Goal: Information Seeking & Learning: Learn about a topic

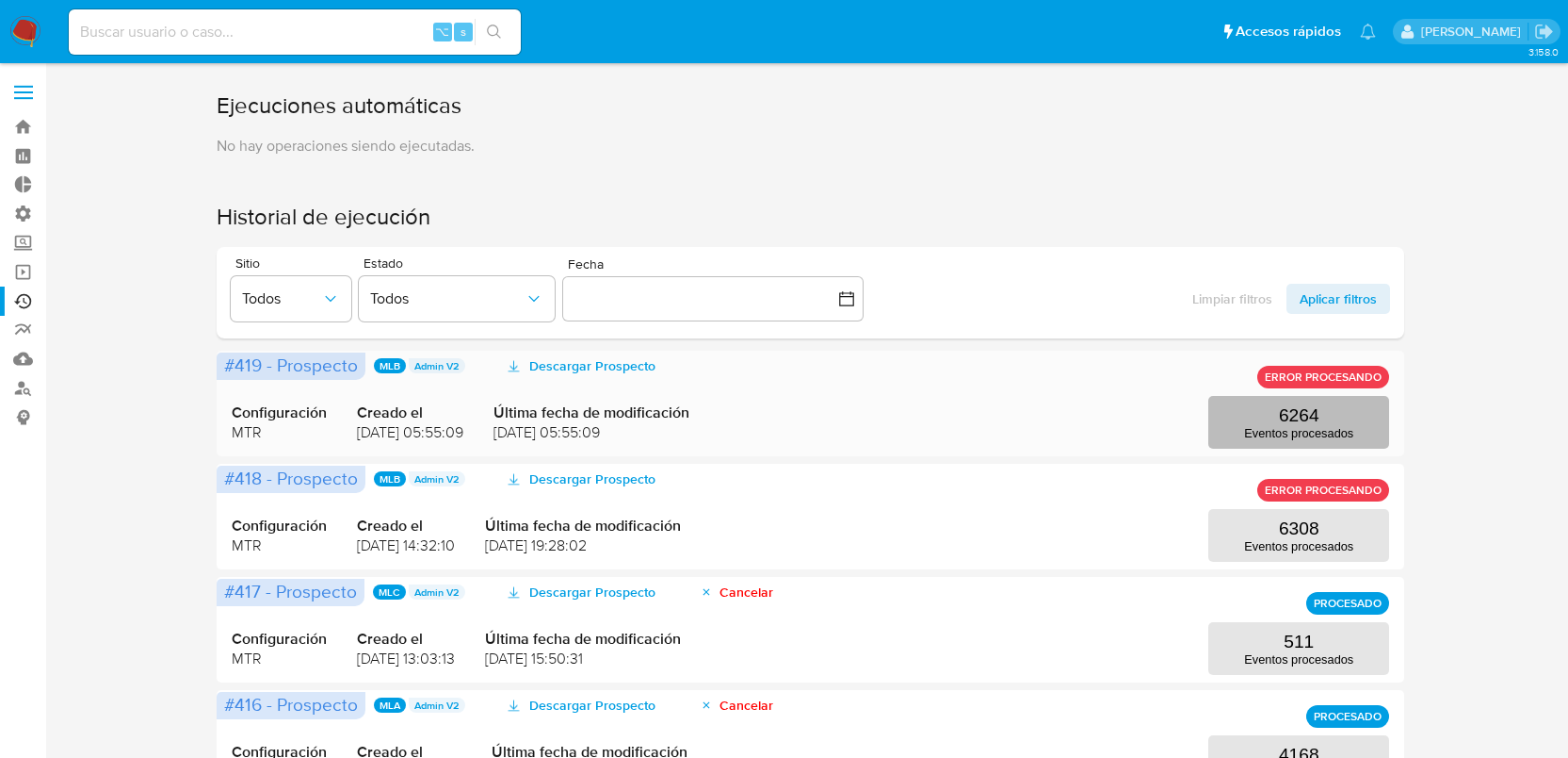
click at [1271, 419] on button "6264 Eventos procesados" at bounding box center [1298, 421] width 181 height 52
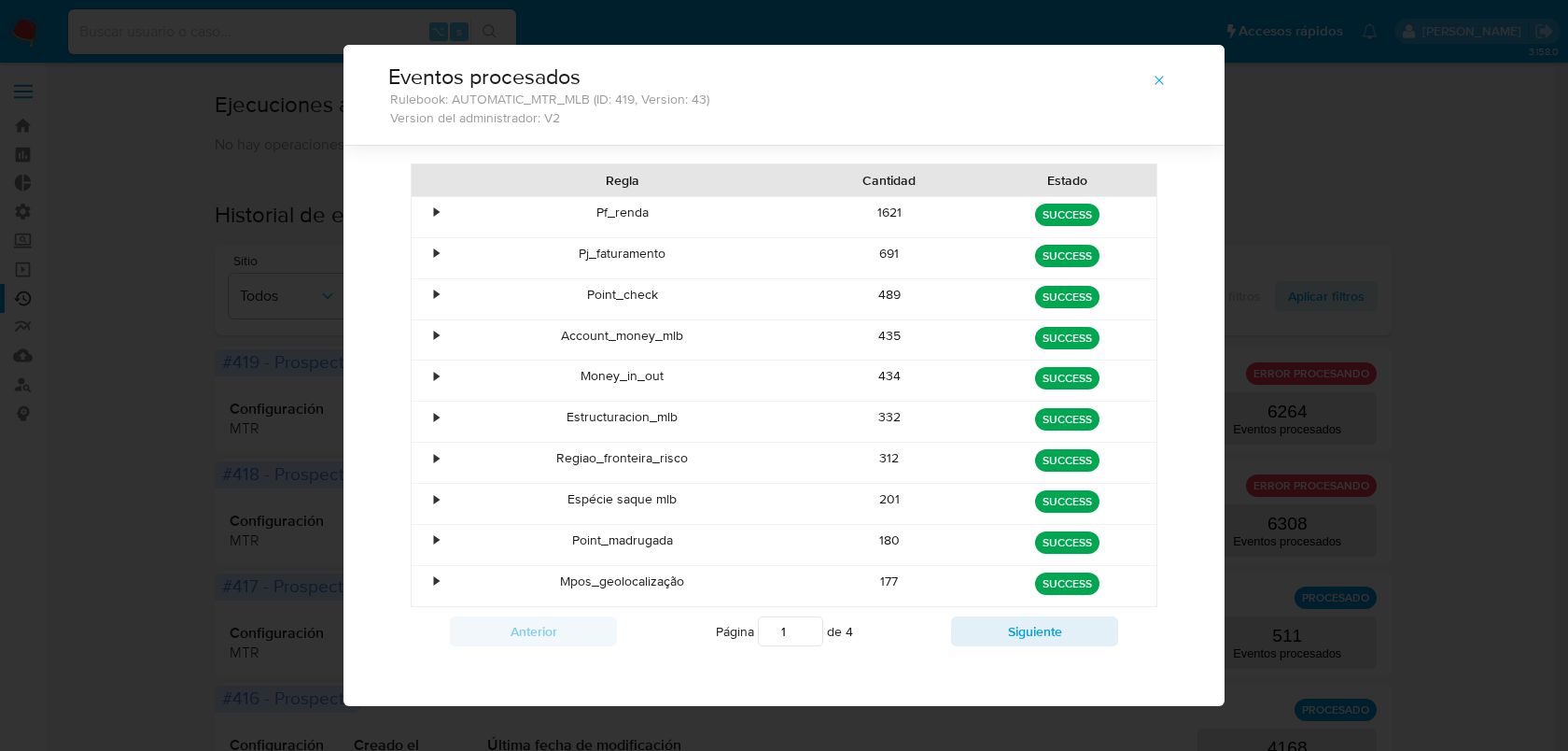
scroll to position [101, 0]
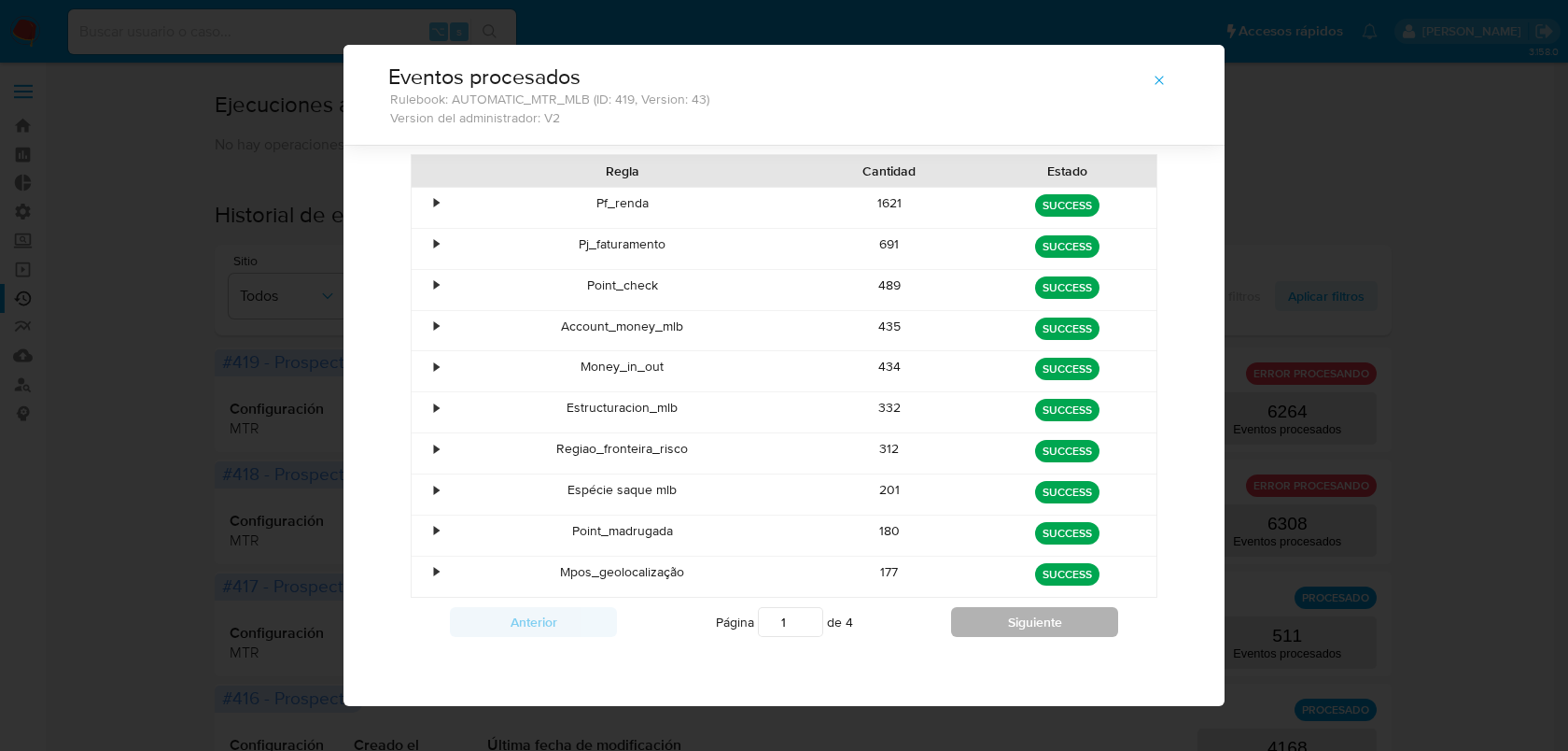
click at [1059, 619] on button "Siguiente" at bounding box center [1035, 622] width 167 height 30
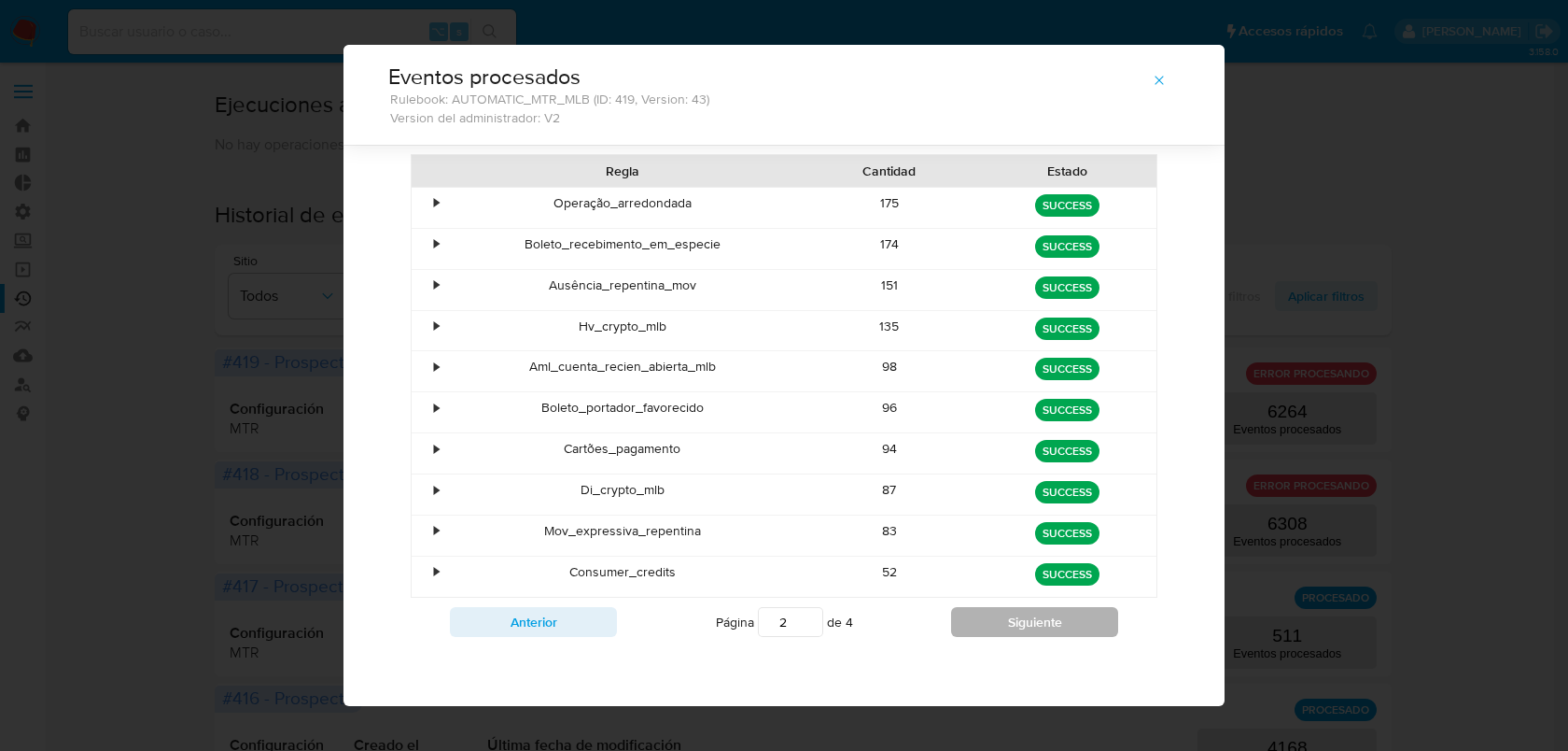
click at [1055, 620] on button "Siguiente" at bounding box center [1035, 622] width 167 height 30
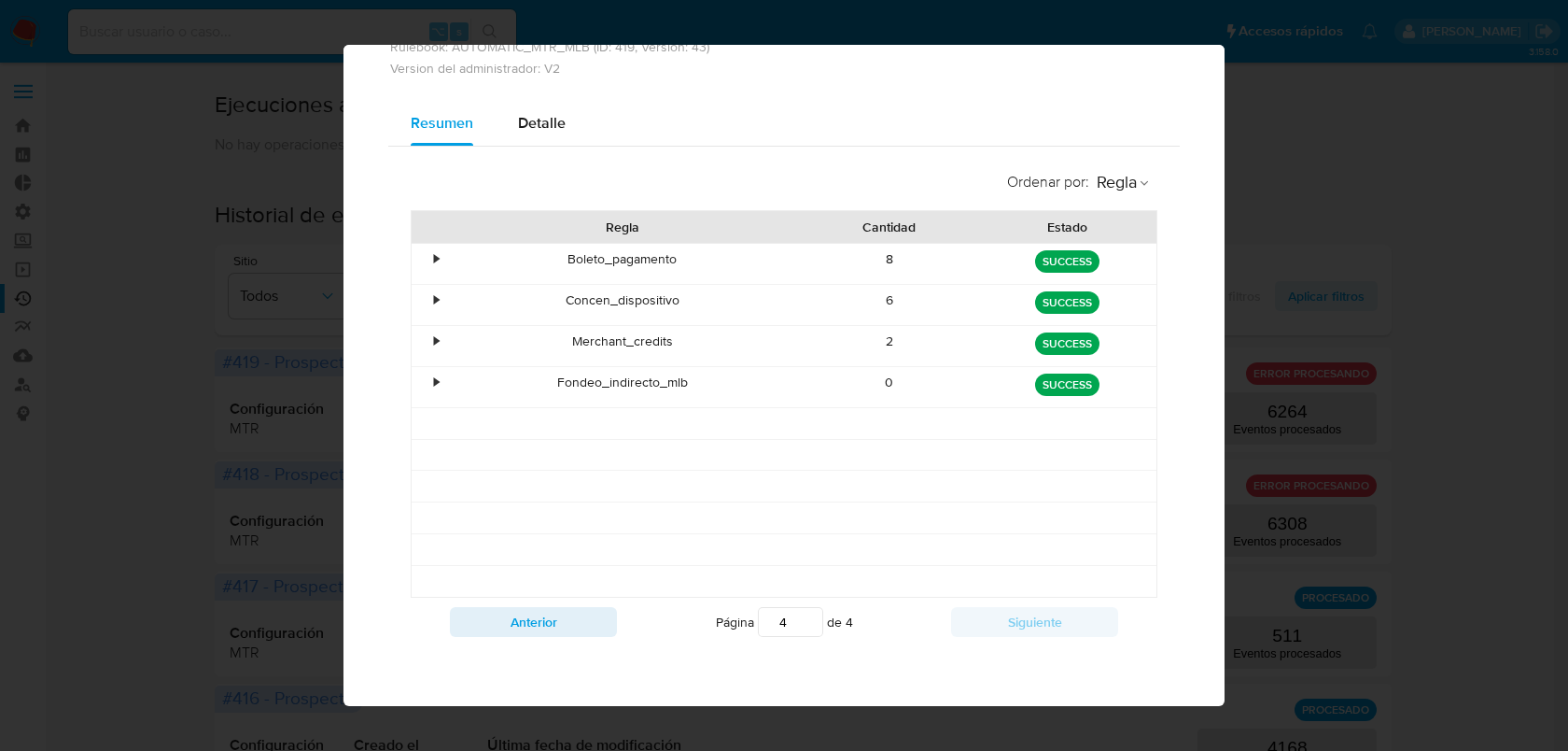
scroll to position [88, 0]
click at [558, 612] on button "Anterior" at bounding box center [533, 622] width 167 height 30
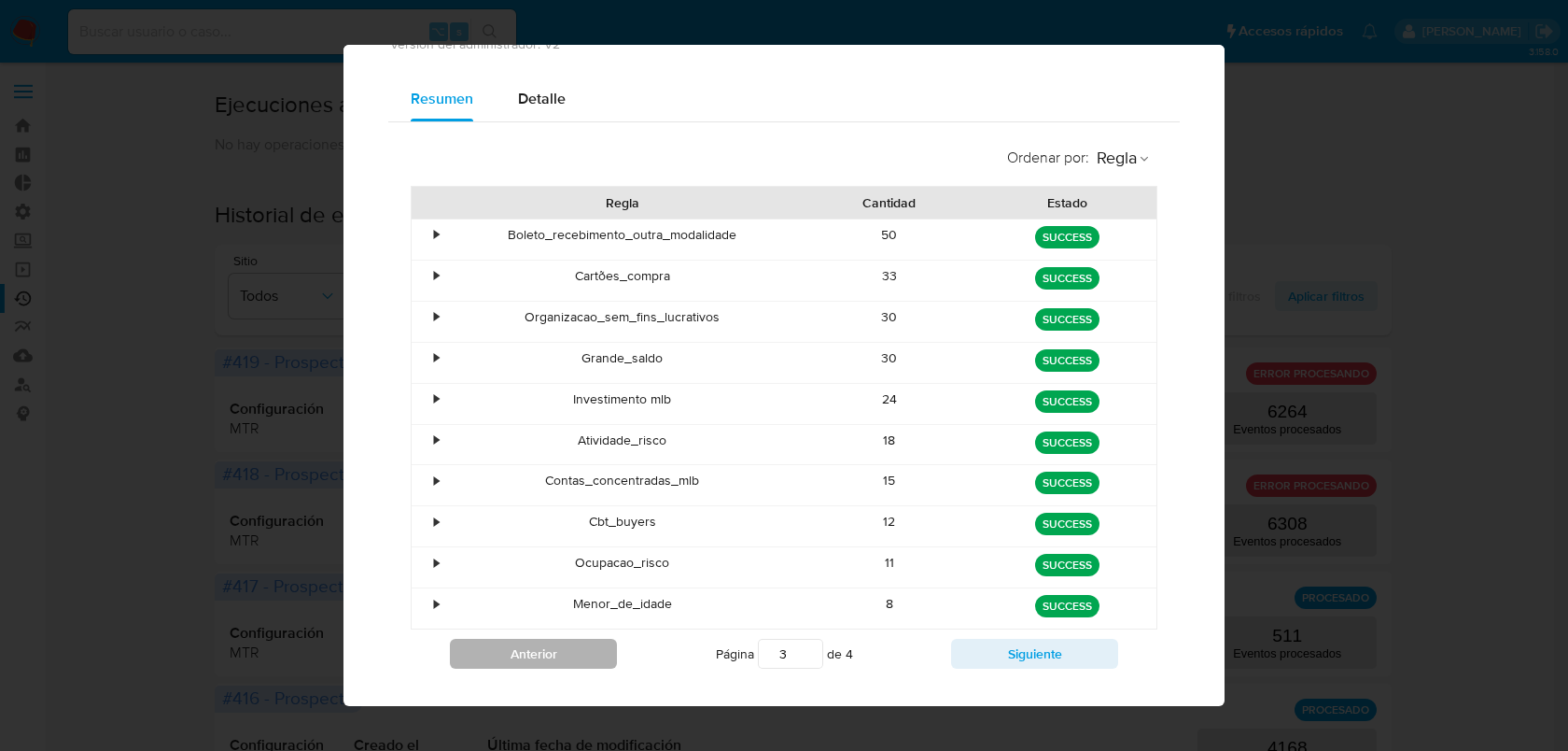
scroll to position [101, 0]
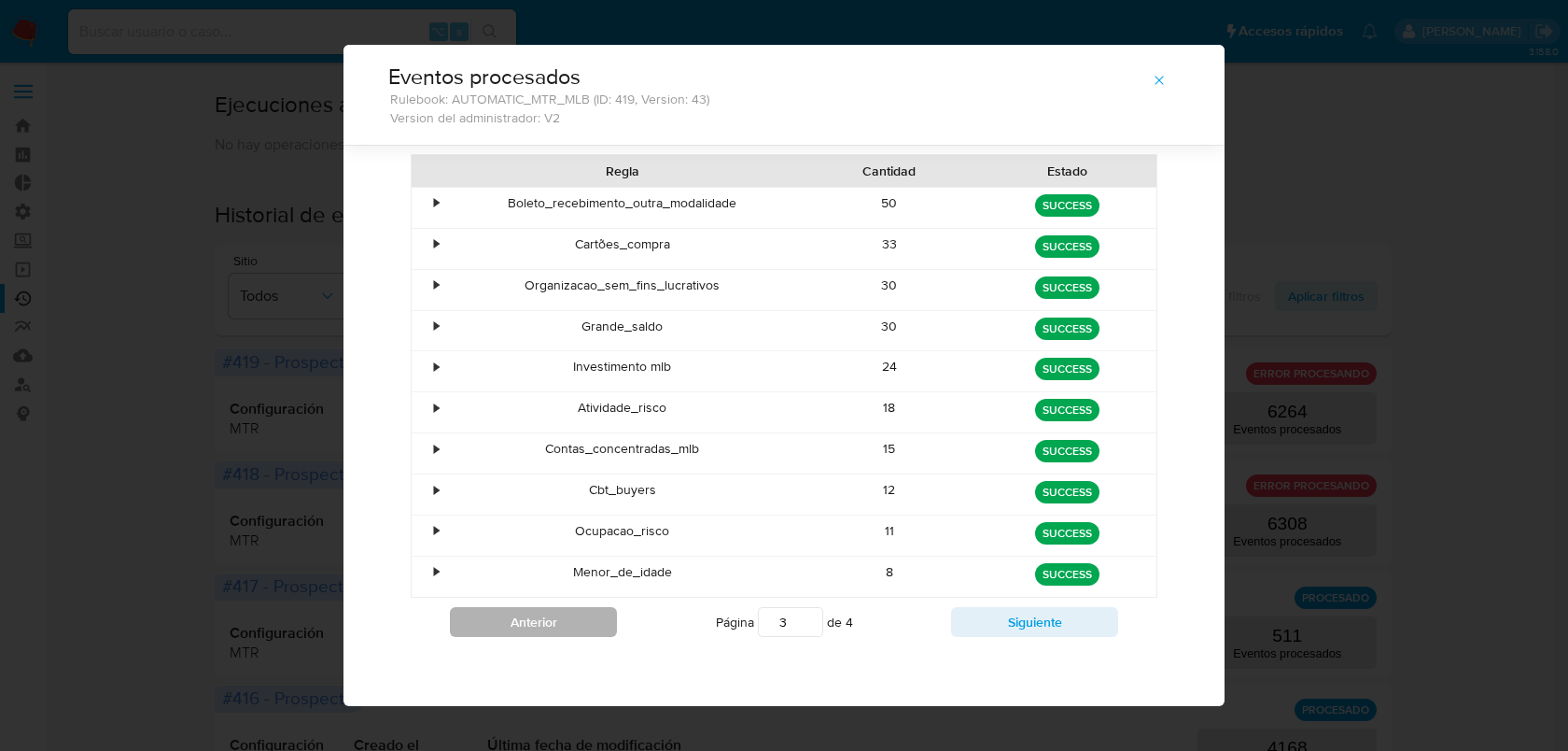
click at [574, 616] on button "Anterior" at bounding box center [533, 622] width 167 height 30
type input "1"
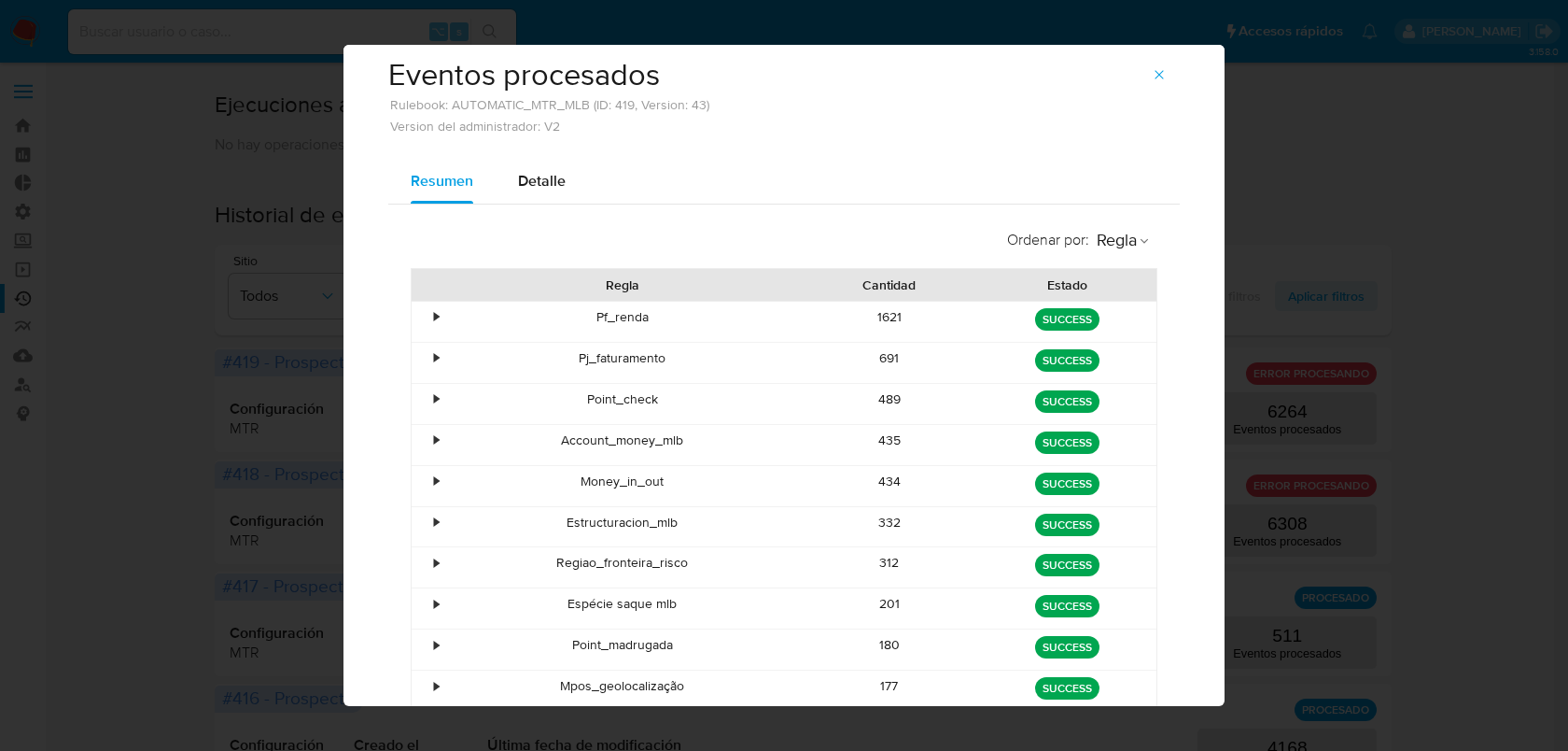
scroll to position [0, 0]
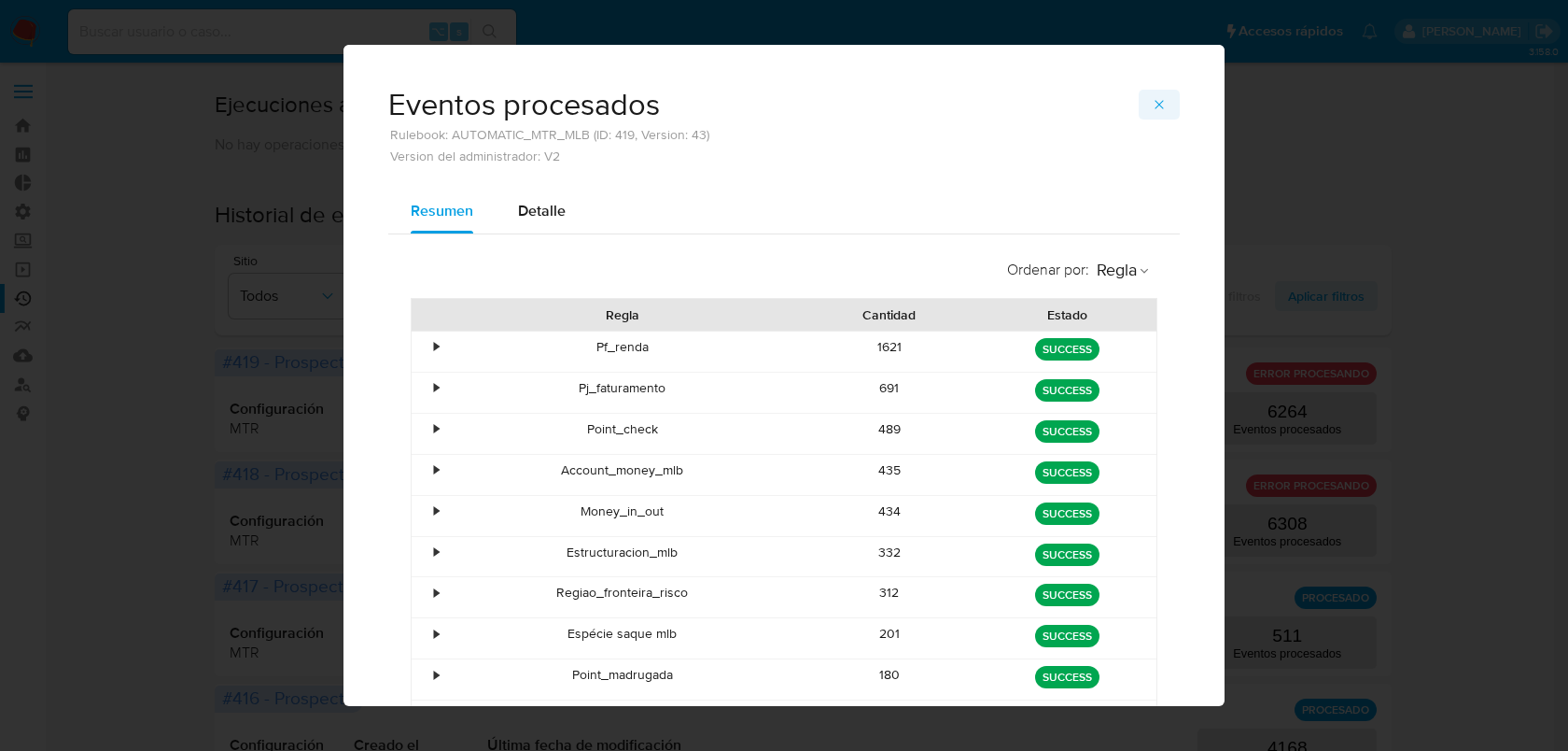
click at [1159, 102] on icon "button" at bounding box center [1159, 104] width 15 height 15
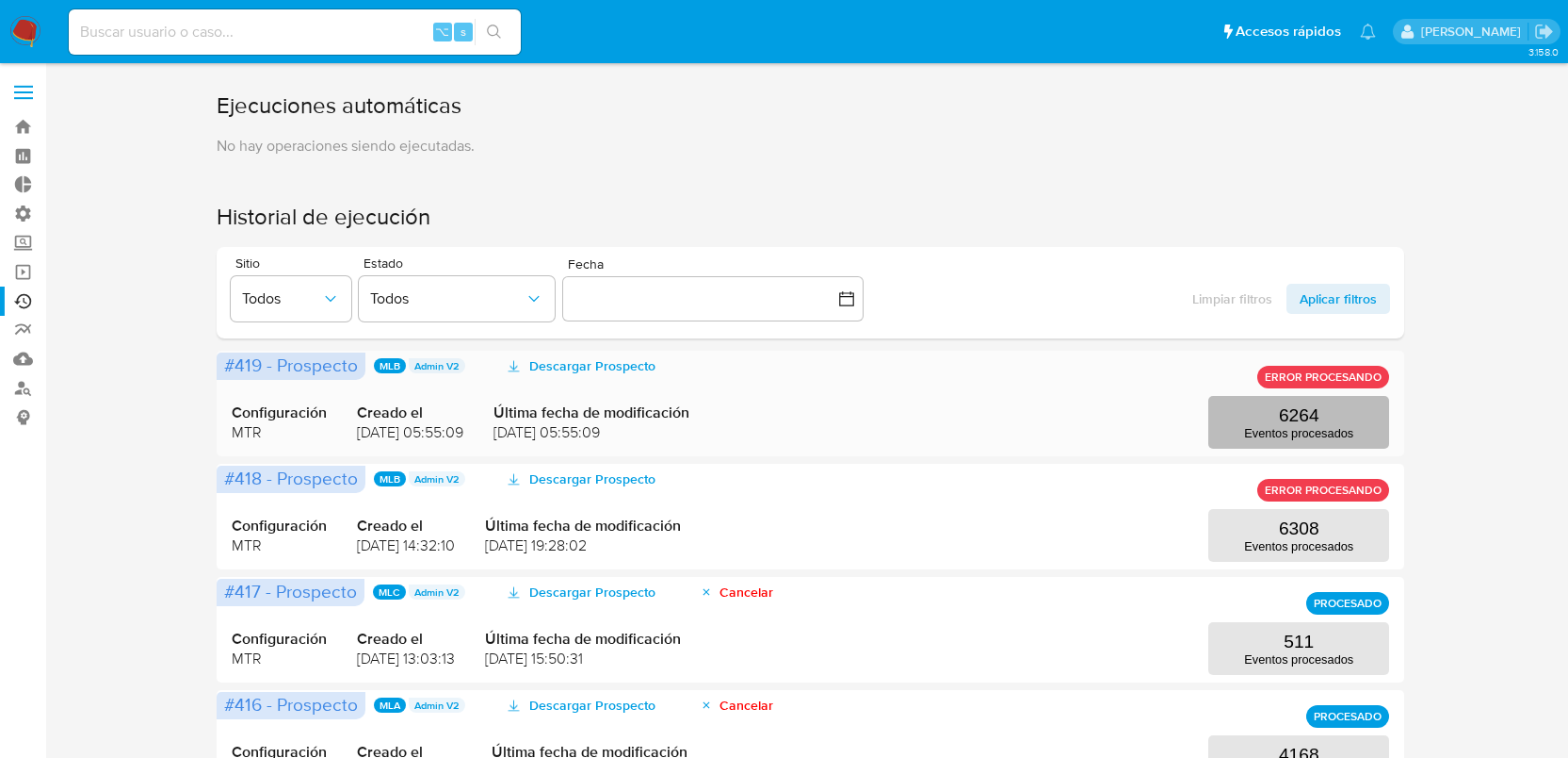
click at [1233, 427] on button "6264 Eventos procesados" at bounding box center [1298, 421] width 181 height 52
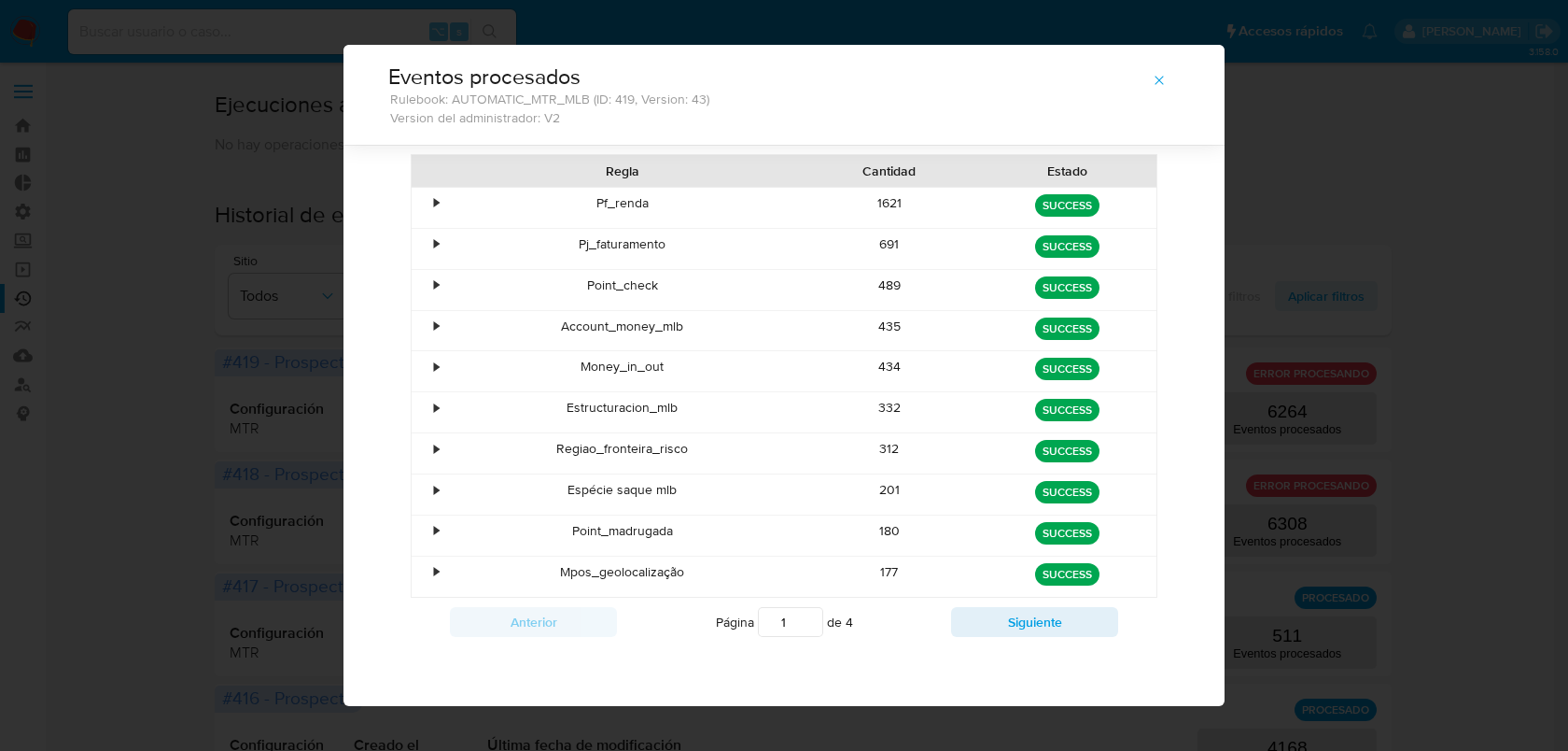
scroll to position [101, 0]
click at [1000, 617] on button "Siguiente" at bounding box center [1035, 622] width 167 height 30
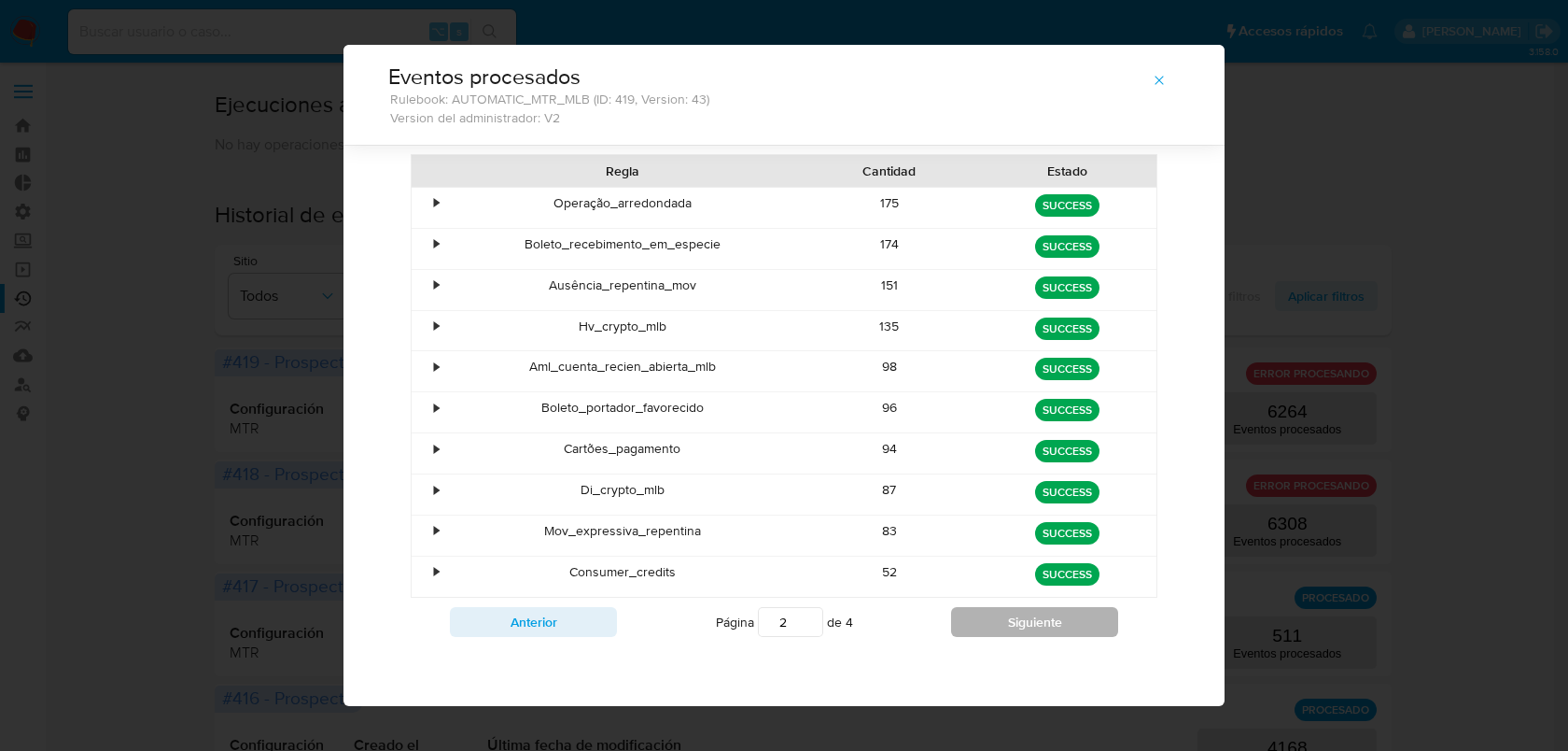
click at [1000, 617] on button "Siguiente" at bounding box center [1035, 622] width 167 height 30
type input "4"
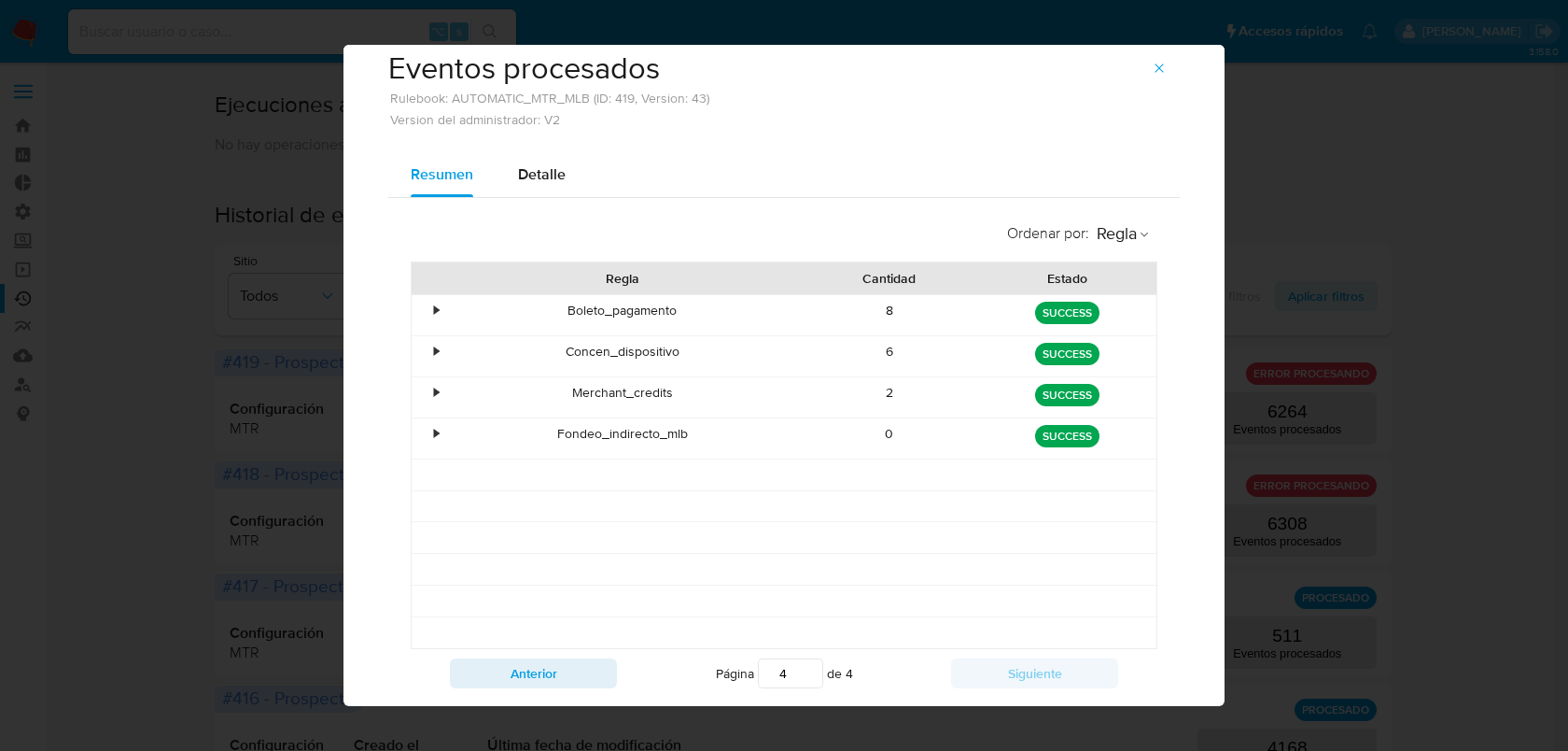
scroll to position [0, 0]
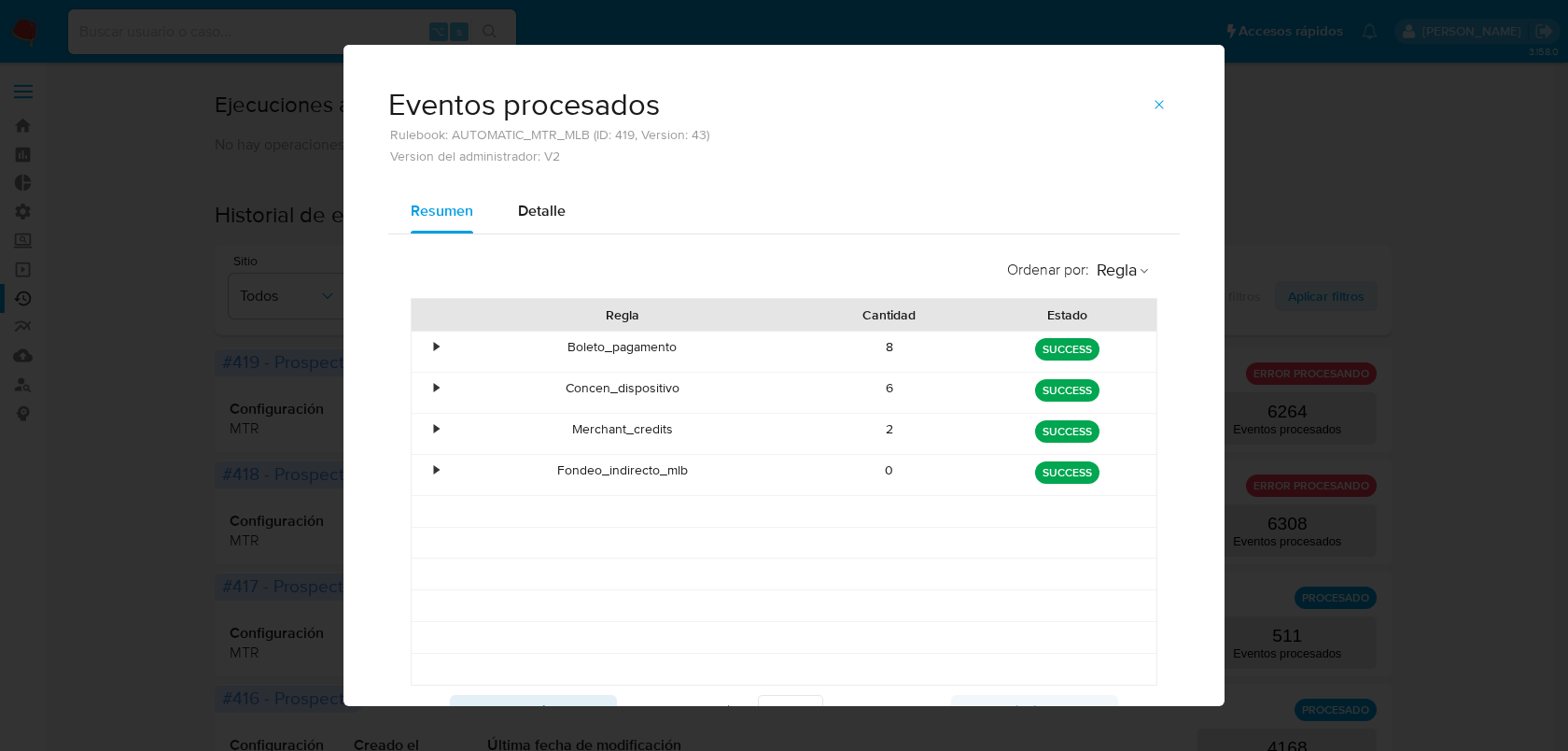
click at [1157, 115] on span "button" at bounding box center [1159, 104] width 15 height 26
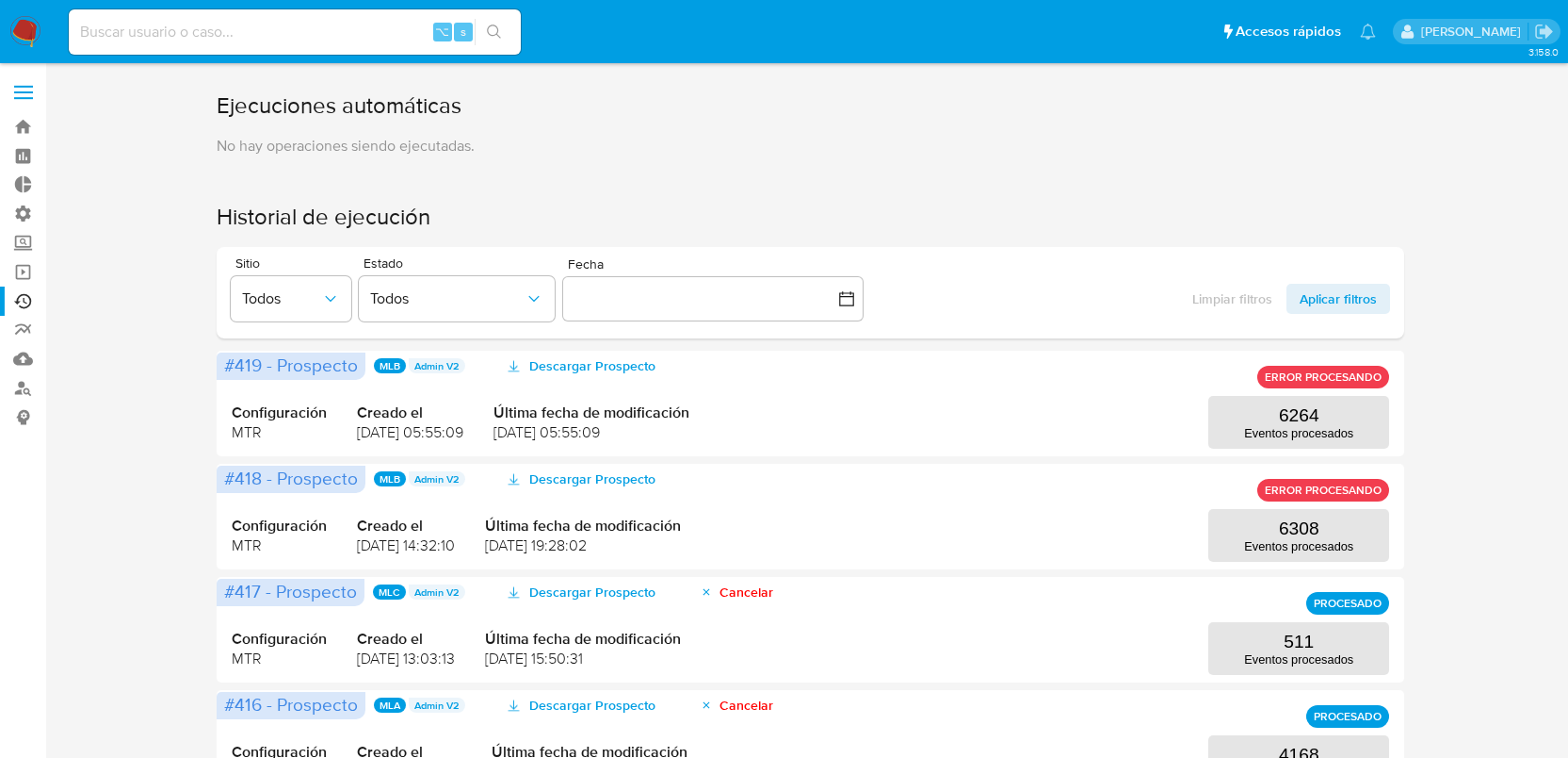
click at [1327, 437] on p "Eventos procesados" at bounding box center [1299, 433] width 110 height 14
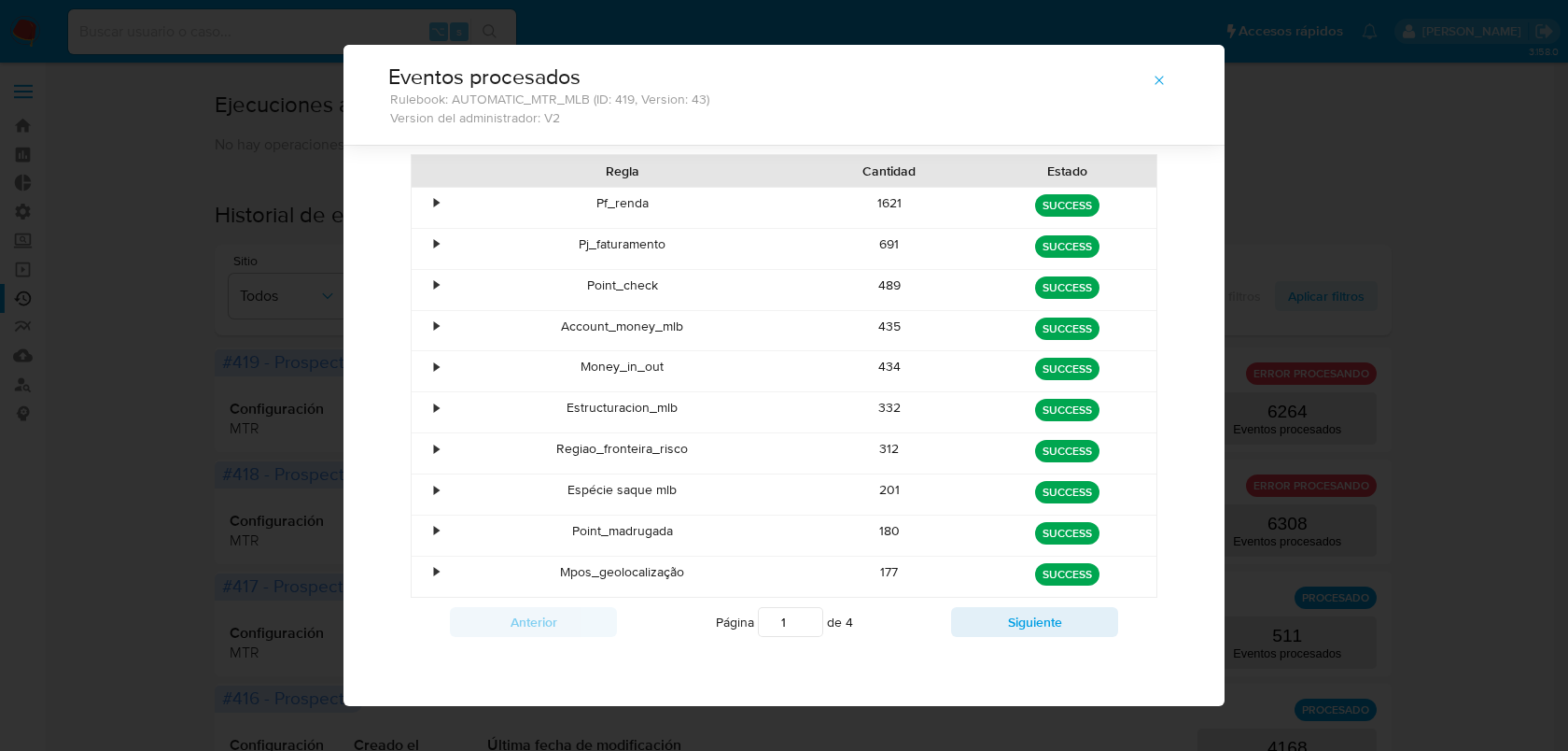
scroll to position [101, 0]
click at [1003, 640] on div "Anterior Página 1 de 4 Siguiente" at bounding box center [784, 622] width 747 height 49
click at [1000, 628] on button "Siguiente" at bounding box center [1035, 622] width 167 height 30
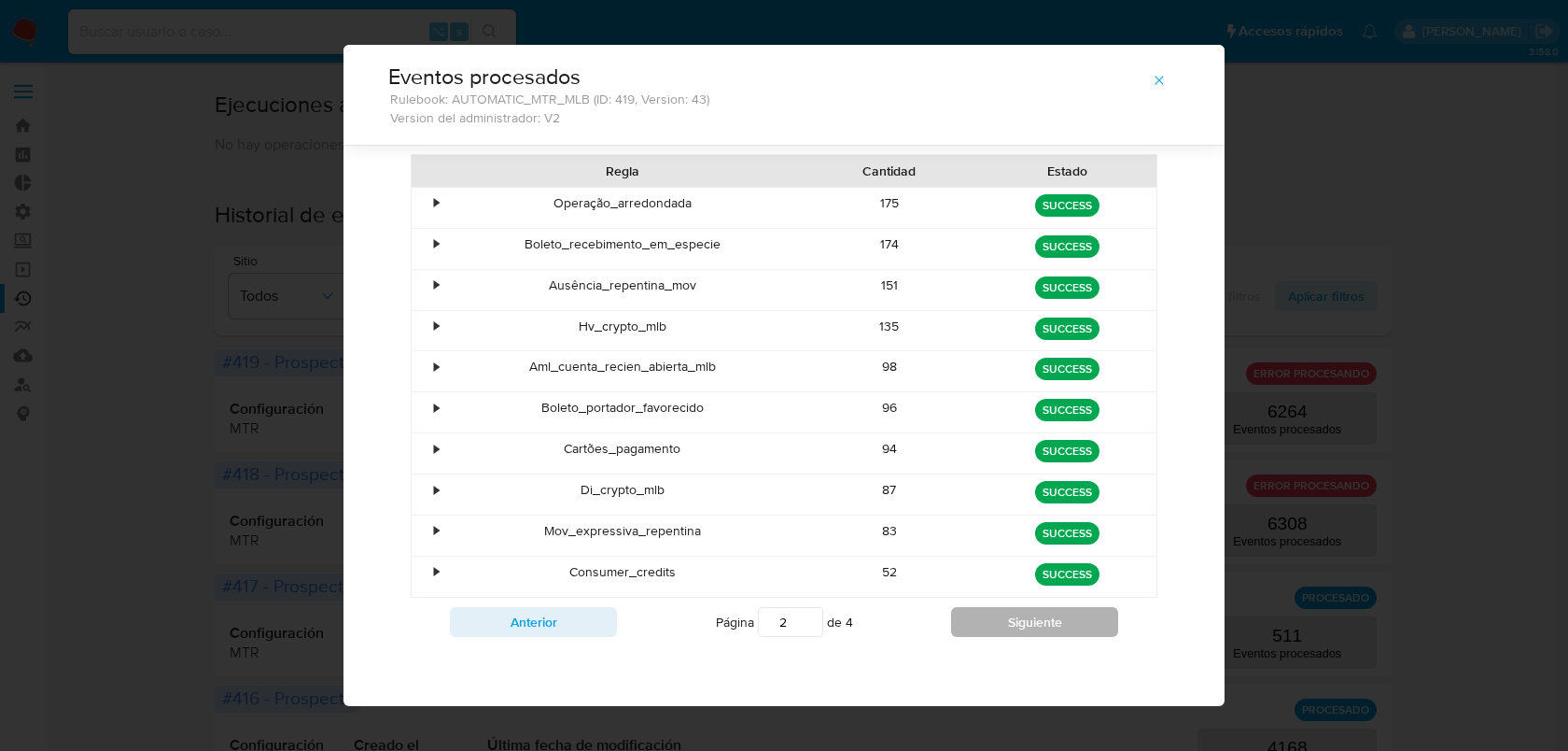
click at [1000, 627] on button "Siguiente" at bounding box center [1035, 622] width 167 height 30
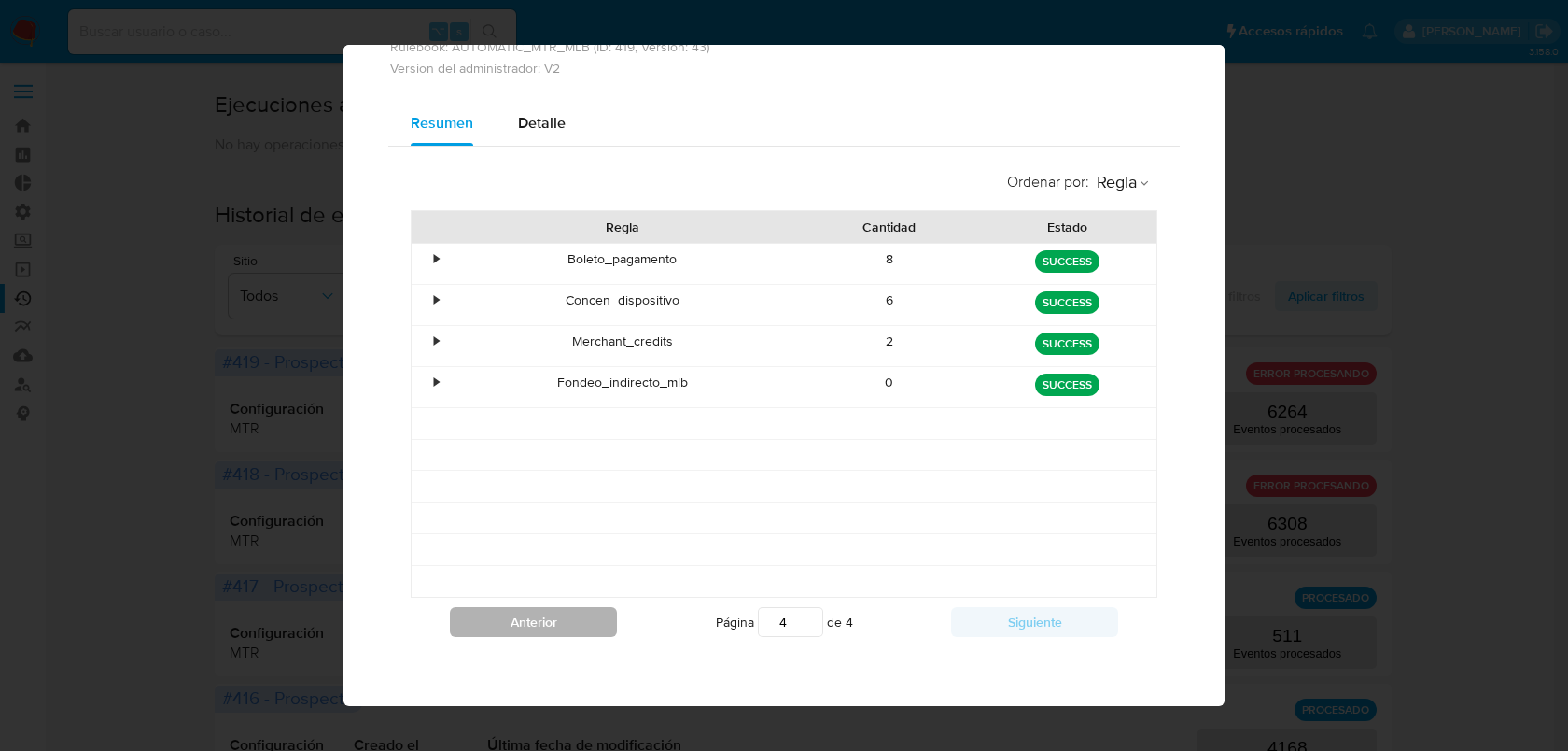
click at [566, 627] on button "Anterior" at bounding box center [533, 622] width 167 height 30
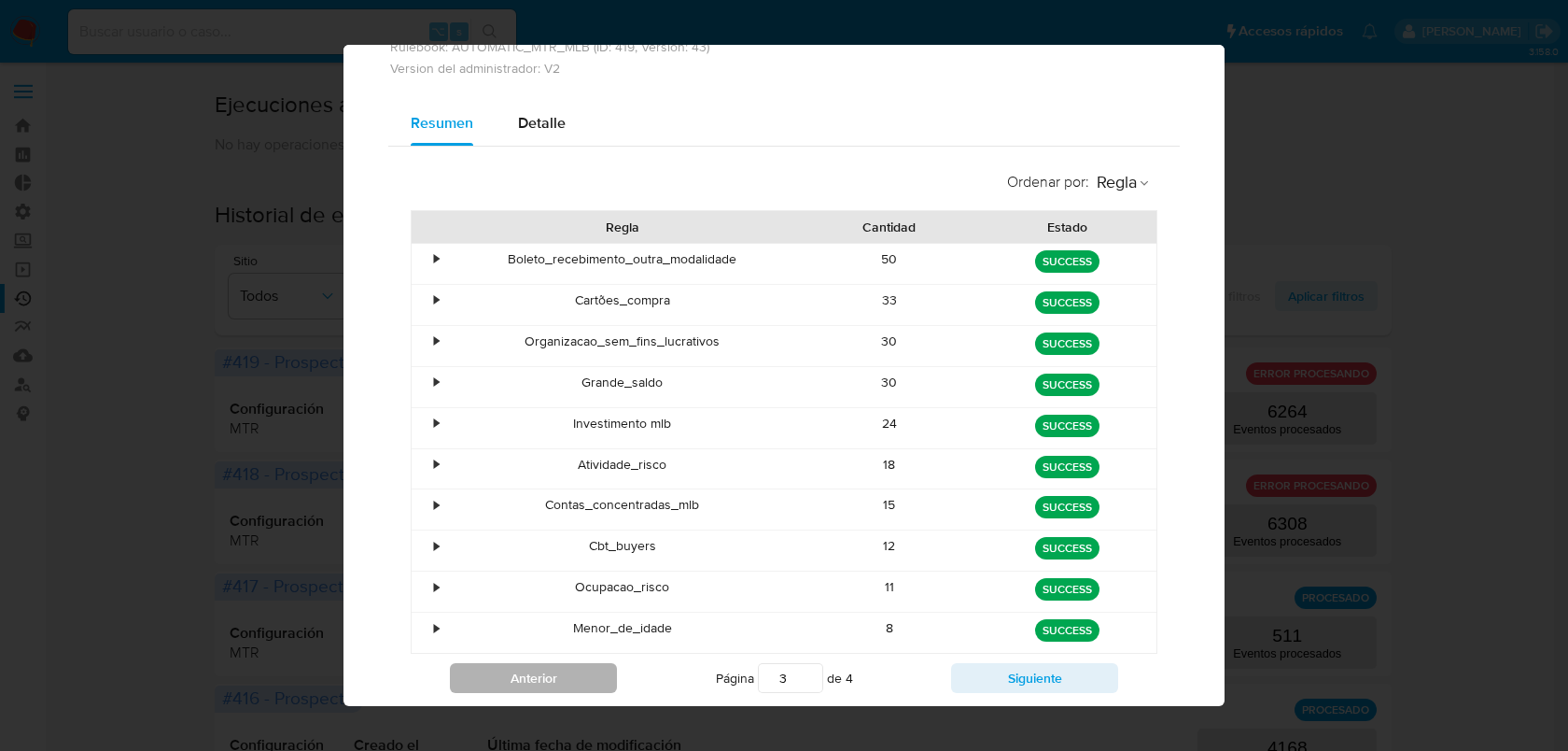
click at [576, 667] on button "Anterior" at bounding box center [533, 678] width 167 height 30
type input "1"
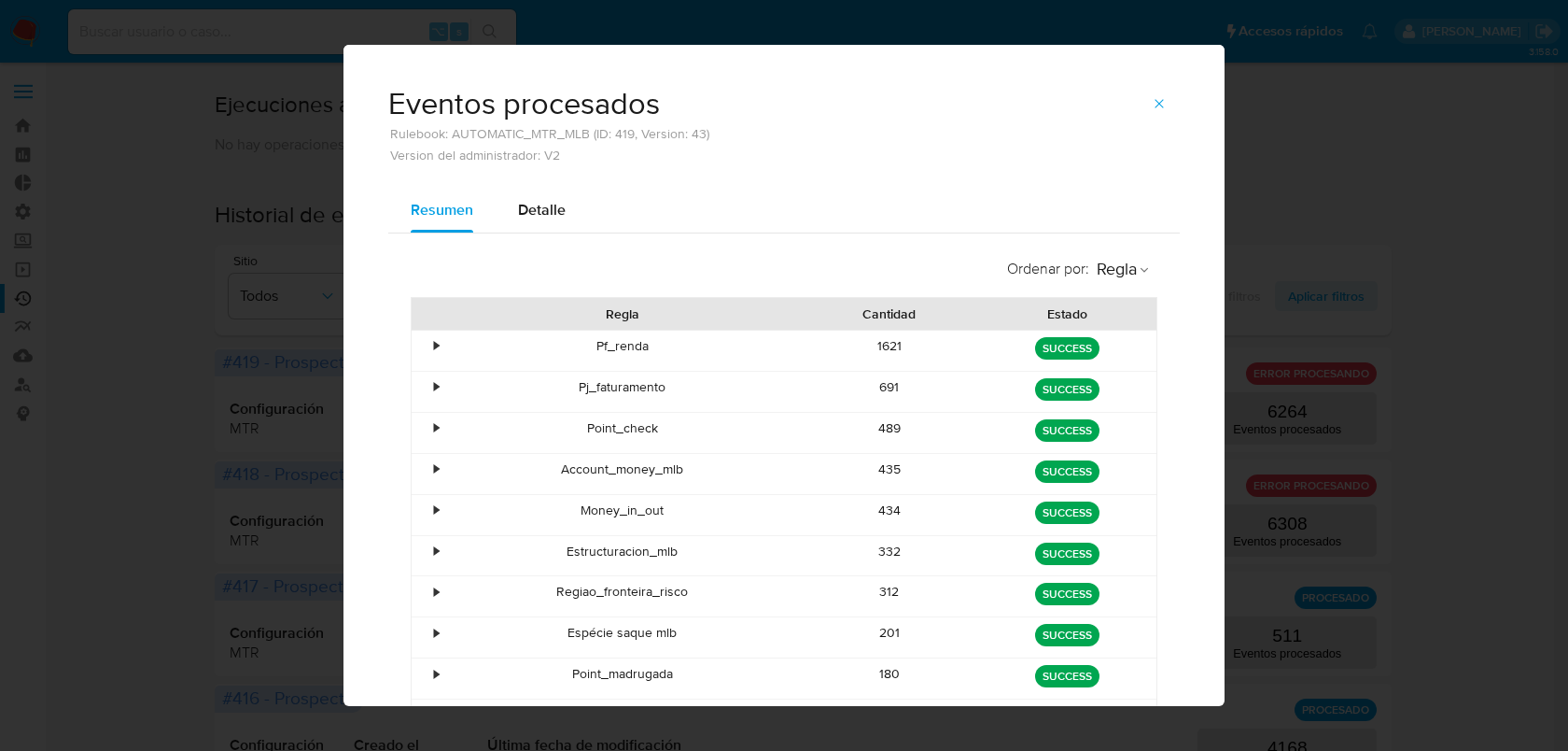
scroll to position [0, 0]
click at [1163, 108] on button "button" at bounding box center [1159, 105] width 41 height 30
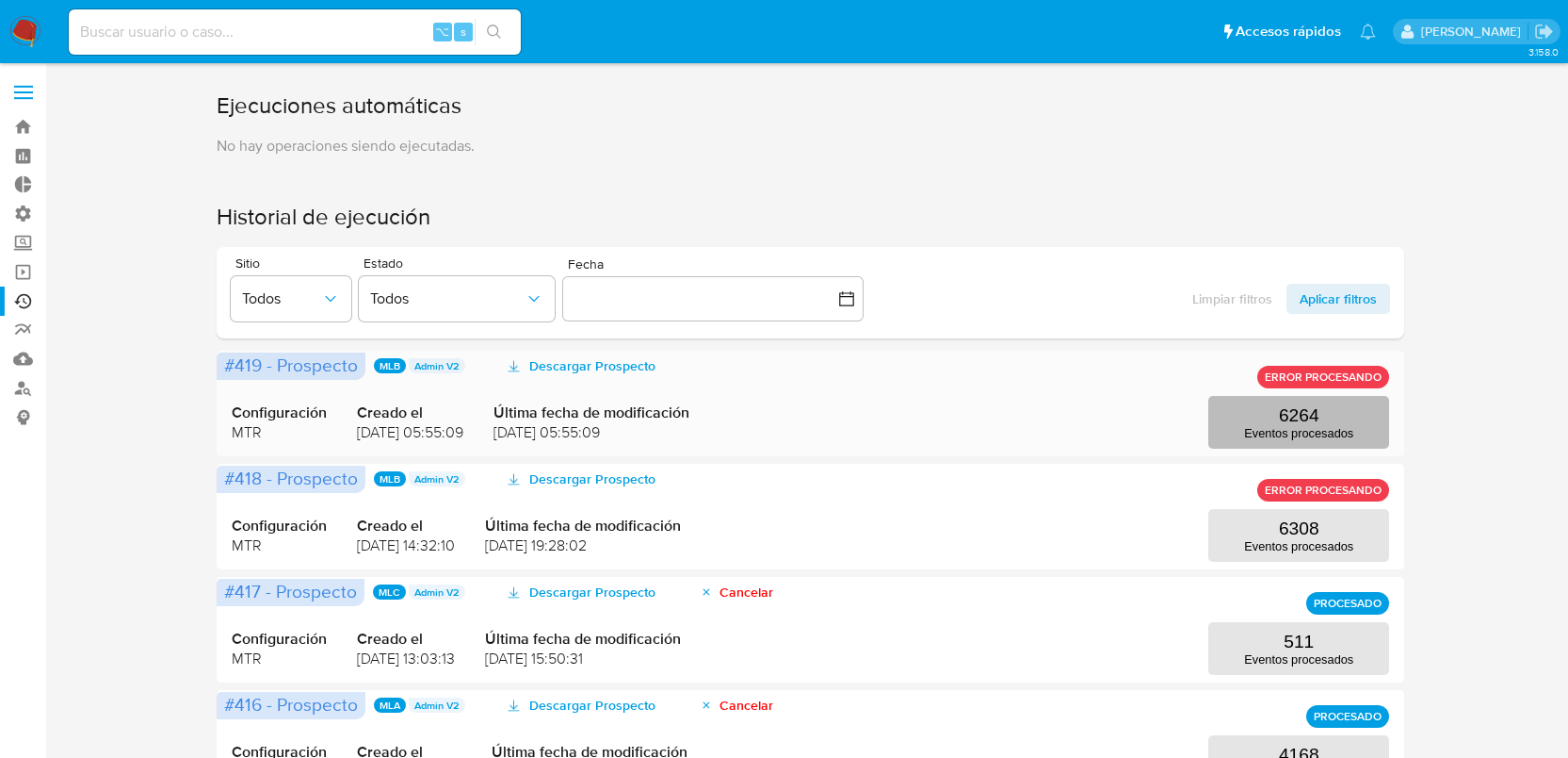
click at [1285, 420] on p "6264" at bounding box center [1299, 415] width 41 height 21
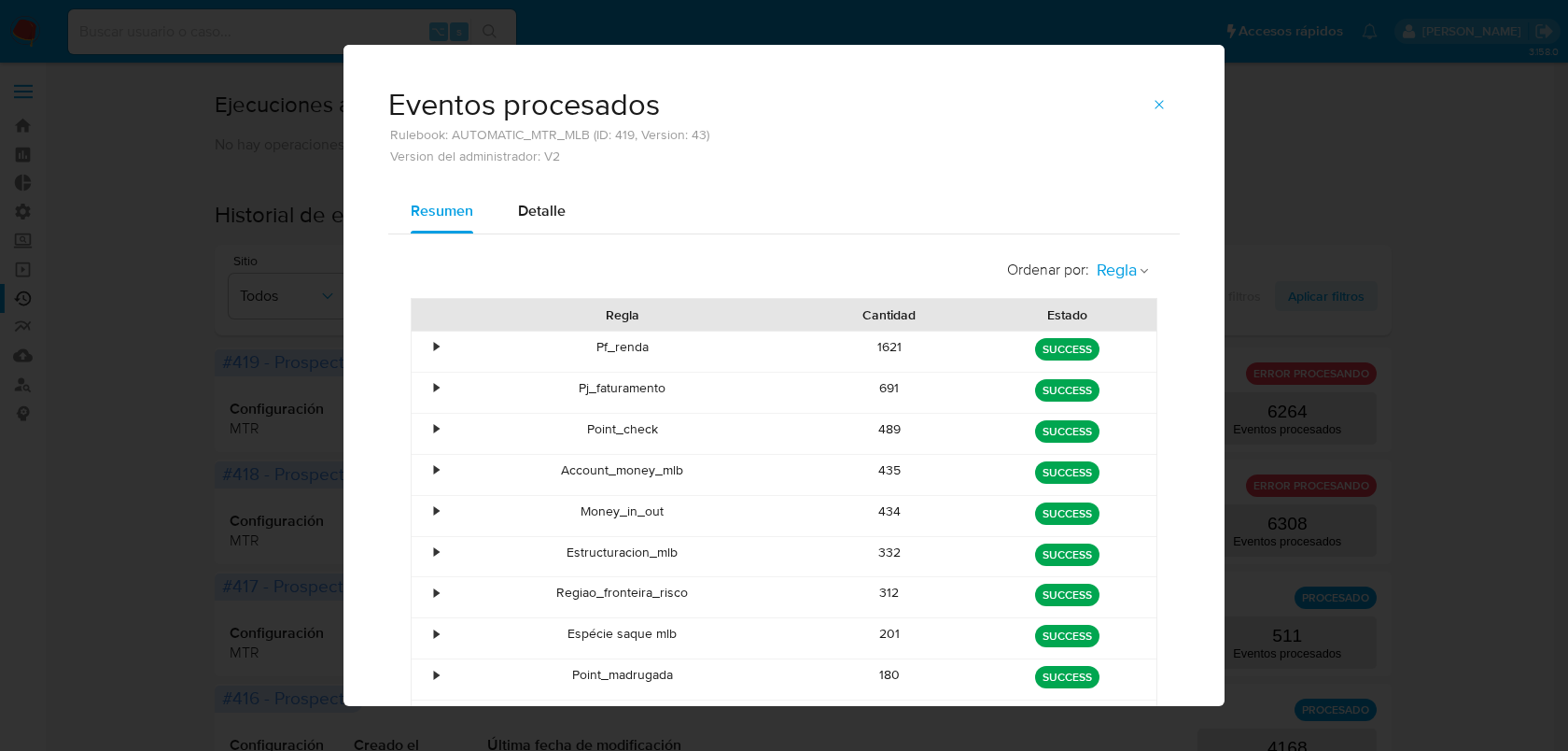
click at [1115, 264] on span "Regla" at bounding box center [1116, 270] width 40 height 22
click at [983, 248] on div "Ordenar por : Regla Regla Estado Regla Cantidad Estado • Pf_renda 1621 green SU…" at bounding box center [784, 519] width 792 height 571
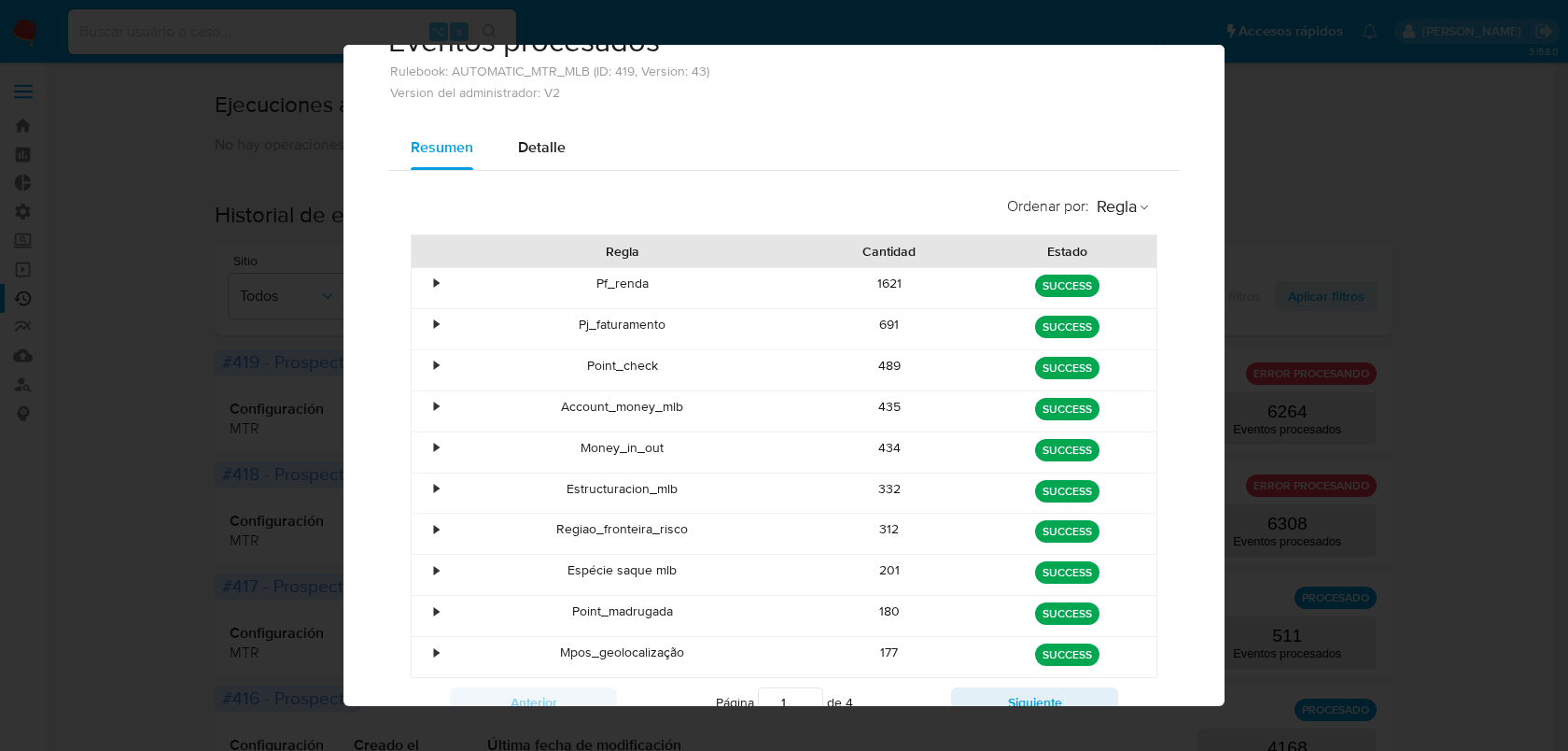
scroll to position [112, 0]
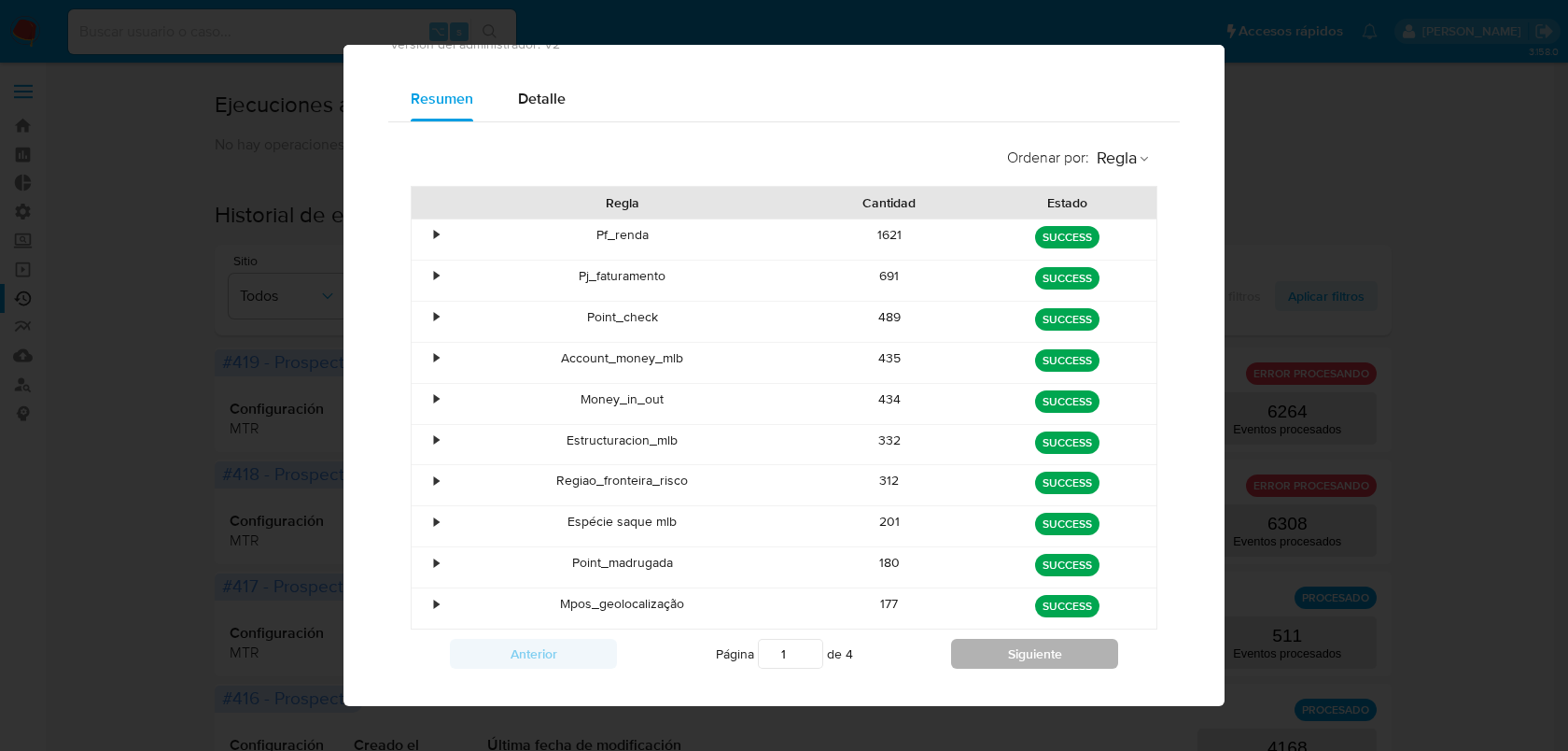
click at [1023, 654] on button "Siguiente" at bounding box center [1035, 653] width 167 height 30
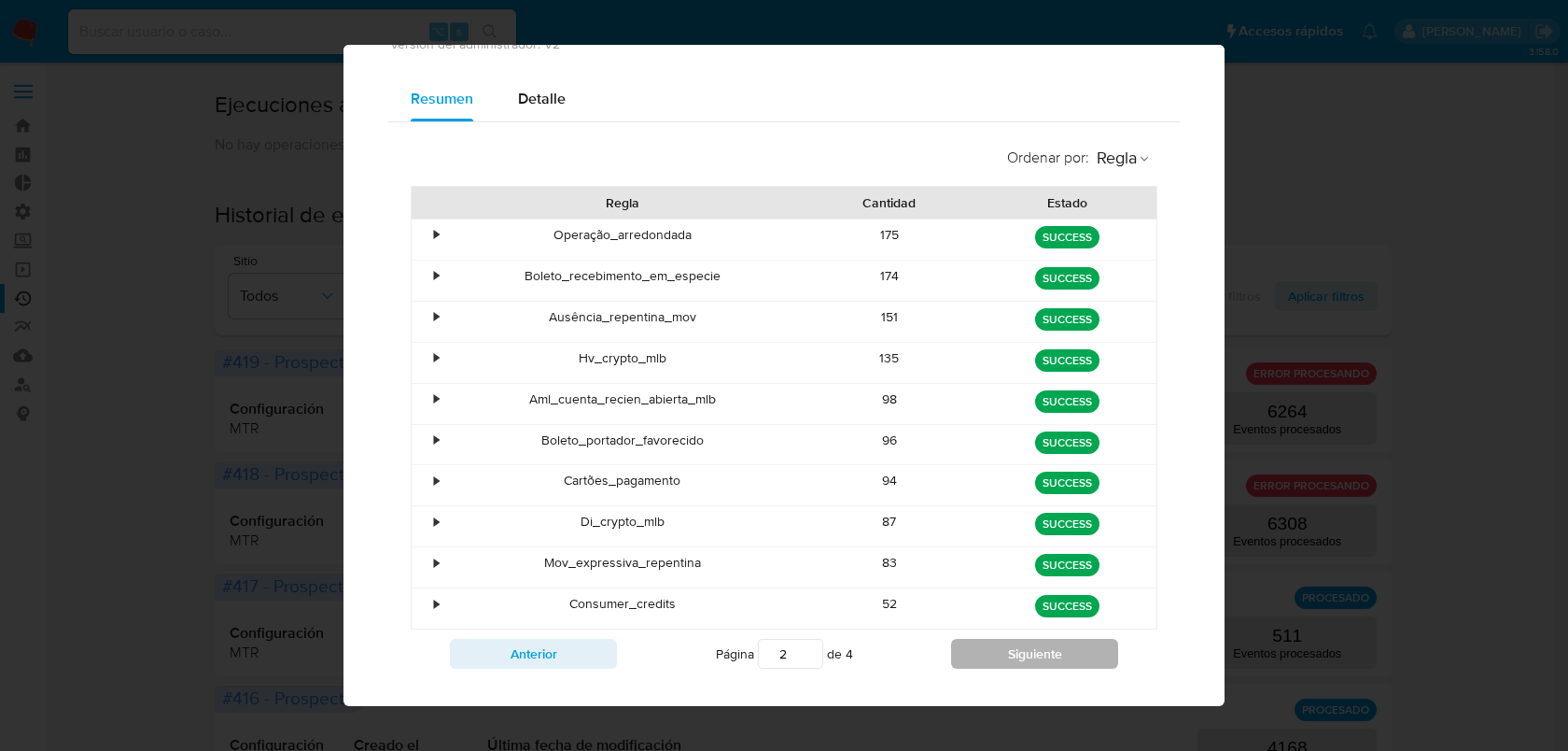
click at [1023, 654] on button "Siguiente" at bounding box center [1035, 653] width 167 height 30
type input "3"
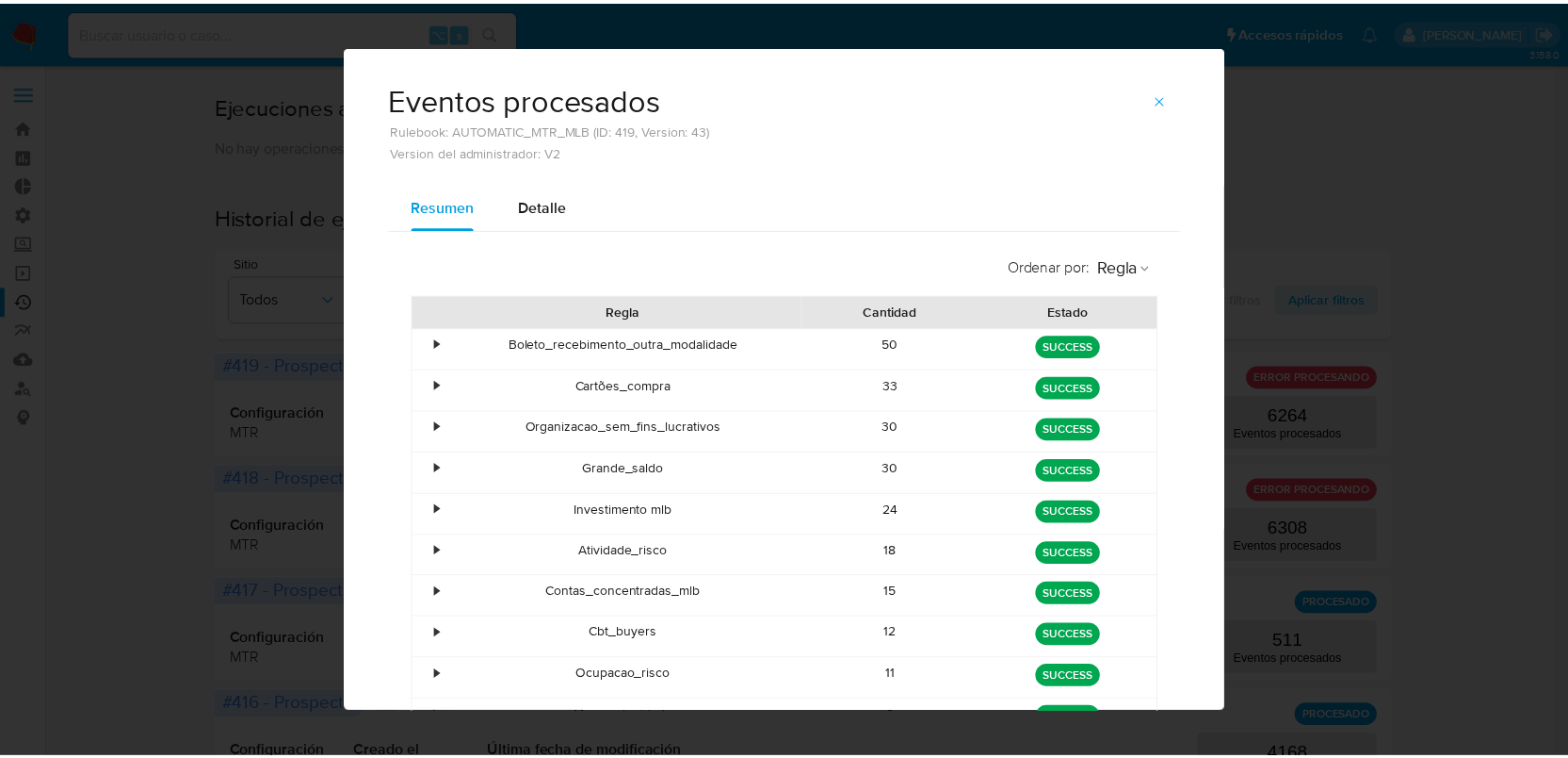
scroll to position [0, 0]
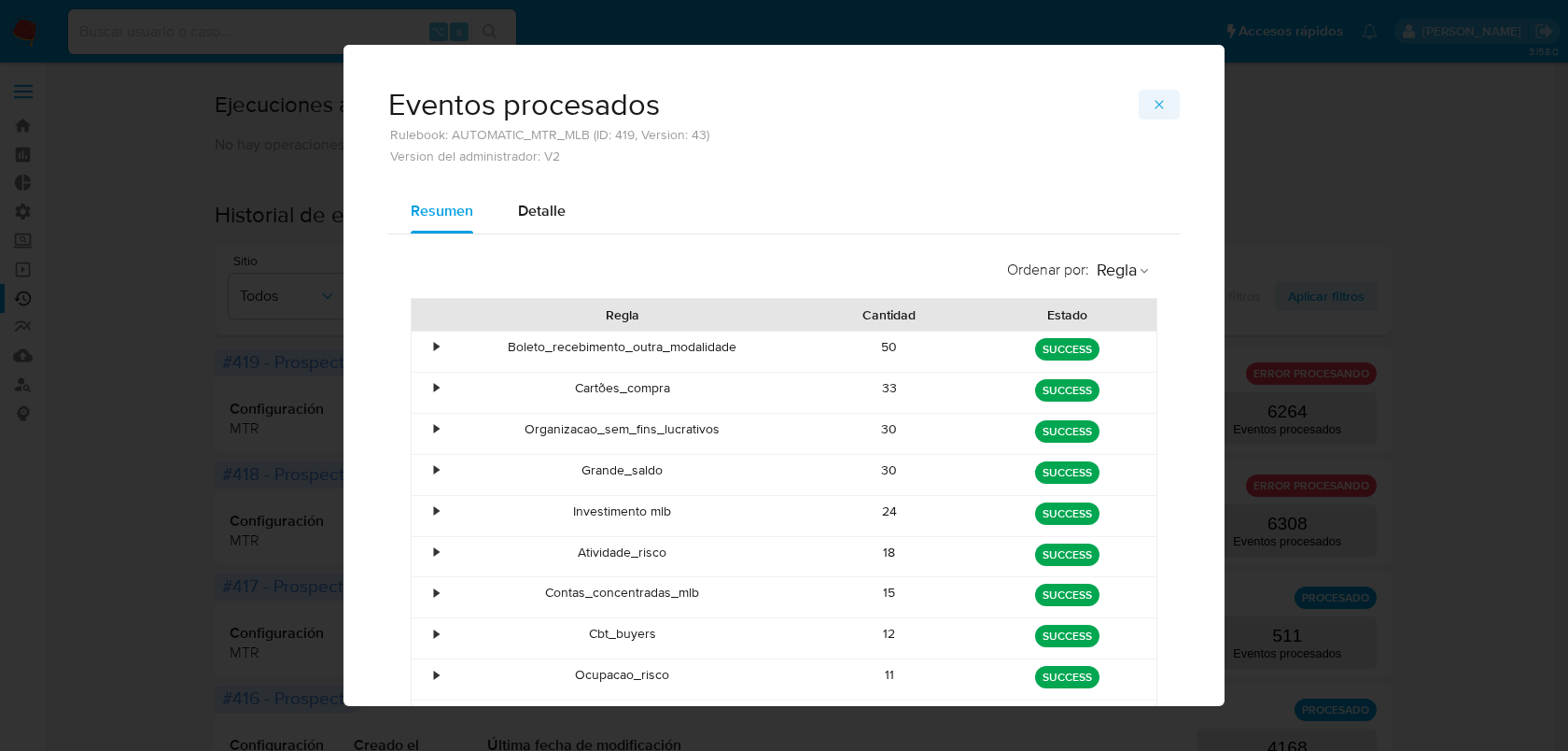
click at [1160, 107] on button "button" at bounding box center [1159, 105] width 41 height 30
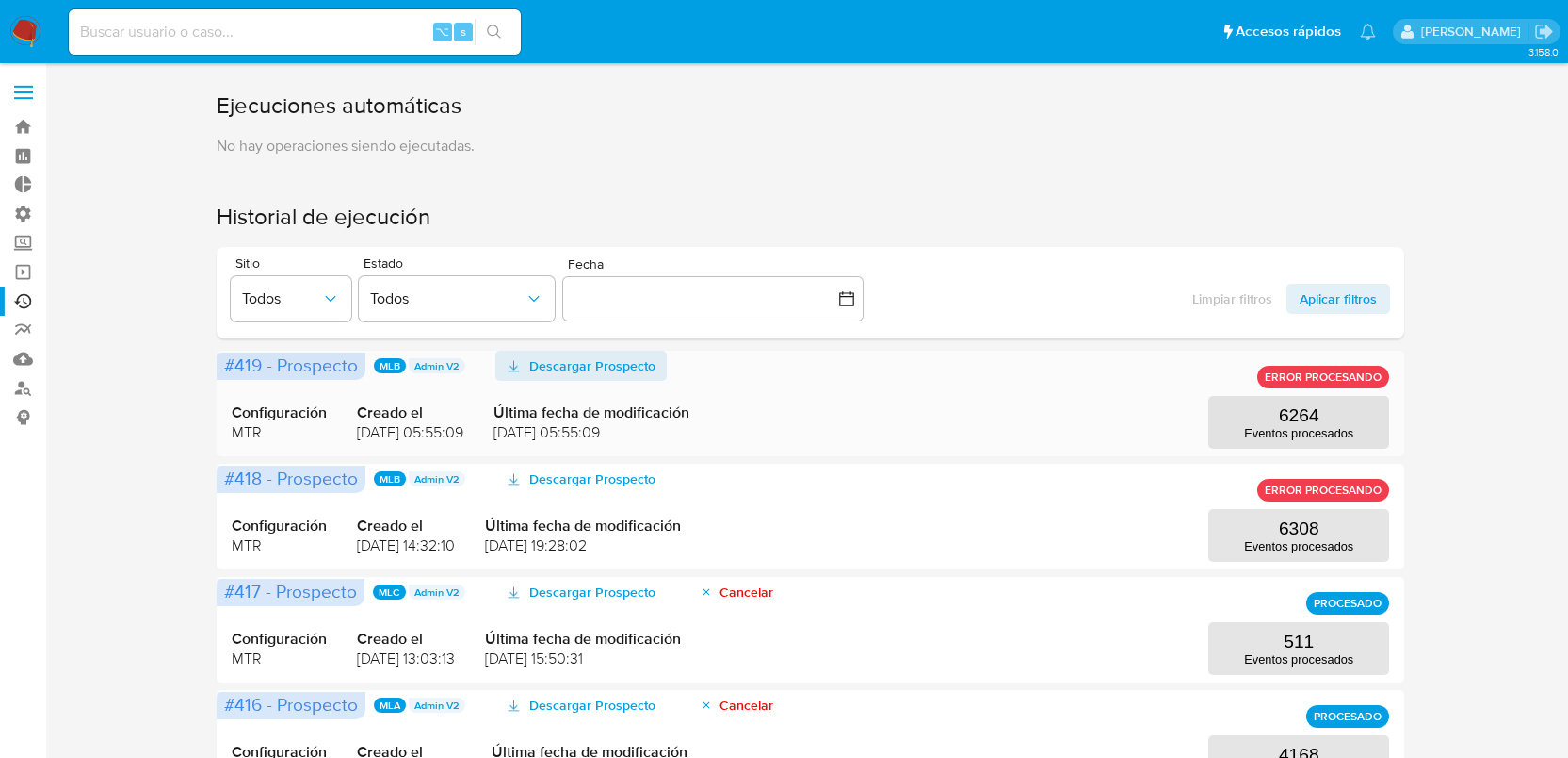
click at [598, 376] on span "Descargar Prospecto" at bounding box center [593, 366] width 126 height 31
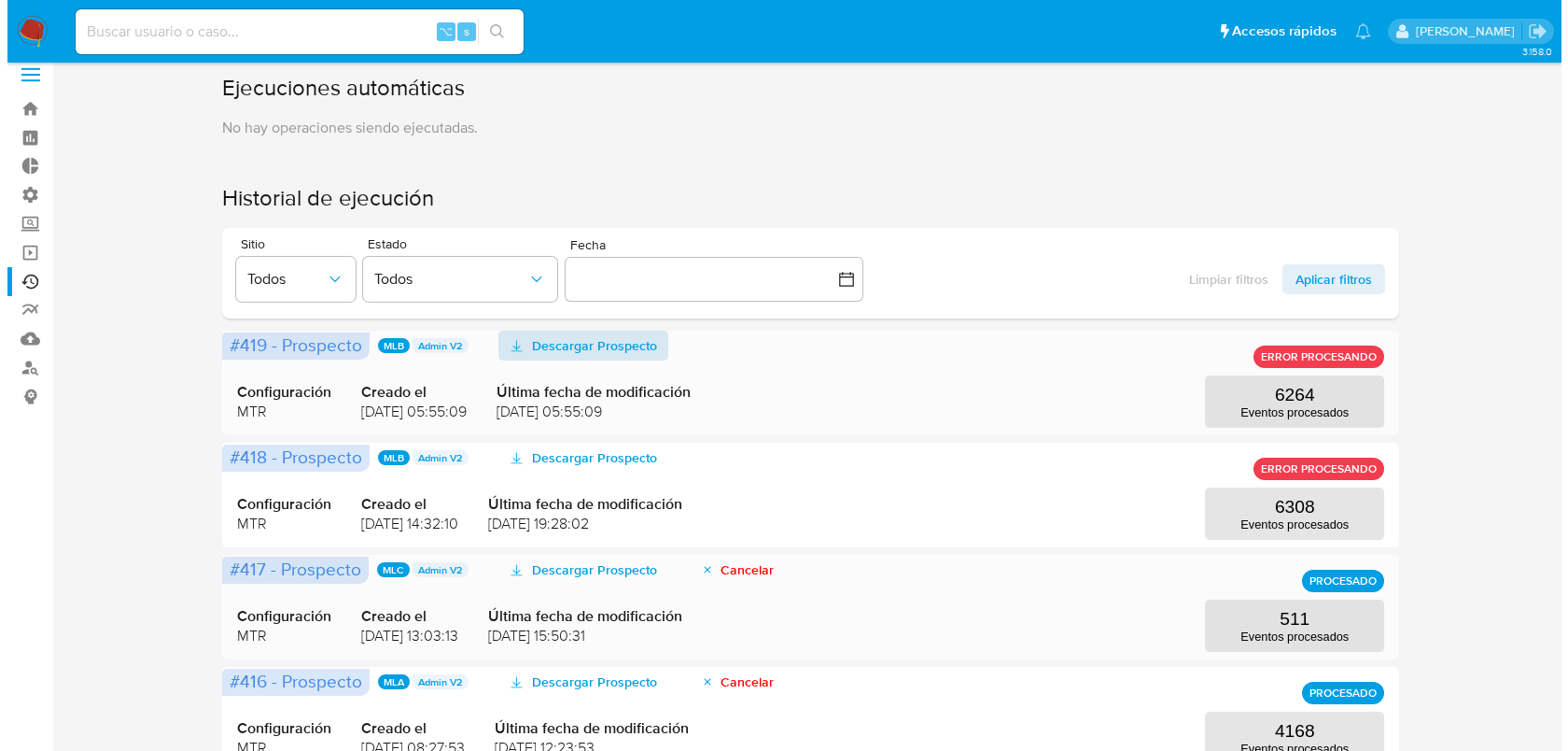
scroll to position [35, 0]
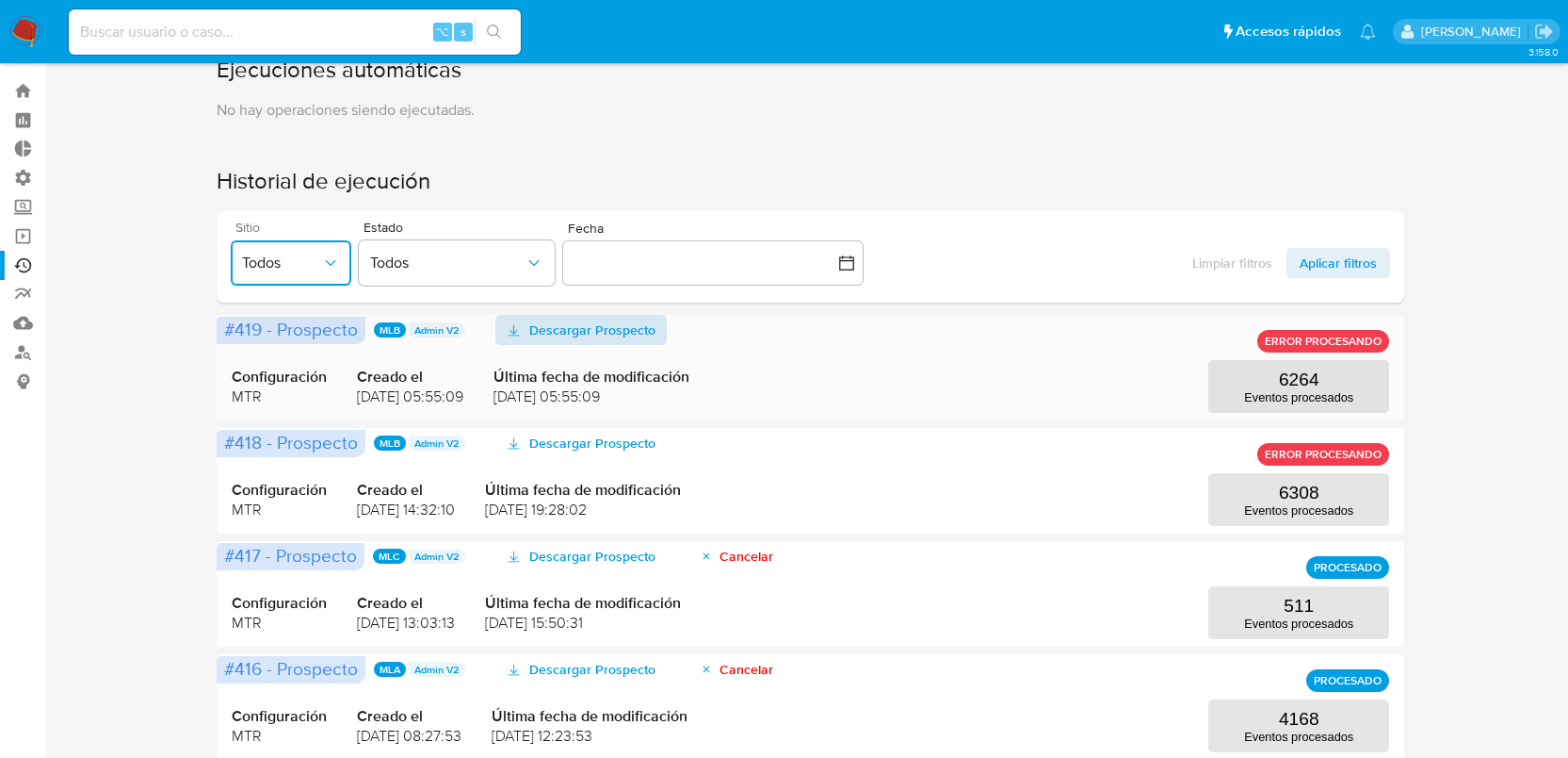
click at [255, 261] on span "Todos" at bounding box center [282, 262] width 79 height 19
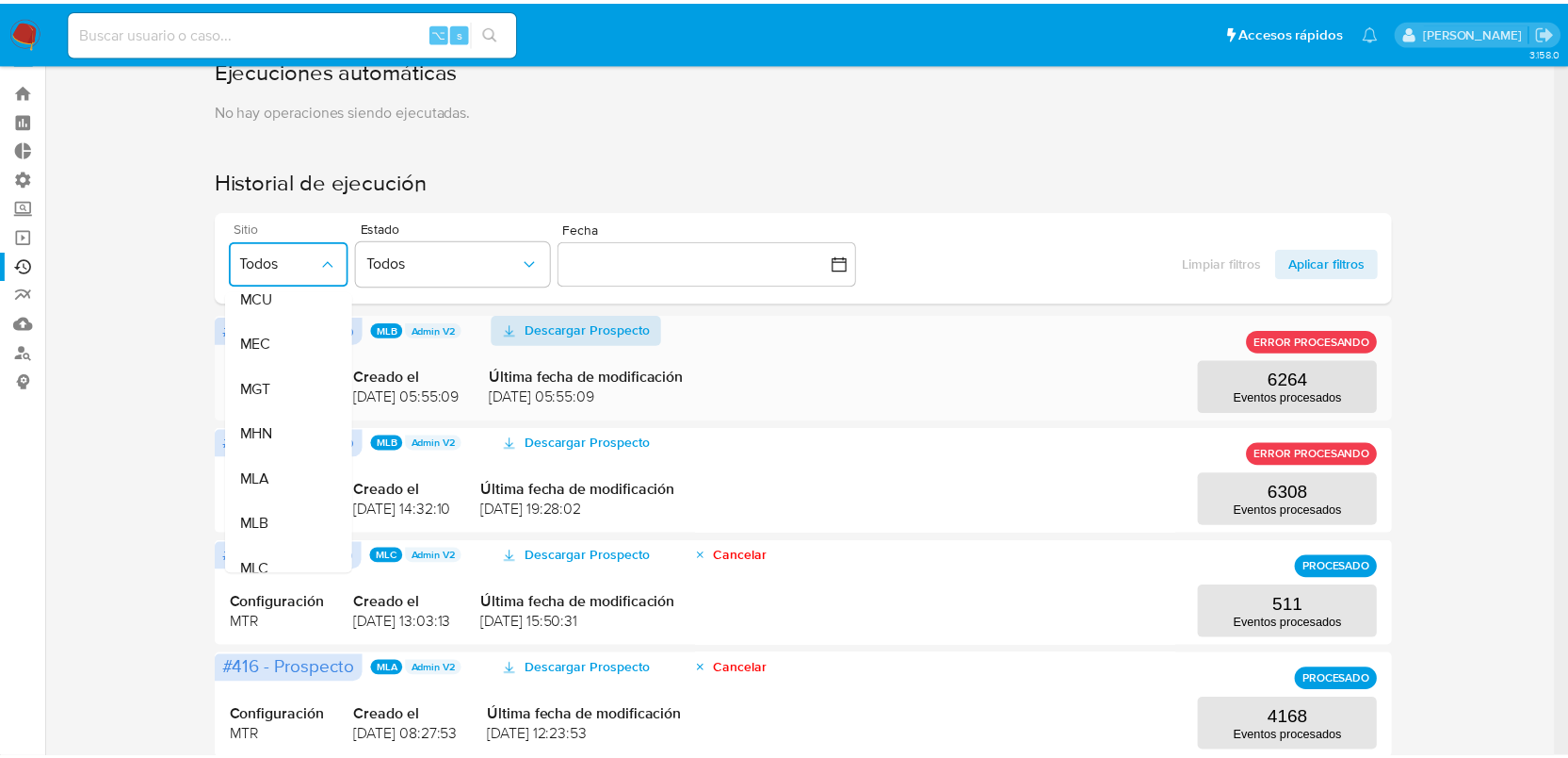
scroll to position [326, 0]
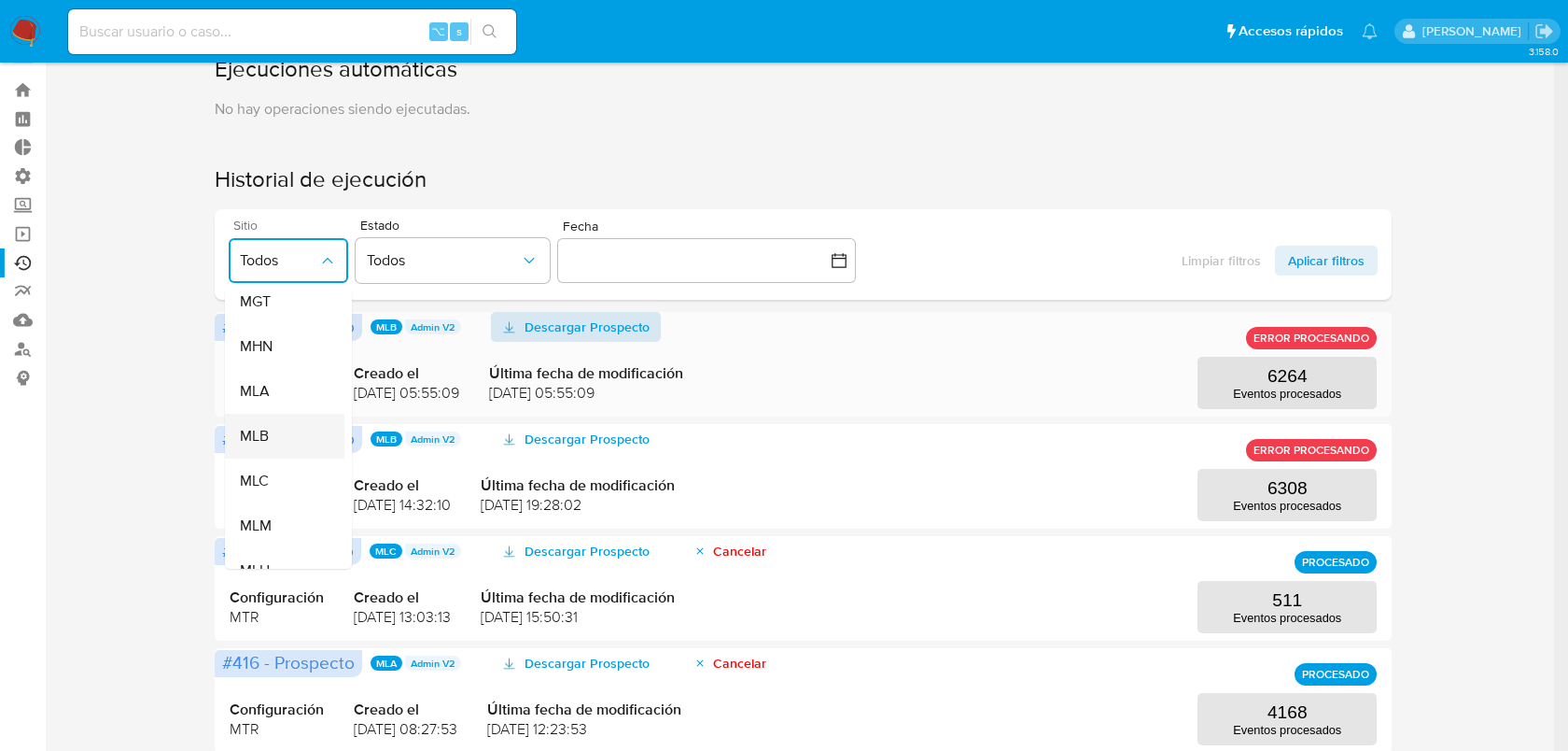
click at [279, 448] on div "MLB" at bounding box center [279, 436] width 78 height 45
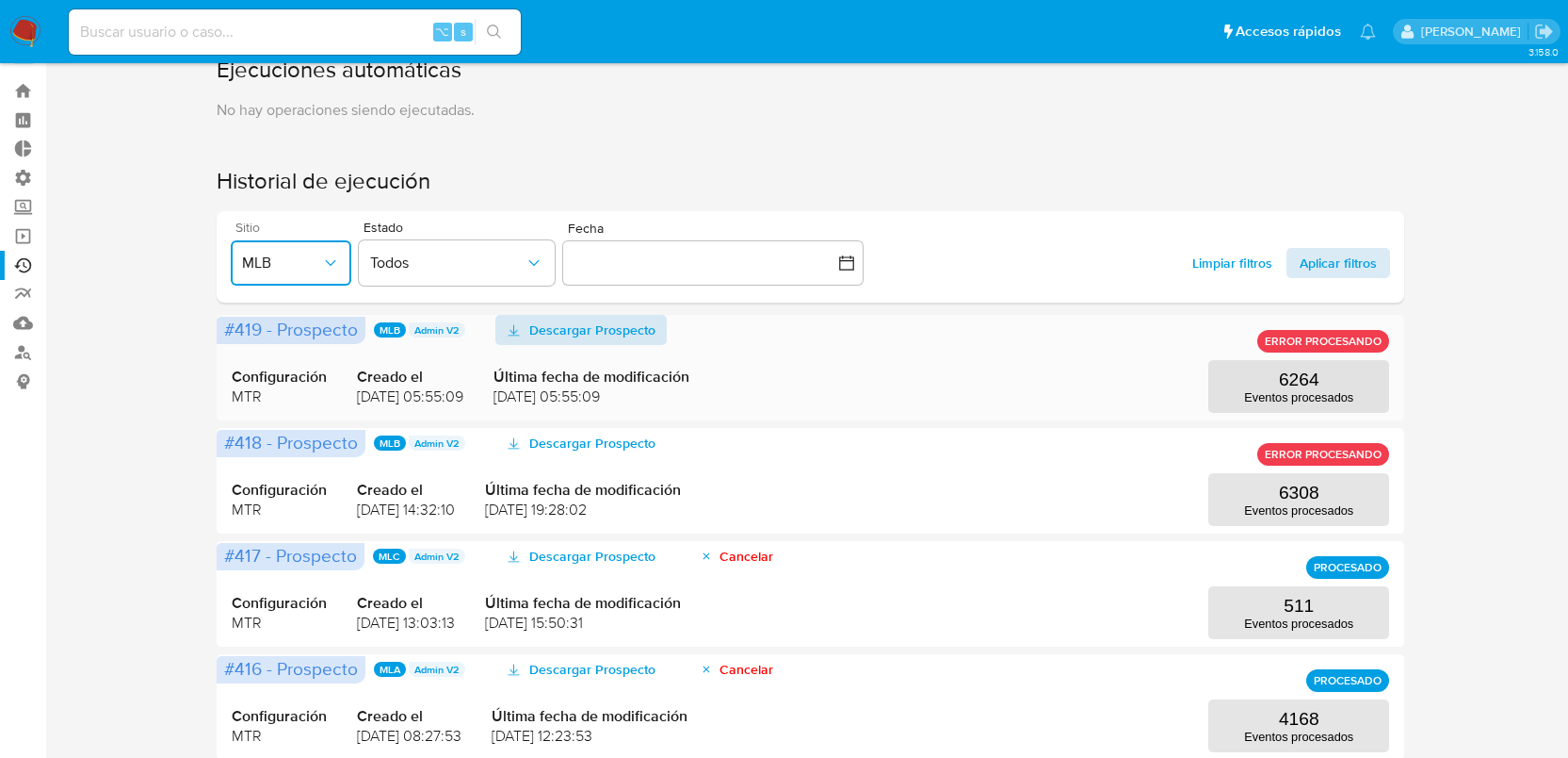
click at [1320, 270] on span "Aplicar filtros" at bounding box center [1339, 263] width 77 height 31
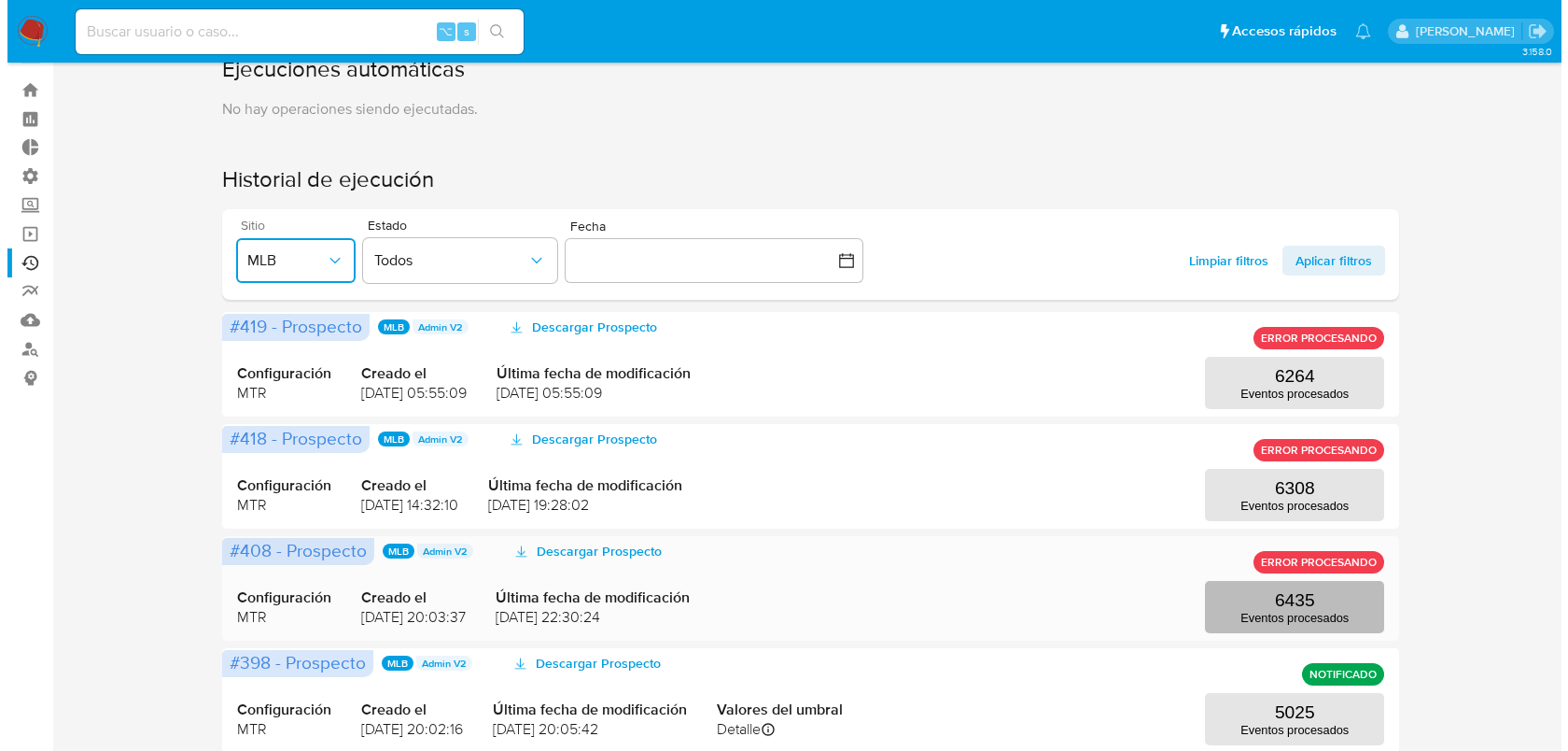
scroll to position [181, 0]
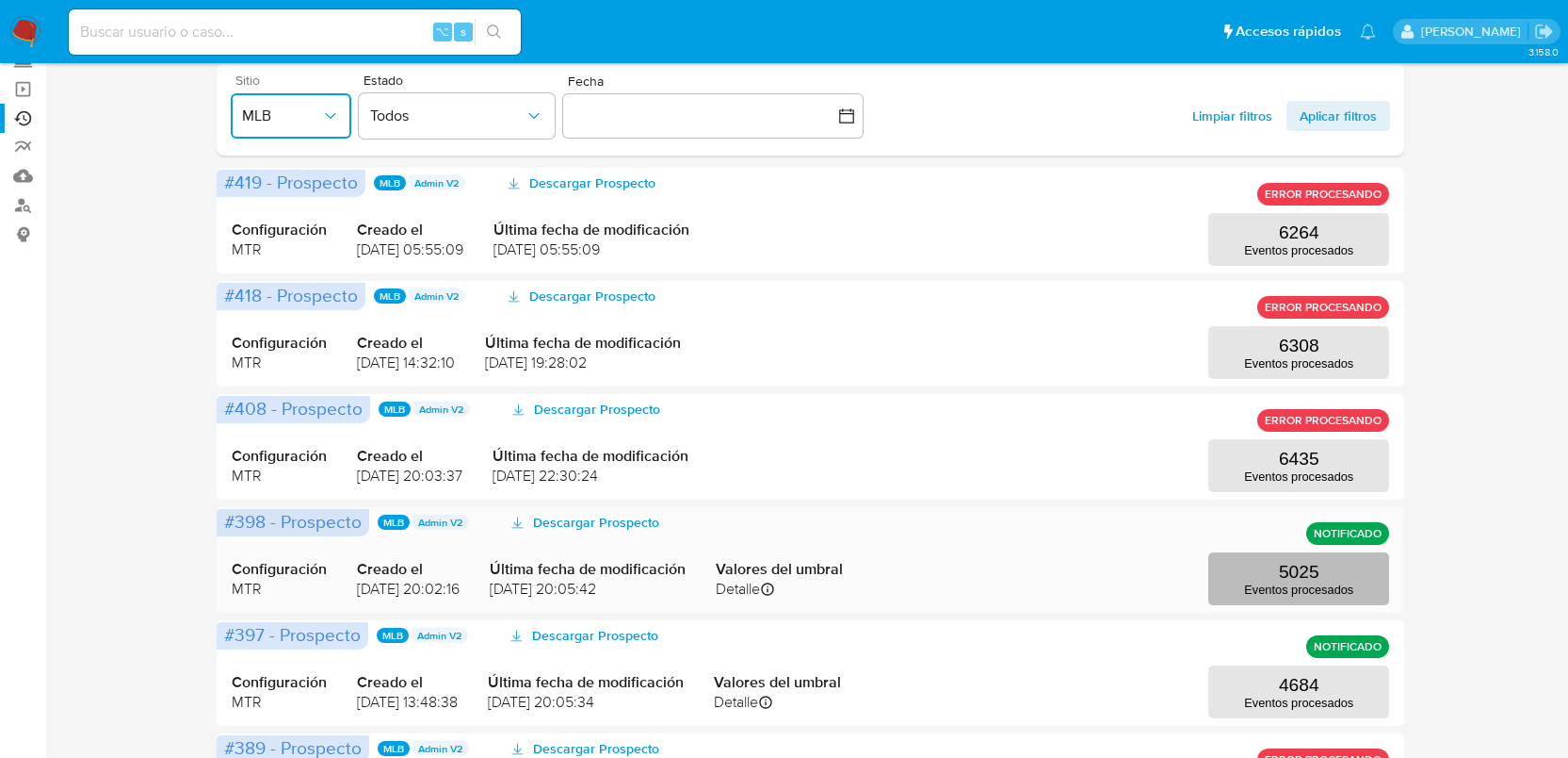
click at [1241, 581] on button "5025 Eventos procesados" at bounding box center [1298, 578] width 181 height 52
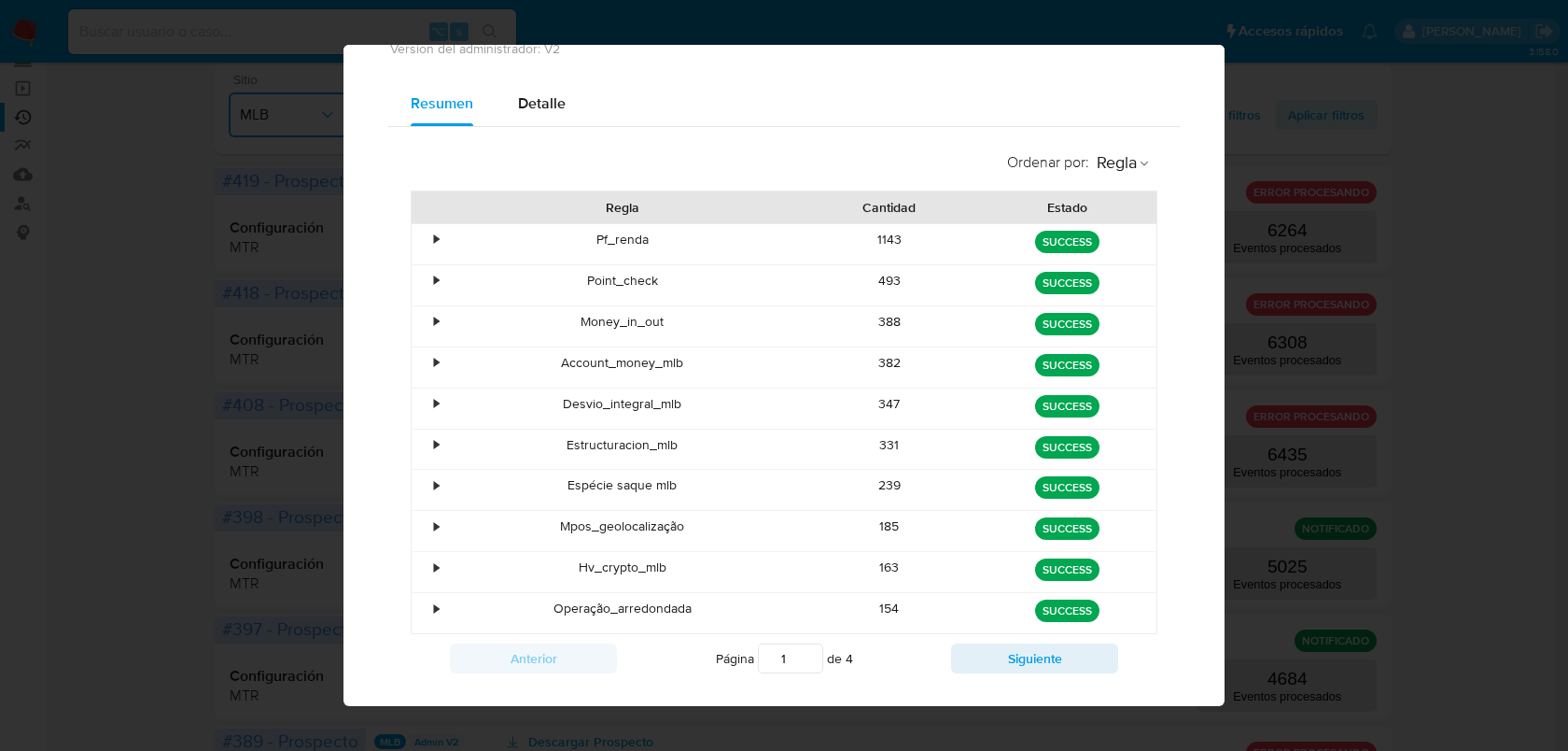
scroll to position [101, 0]
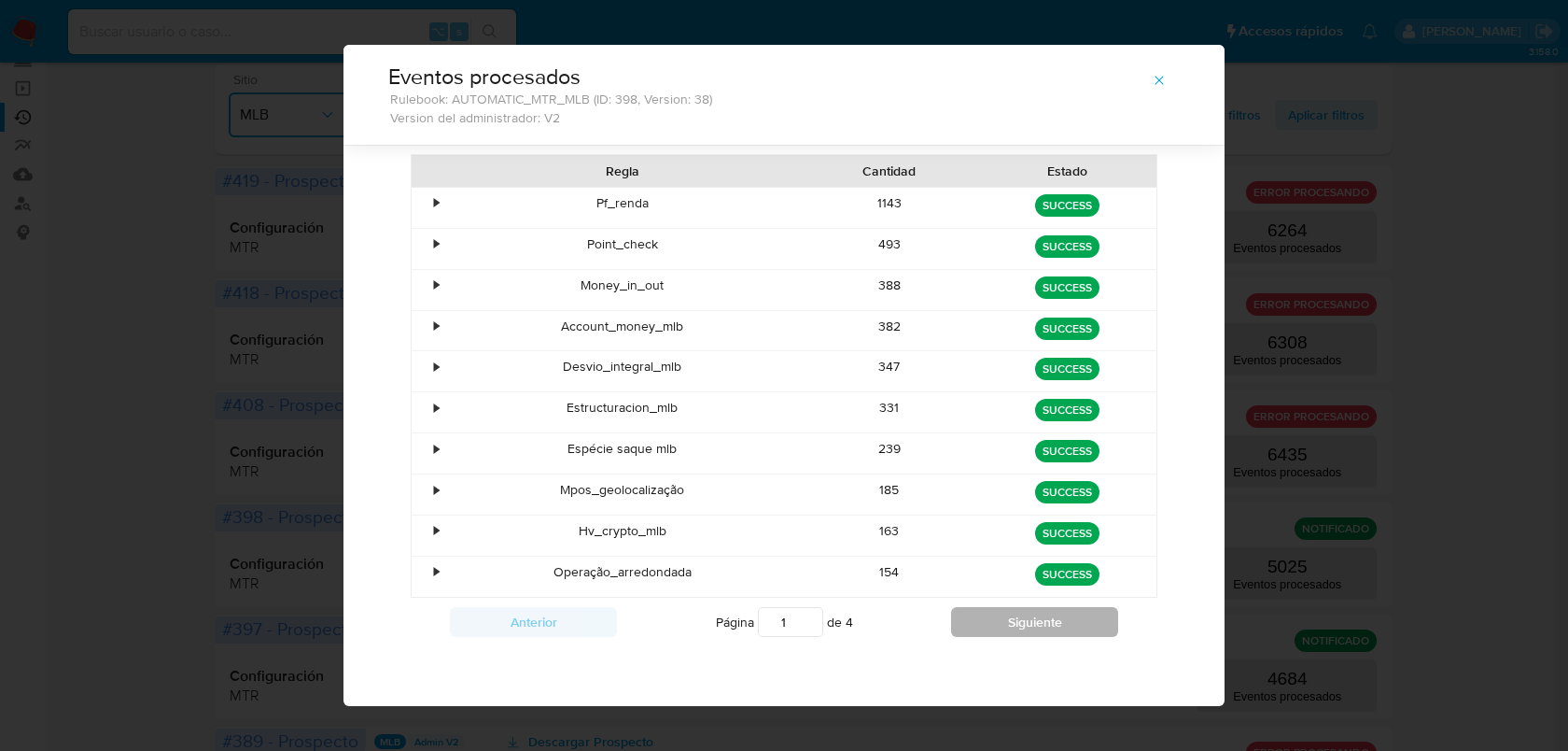
click at [1025, 632] on button "Siguiente" at bounding box center [1035, 622] width 167 height 30
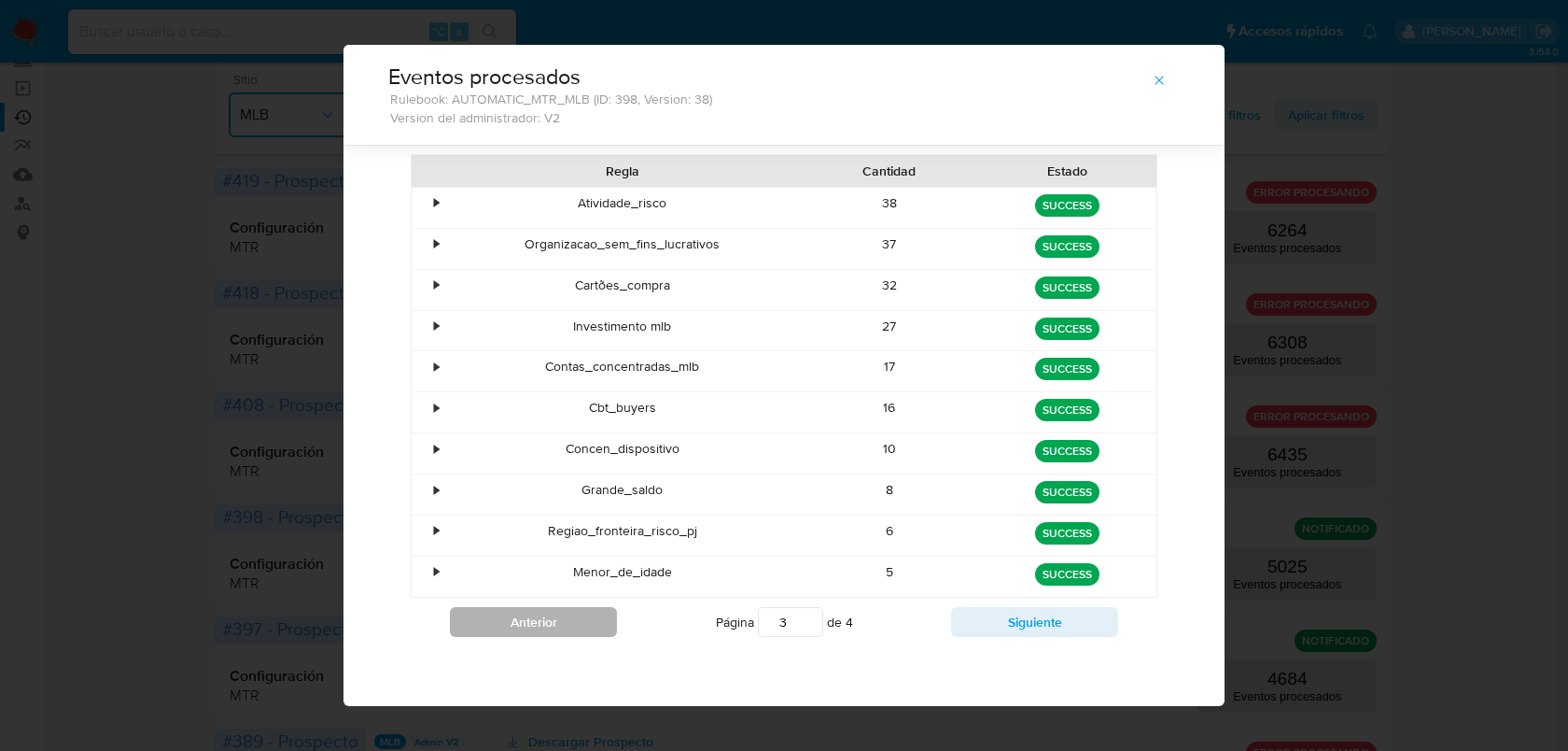
click at [501, 635] on button "Anterior" at bounding box center [533, 622] width 167 height 30
type input "2"
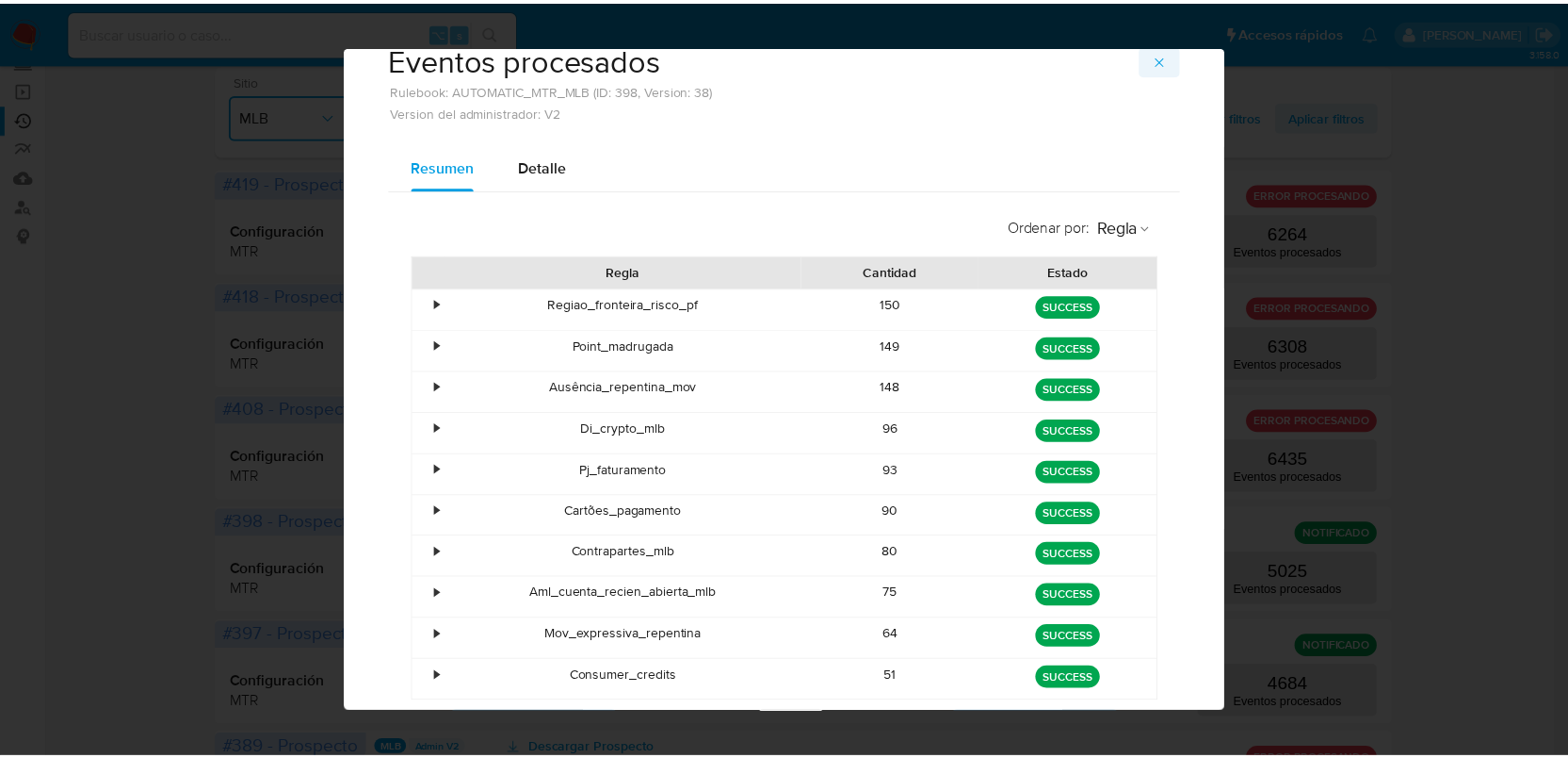
scroll to position [0, 0]
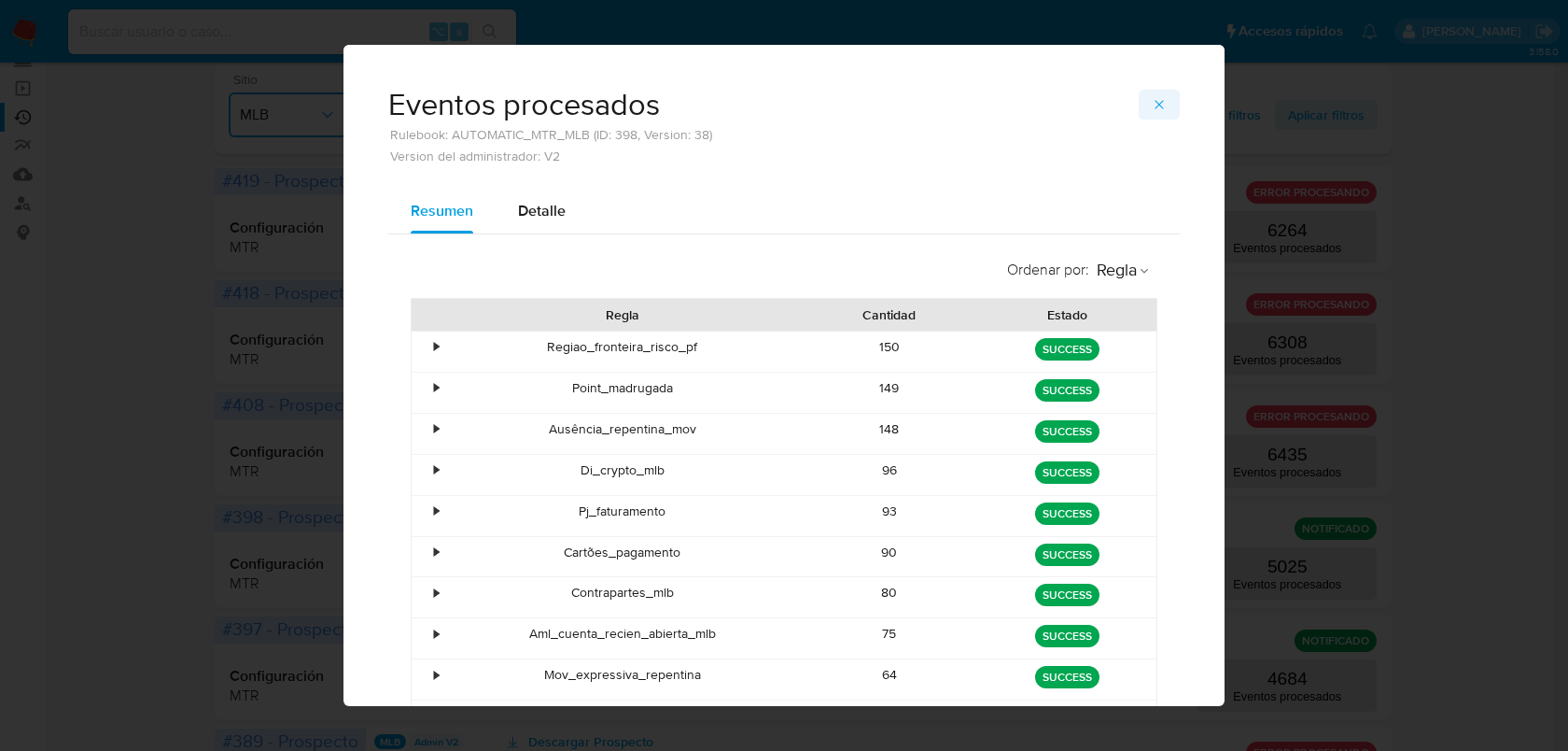
click at [1152, 115] on span "button" at bounding box center [1159, 104] width 15 height 26
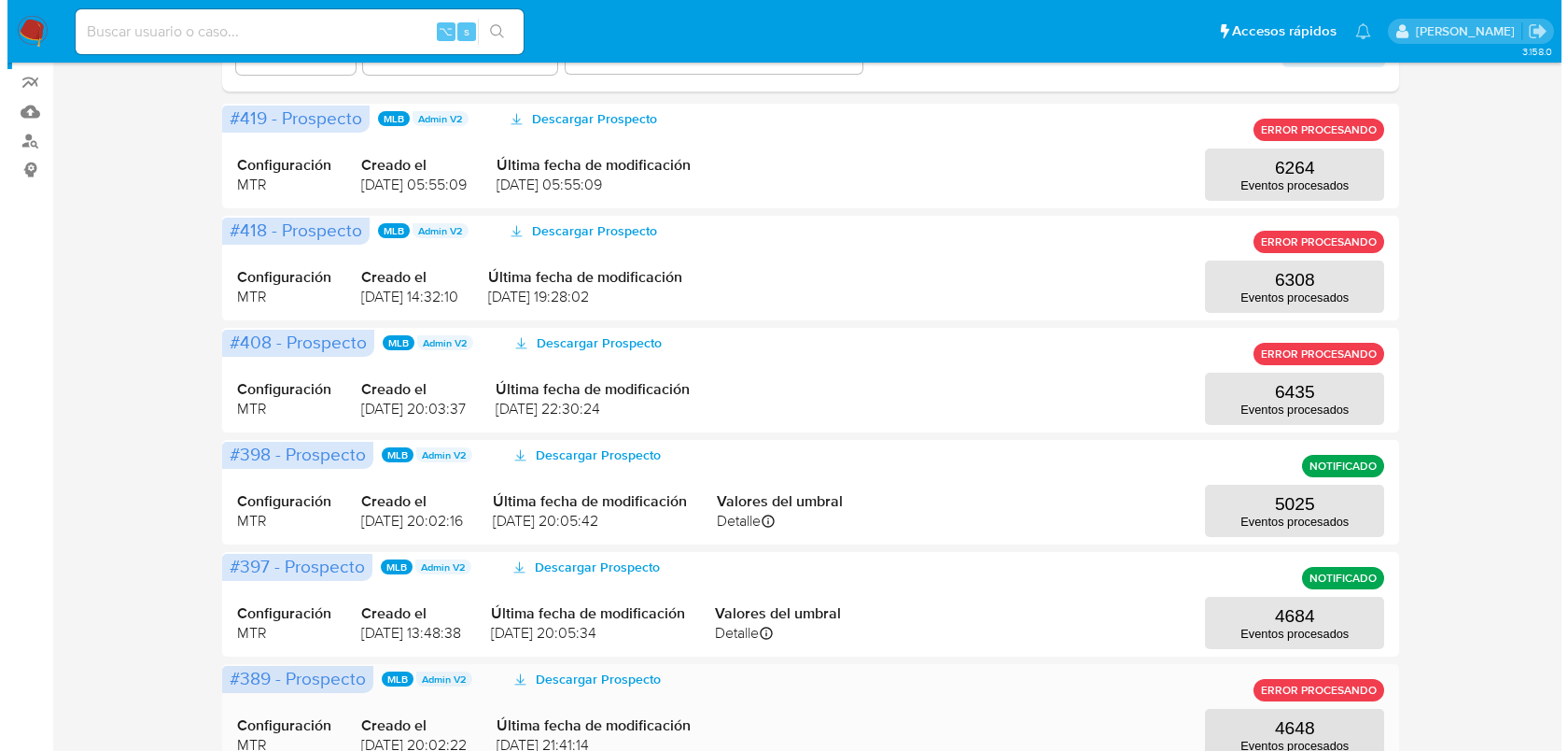
scroll to position [354, 0]
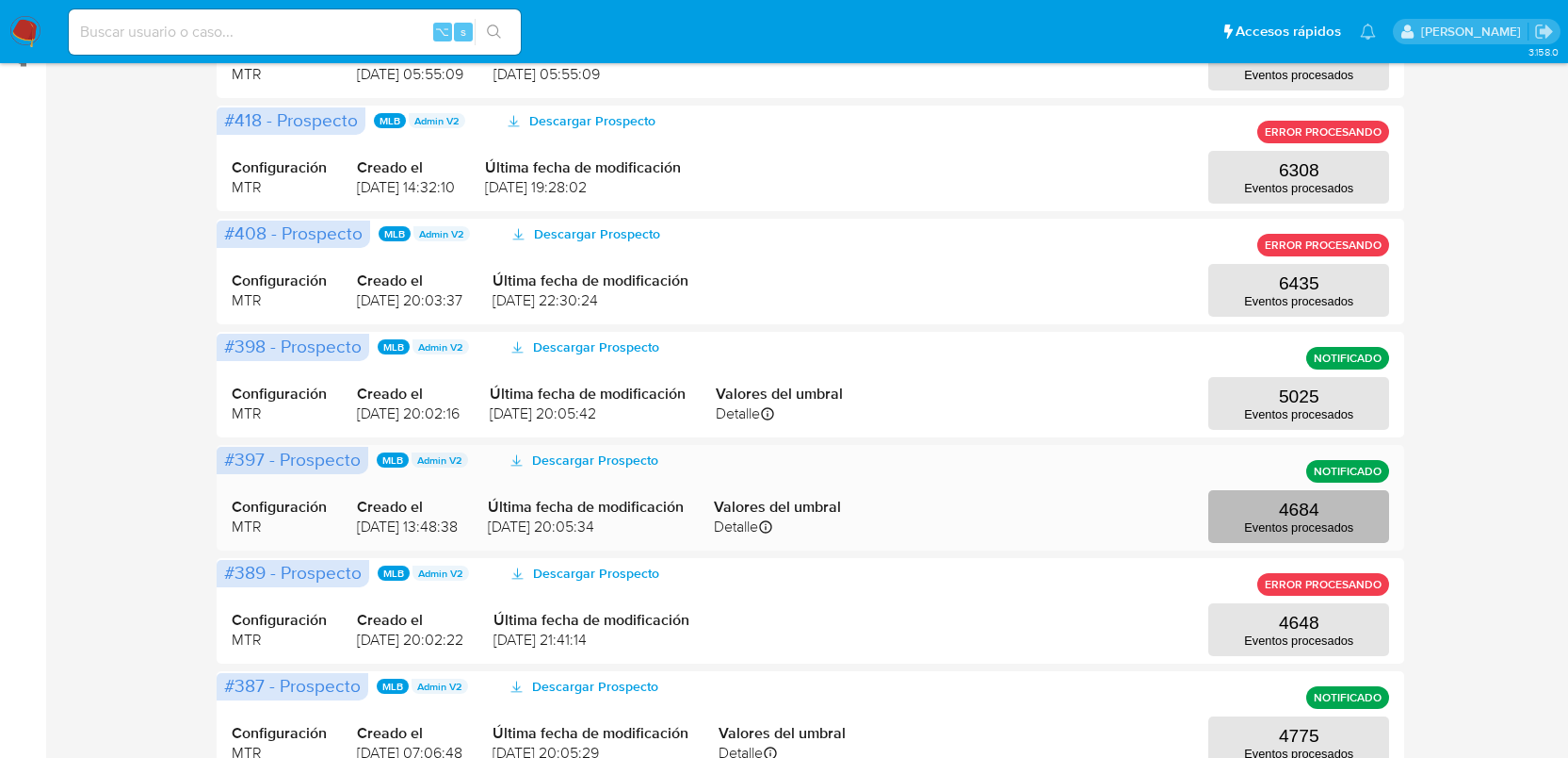
click at [1314, 514] on p "4684" at bounding box center [1299, 509] width 41 height 21
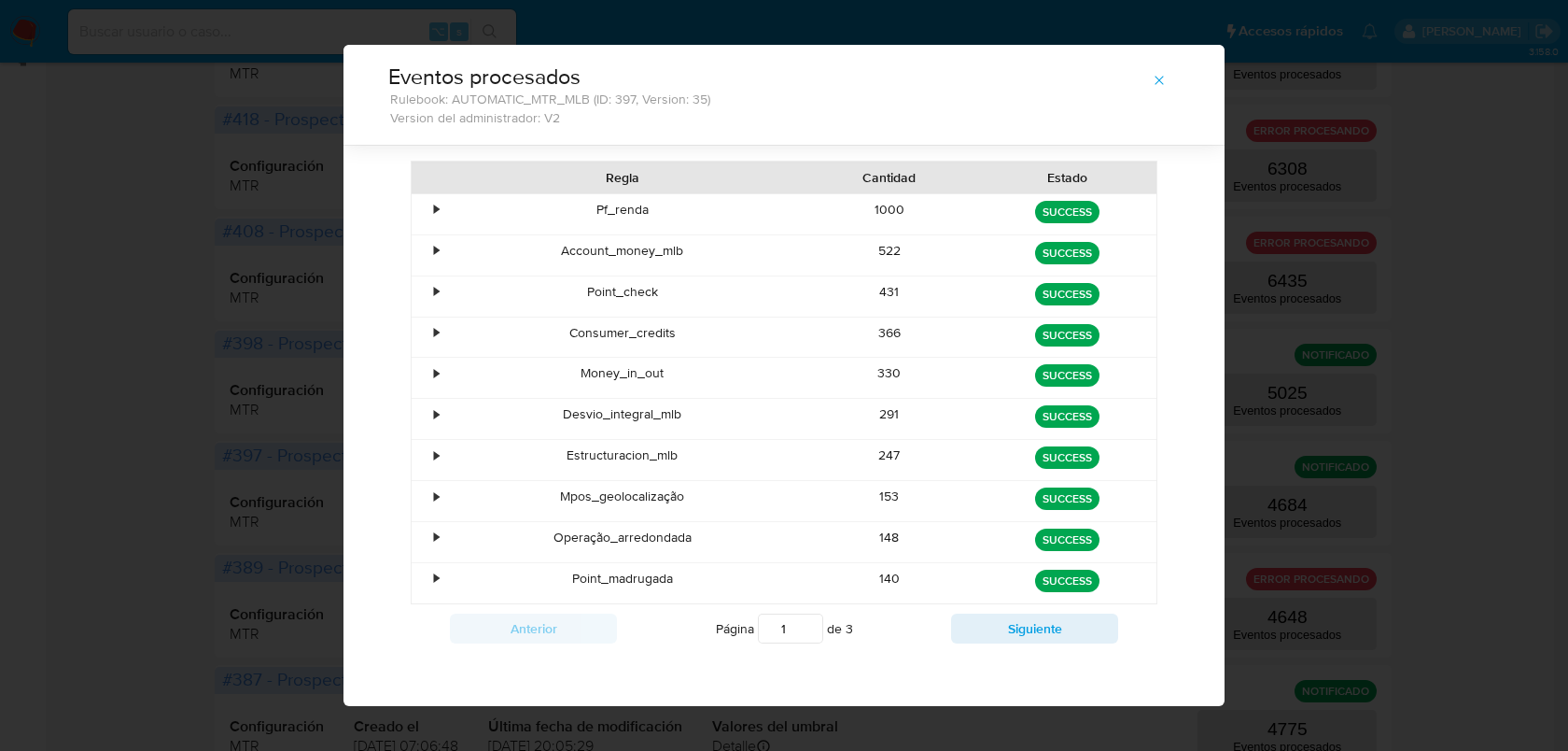
scroll to position [101, 0]
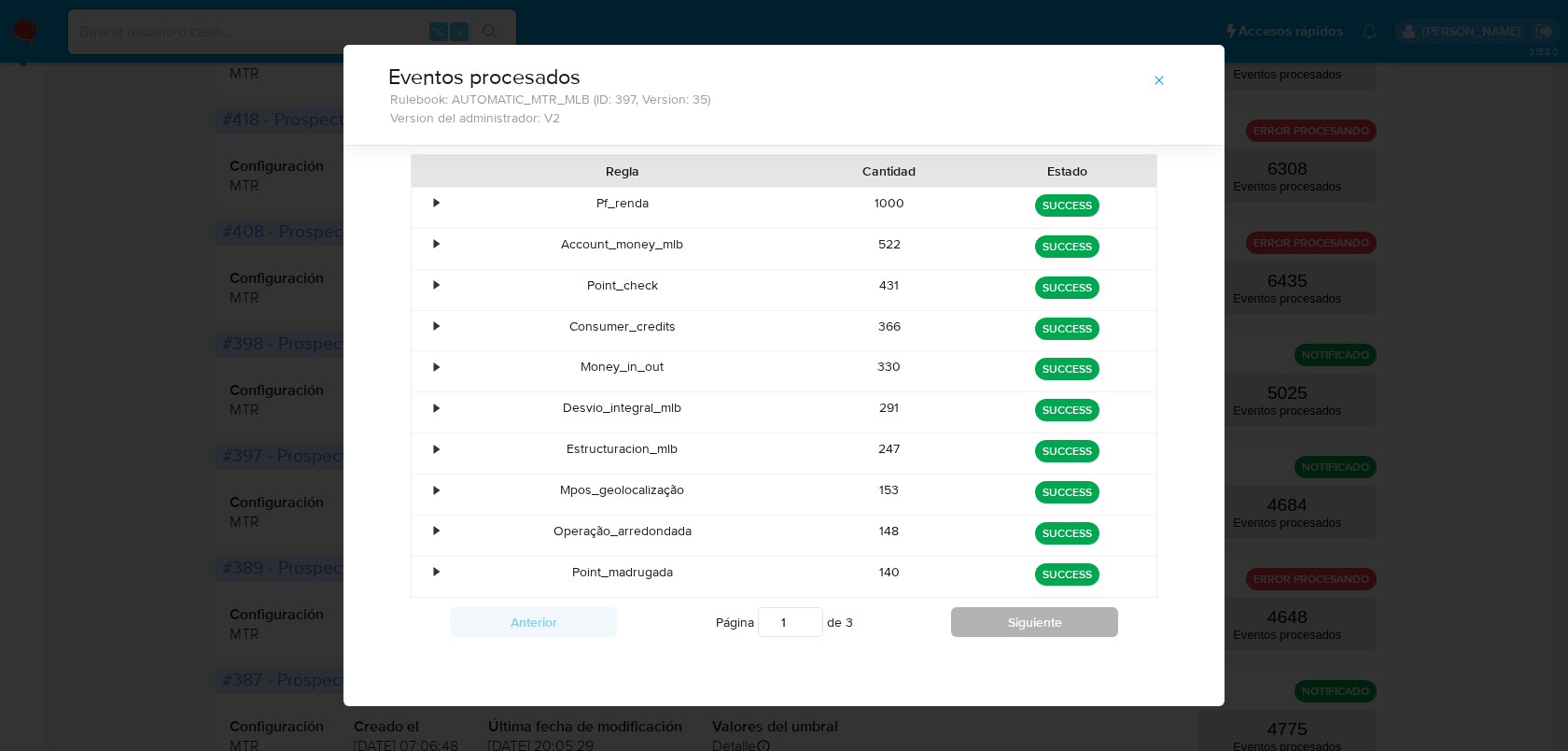
click at [1057, 616] on button "Siguiente" at bounding box center [1035, 622] width 167 height 30
type input "2"
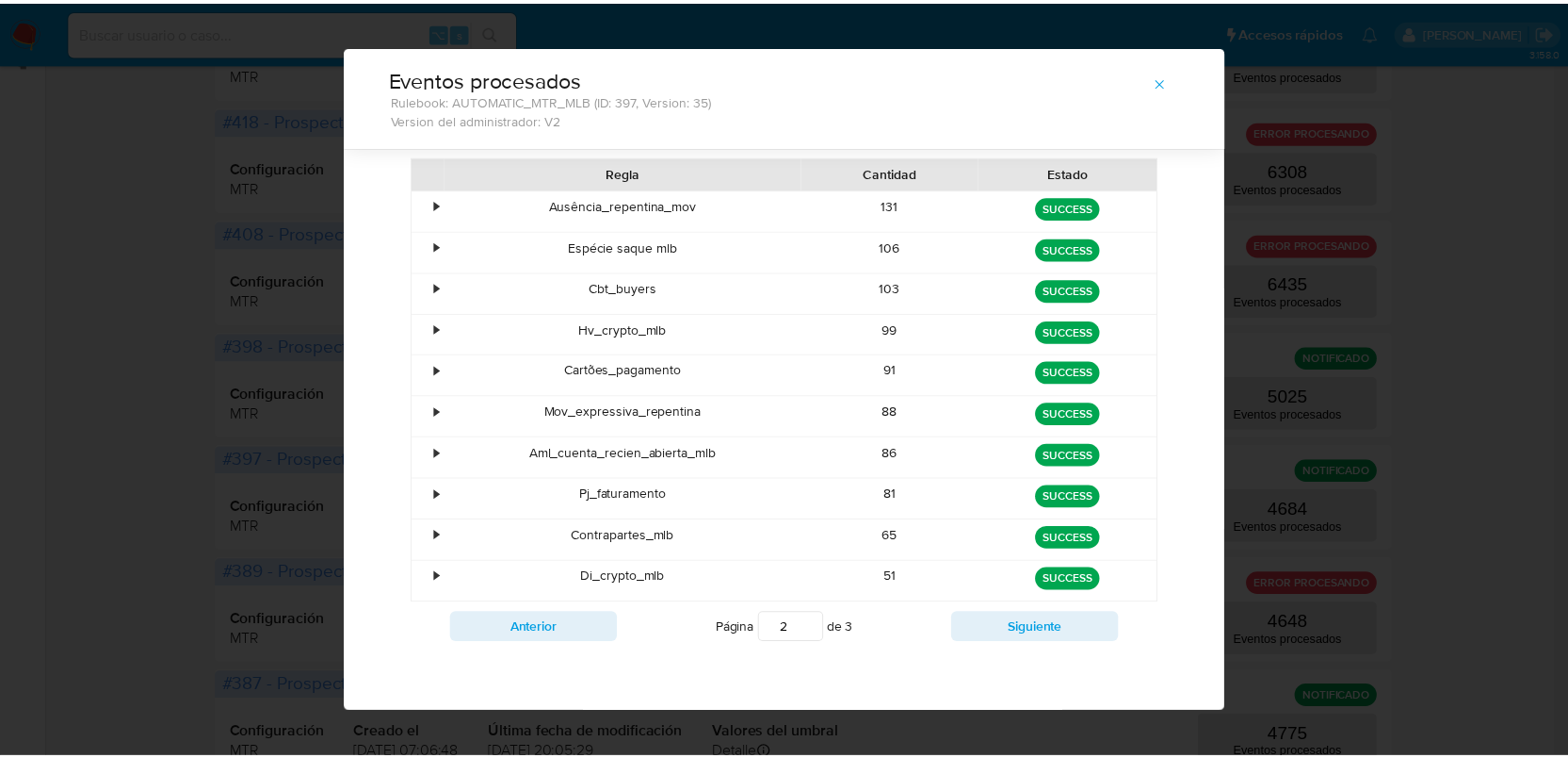
scroll to position [0, 0]
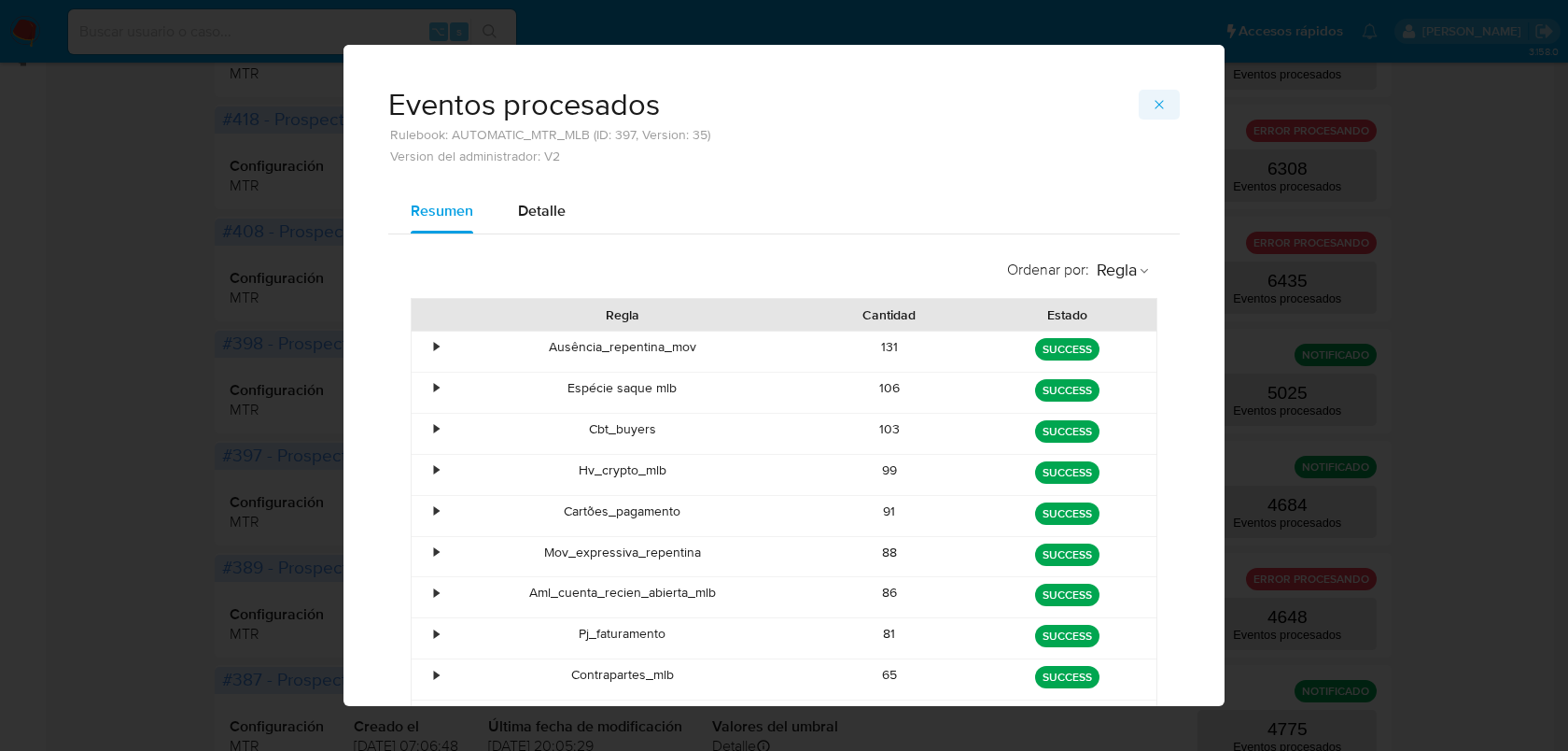
click at [1152, 113] on span "button" at bounding box center [1159, 104] width 15 height 26
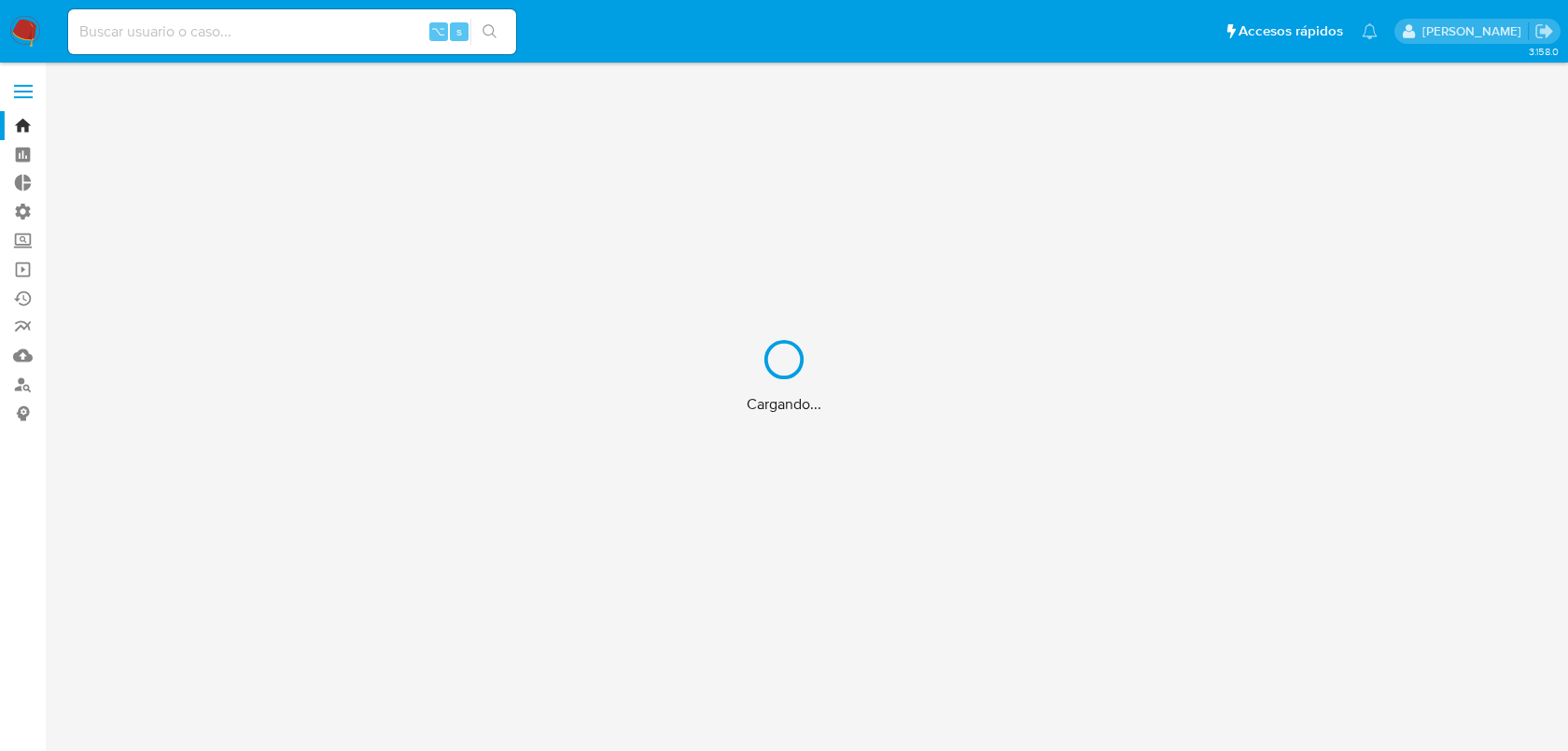
click at [238, 27] on div "Cargando..." at bounding box center [784, 375] width 1568 height 751
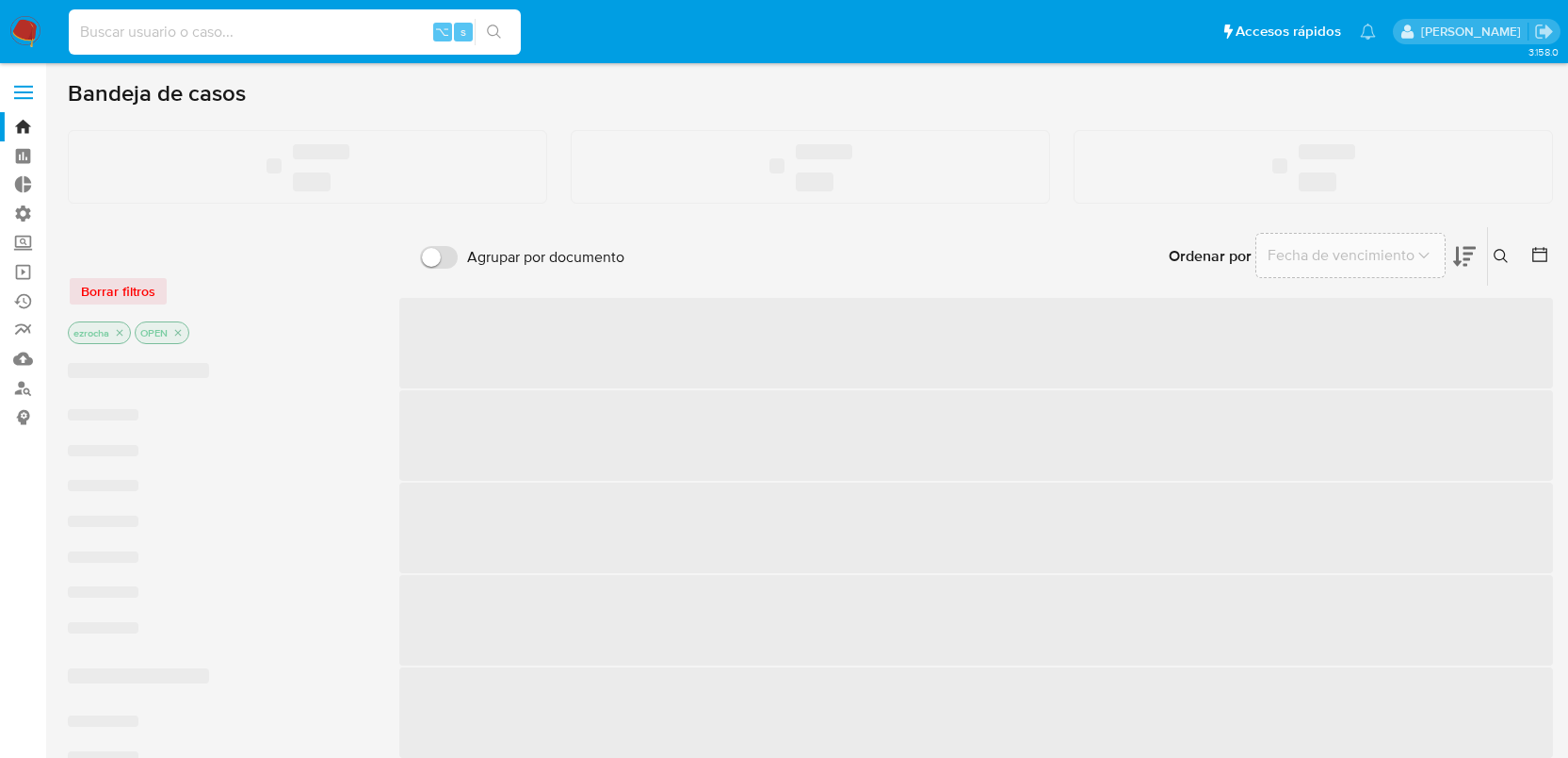
click at [193, 31] on input at bounding box center [295, 32] width 453 height 25
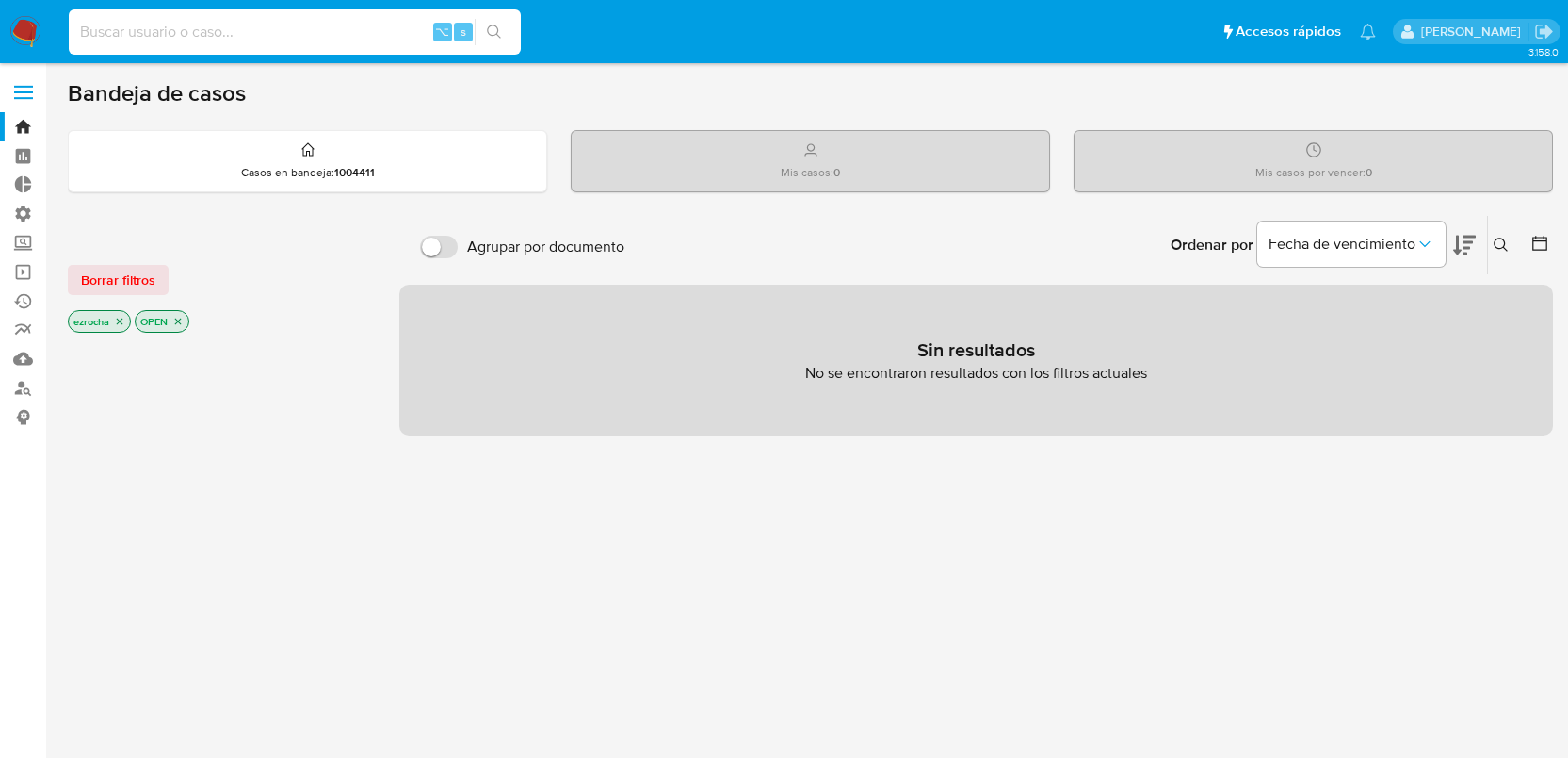
paste input "2603230266"
type input "2603230266"
click at [484, 22] on button "search-icon" at bounding box center [494, 32] width 39 height 27
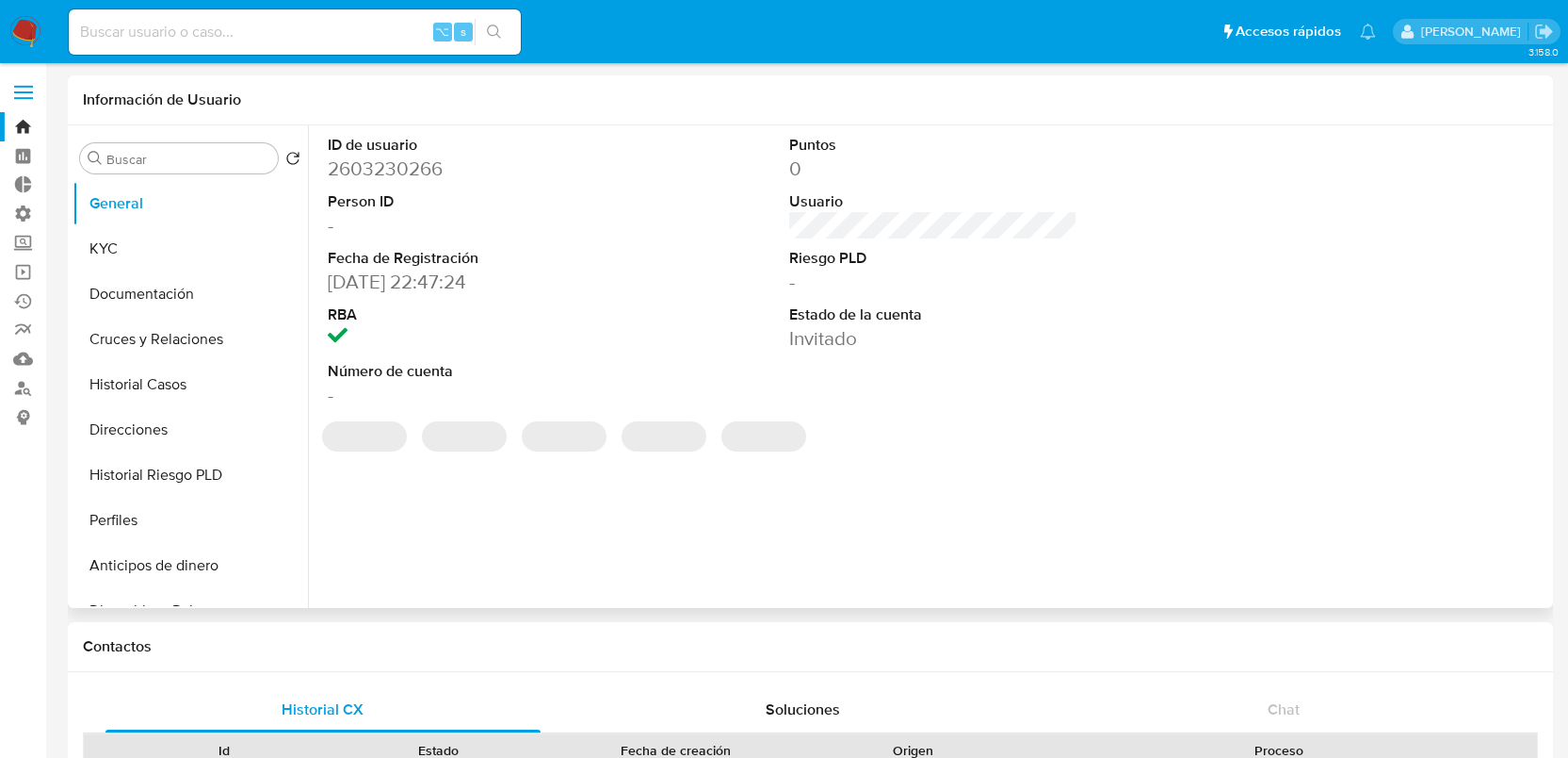
select select "10"
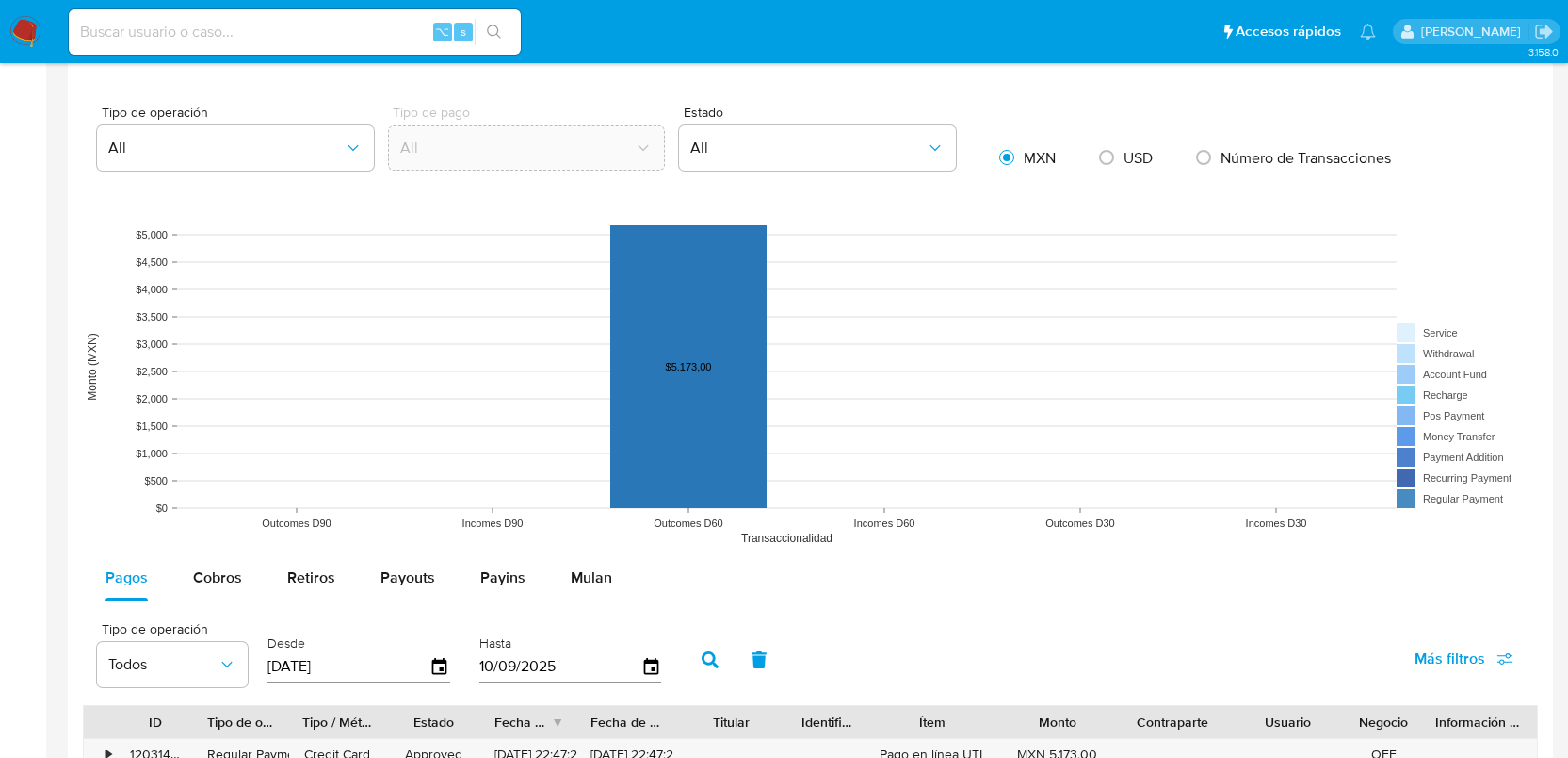
scroll to position [1549, 0]
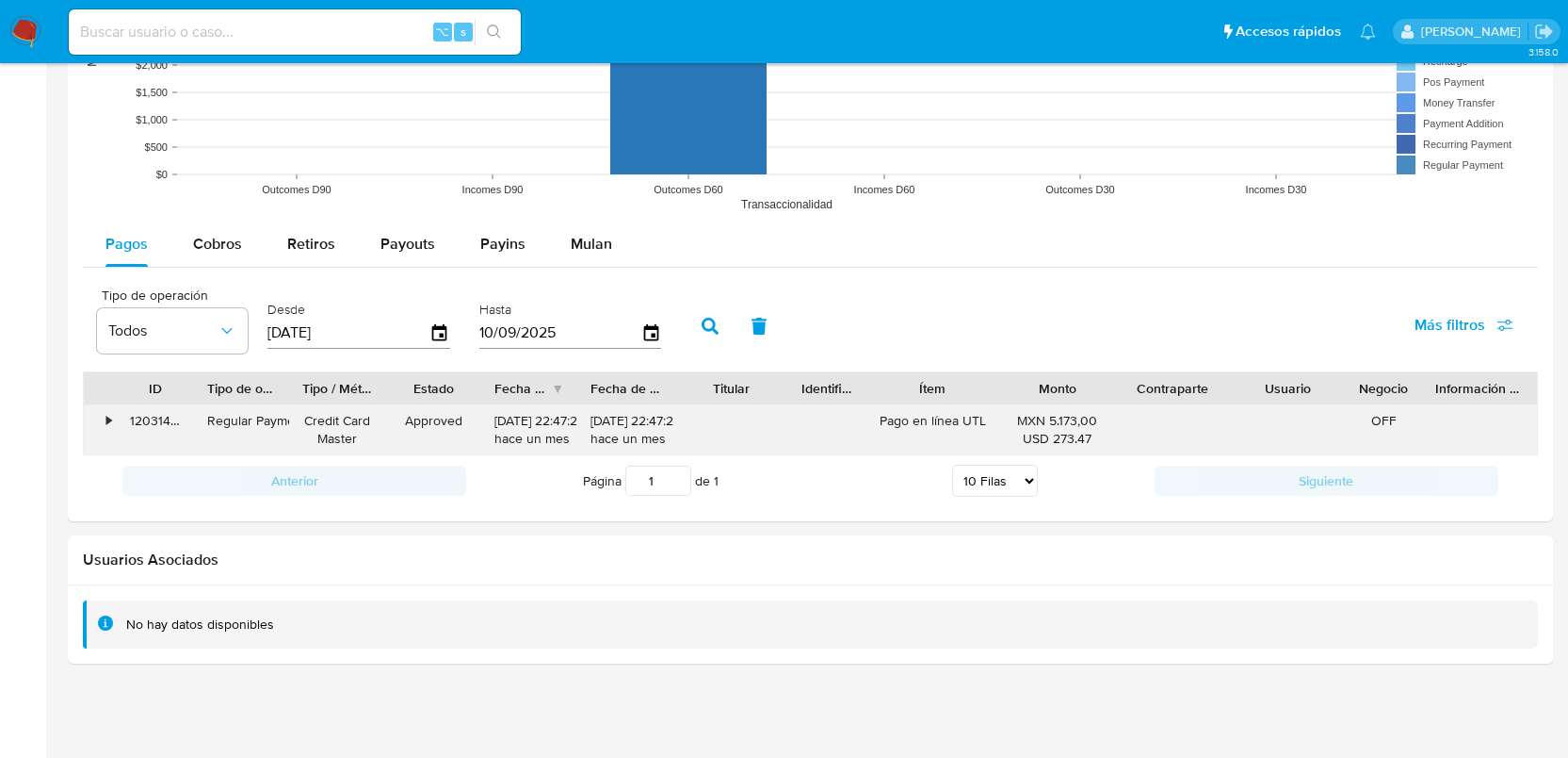
click at [112, 423] on div "•" at bounding box center [109, 421] width 5 height 18
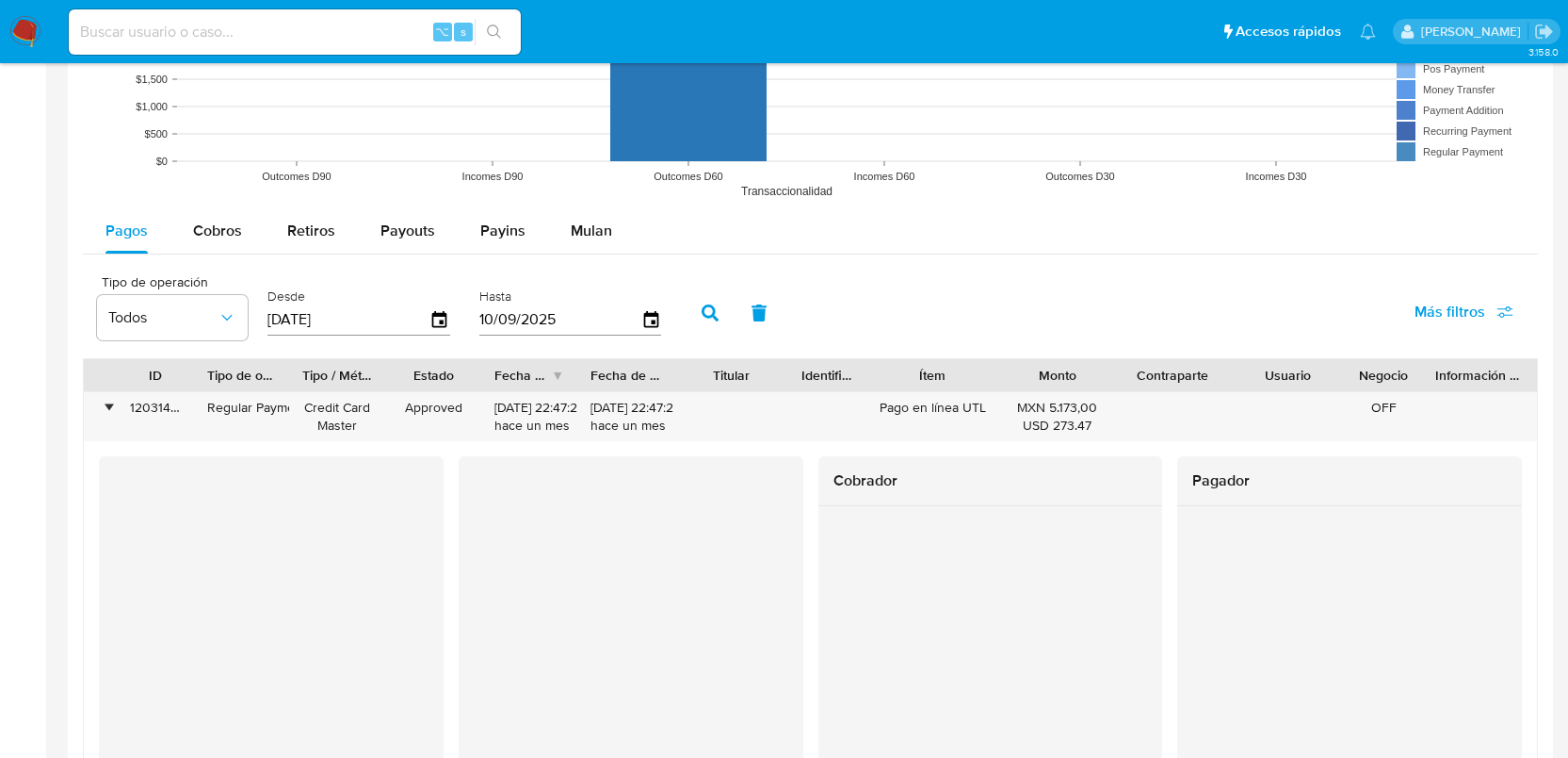
scroll to position [1585, 0]
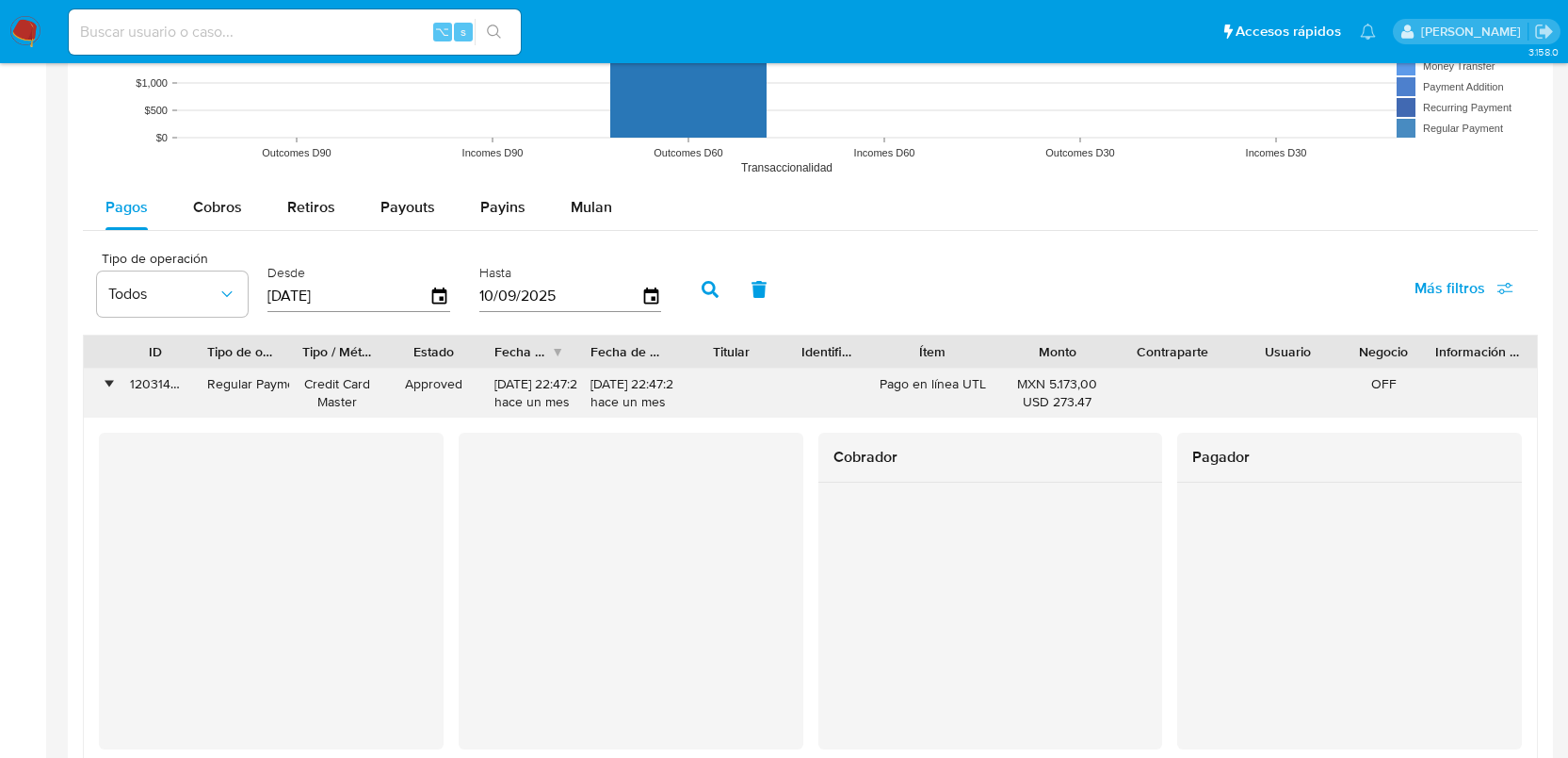
click at [108, 387] on div "•" at bounding box center [109, 383] width 5 height 18
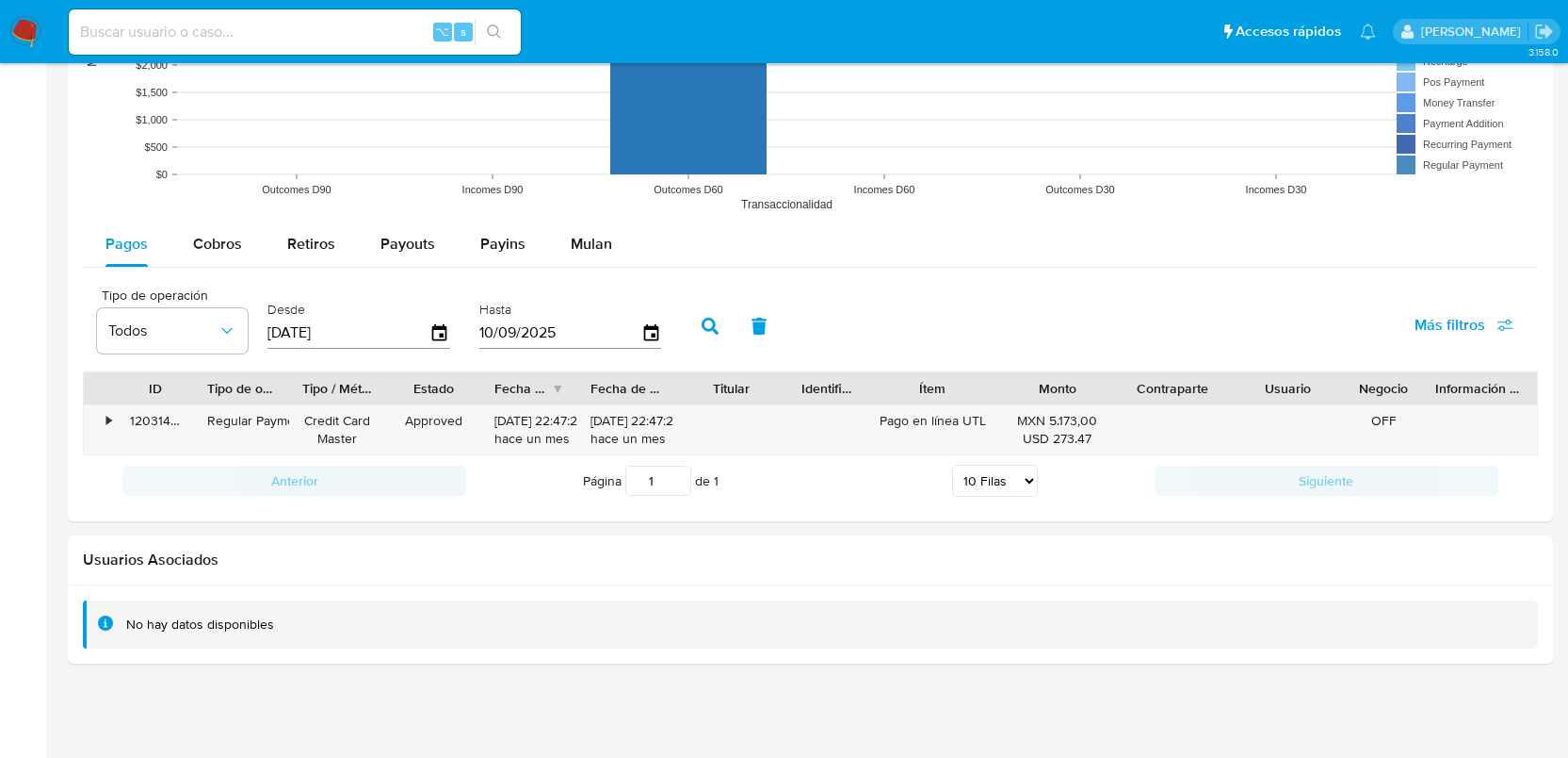
scroll to position [0, 0]
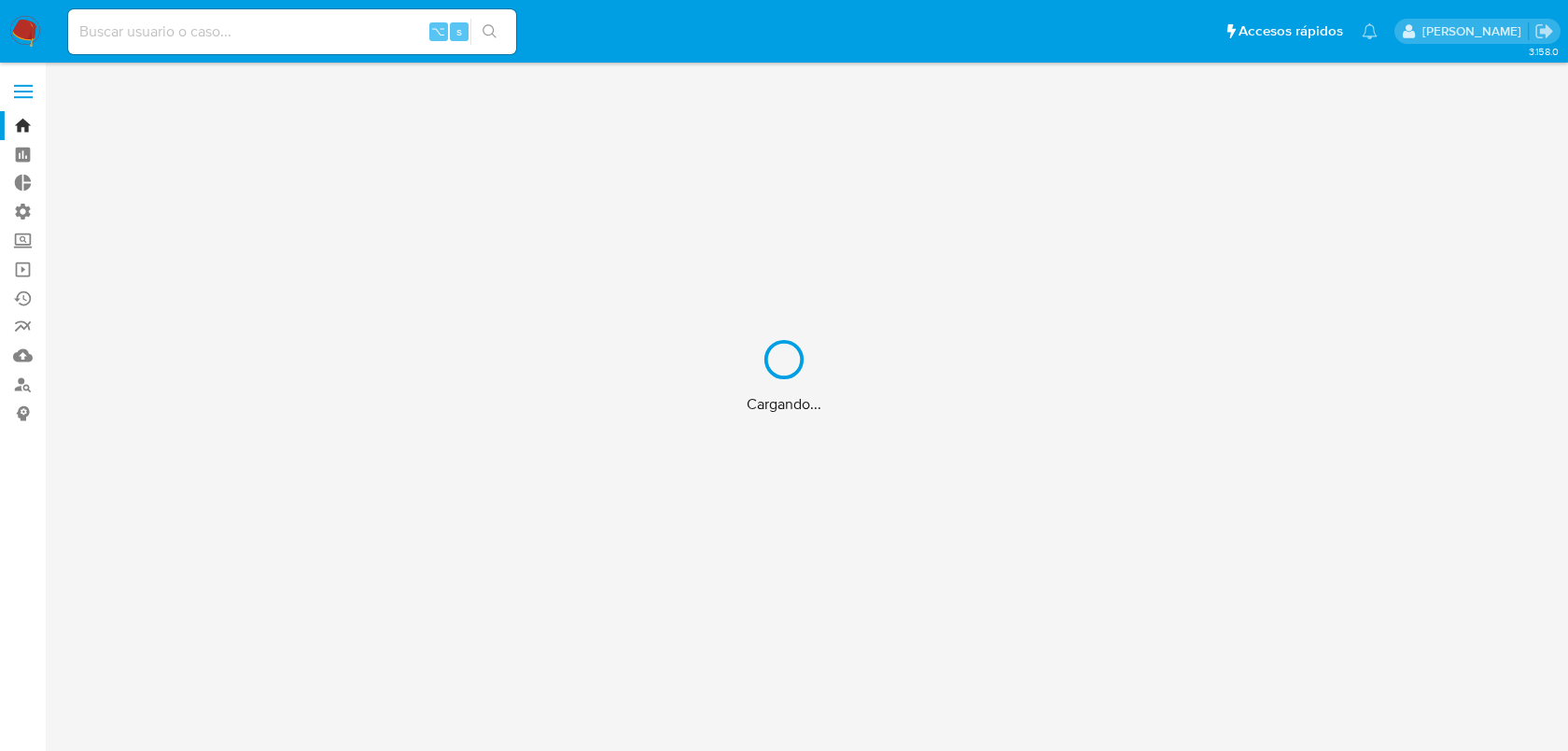
click at [230, 42] on div "Cargando..." at bounding box center [784, 375] width 1568 height 751
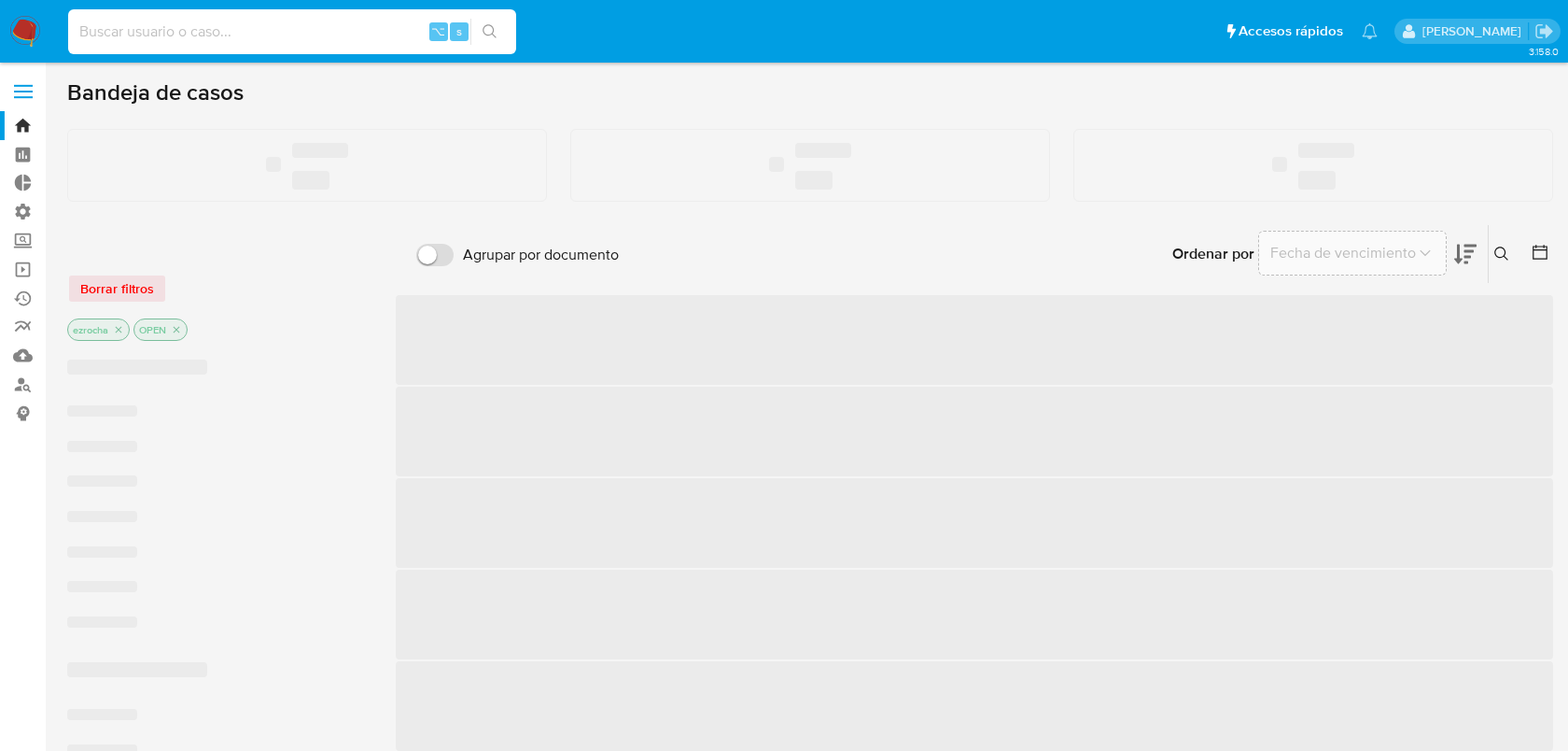
click at [239, 22] on input at bounding box center [293, 31] width 448 height 24
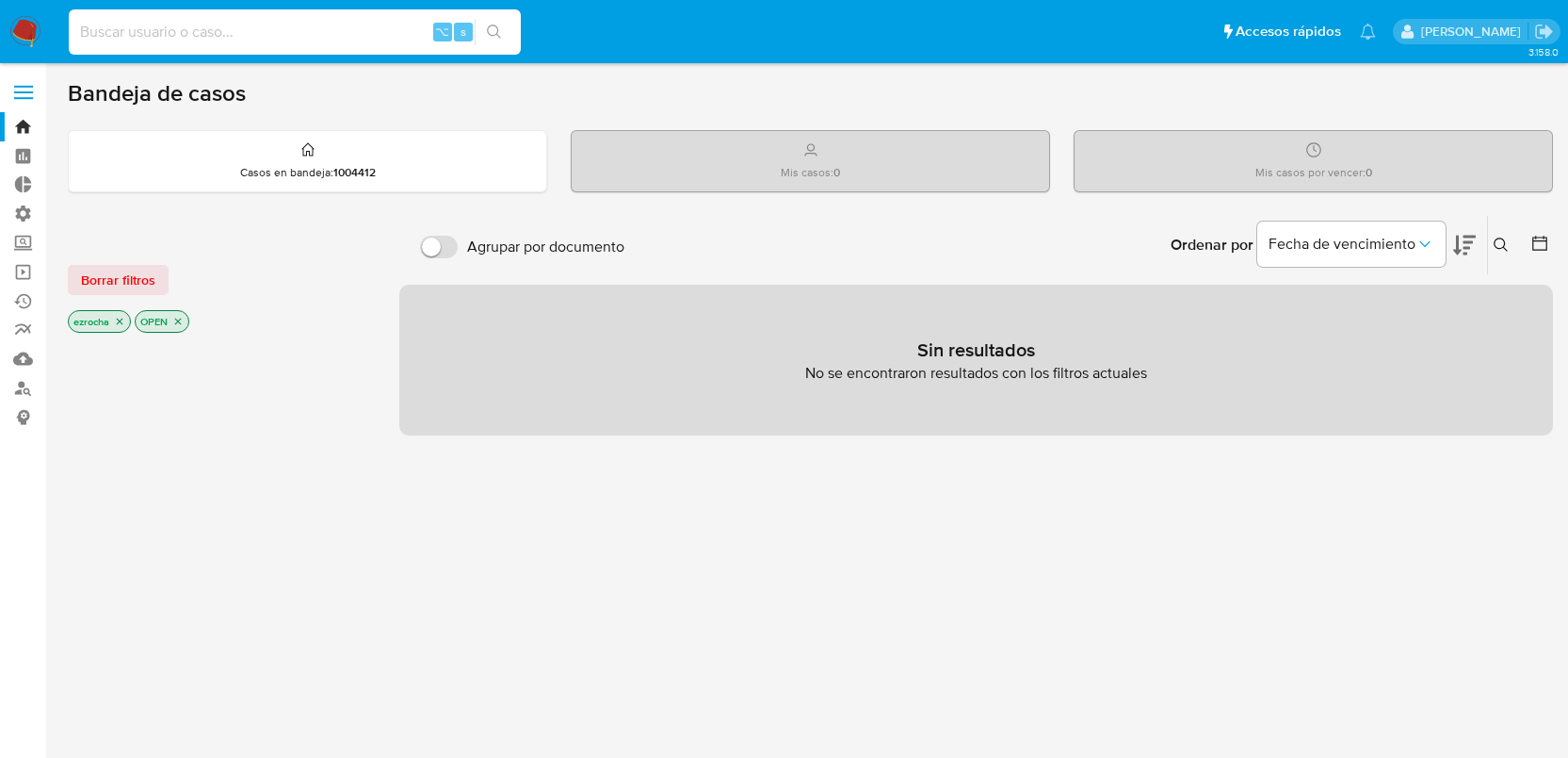
paste input "246663062"
type input "246663062"
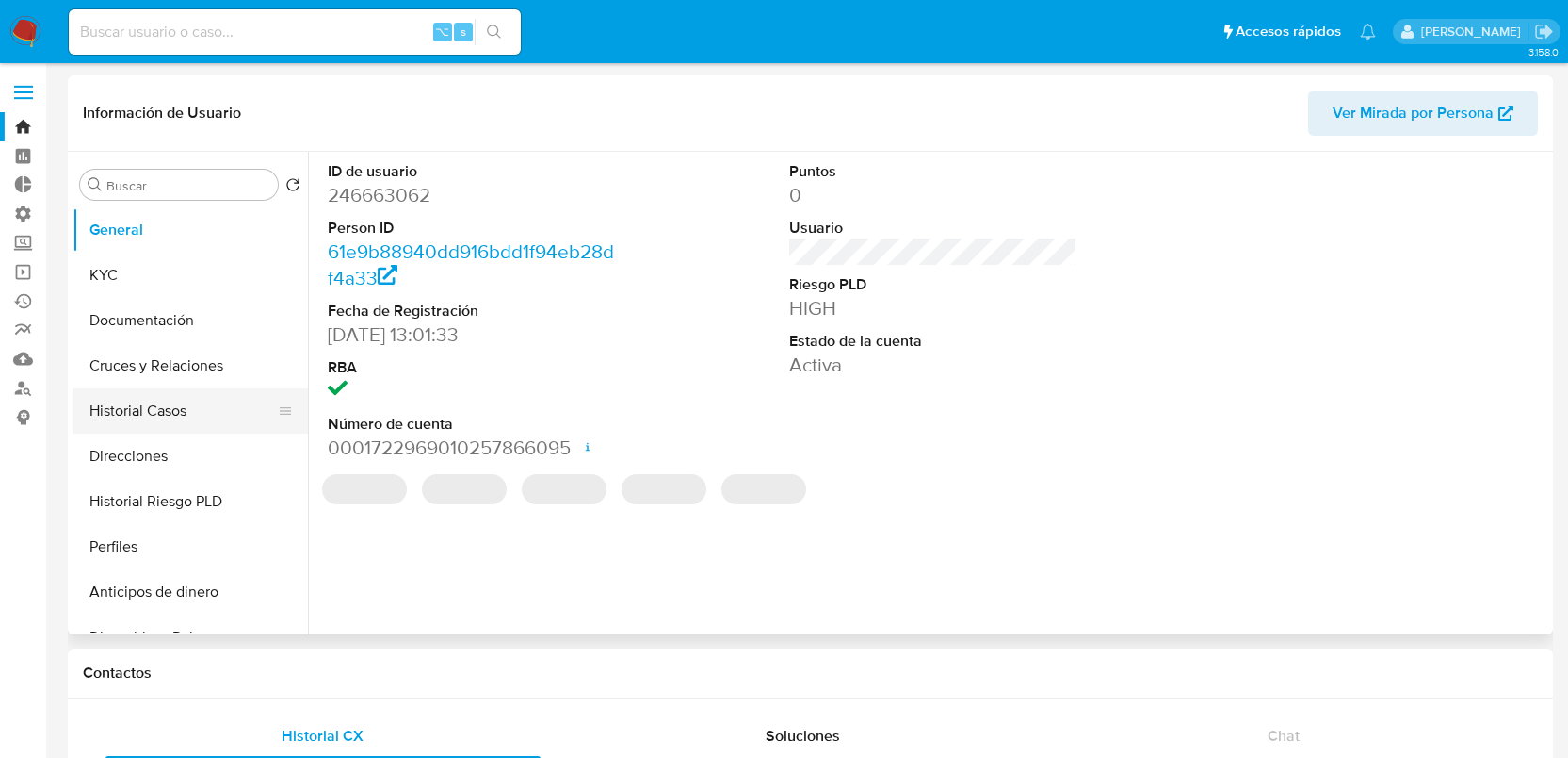
select select "10"
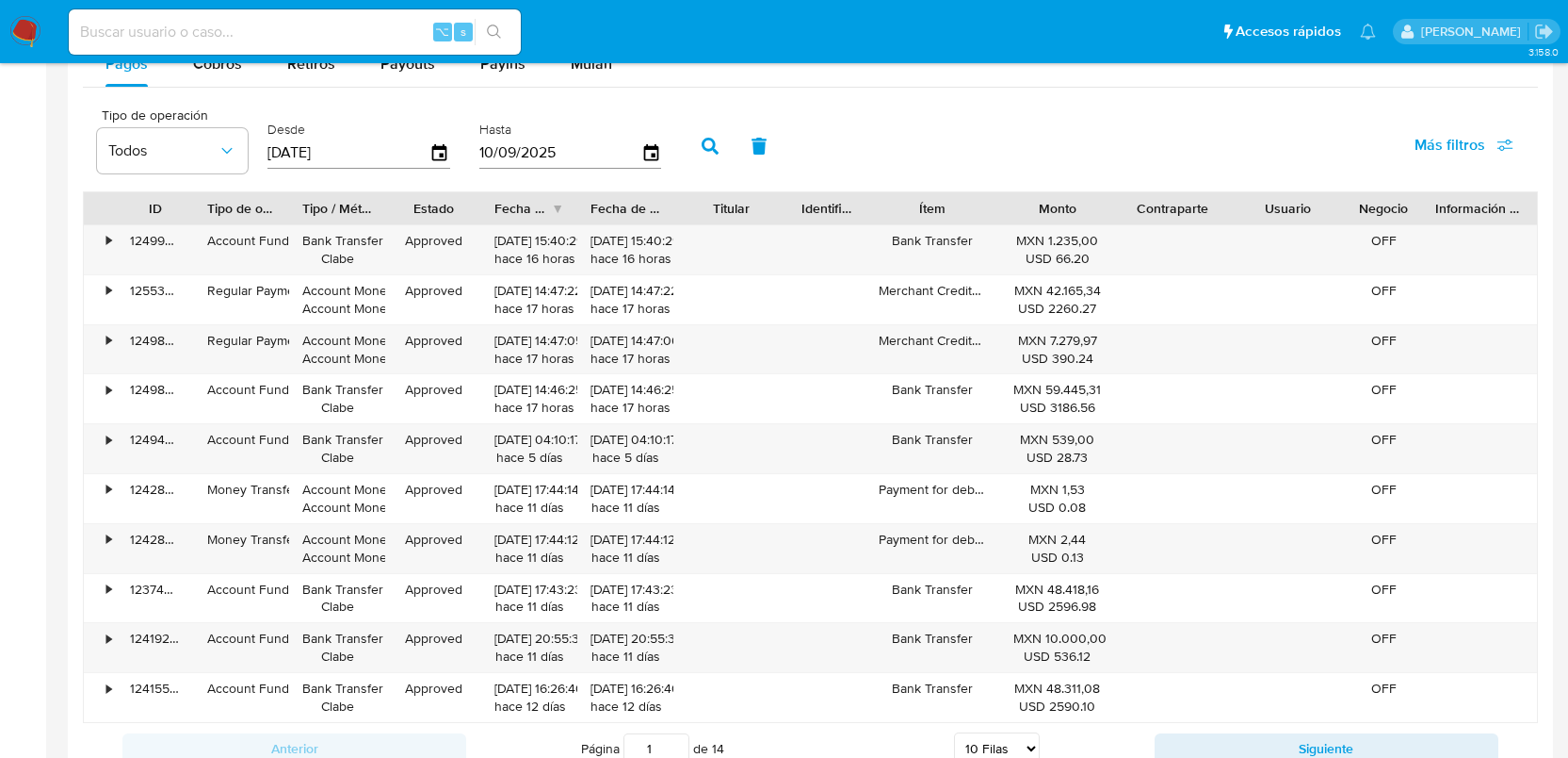
scroll to position [1734, 0]
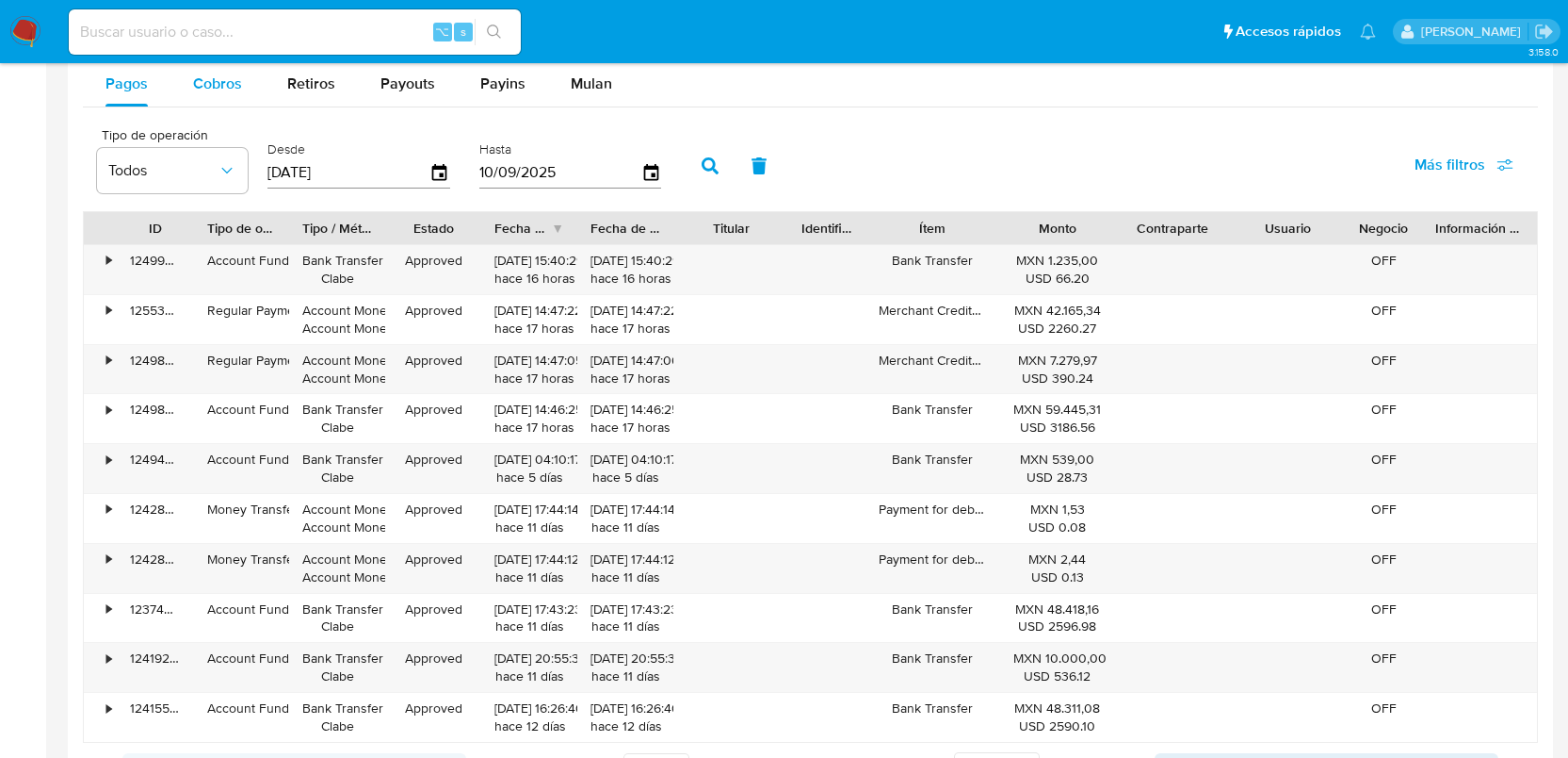
click at [217, 104] on div "Cobros" at bounding box center [217, 84] width 49 height 45
select select "10"
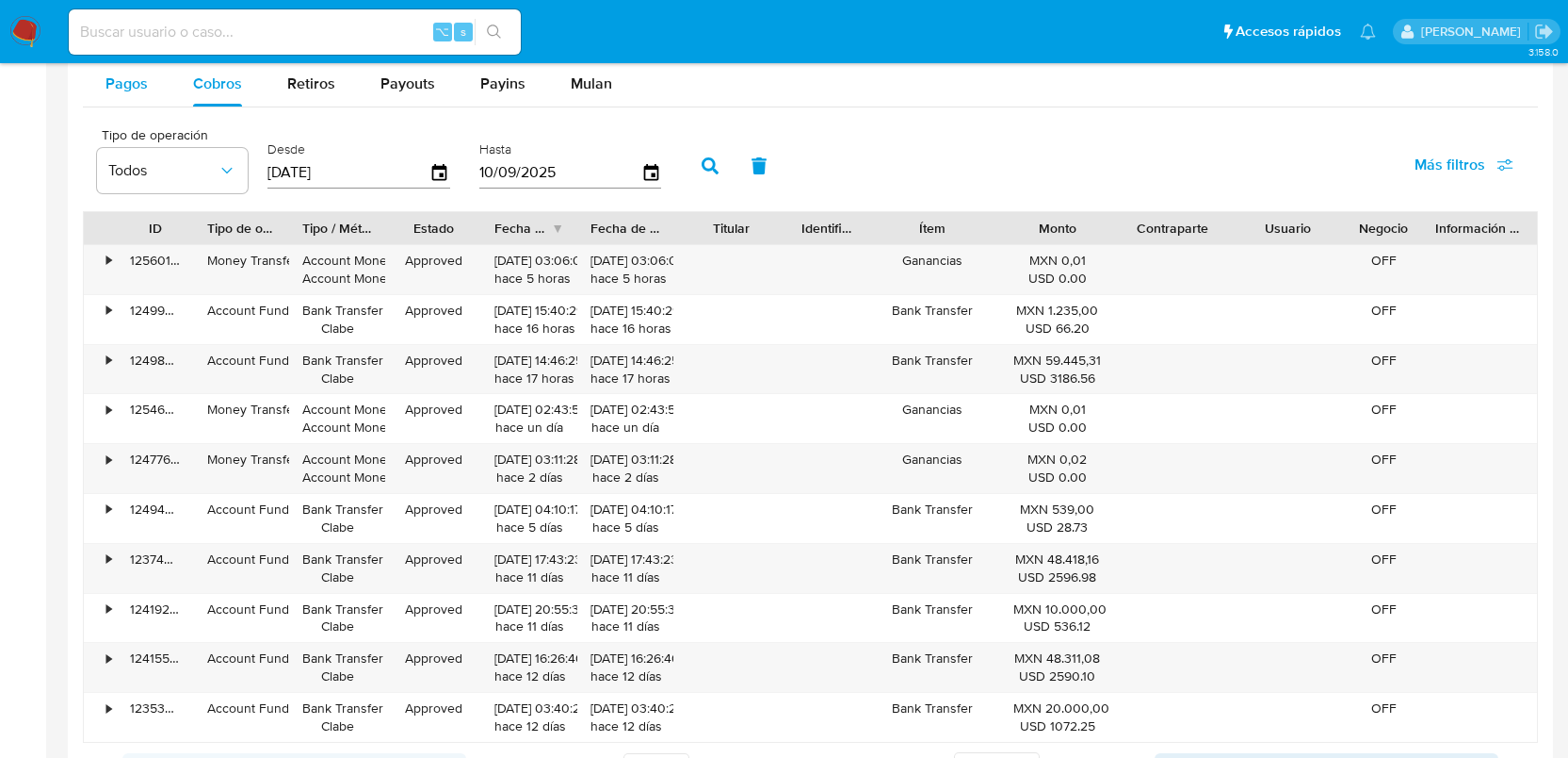
click at [131, 88] on span "Pagos" at bounding box center [126, 83] width 42 height 22
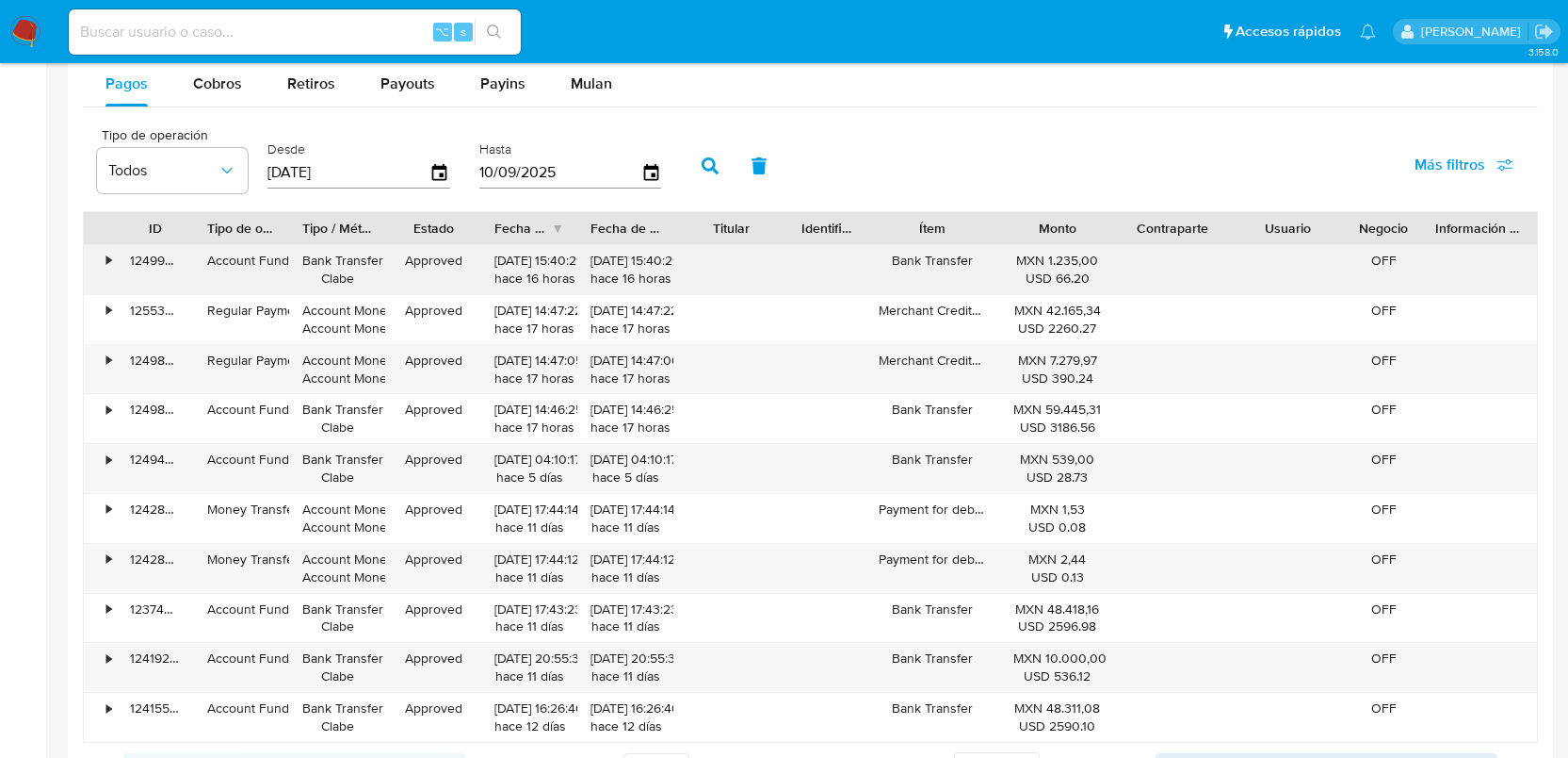
click at [109, 270] on div "•" at bounding box center [109, 261] width 5 height 18
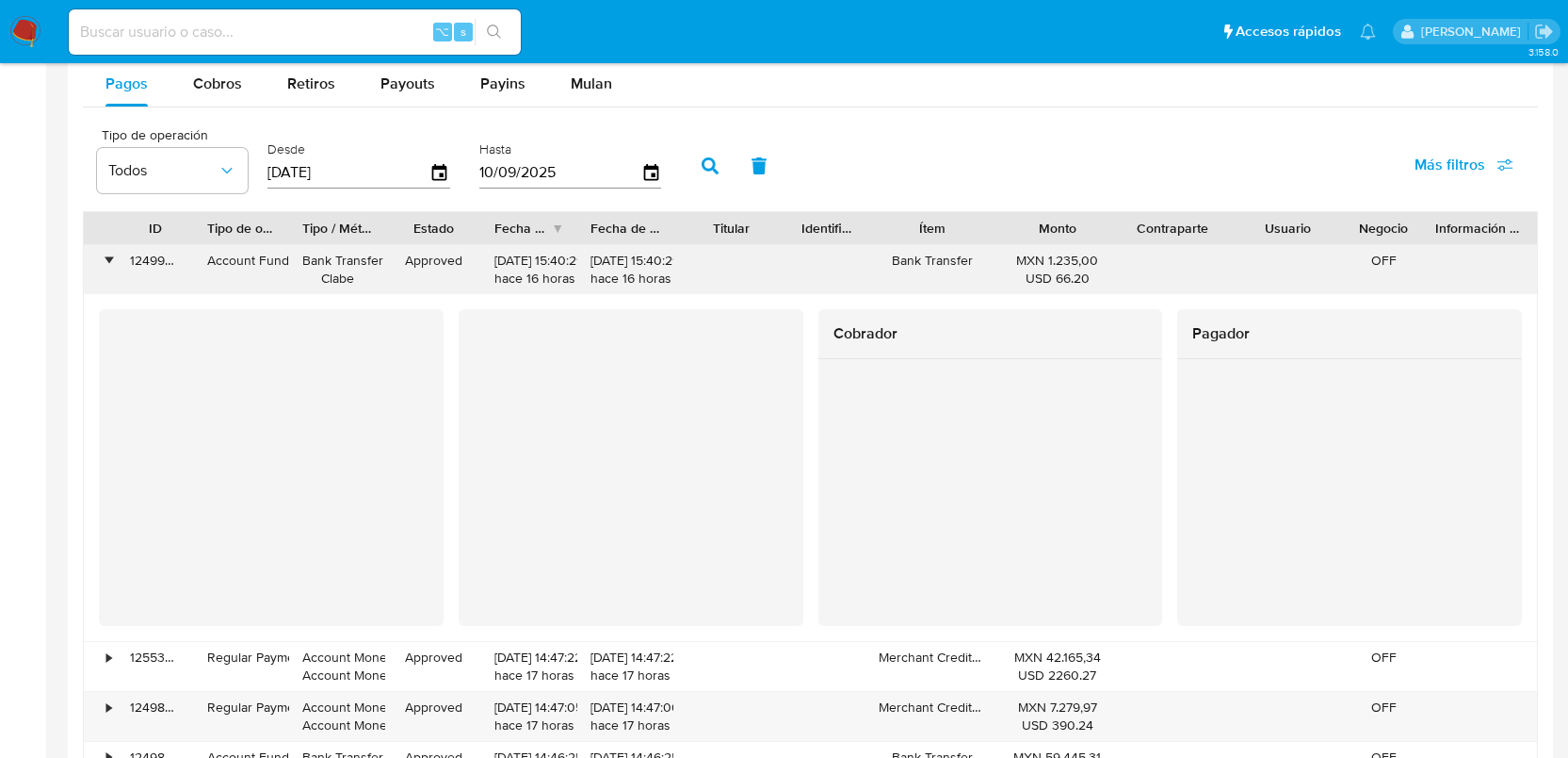
click at [103, 260] on div "•" at bounding box center [100, 270] width 33 height 49
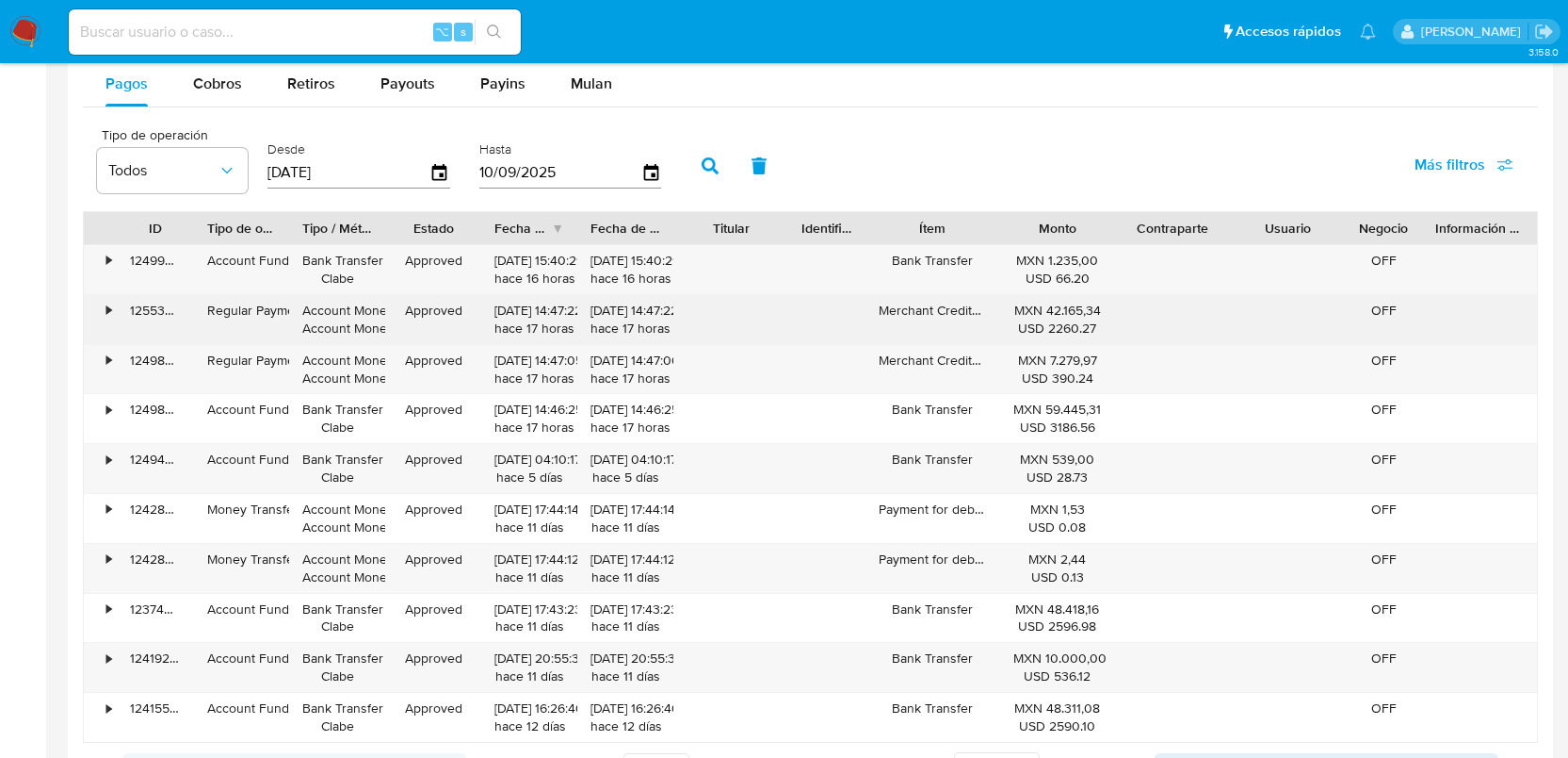
click at [115, 304] on div "•" at bounding box center [100, 319] width 33 height 49
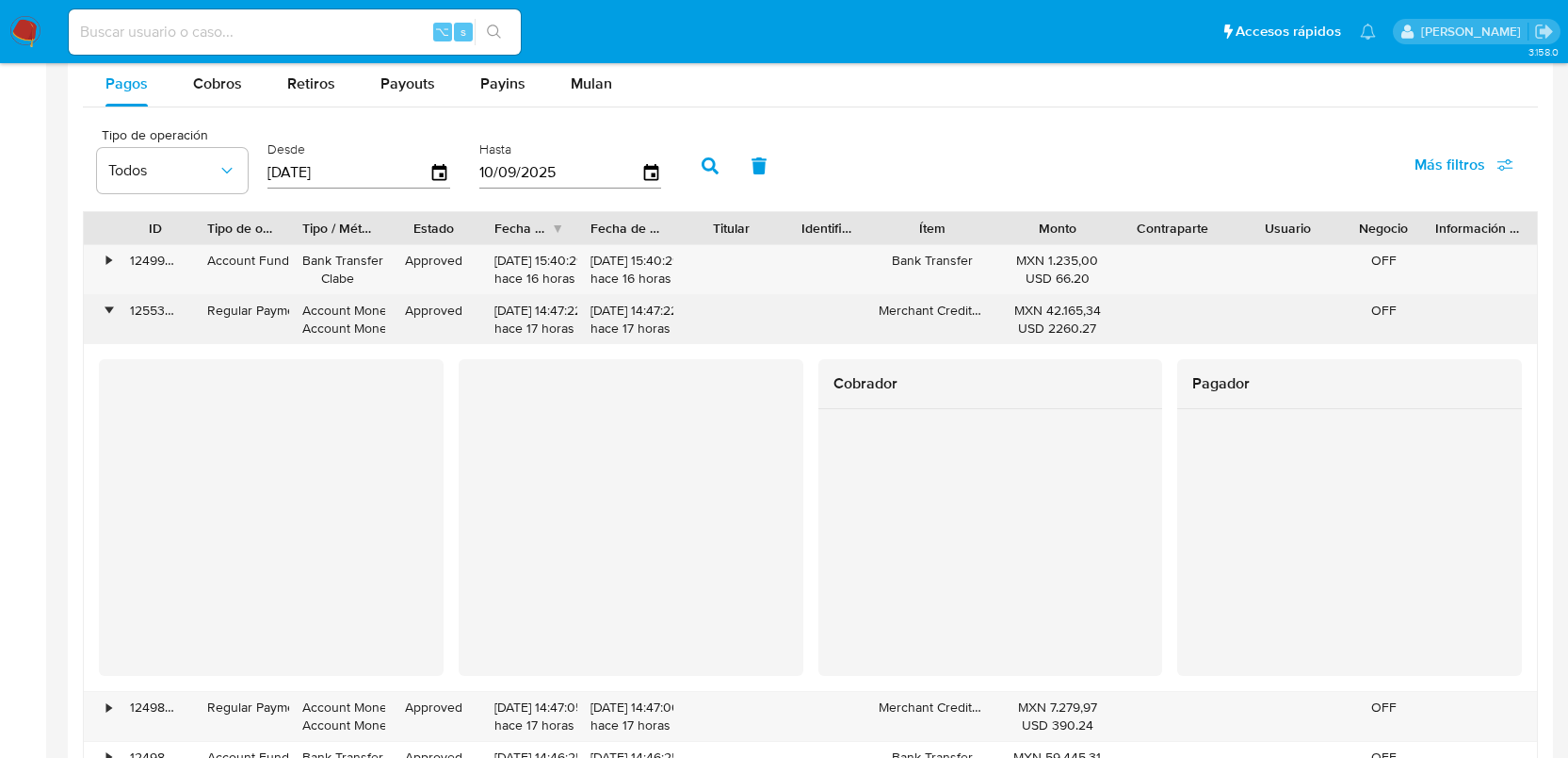
click at [107, 309] on div "•" at bounding box center [109, 310] width 5 height 18
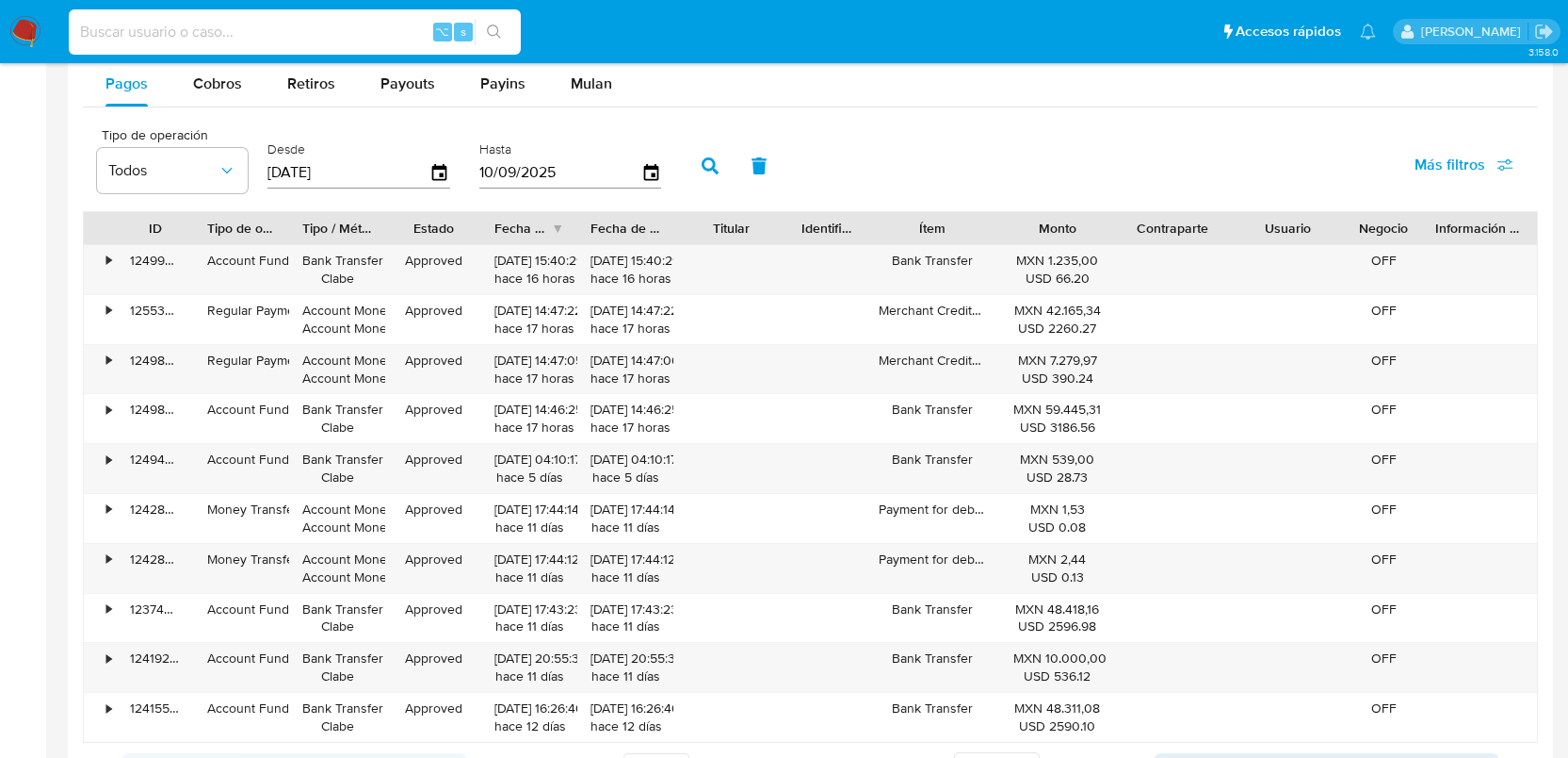
click at [212, 27] on input at bounding box center [295, 32] width 453 height 25
paste input "1871358629"
type input "1871358629"
click at [506, 31] on button "search-icon" at bounding box center [494, 32] width 39 height 27
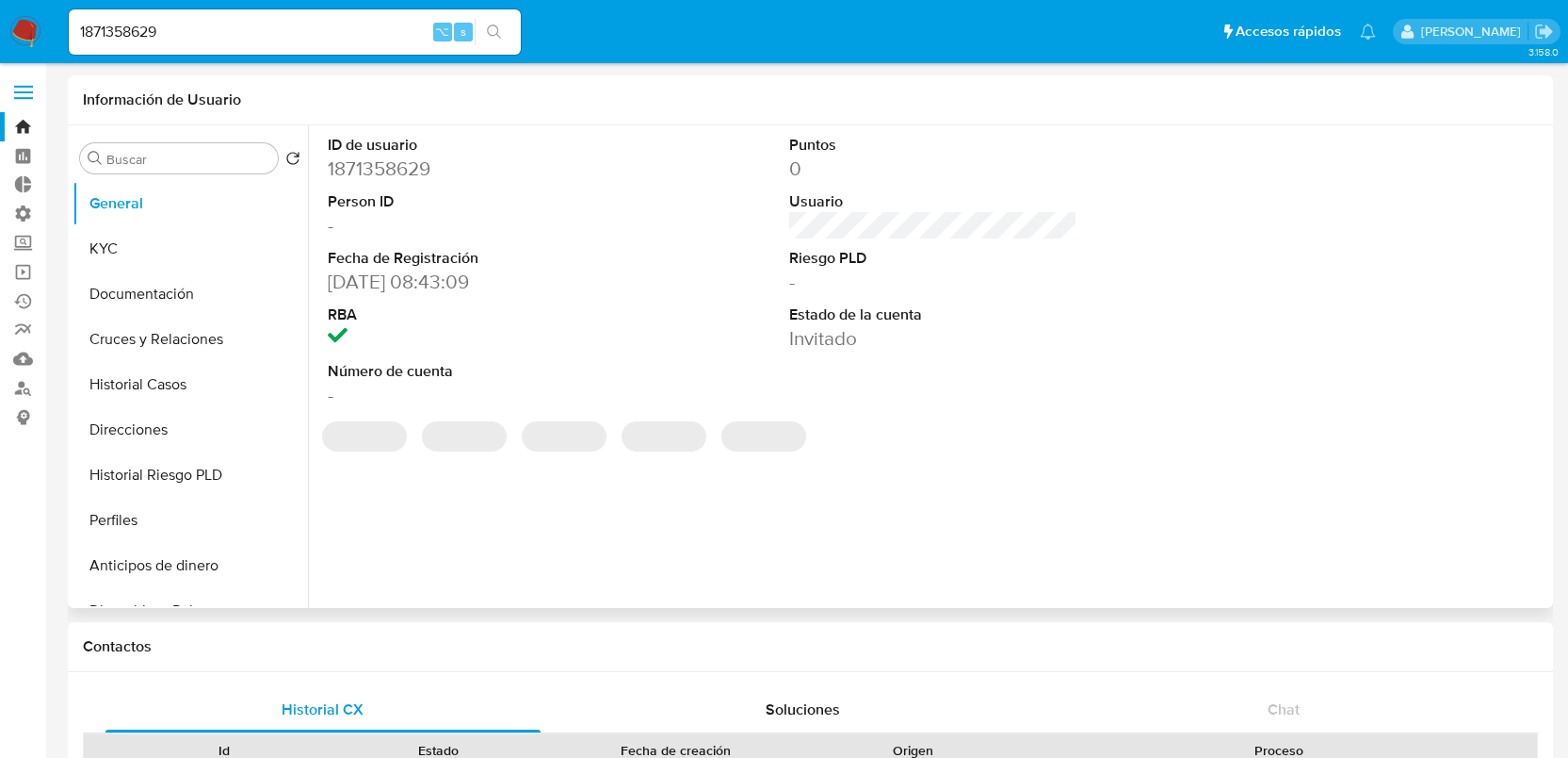
select select "10"
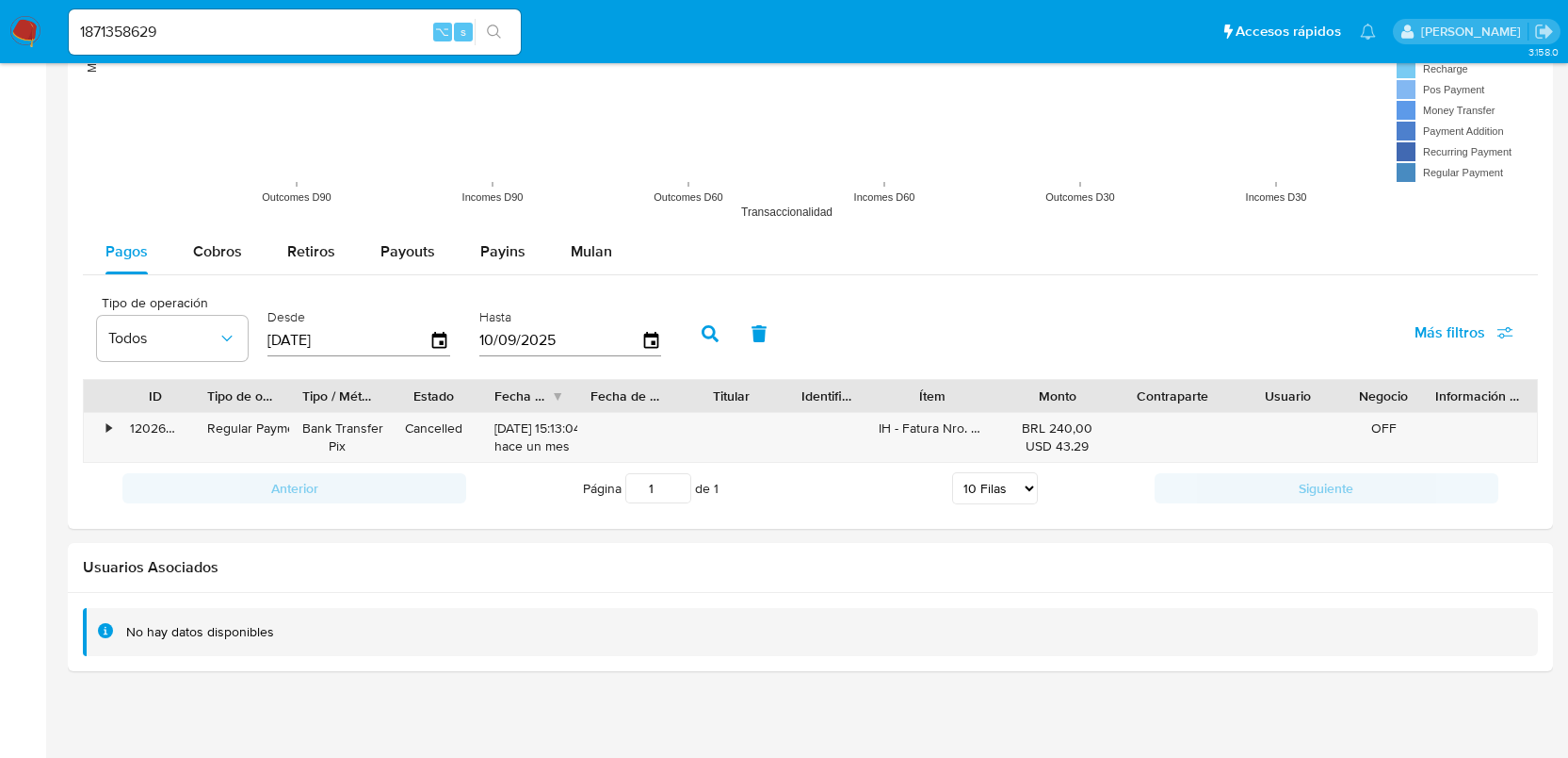
scroll to position [1546, 0]
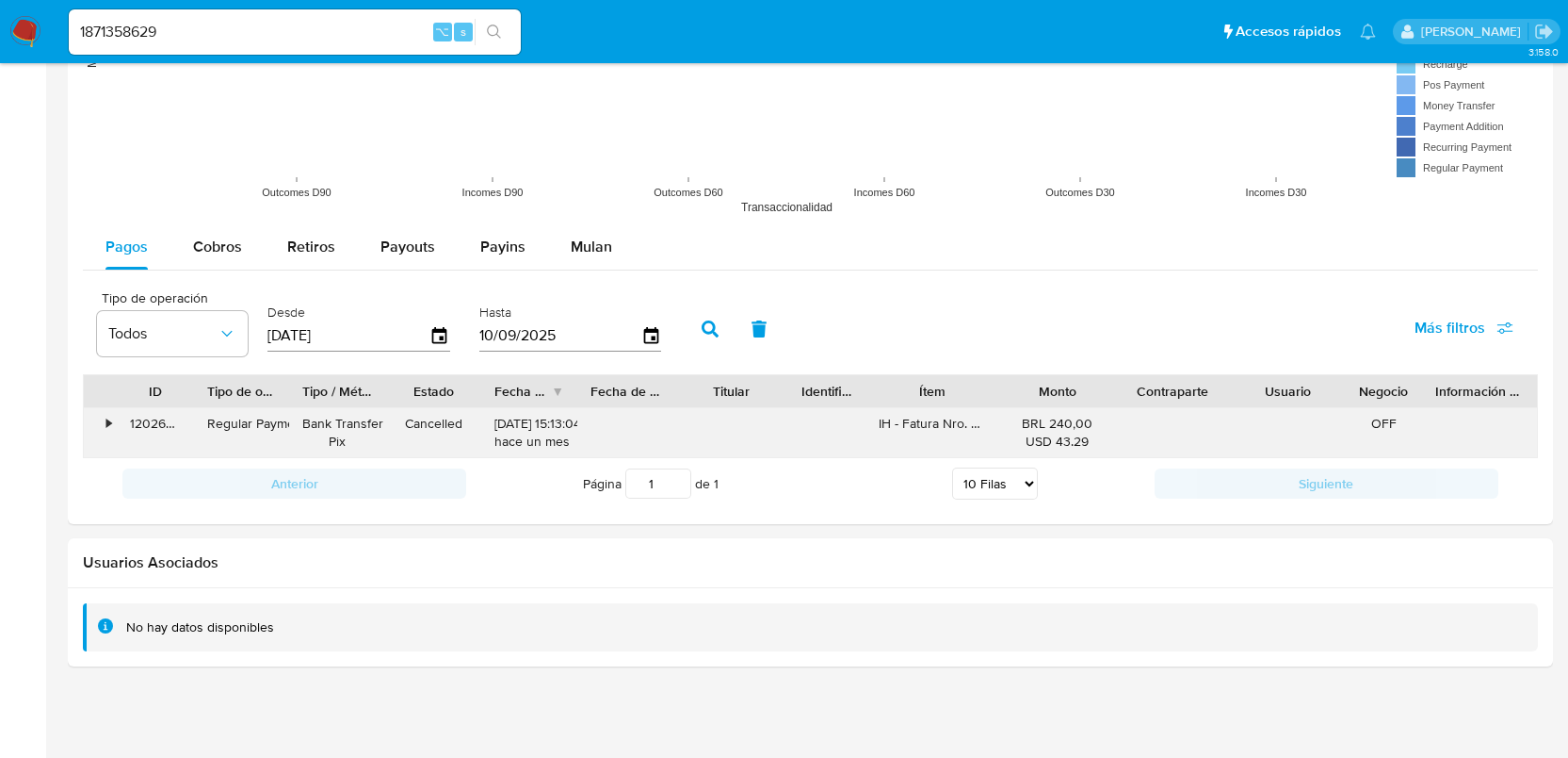
click at [107, 428] on div "•" at bounding box center [109, 424] width 5 height 18
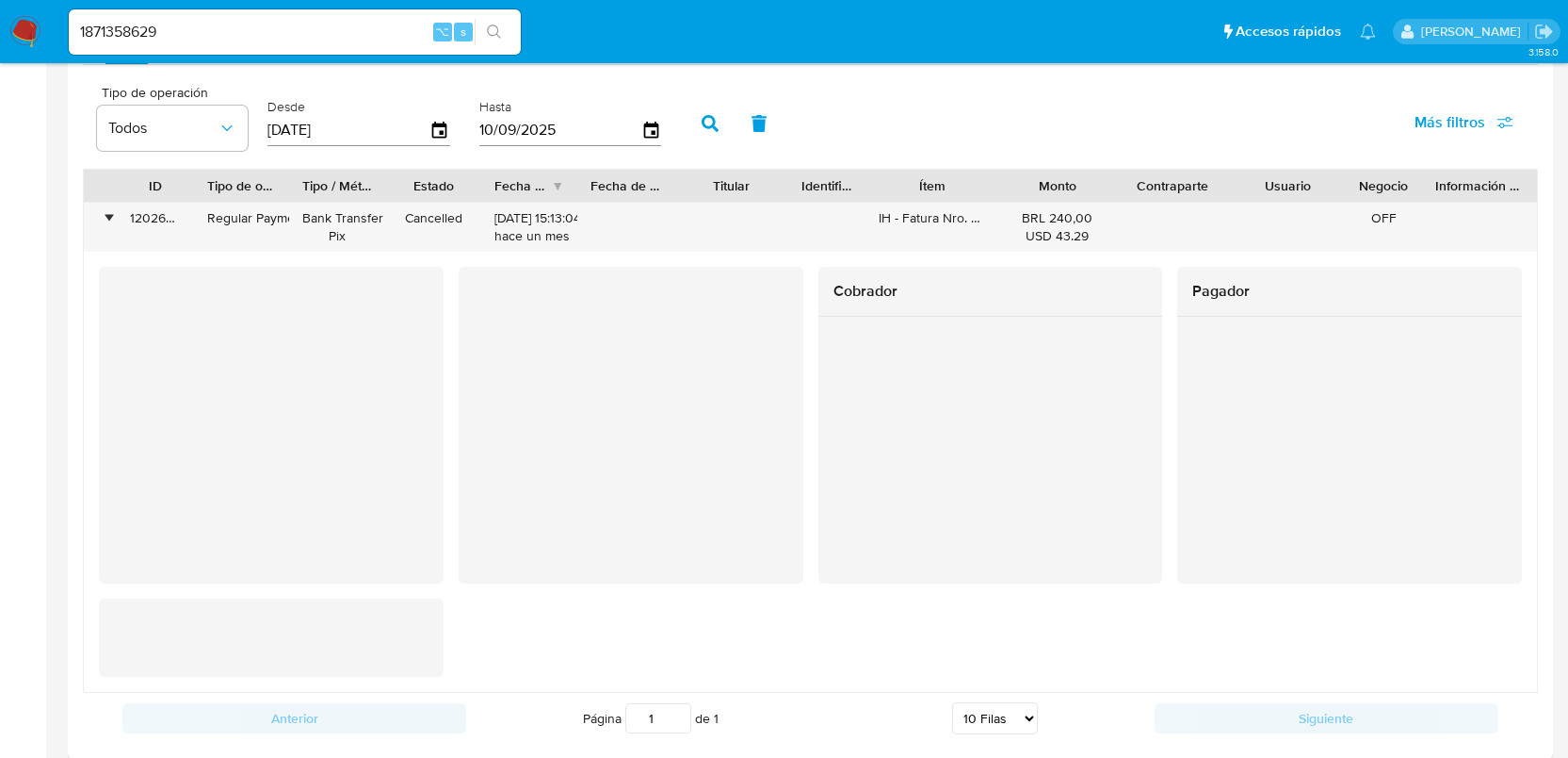
scroll to position [1751, 0]
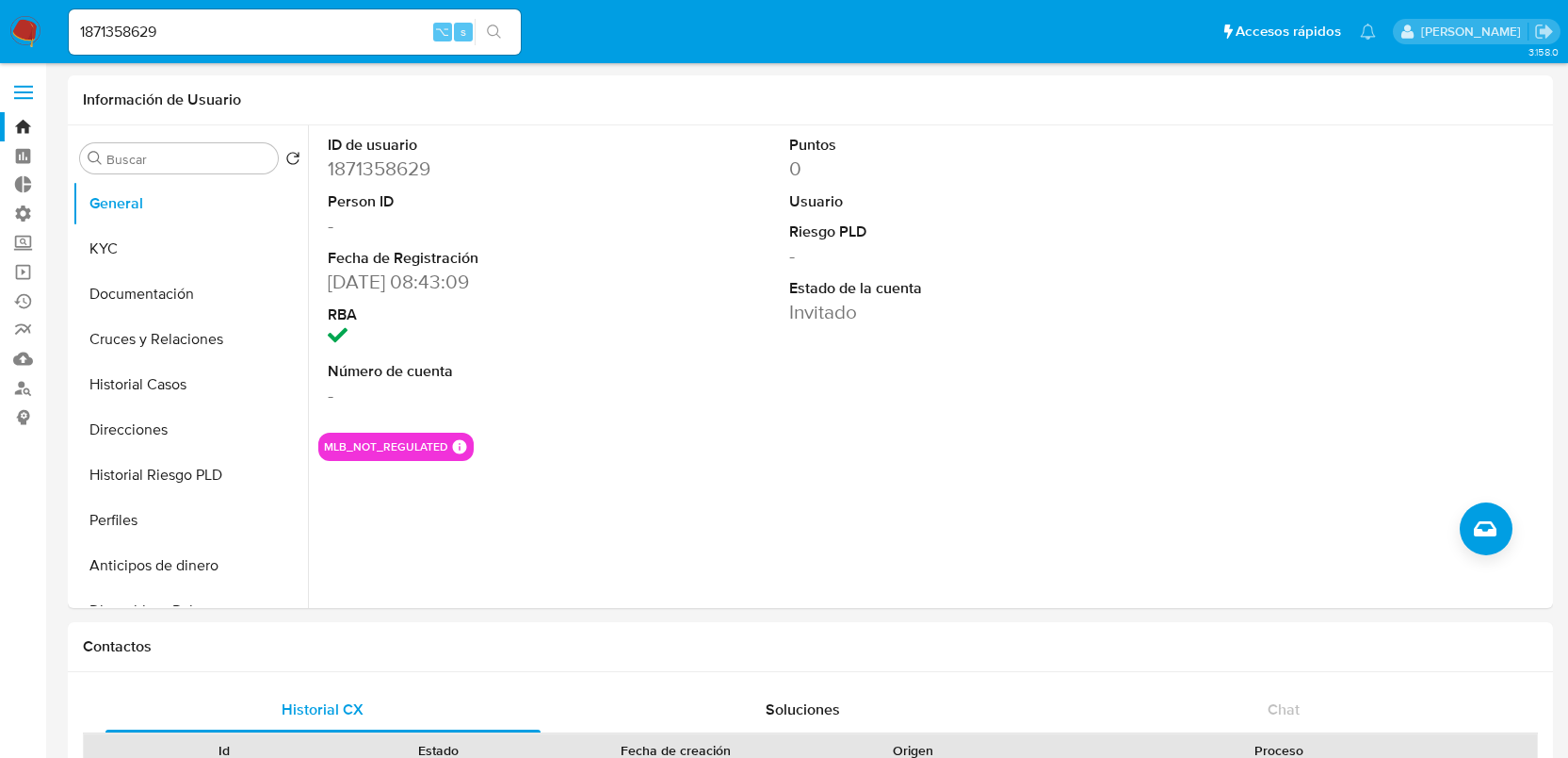
select select "10"
click at [130, 30] on input "1871358629" at bounding box center [295, 32] width 453 height 25
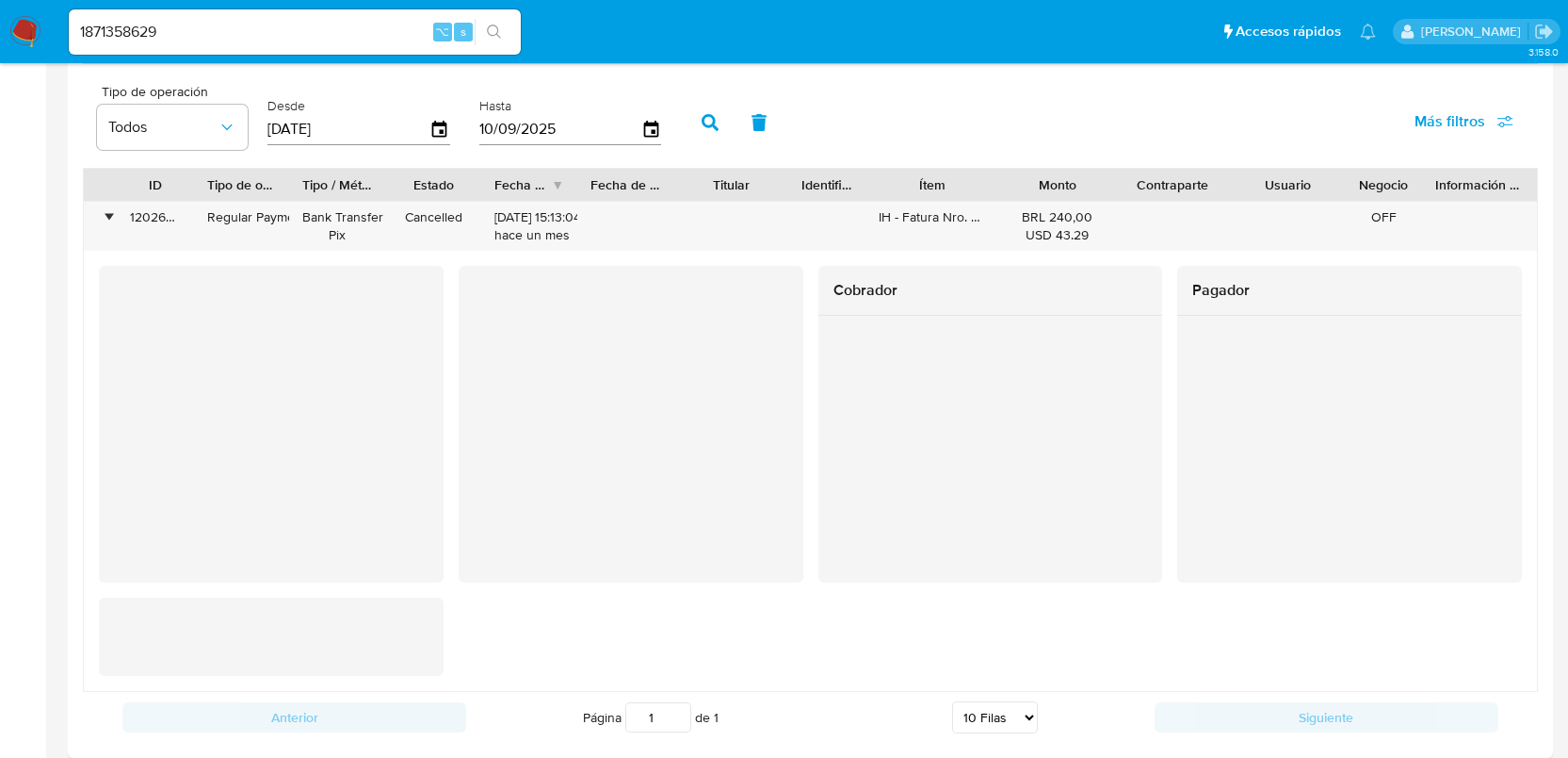
click at [130, 30] on input "1871358629" at bounding box center [295, 32] width 453 height 25
paste input "2603230266"
type input "2603230266"
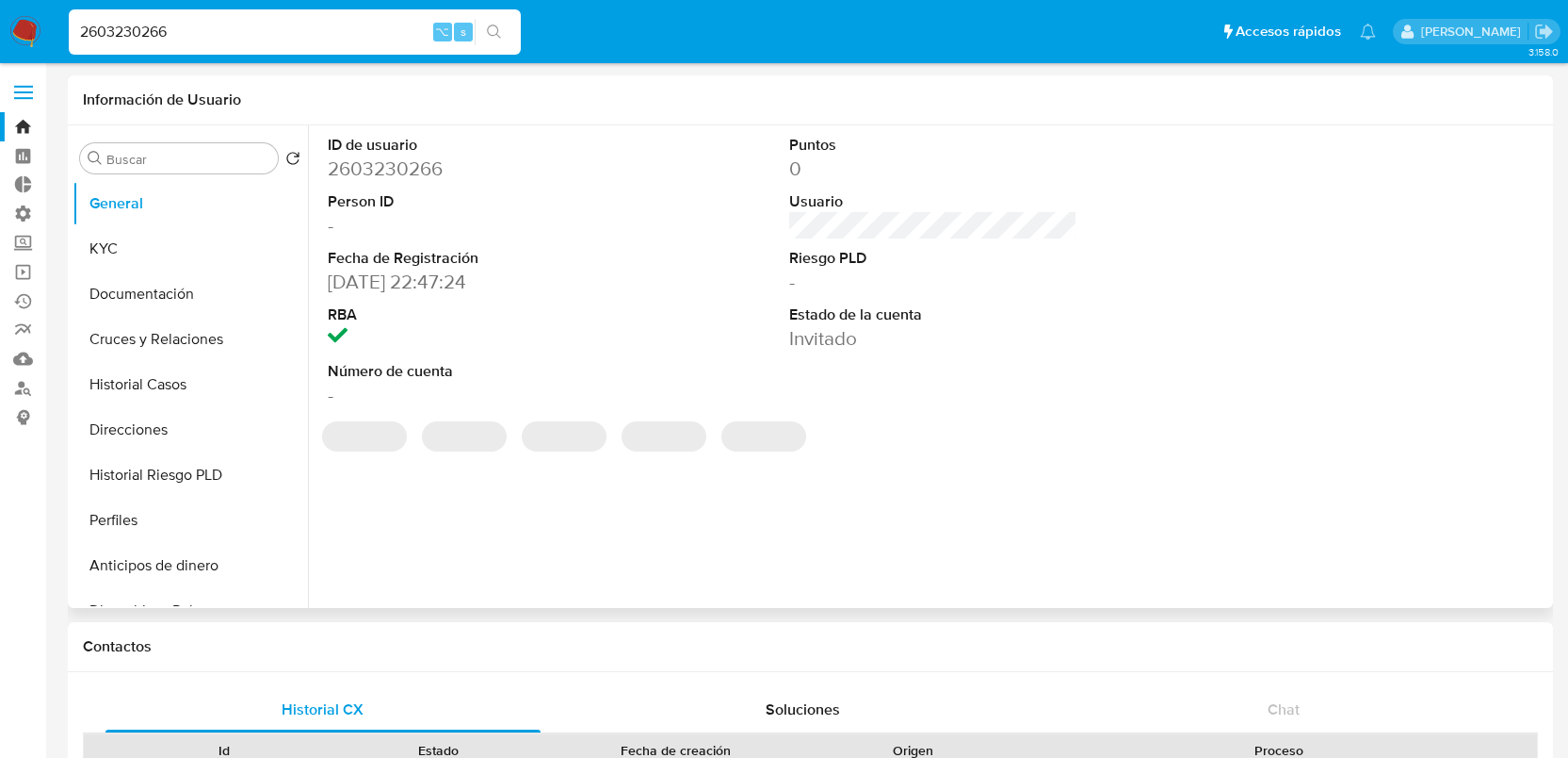
select select "10"
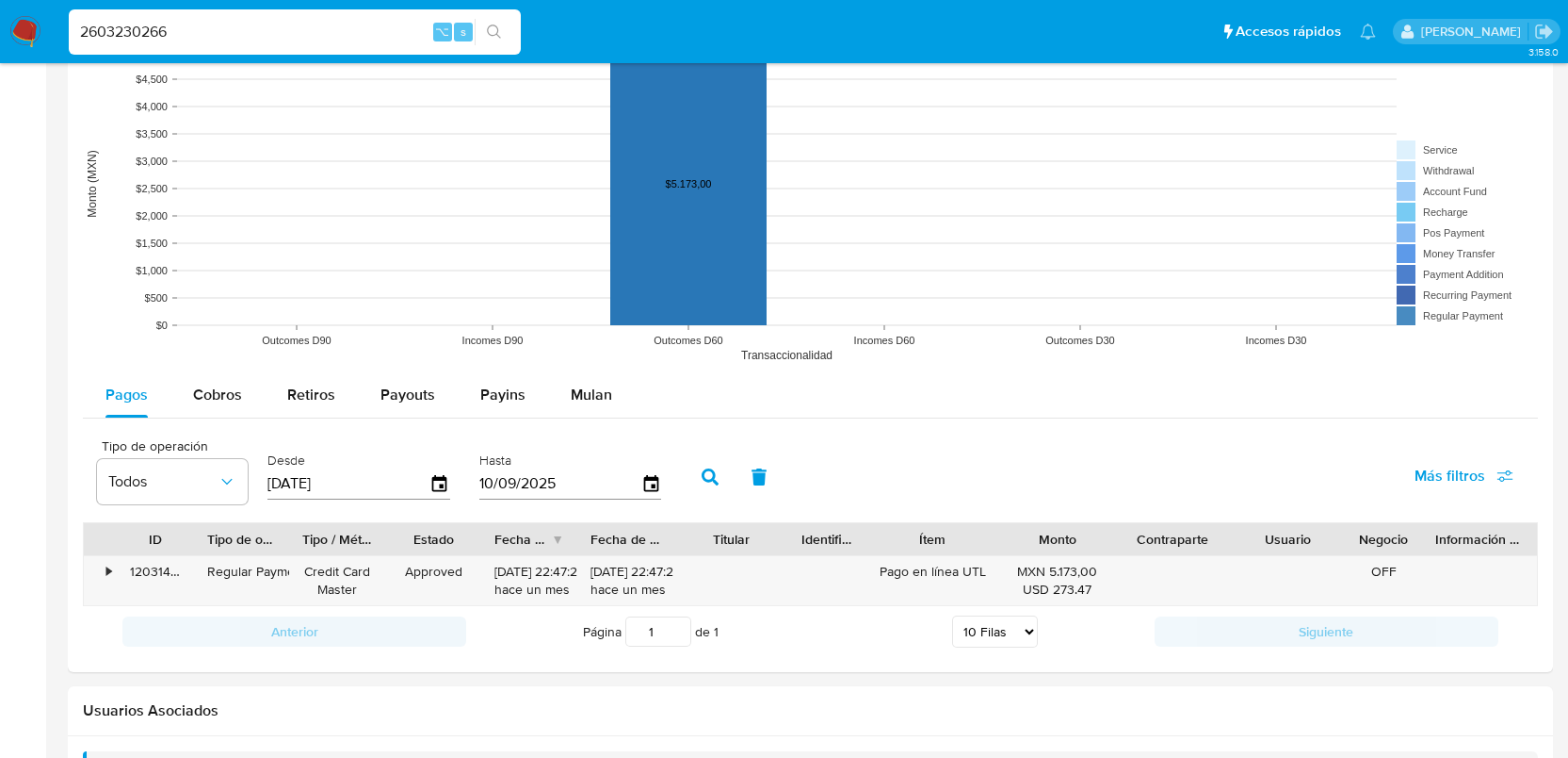
scroll to position [1433, 0]
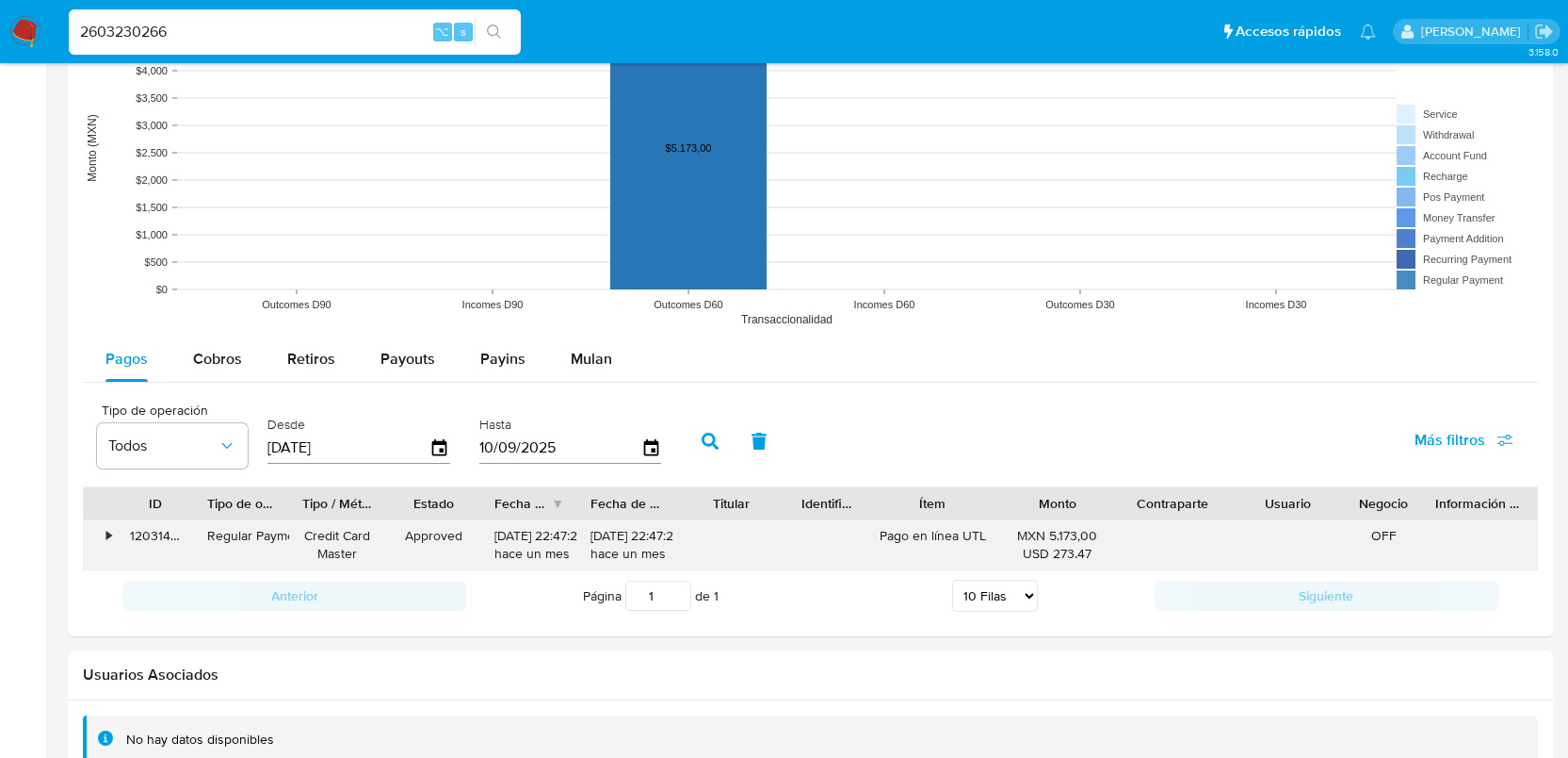
click at [102, 542] on div "•" at bounding box center [100, 545] width 33 height 49
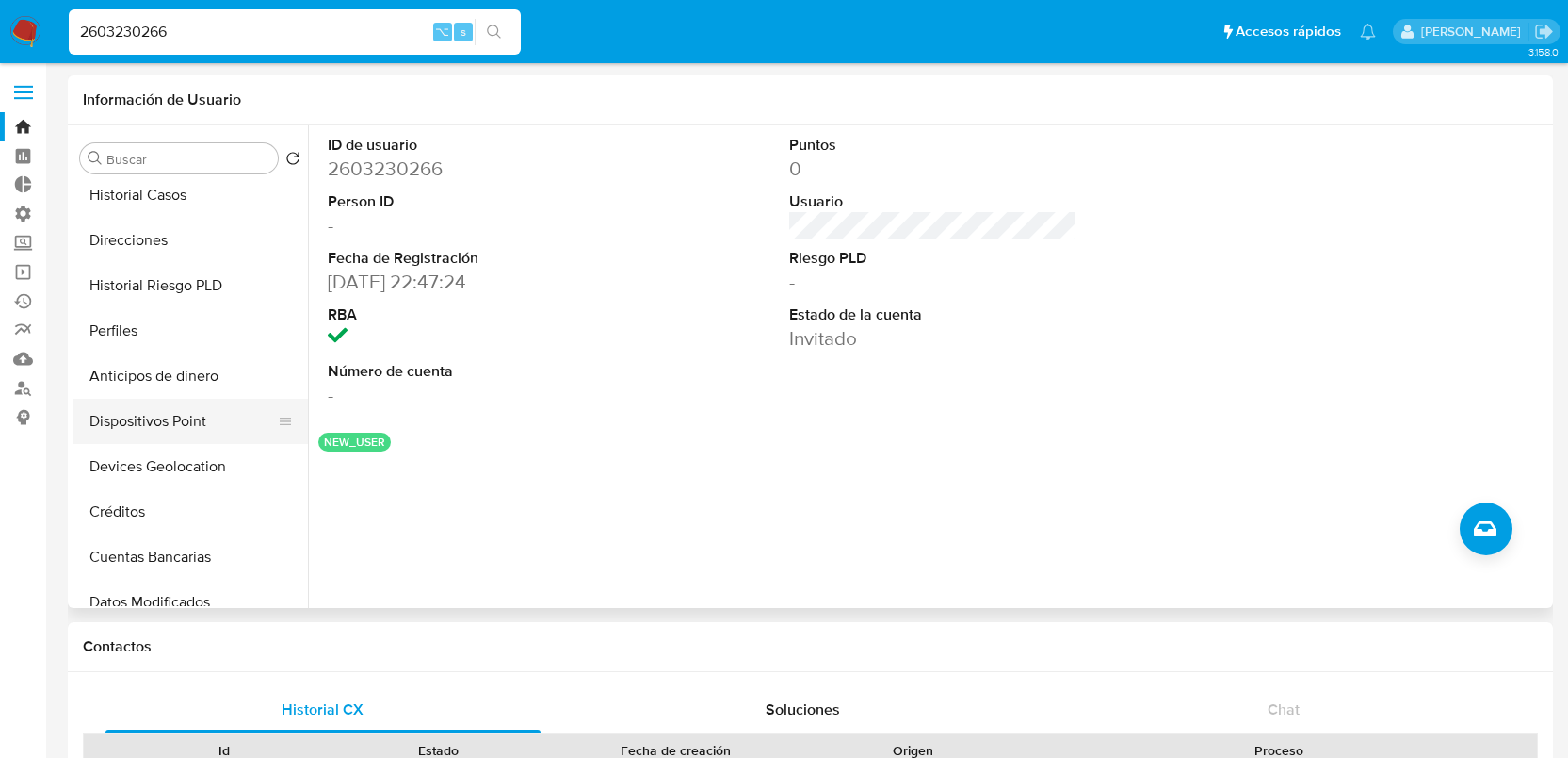
scroll to position [294, 0]
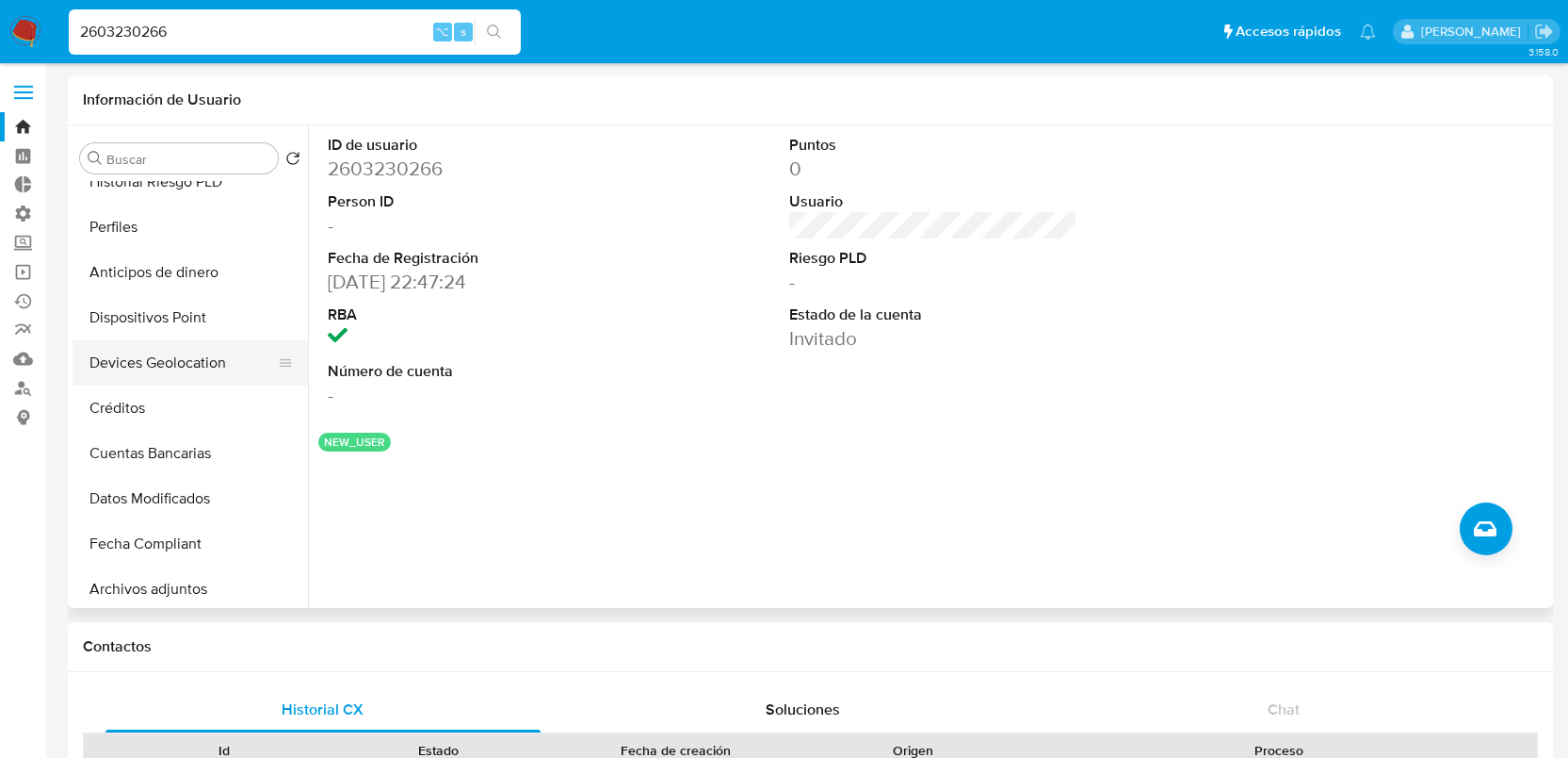
click at [188, 361] on button "Devices Geolocation" at bounding box center [182, 363] width 220 height 45
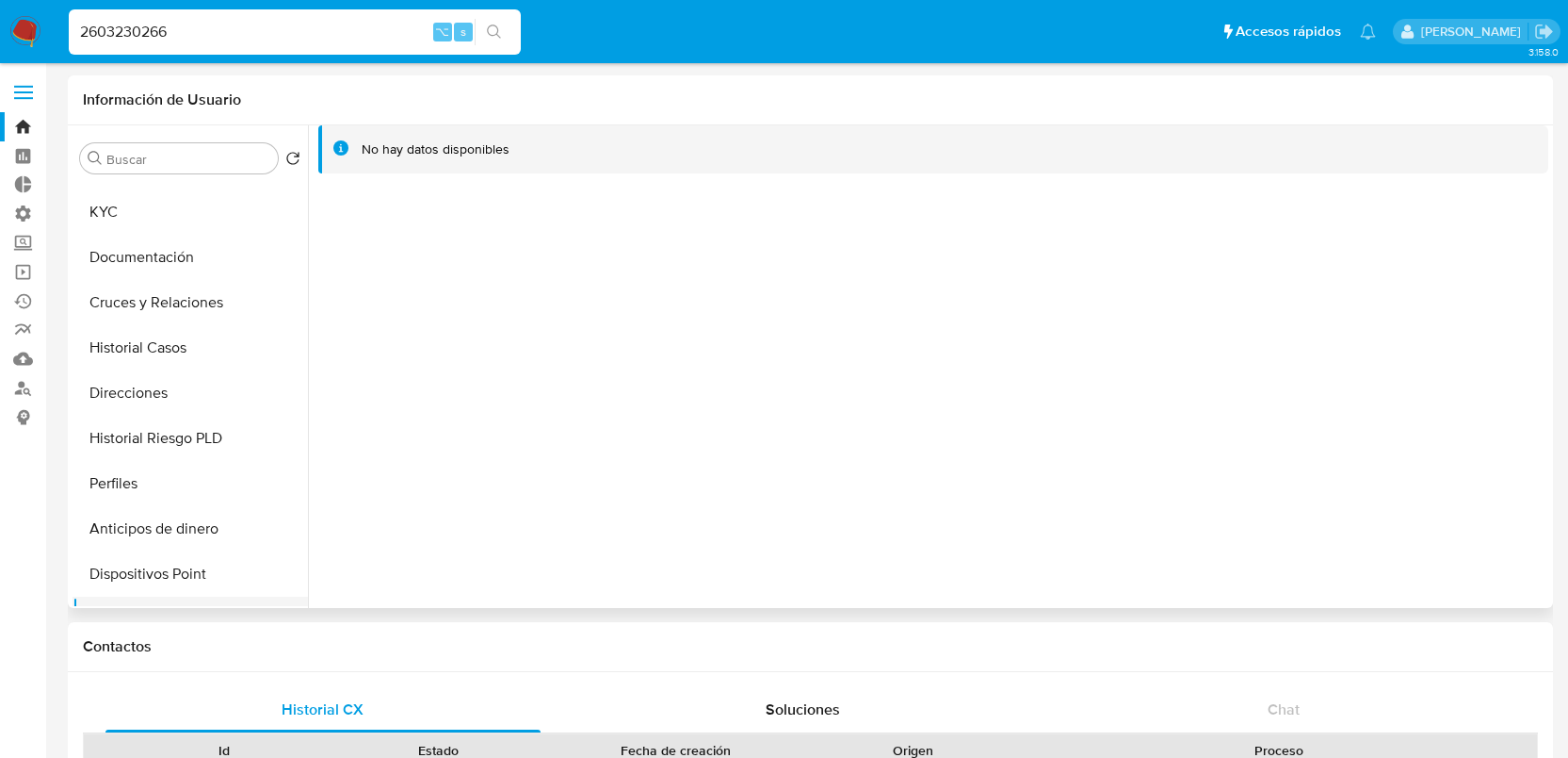
scroll to position [0, 0]
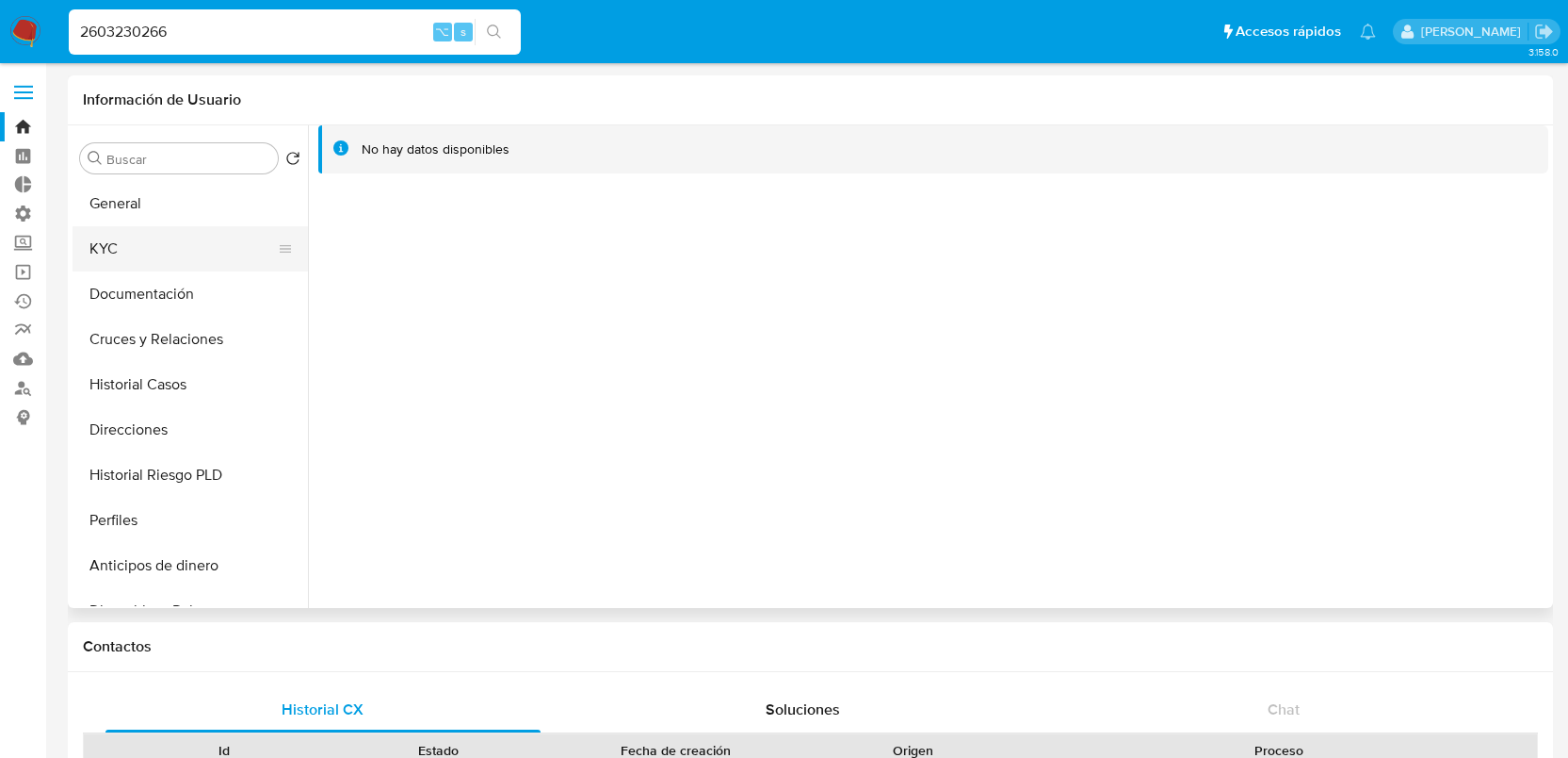
click at [161, 253] on button "KYC" at bounding box center [182, 249] width 220 height 45
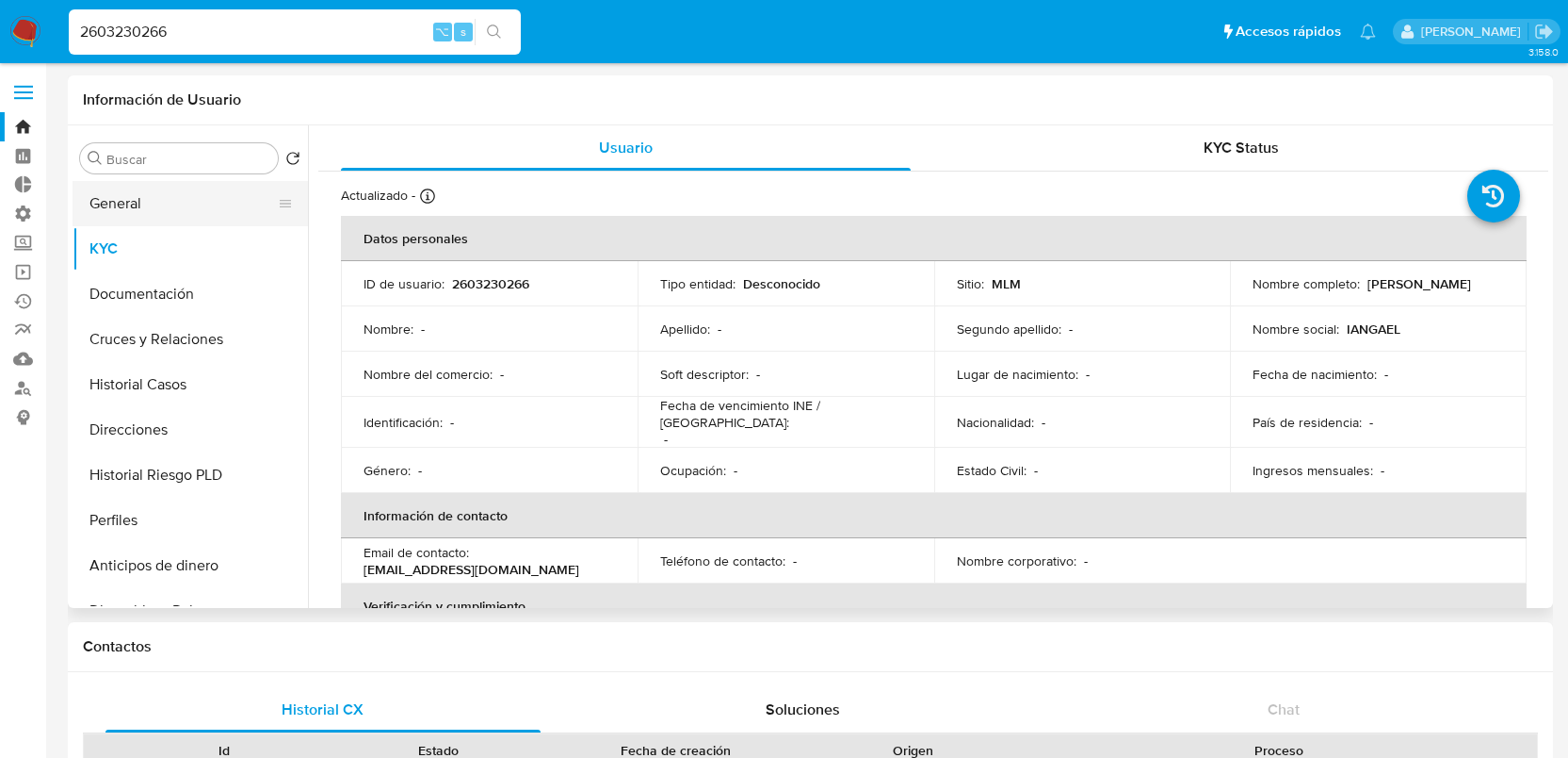
click at [182, 211] on button "General" at bounding box center [182, 204] width 220 height 45
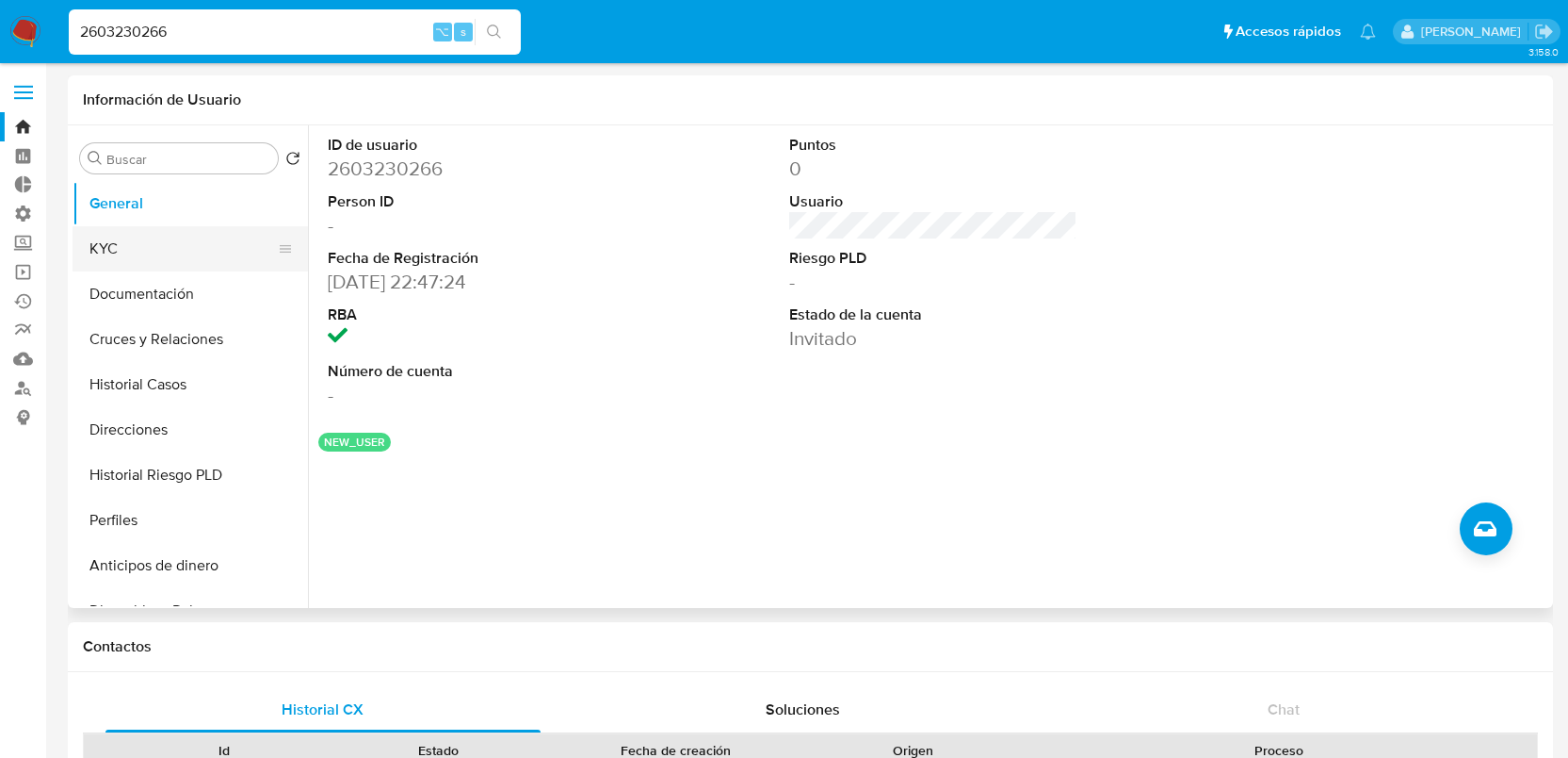
click at [160, 247] on button "KYC" at bounding box center [182, 249] width 220 height 45
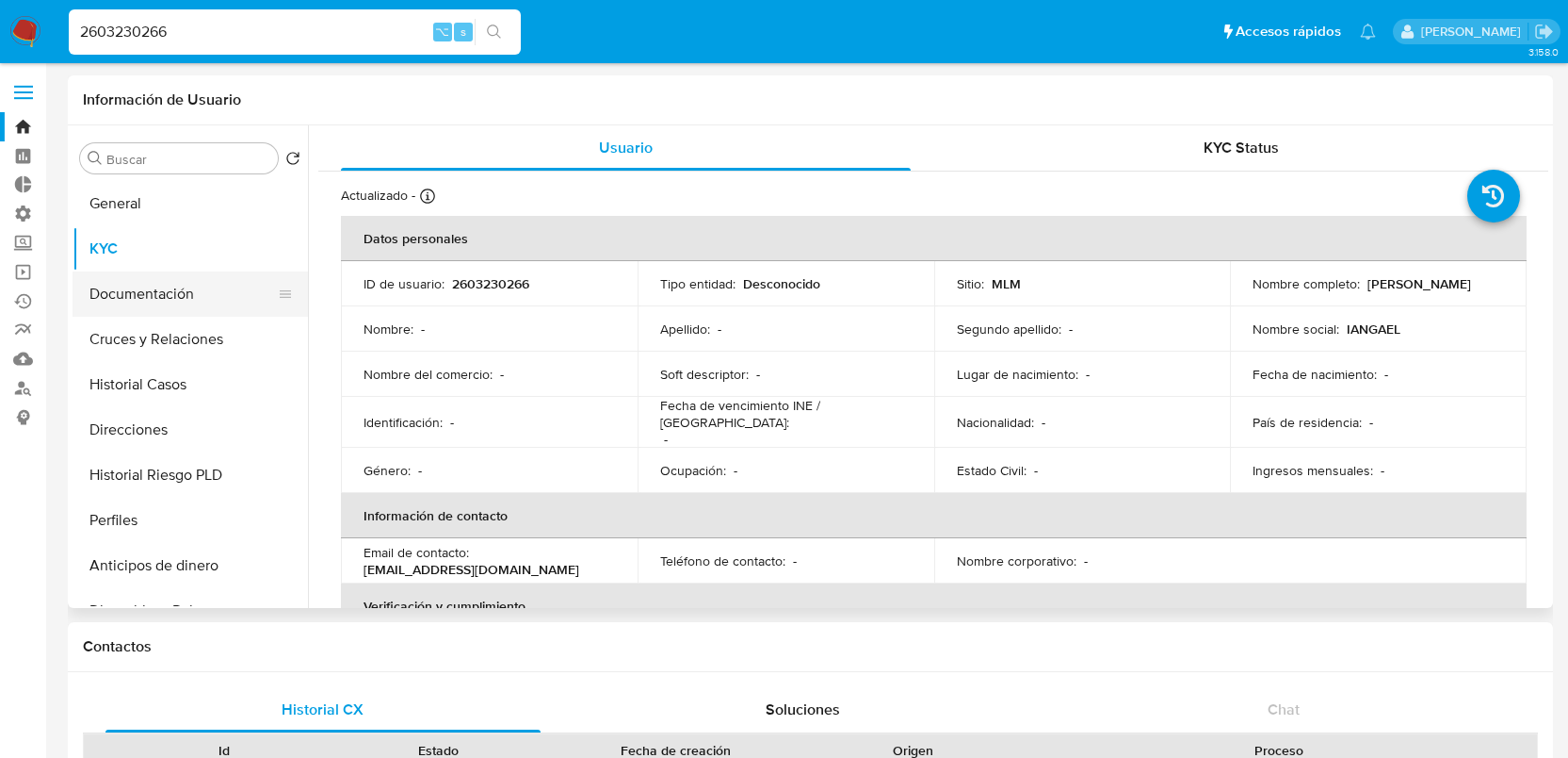
click at [179, 300] on button "Documentación" at bounding box center [182, 295] width 220 height 45
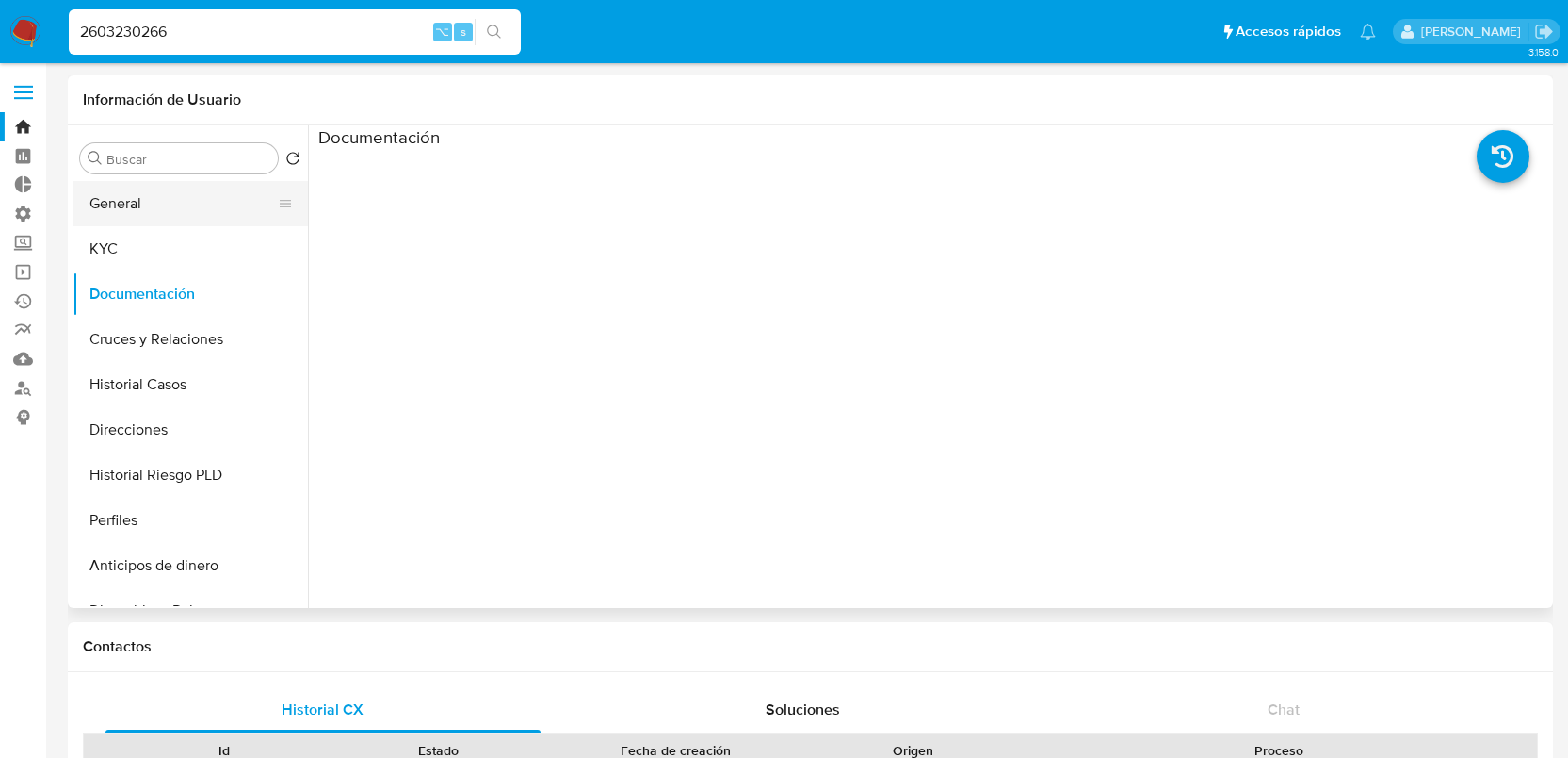
click at [149, 210] on button "General" at bounding box center [182, 204] width 220 height 45
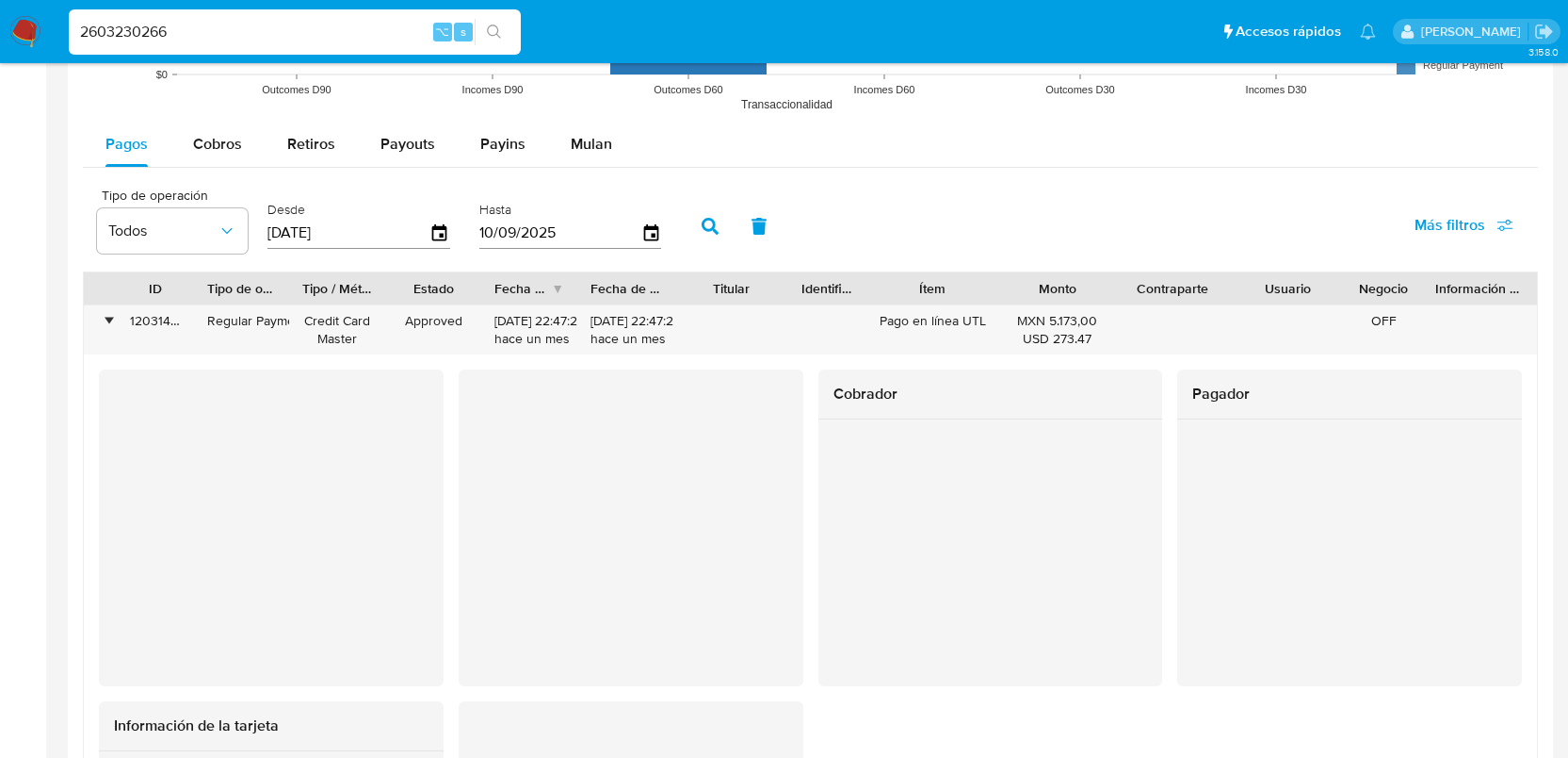
scroll to position [1434, 0]
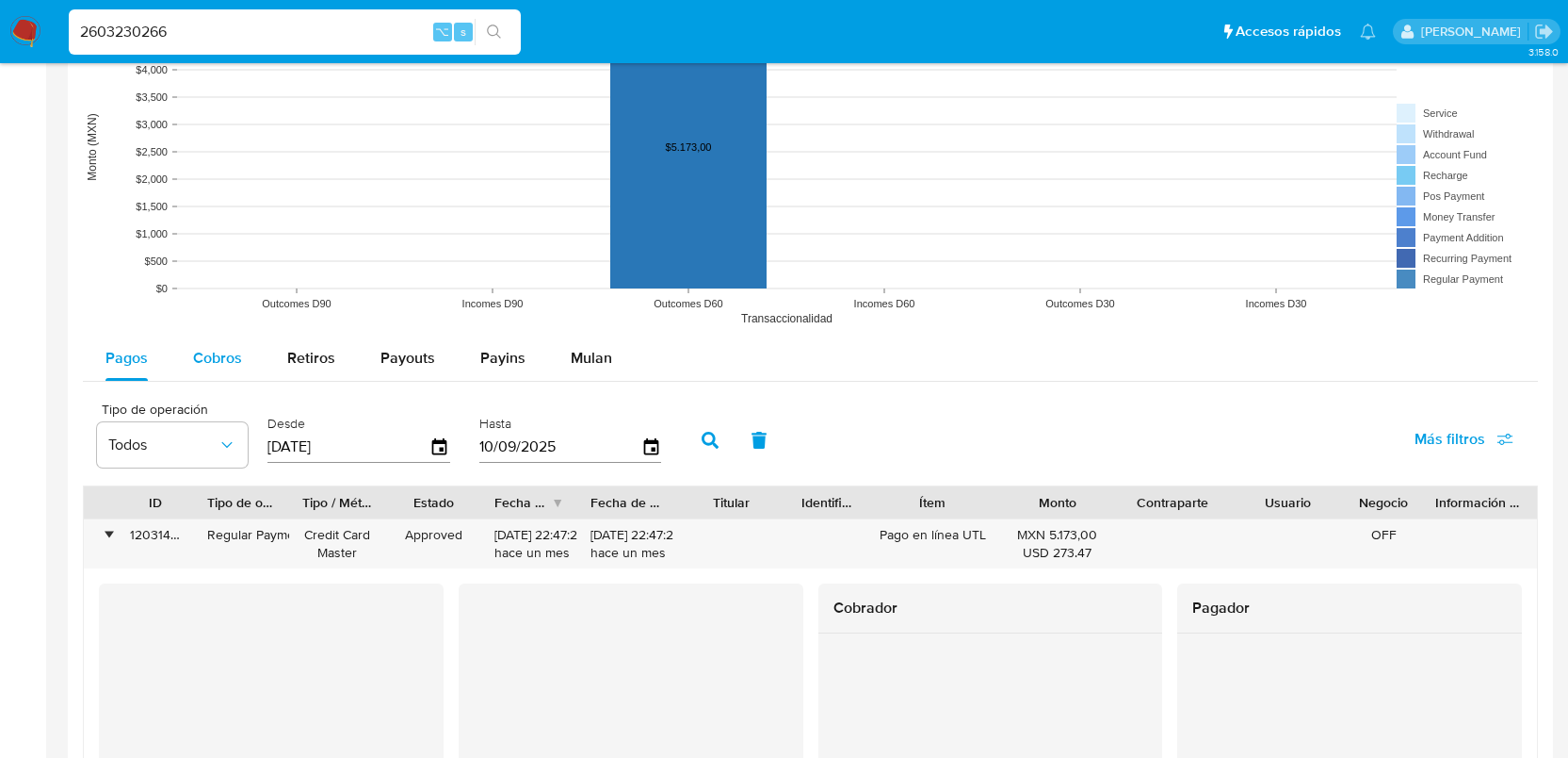
click at [227, 366] on span "Cobros" at bounding box center [217, 358] width 49 height 22
select select "10"
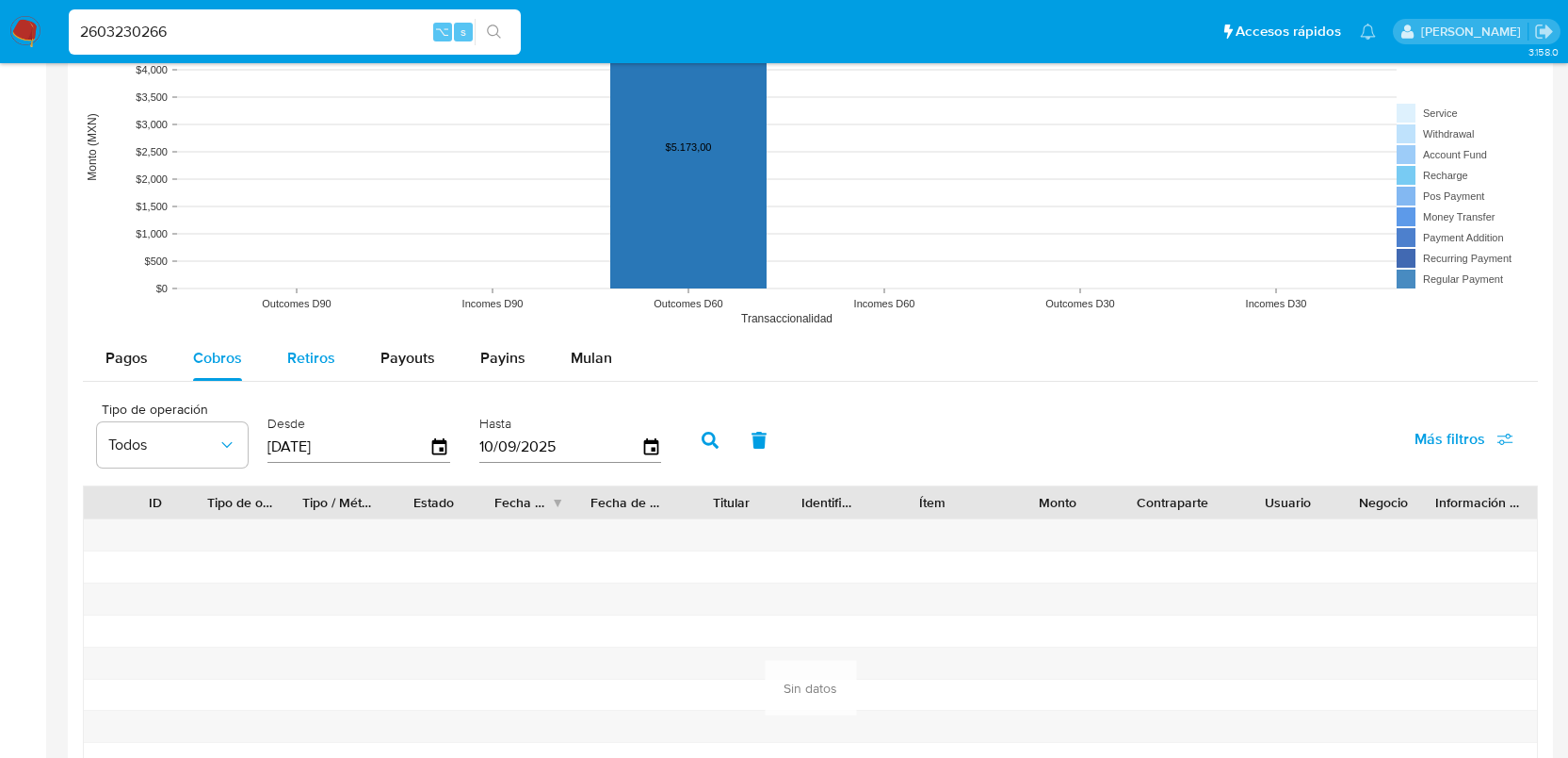
click at [309, 374] on div "Retiros" at bounding box center [311, 358] width 48 height 45
select select "10"
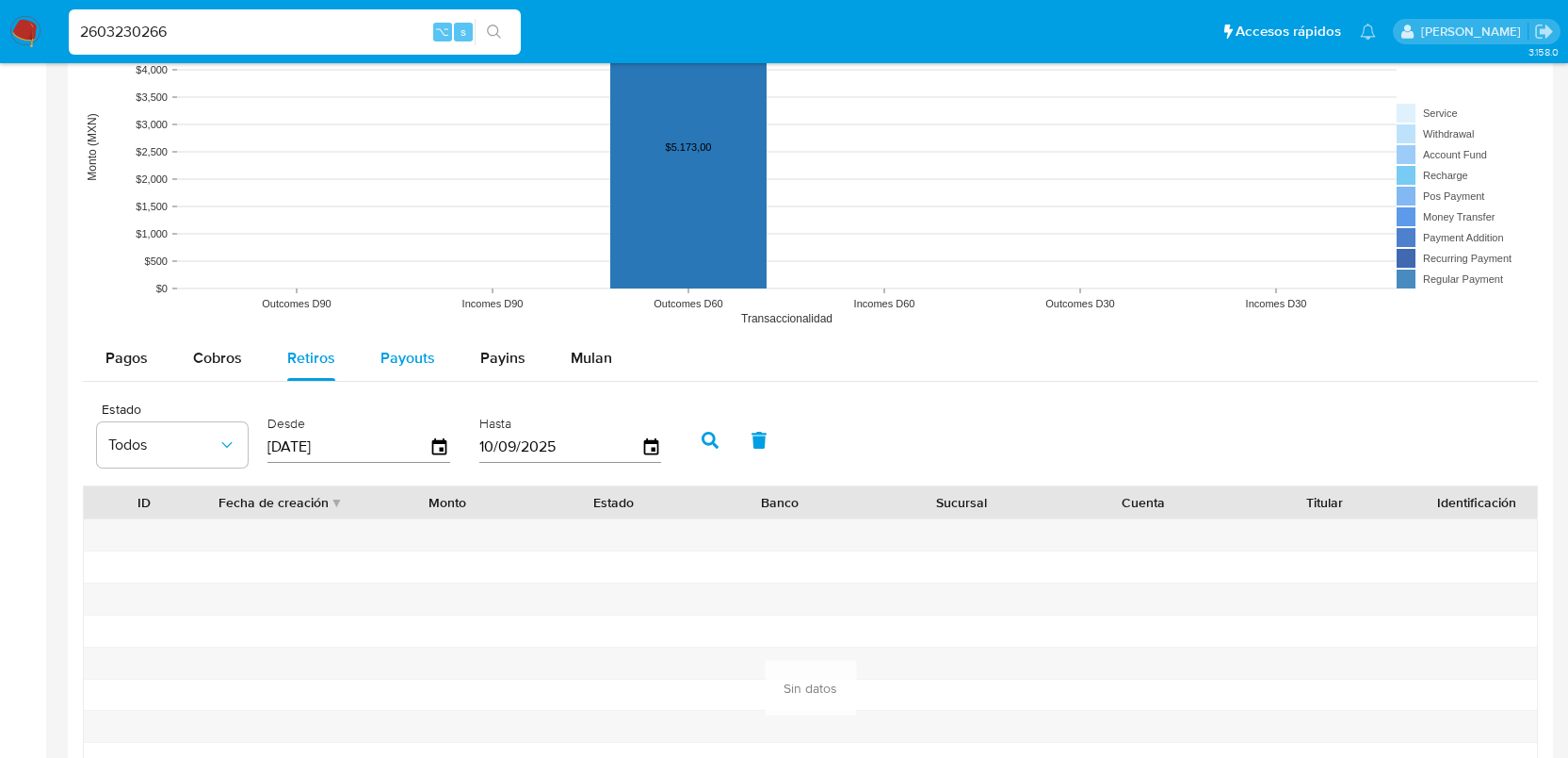
click at [402, 364] on span "Payouts" at bounding box center [407, 358] width 54 height 22
select select "10"
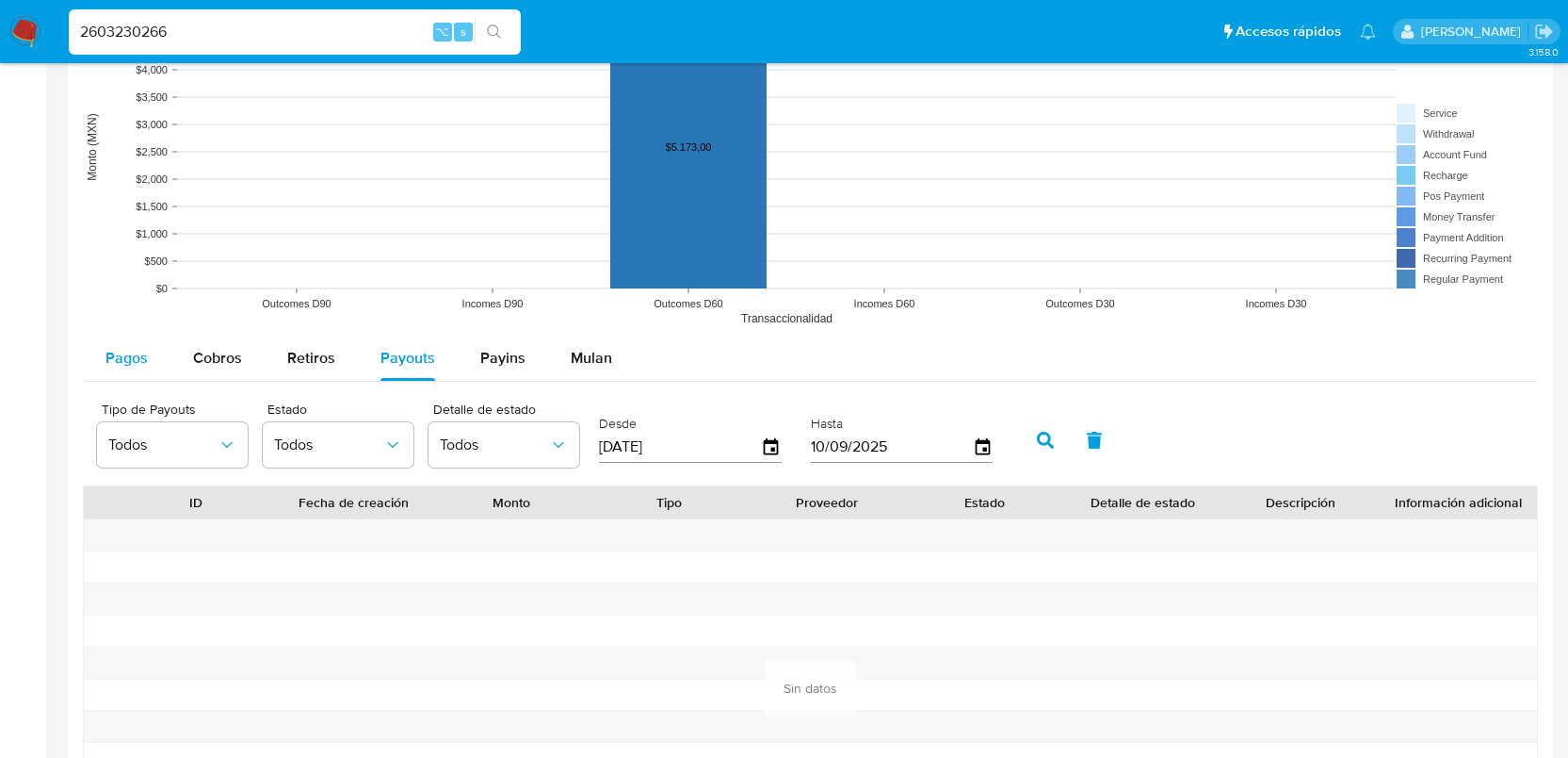
click at [127, 350] on span "Pagos" at bounding box center [126, 358] width 42 height 22
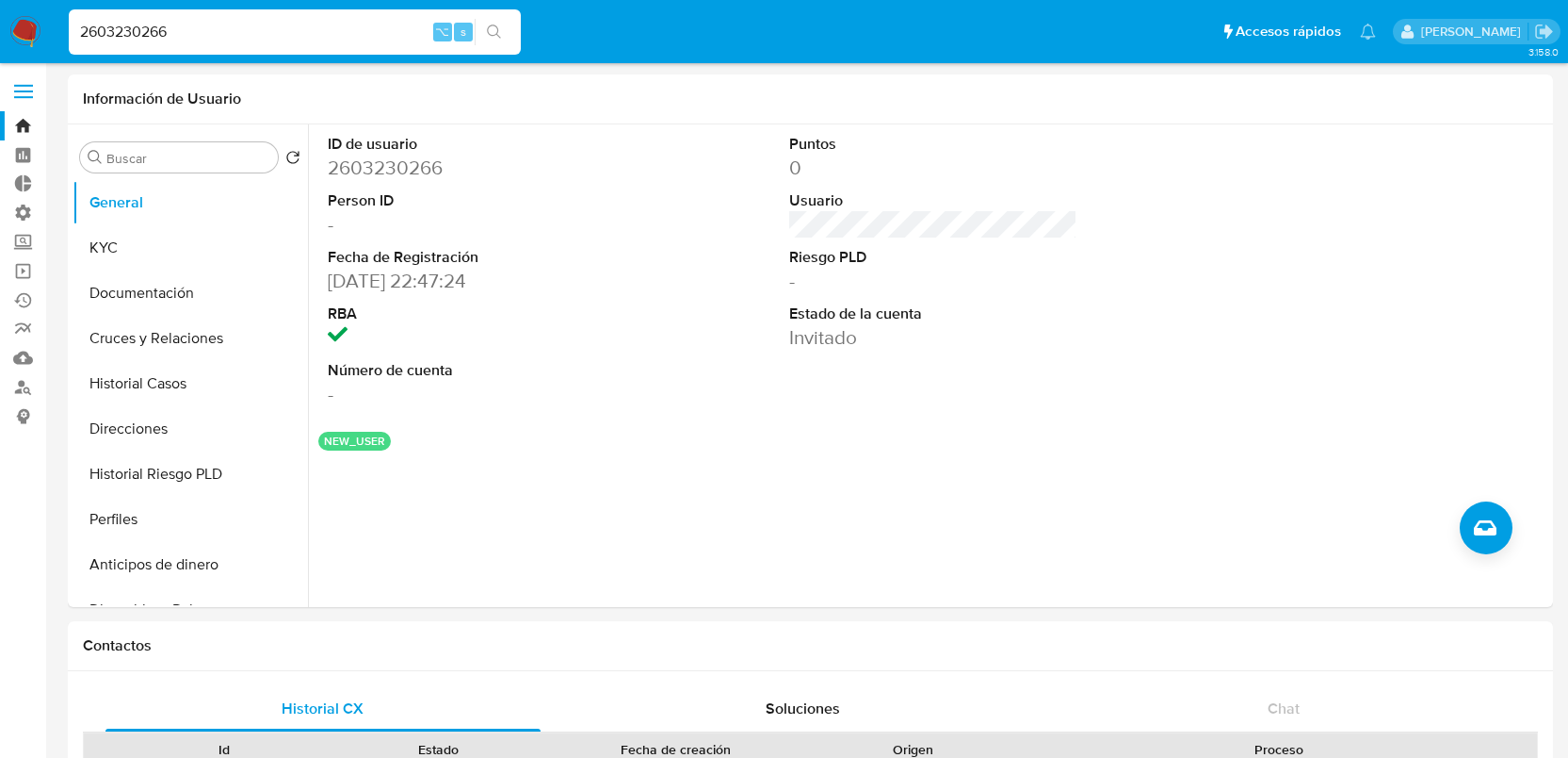
scroll to position [0, 0]
click at [101, 318] on button "Cruces y Relaciones" at bounding box center [182, 339] width 220 height 45
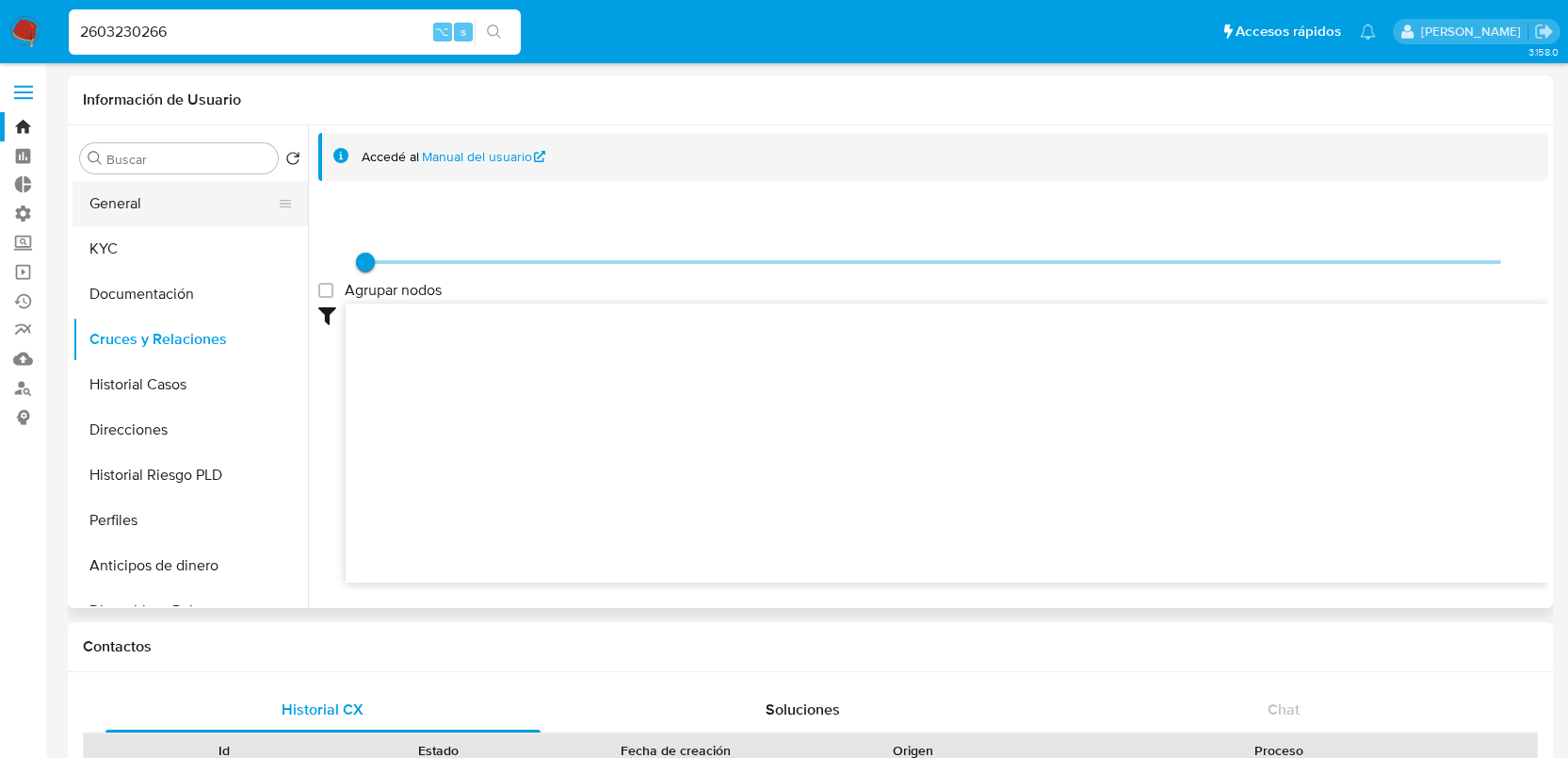
click at [204, 205] on button "General" at bounding box center [182, 204] width 220 height 45
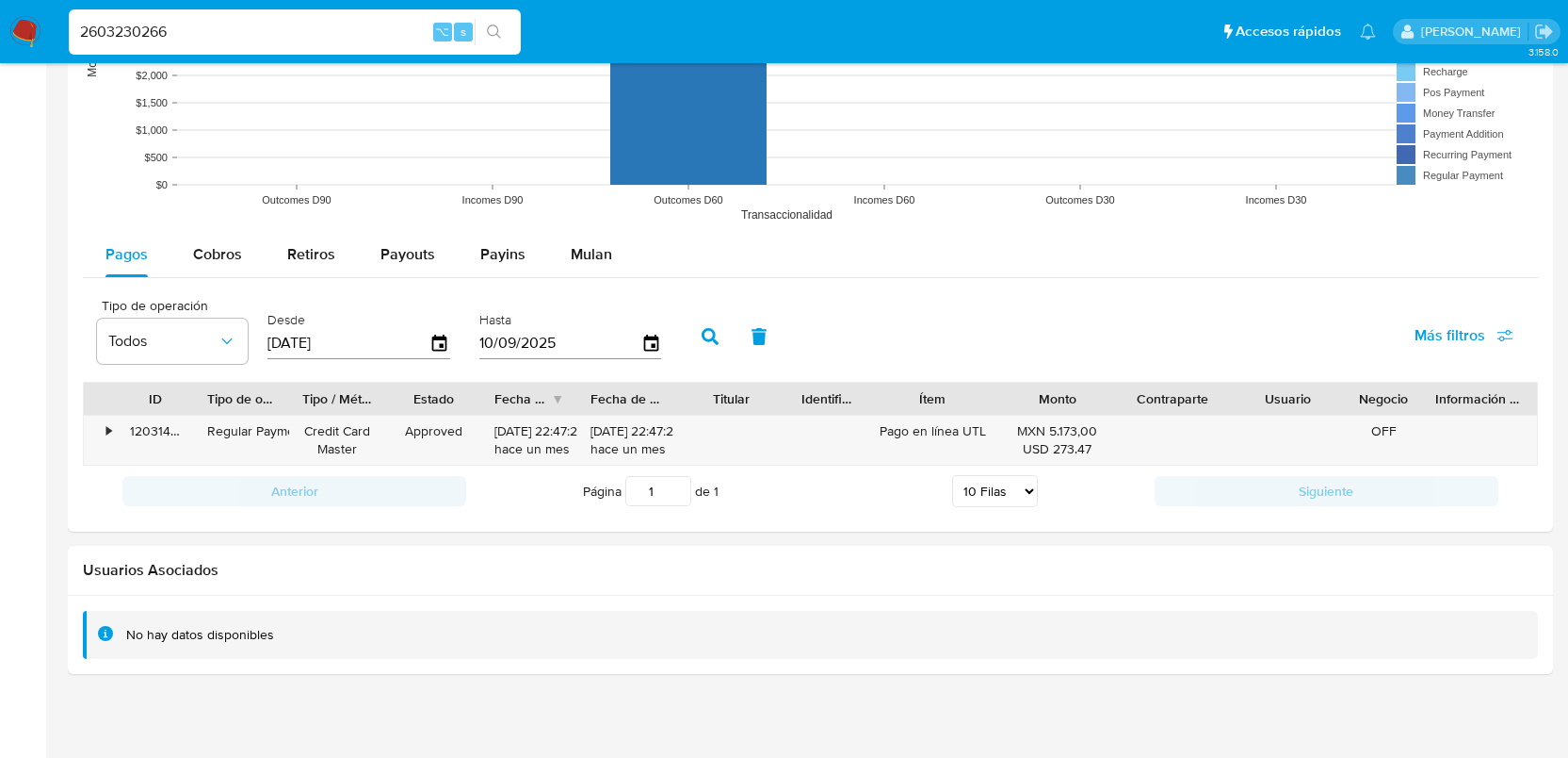
scroll to position [1537, 0]
click at [124, 434] on div "120314265449" at bounding box center [155, 441] width 77 height 49
click at [116, 432] on div "•" at bounding box center [100, 441] width 33 height 49
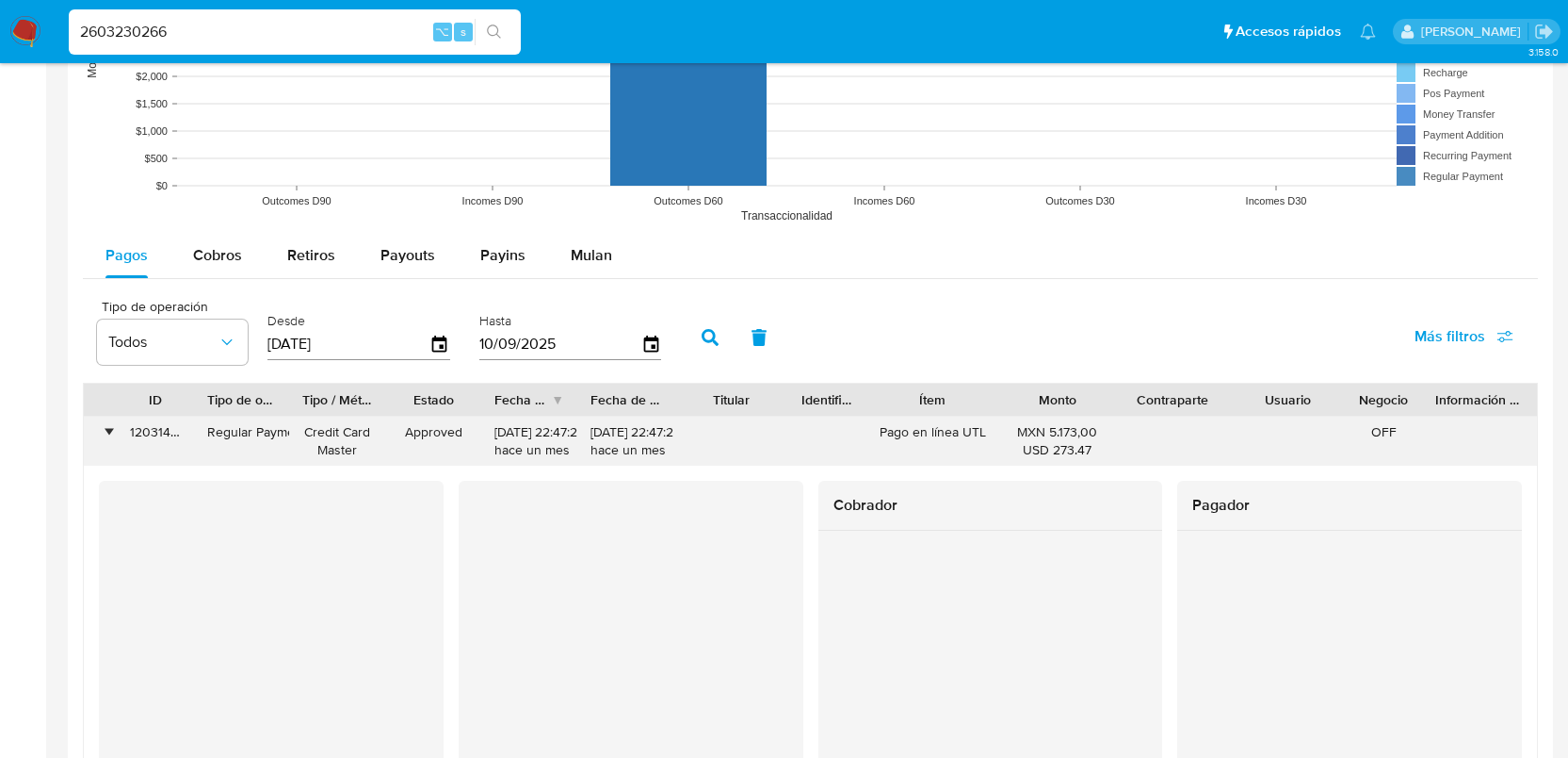
click at [115, 432] on div "•" at bounding box center [100, 441] width 33 height 49
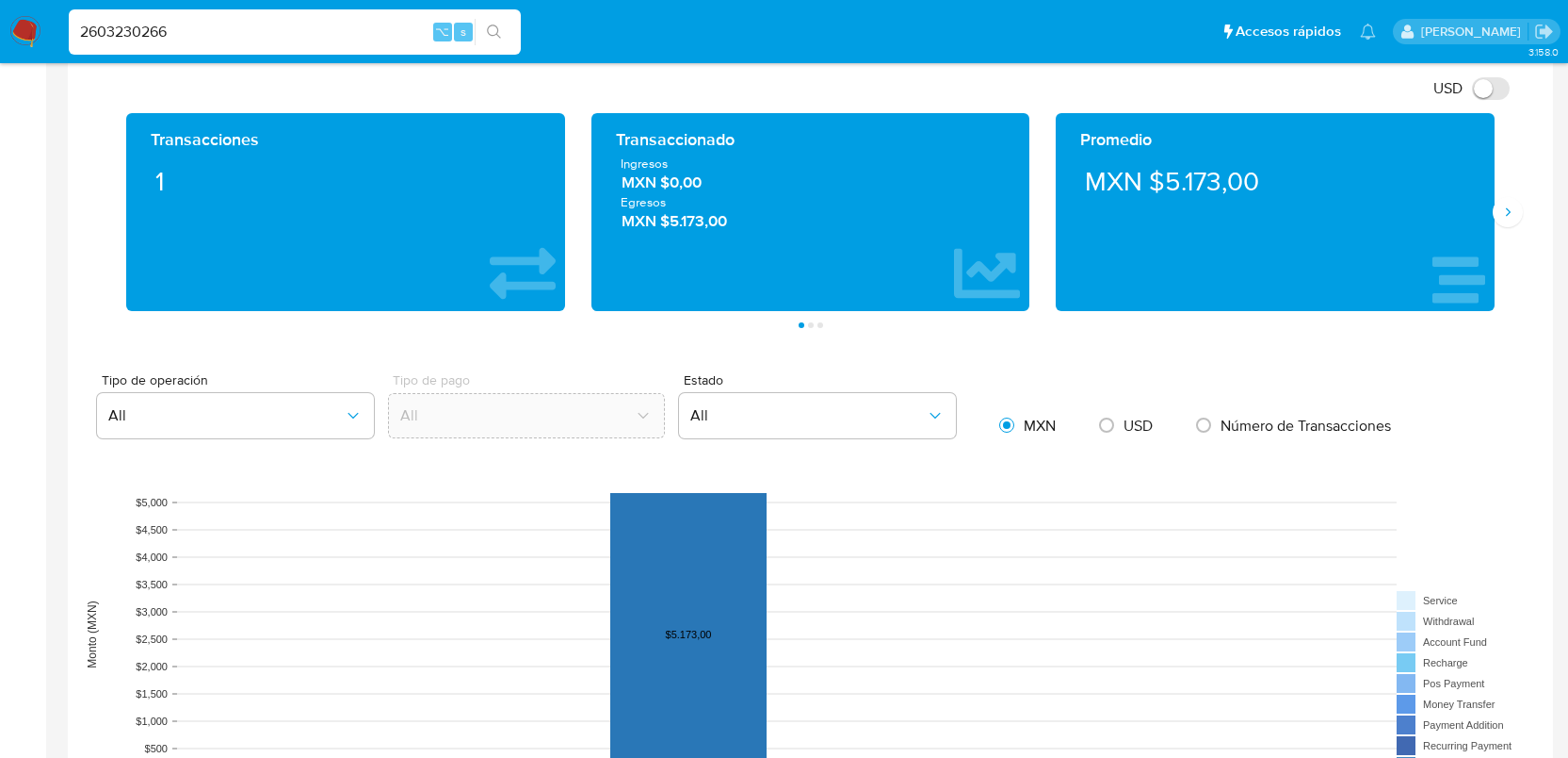
scroll to position [0, 0]
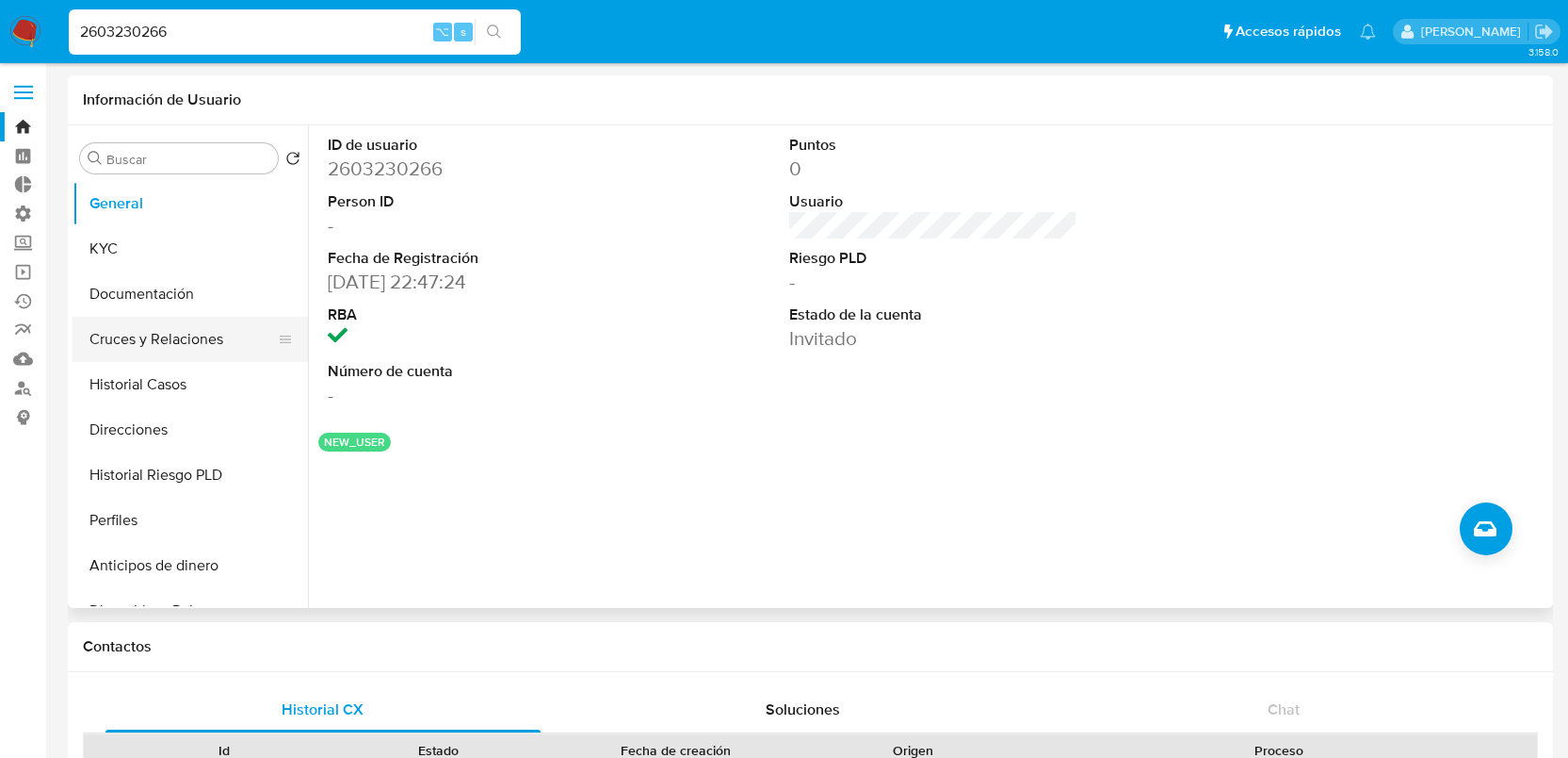
click at [204, 323] on button "Cruces y Relaciones" at bounding box center [182, 339] width 220 height 45
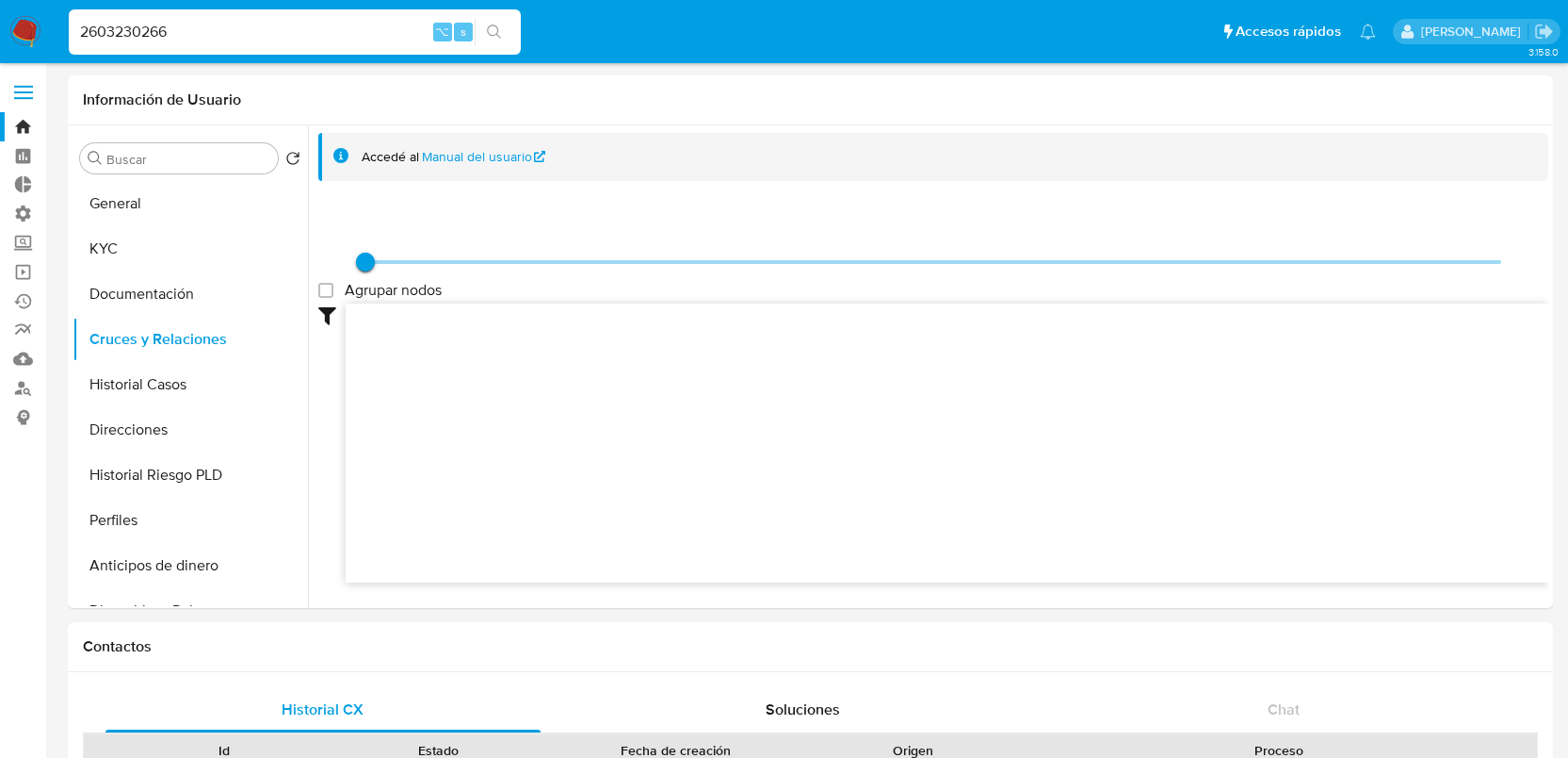
click at [323, 27] on input "2603230266" at bounding box center [295, 32] width 453 height 25
click at [496, 37] on icon "search-icon" at bounding box center [494, 32] width 15 height 15
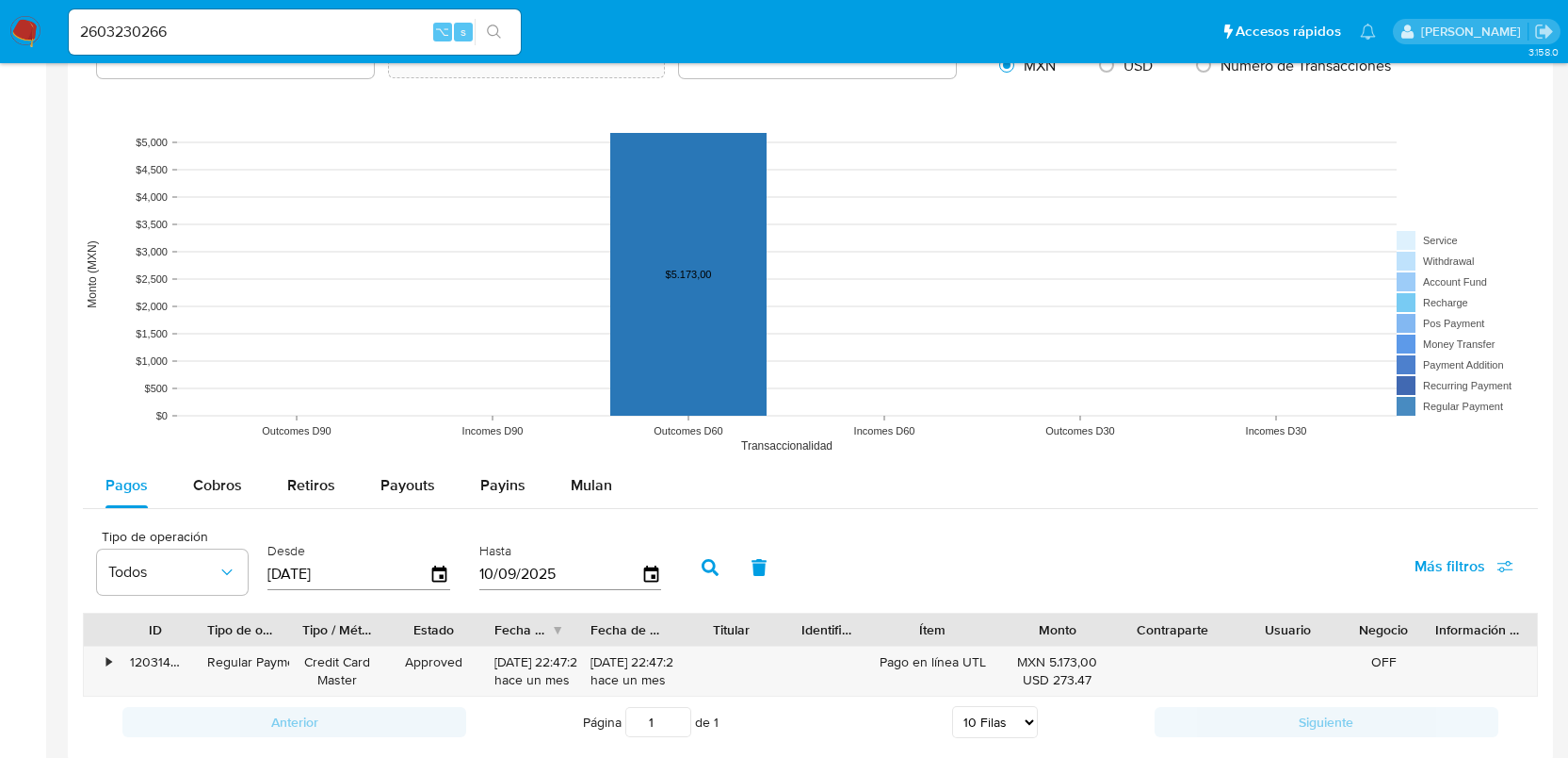
scroll to position [1549, 0]
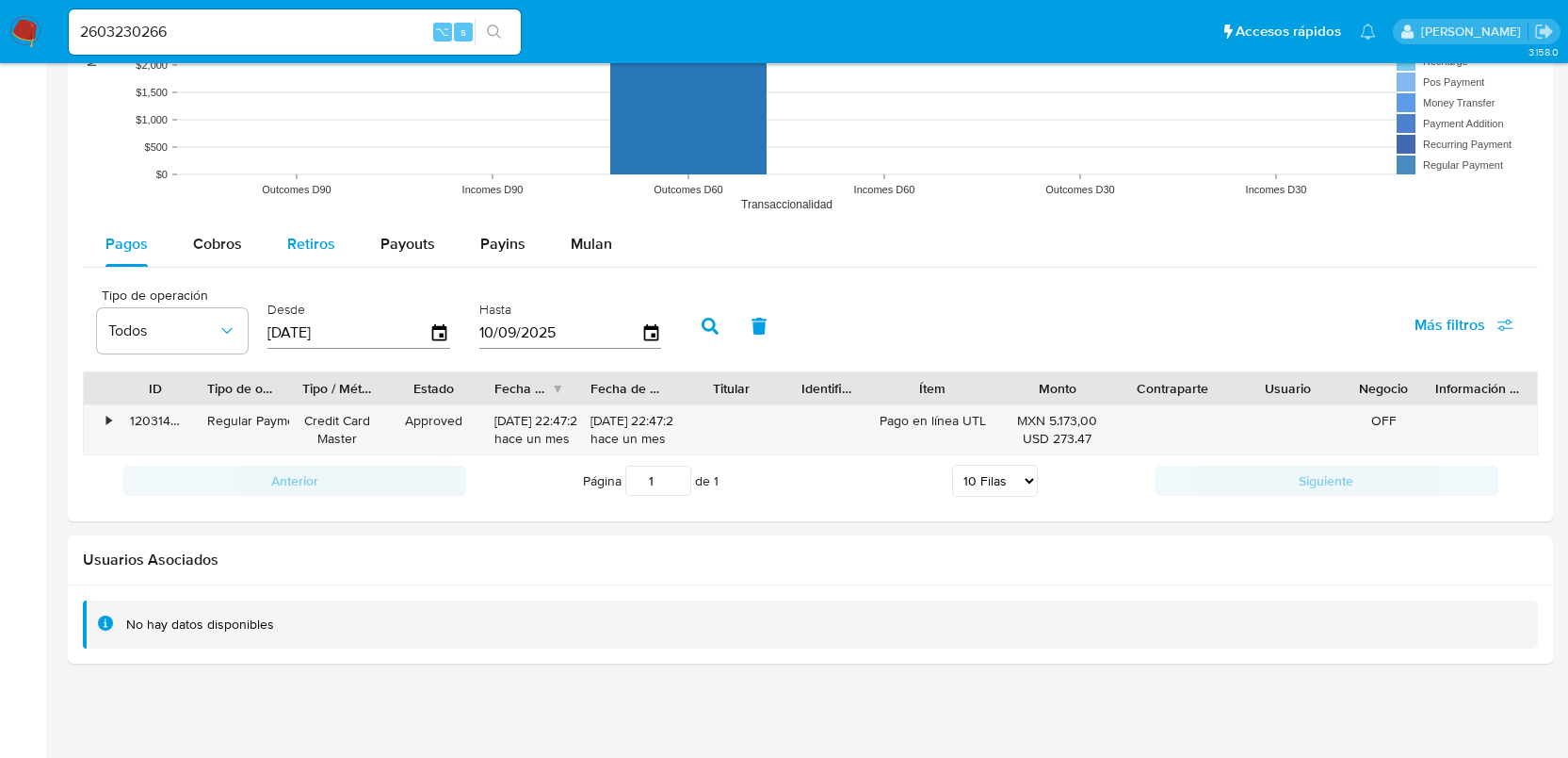
click at [312, 238] on span "Retiros" at bounding box center [311, 244] width 48 height 22
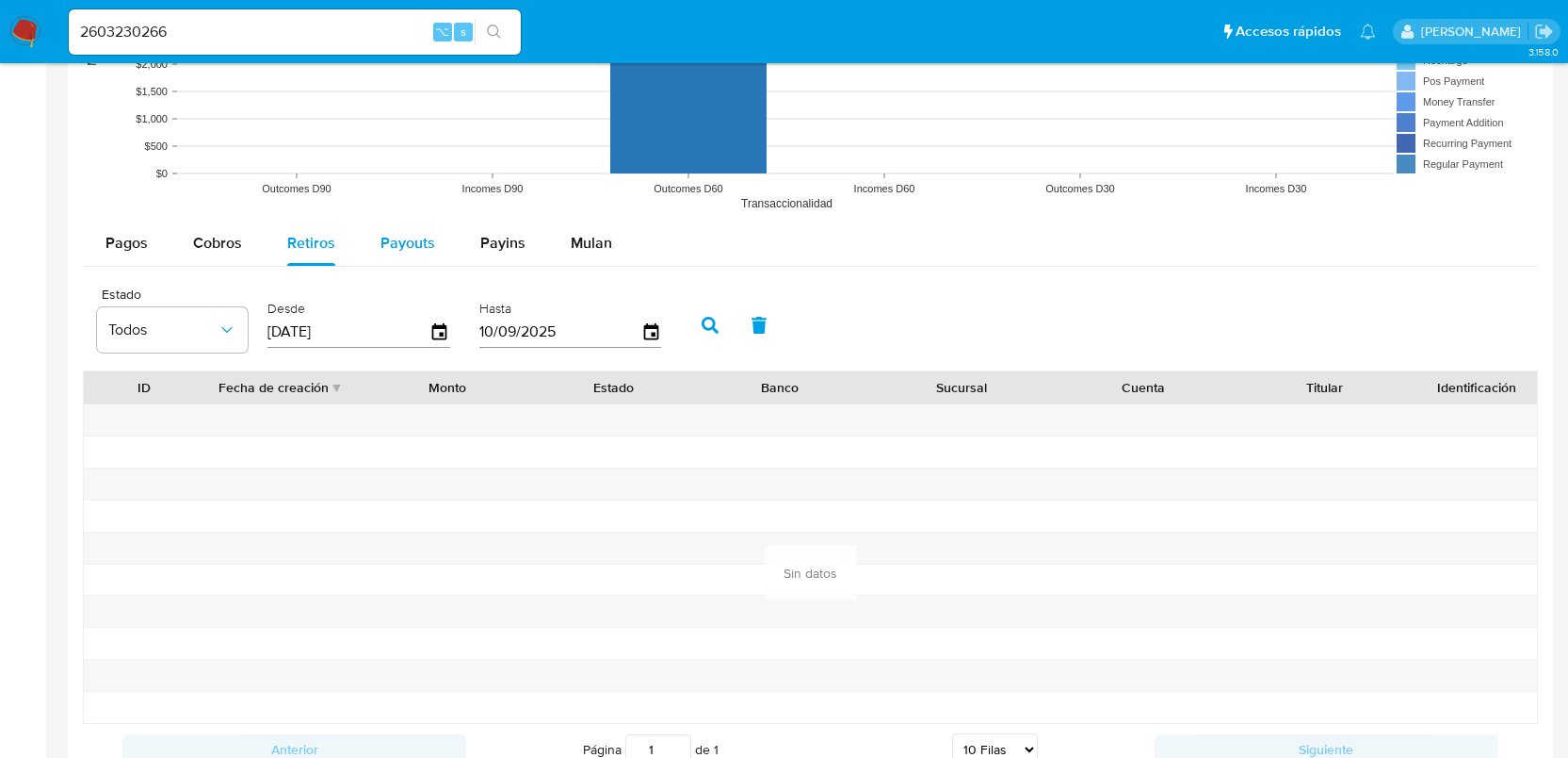
click at [419, 253] on span "Payouts" at bounding box center [407, 243] width 54 height 22
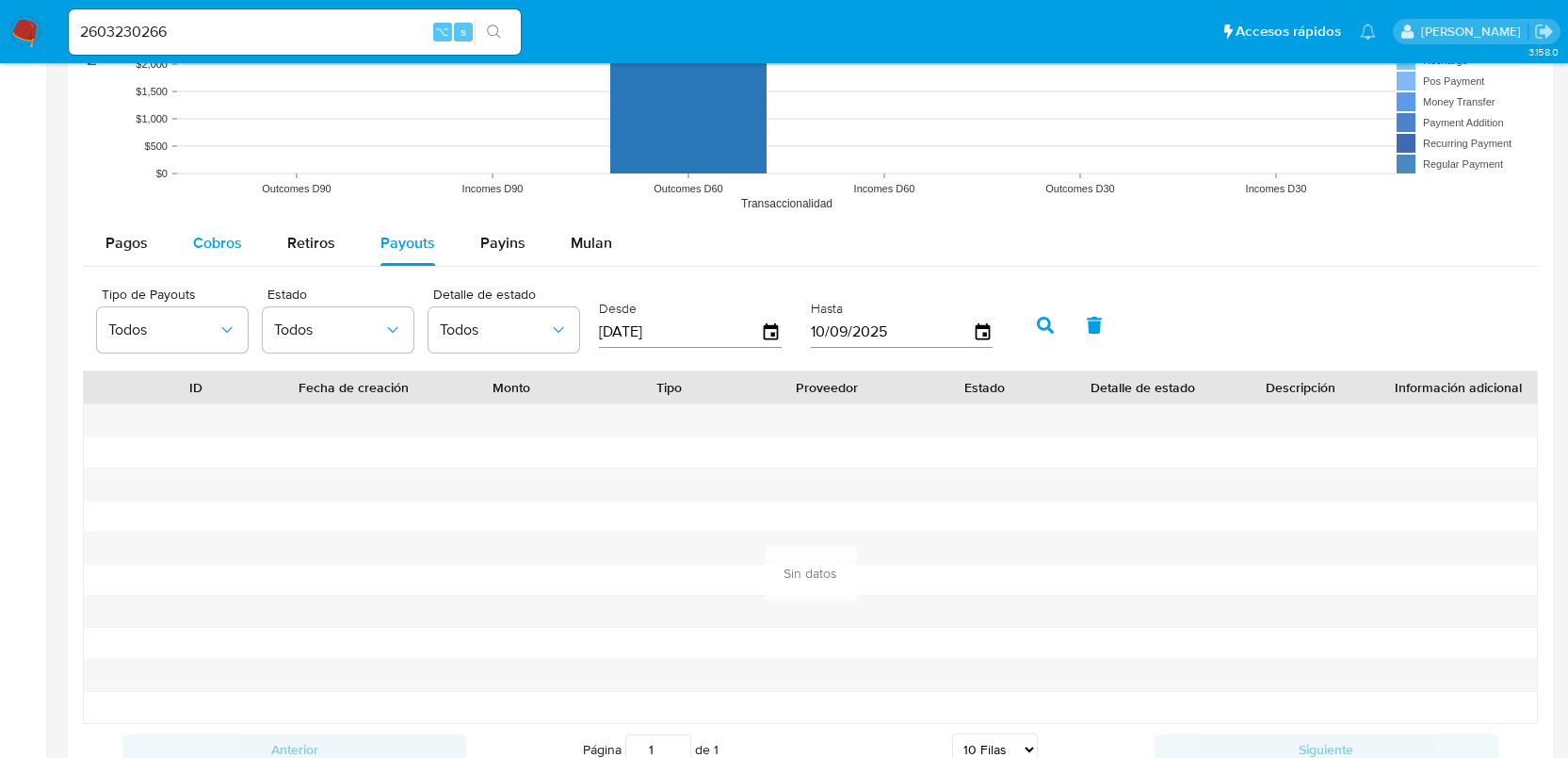
click at [246, 236] on button "Cobros" at bounding box center [217, 243] width 94 height 45
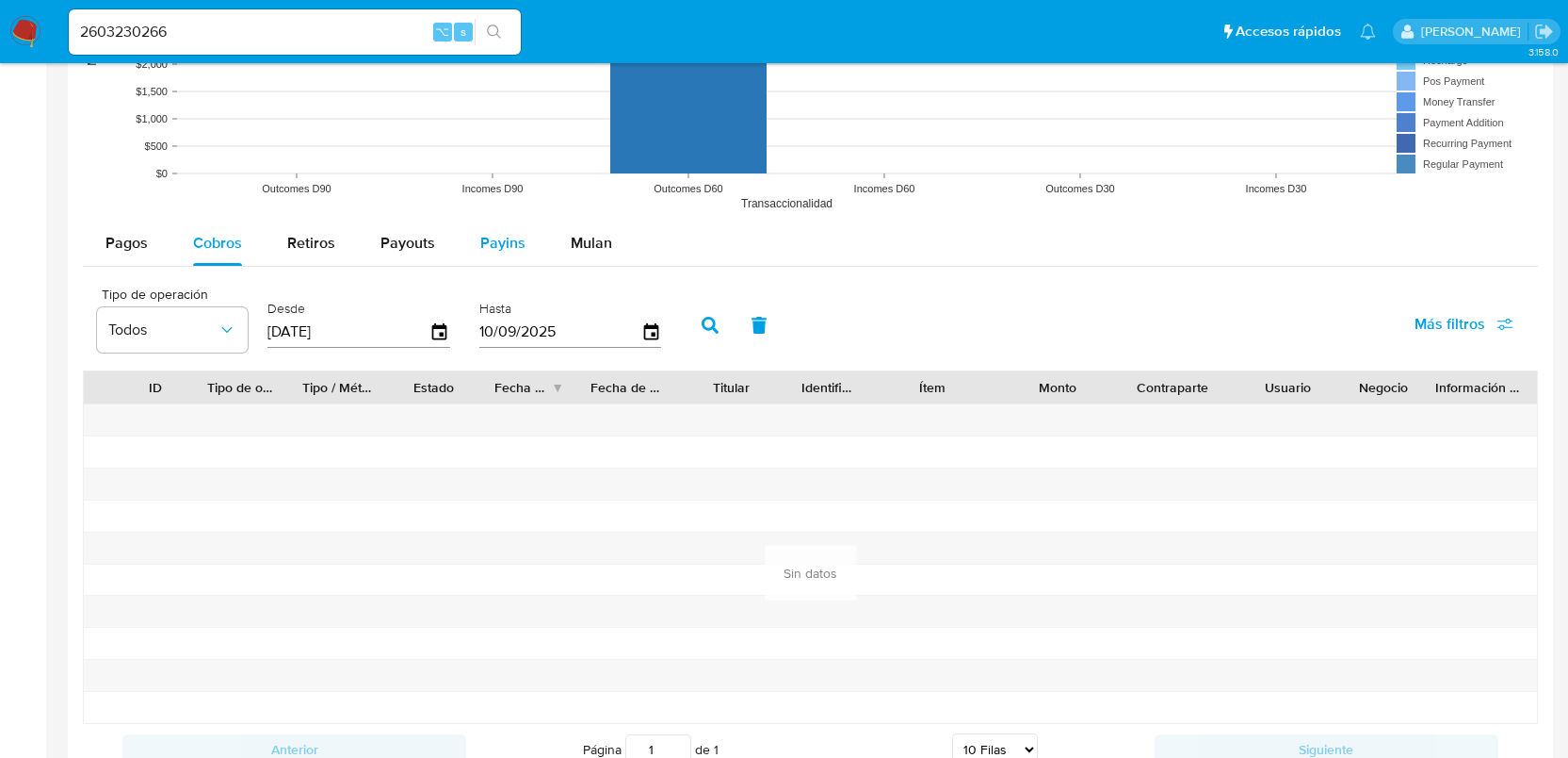
click at [461, 236] on button "Payins" at bounding box center [503, 243] width 91 height 45
select select "10"
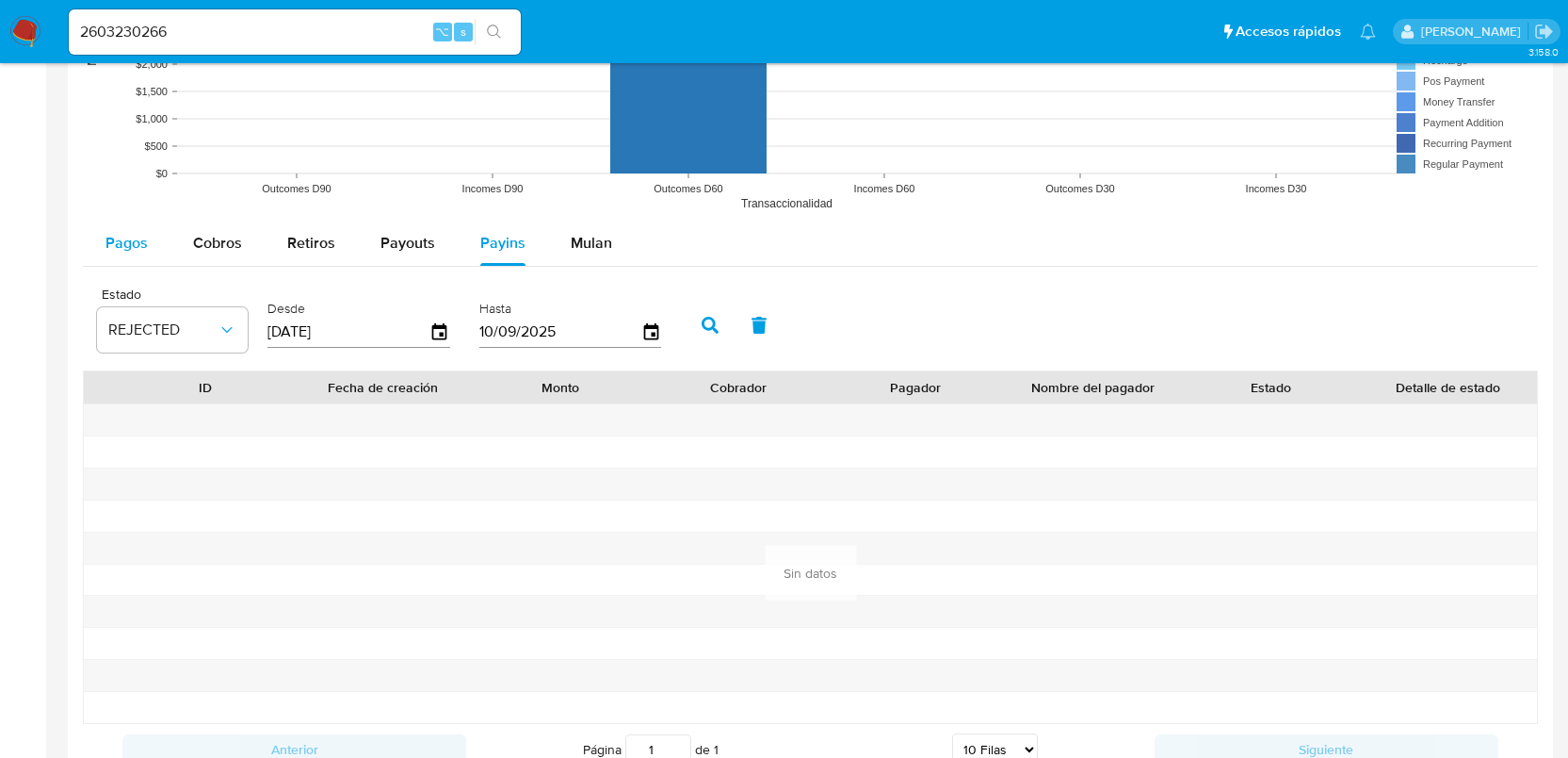
click at [133, 248] on span "Pagos" at bounding box center [126, 243] width 42 height 22
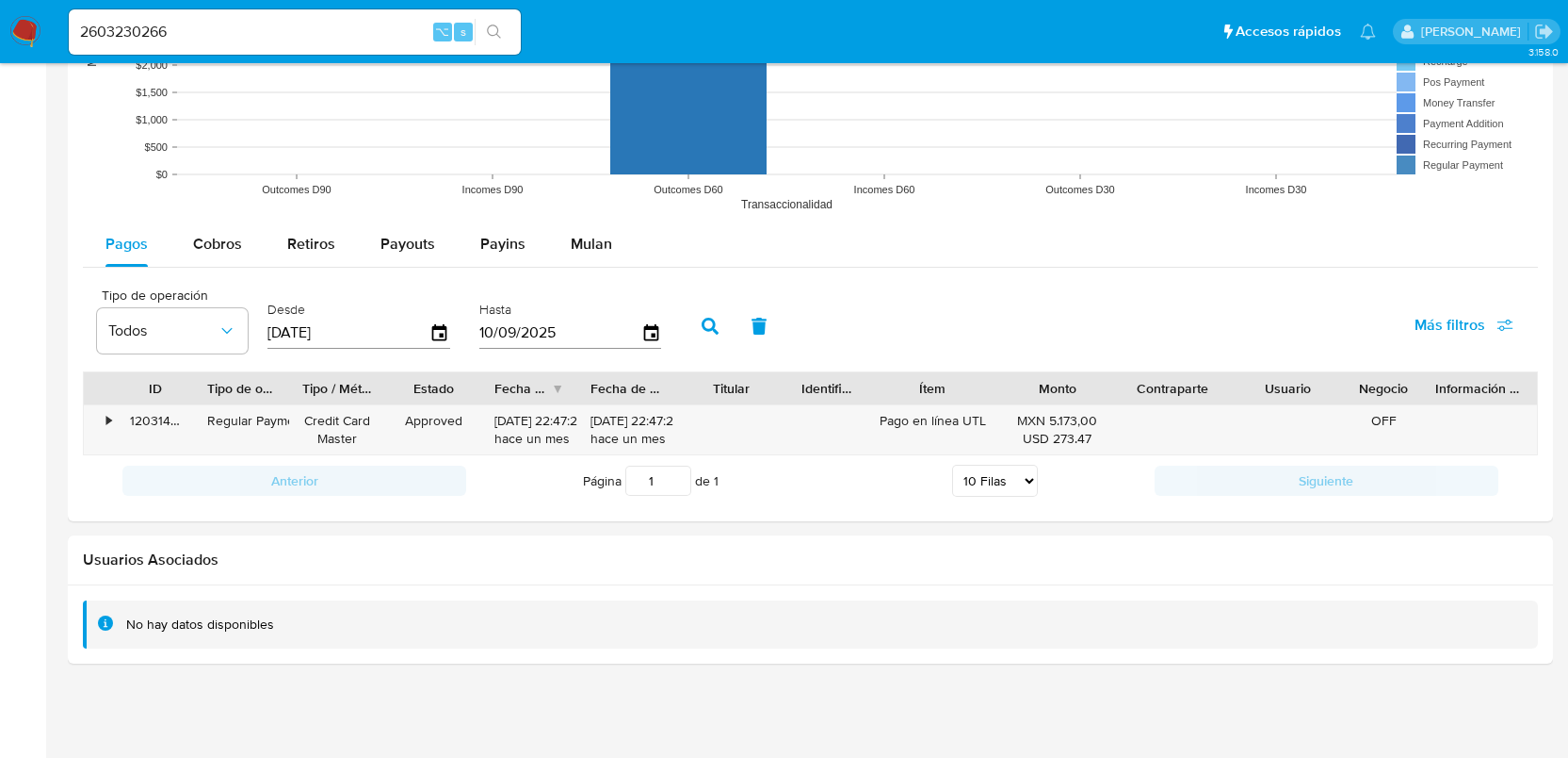
click at [169, 25] on input "2603230266" at bounding box center [295, 32] width 453 height 25
paste input "026216367"
type input "2026216367"
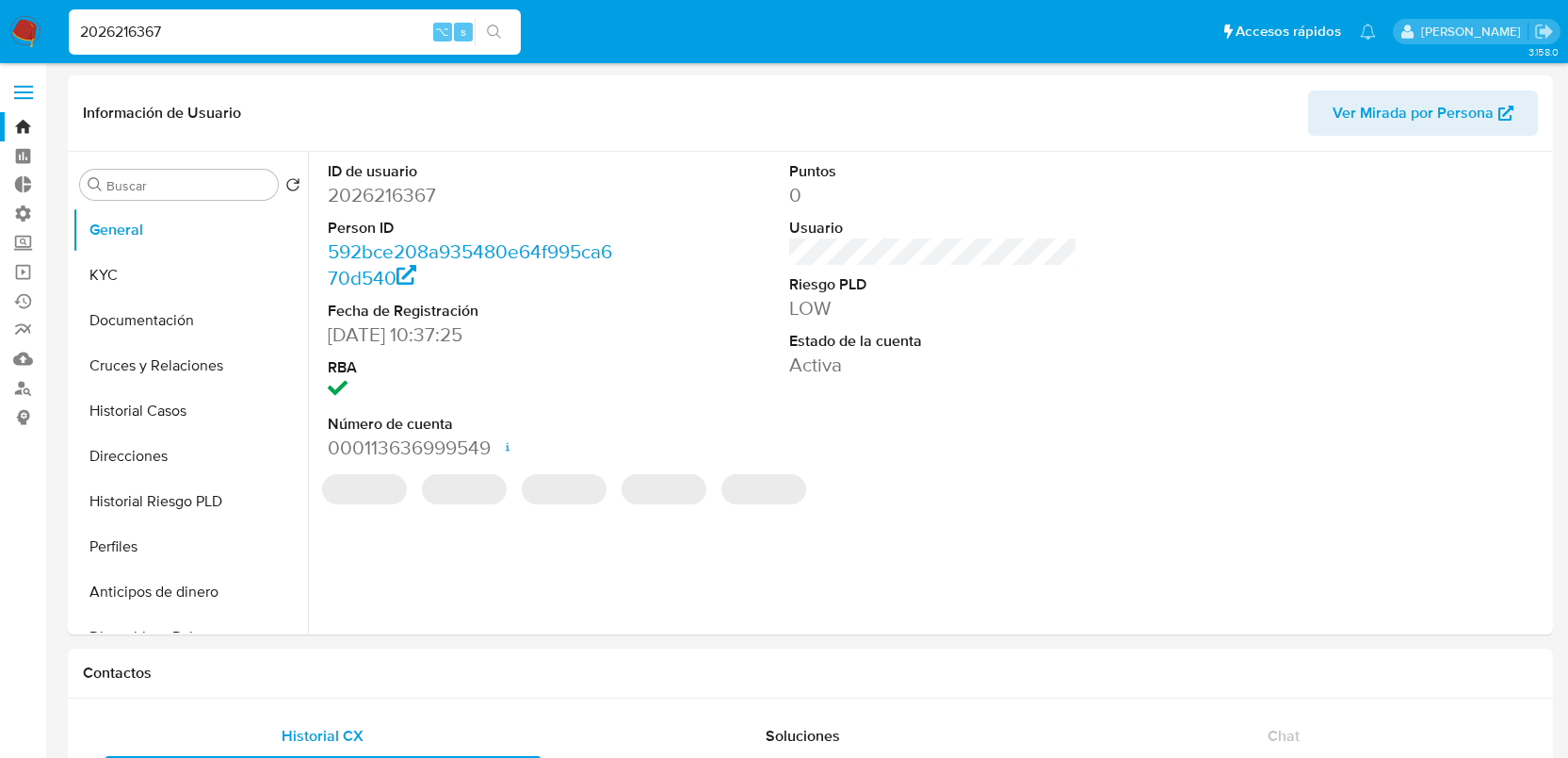
select select "10"
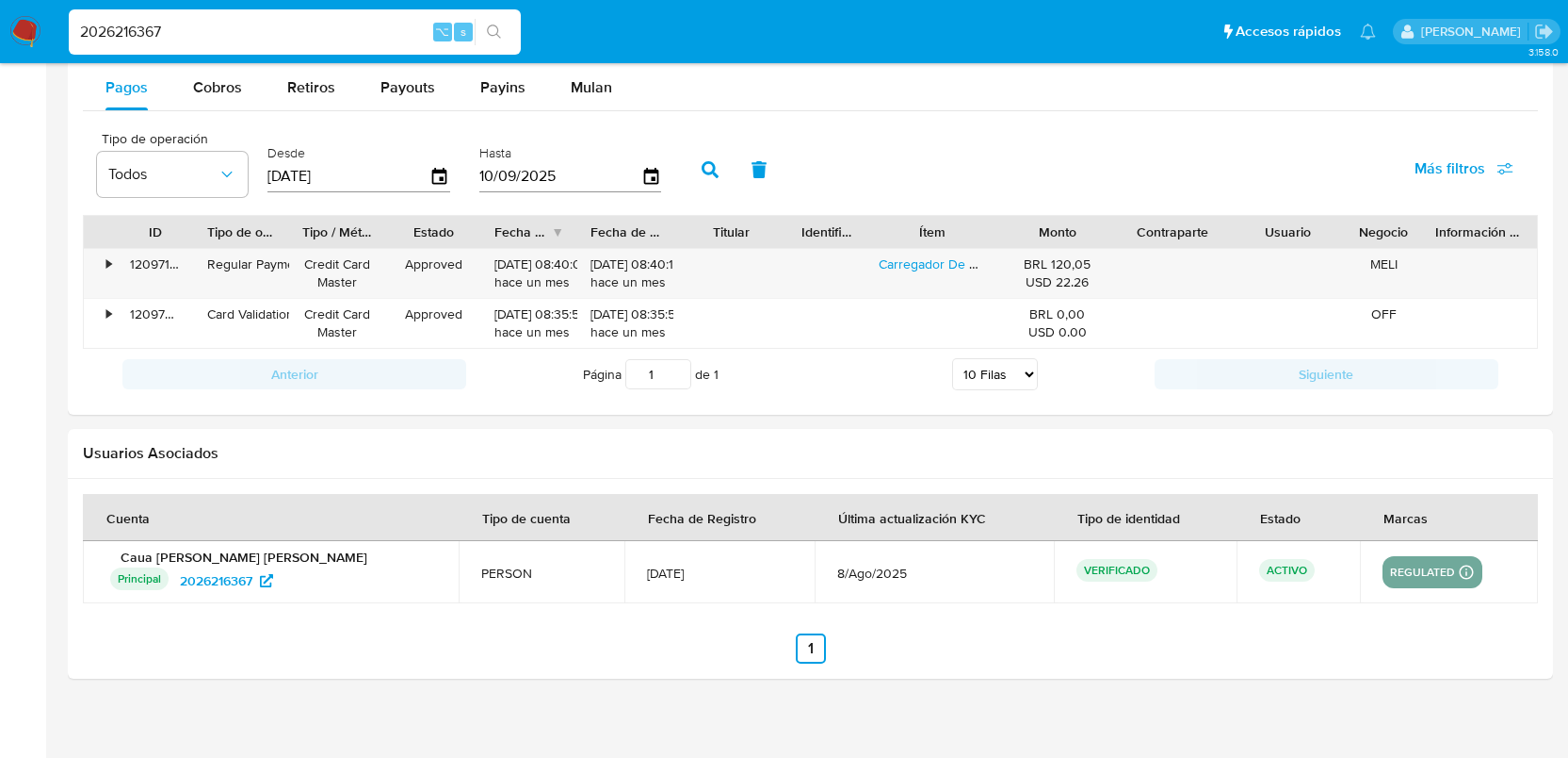
scroll to position [1711, 0]
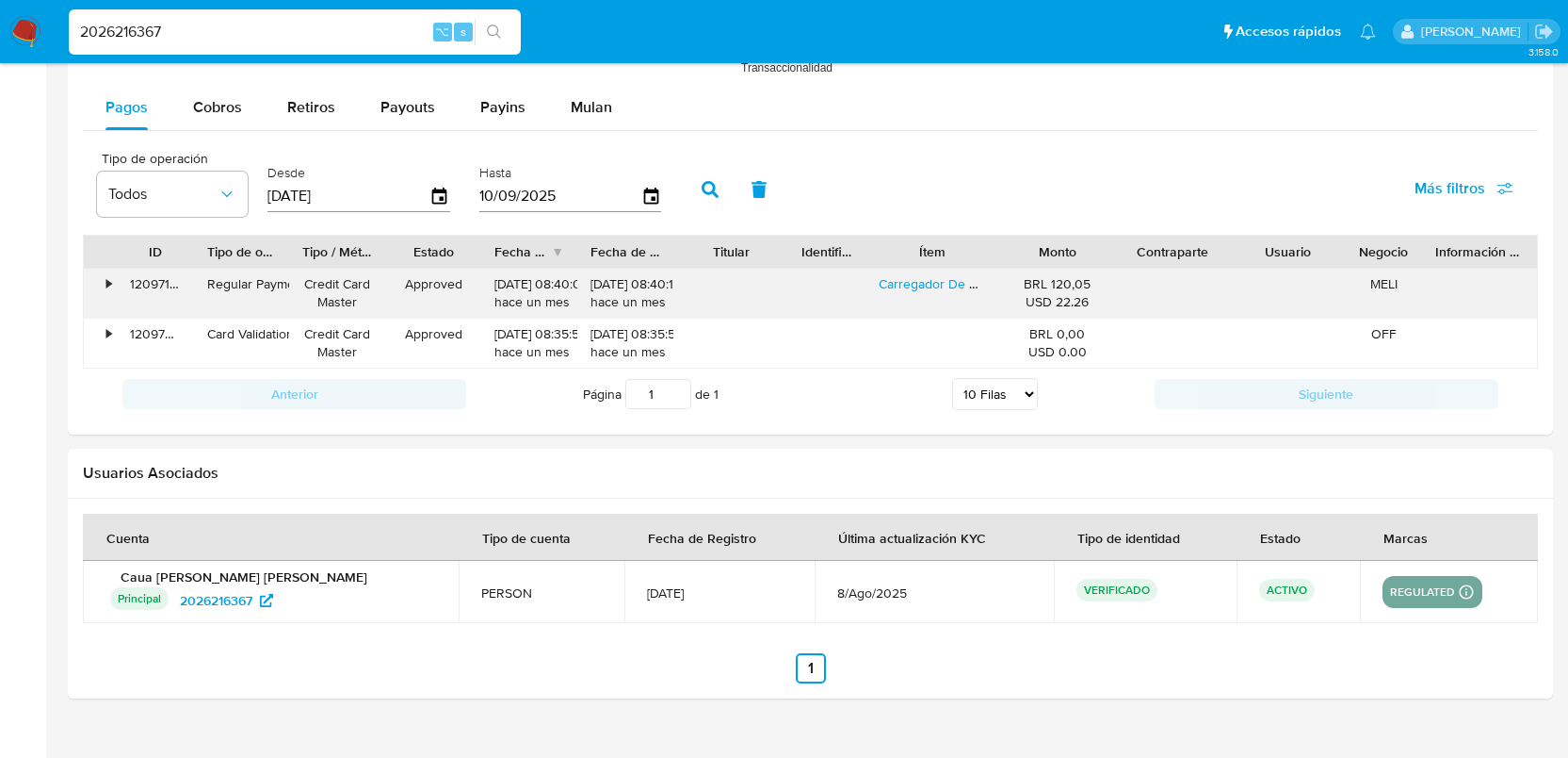
click at [119, 284] on div "120971039821" at bounding box center [155, 294] width 77 height 49
click at [112, 283] on div "•" at bounding box center [100, 294] width 33 height 49
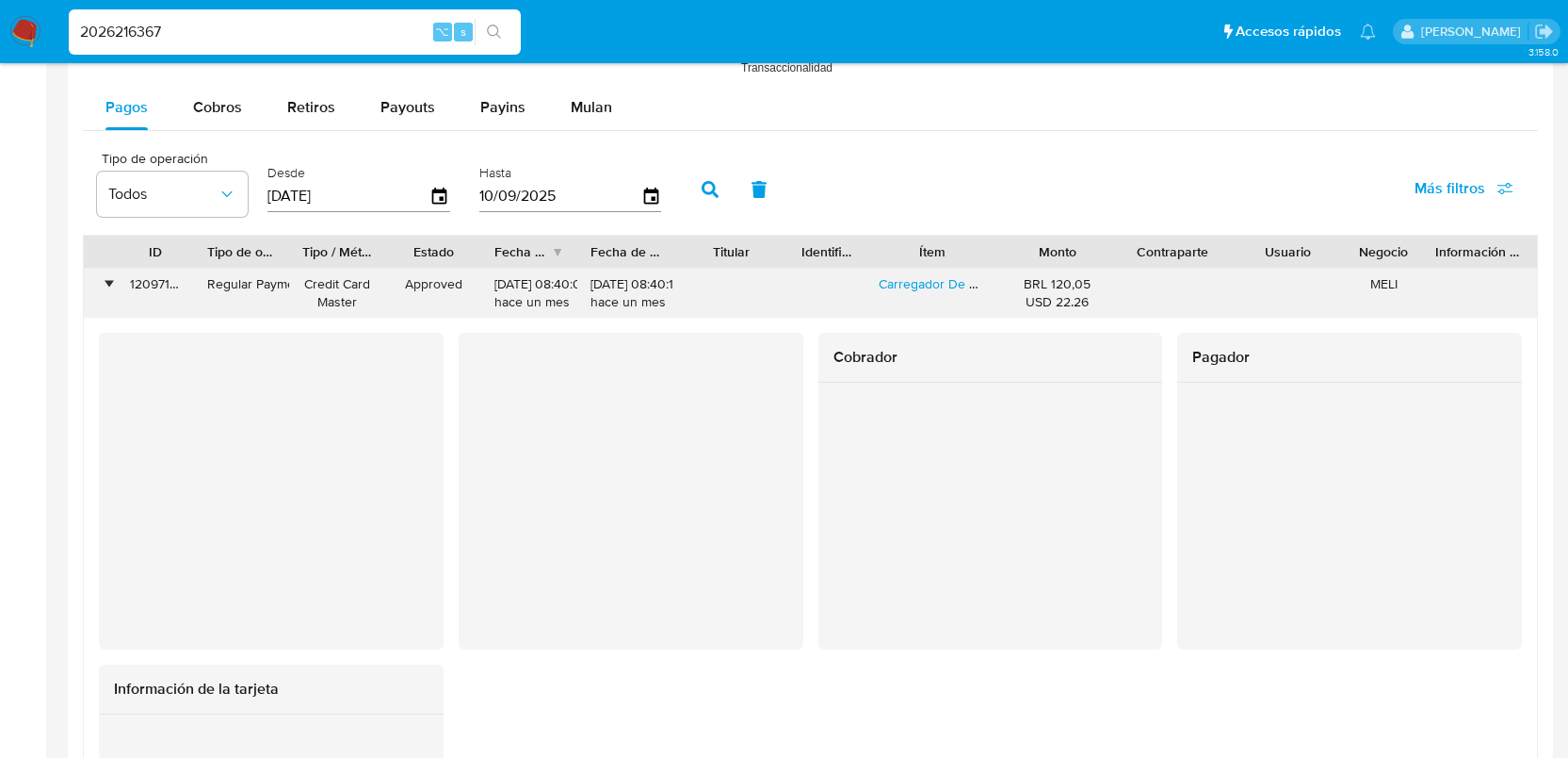
click at [112, 283] on div "•" at bounding box center [109, 284] width 5 height 18
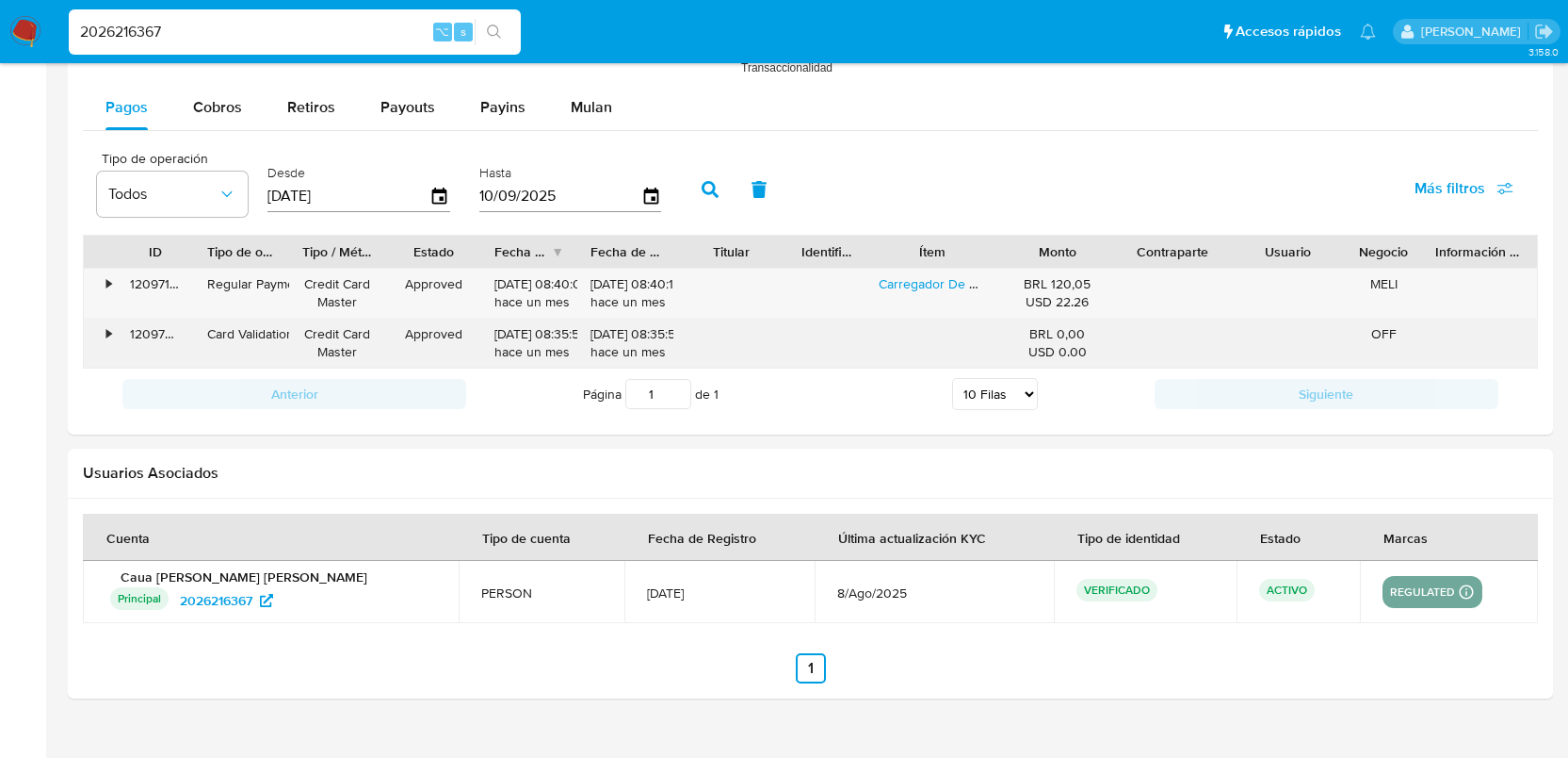
click at [112, 337] on div "•" at bounding box center [100, 343] width 33 height 49
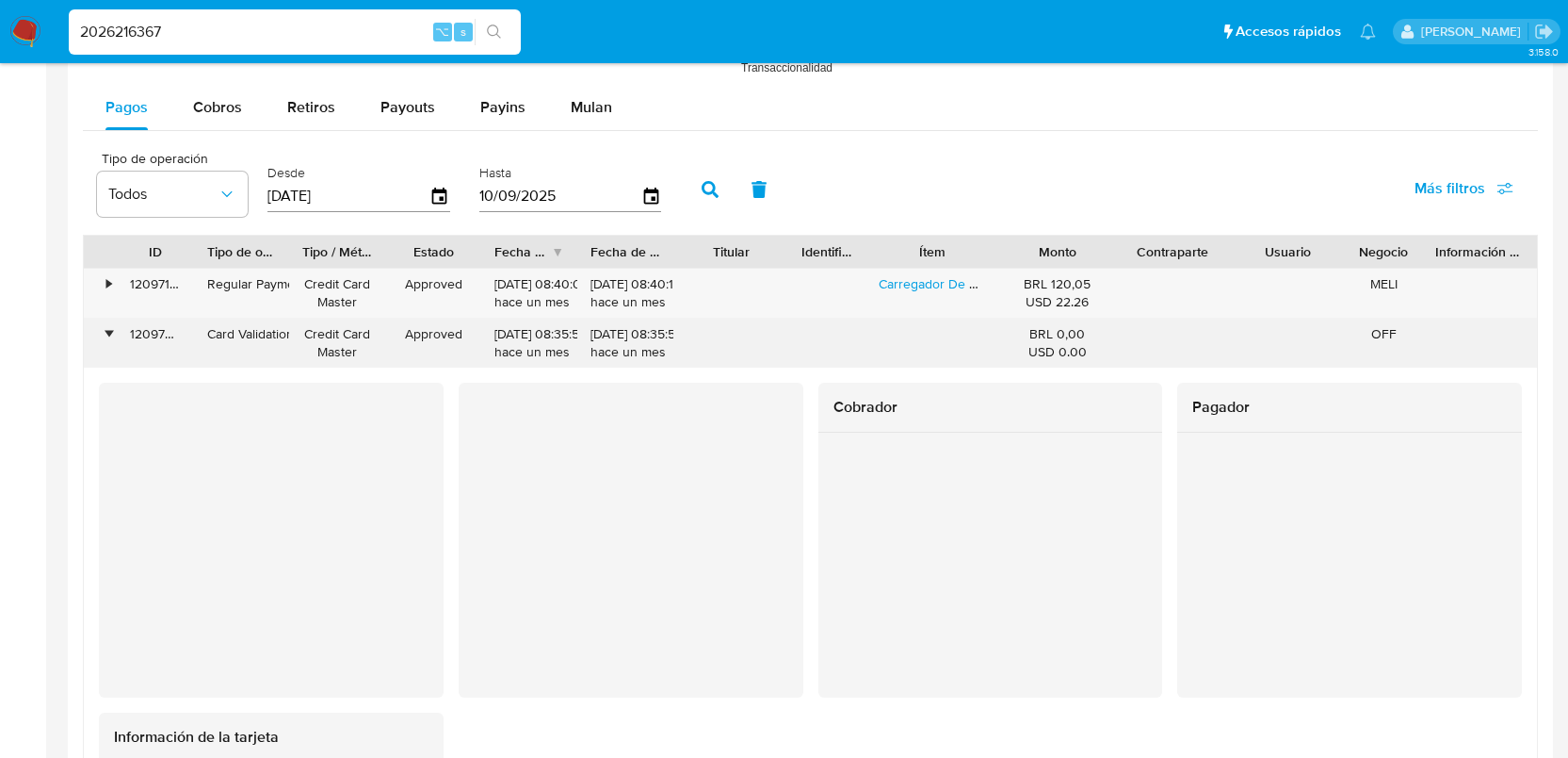
click at [112, 337] on div "•" at bounding box center [109, 334] width 5 height 18
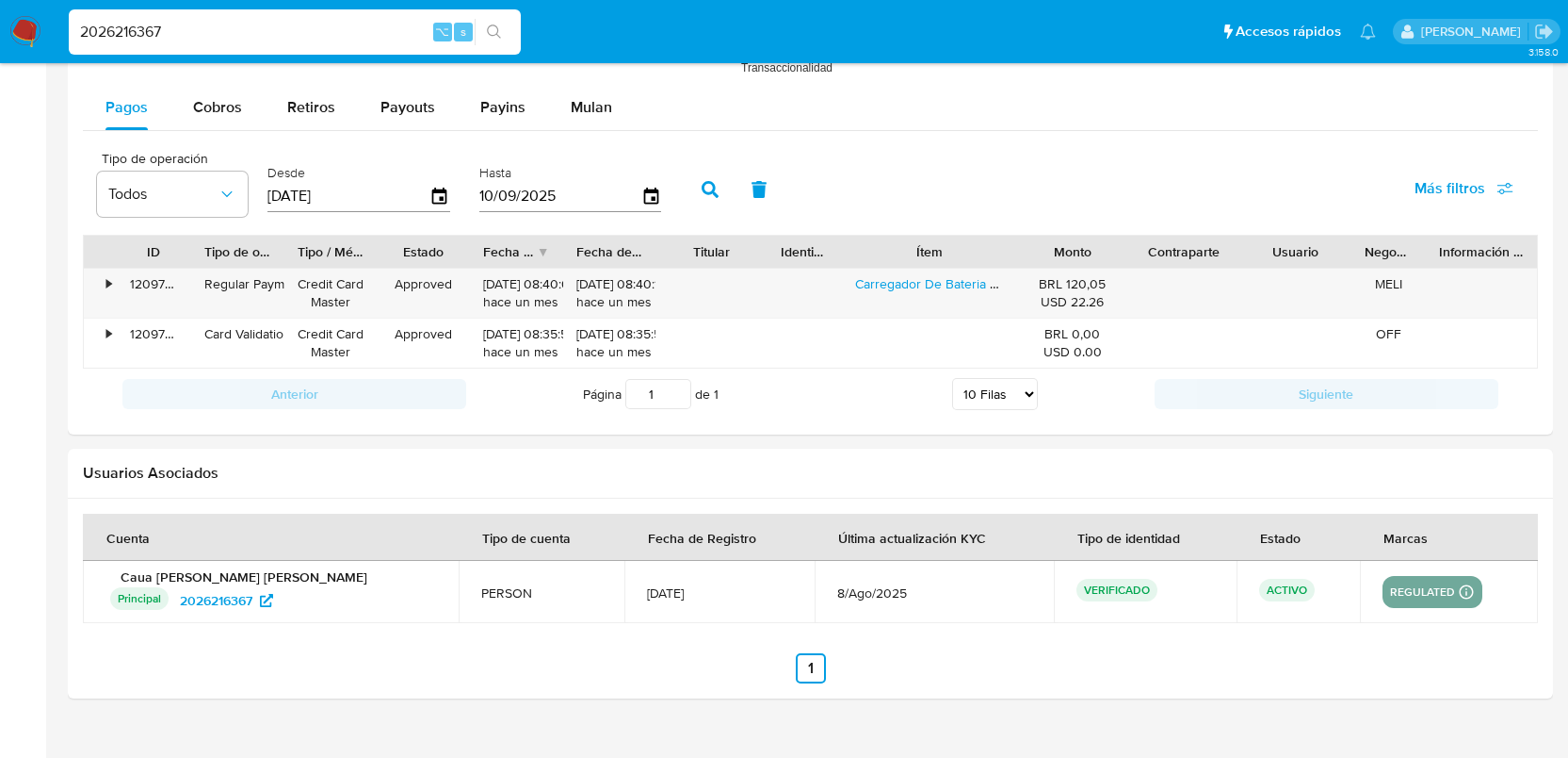
drag, startPoint x: 1008, startPoint y: 259, endPoint x: 1034, endPoint y: 248, distance: 28.2
click at [1034, 248] on div "ID Tipo de operación Tipo / Método Estado Fecha de creación Fecha de aprobación…" at bounding box center [810, 251] width 1453 height 32
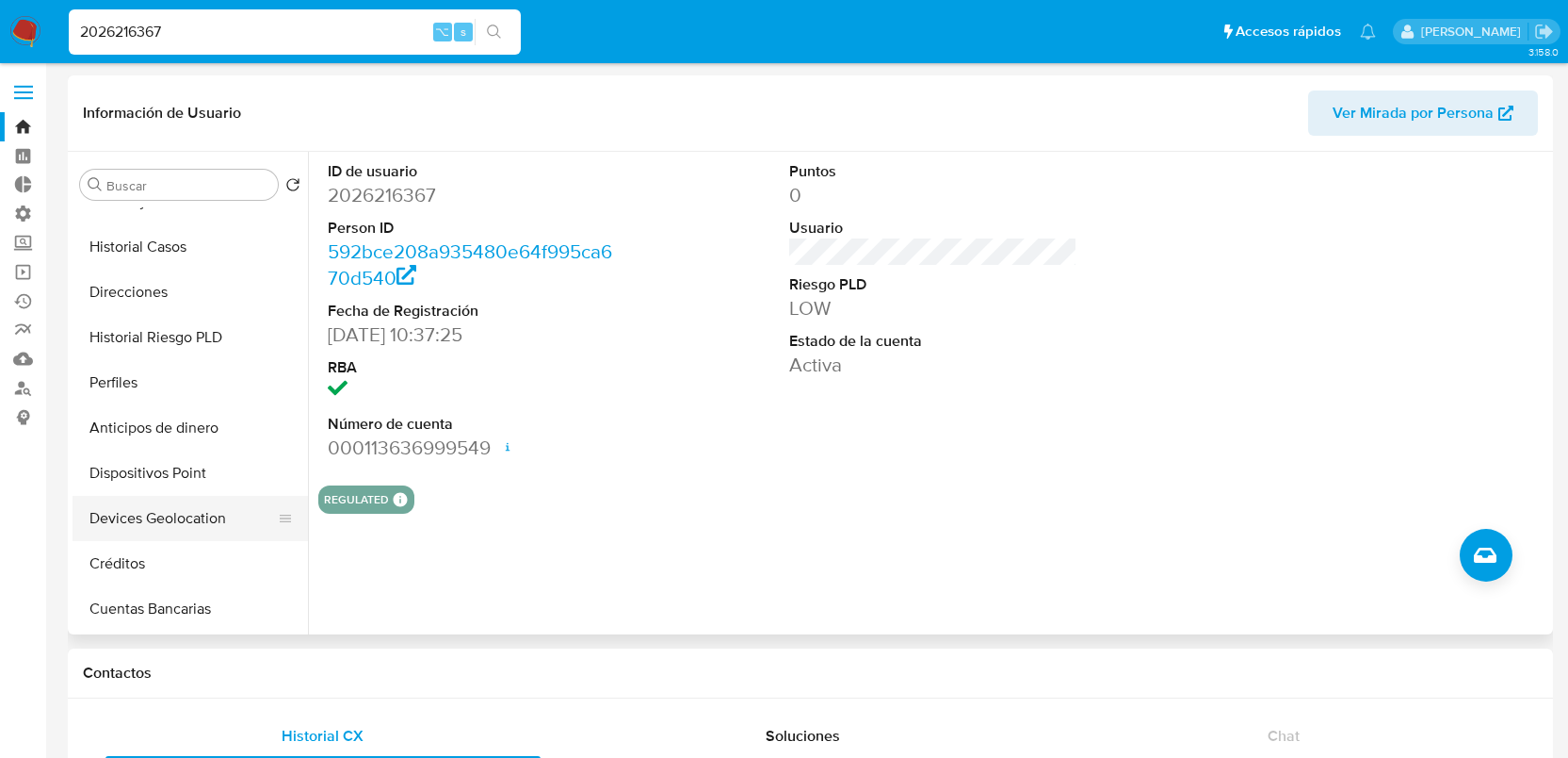
scroll to position [201, 0]
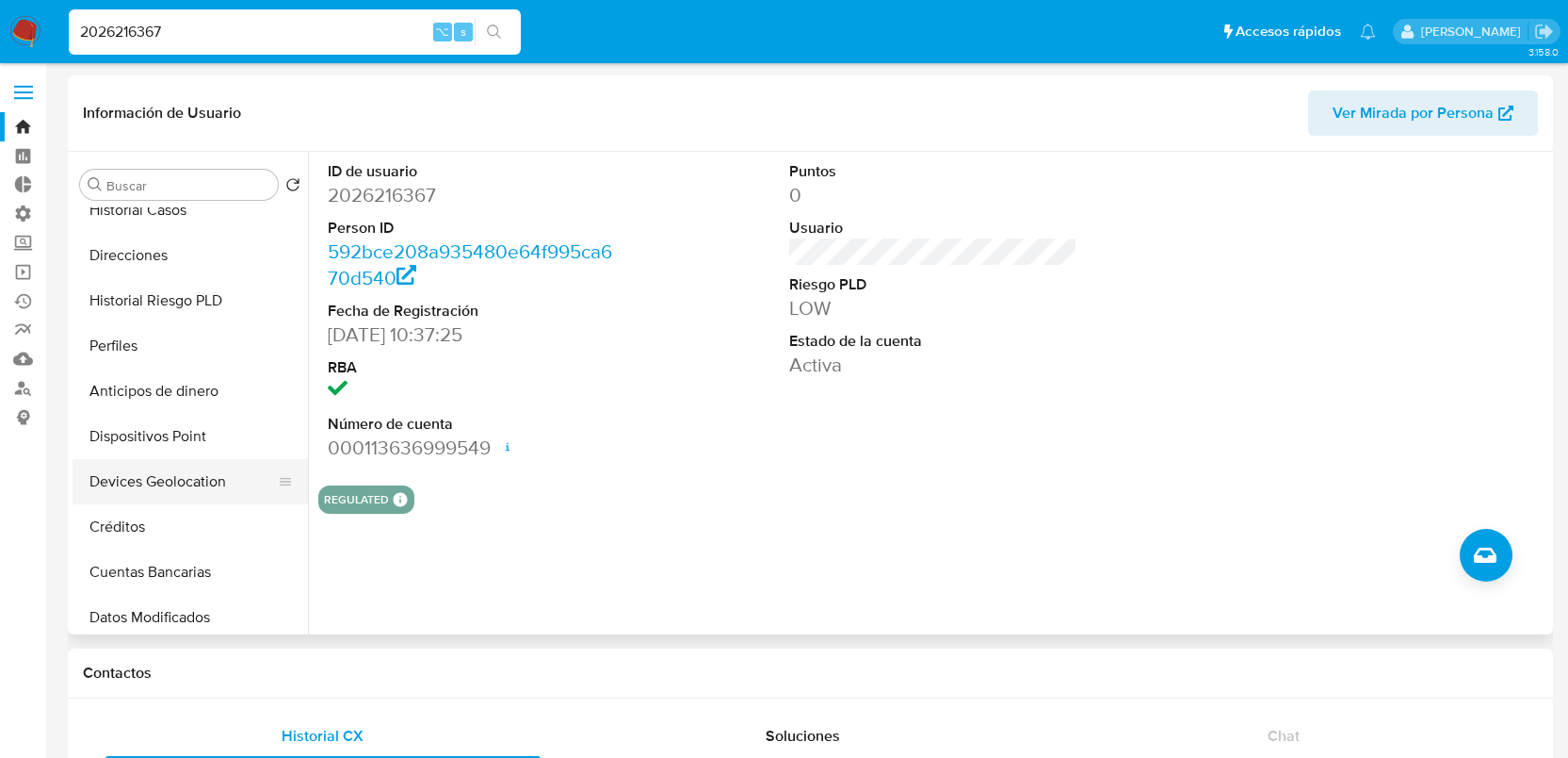
click at [167, 494] on button "Devices Geolocation" at bounding box center [182, 481] width 220 height 45
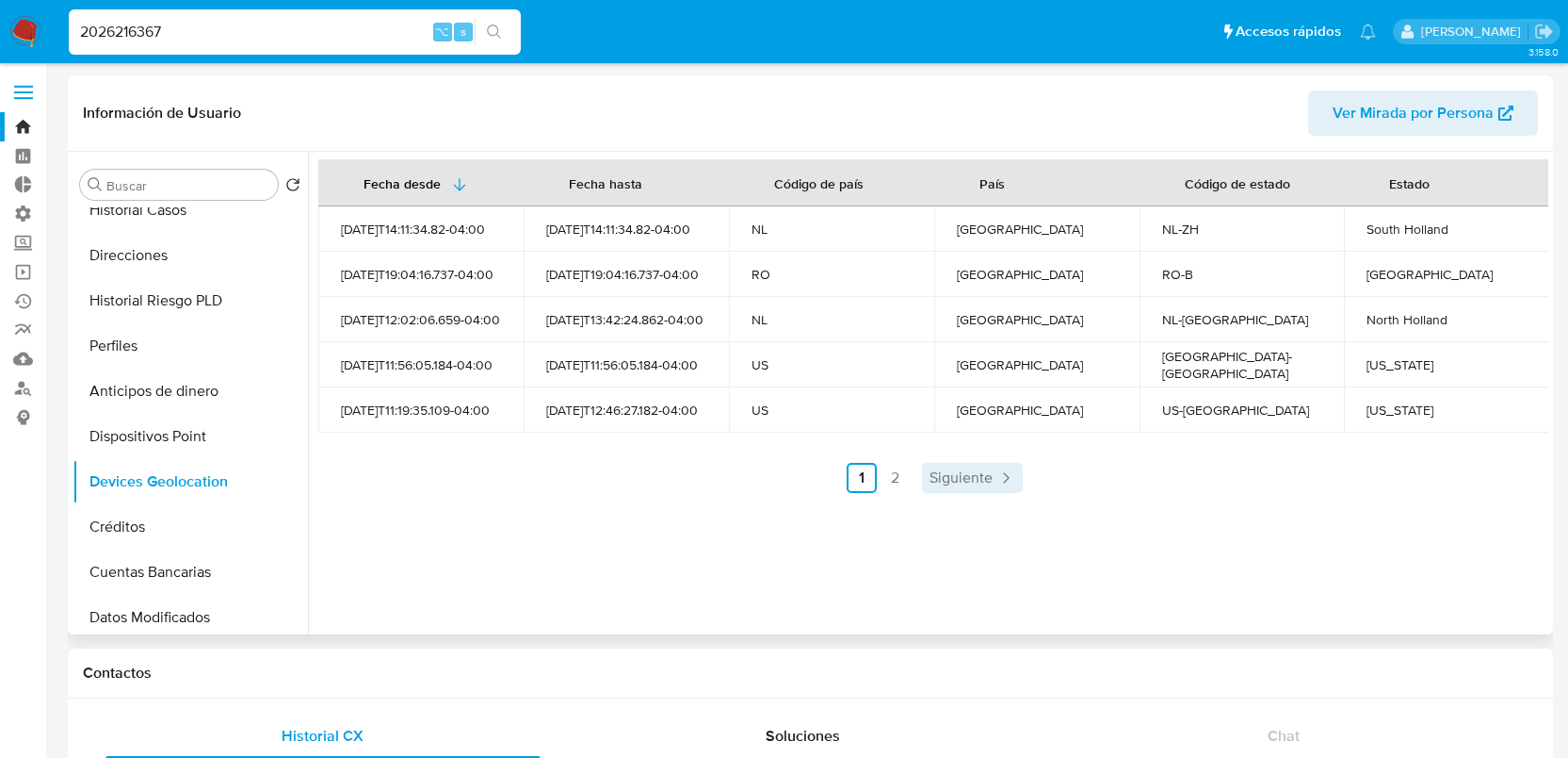
click at [943, 485] on span "Siguiente" at bounding box center [961, 477] width 63 height 15
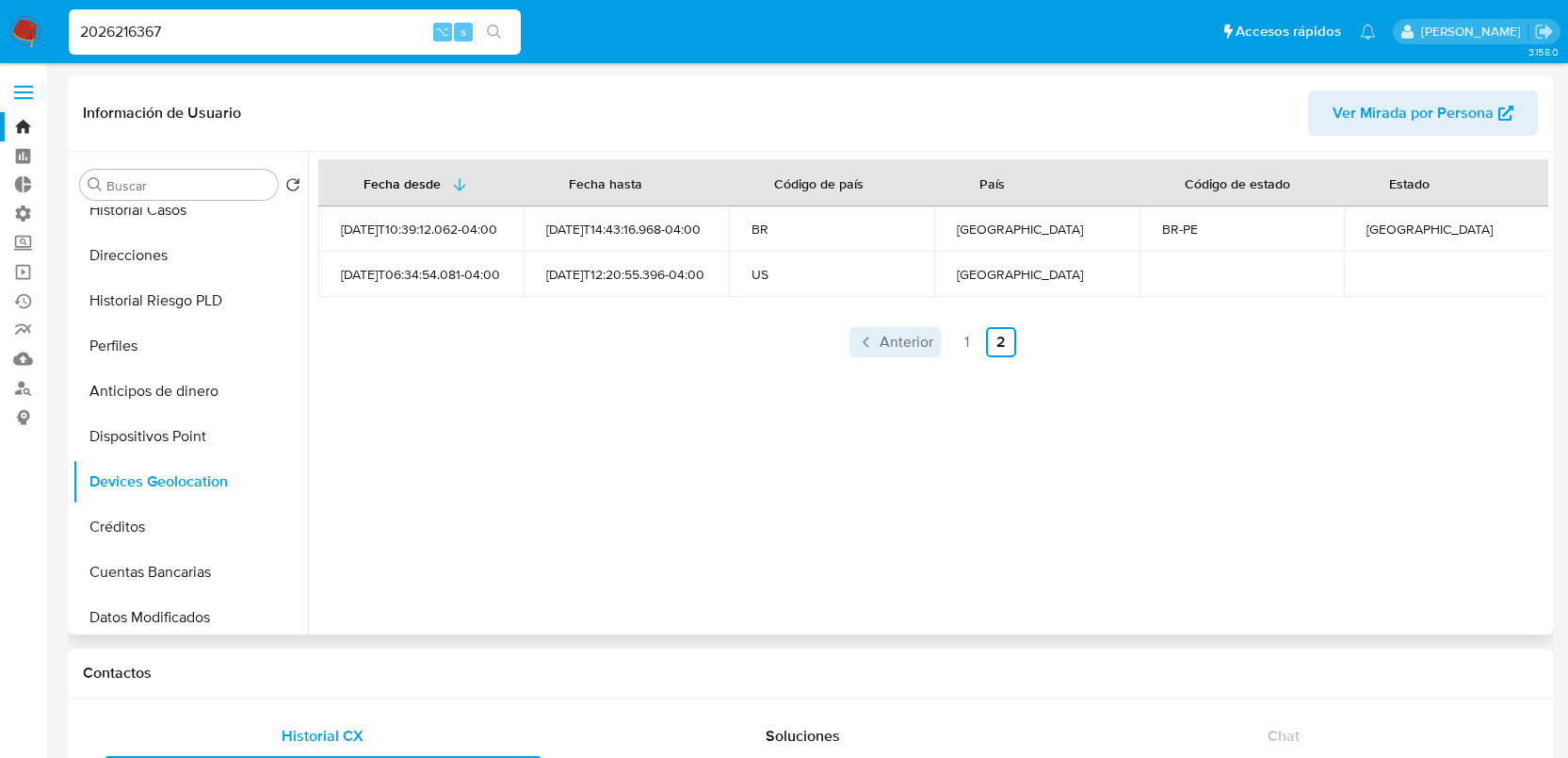
click at [882, 339] on span "Anterior" at bounding box center [907, 341] width 53 height 15
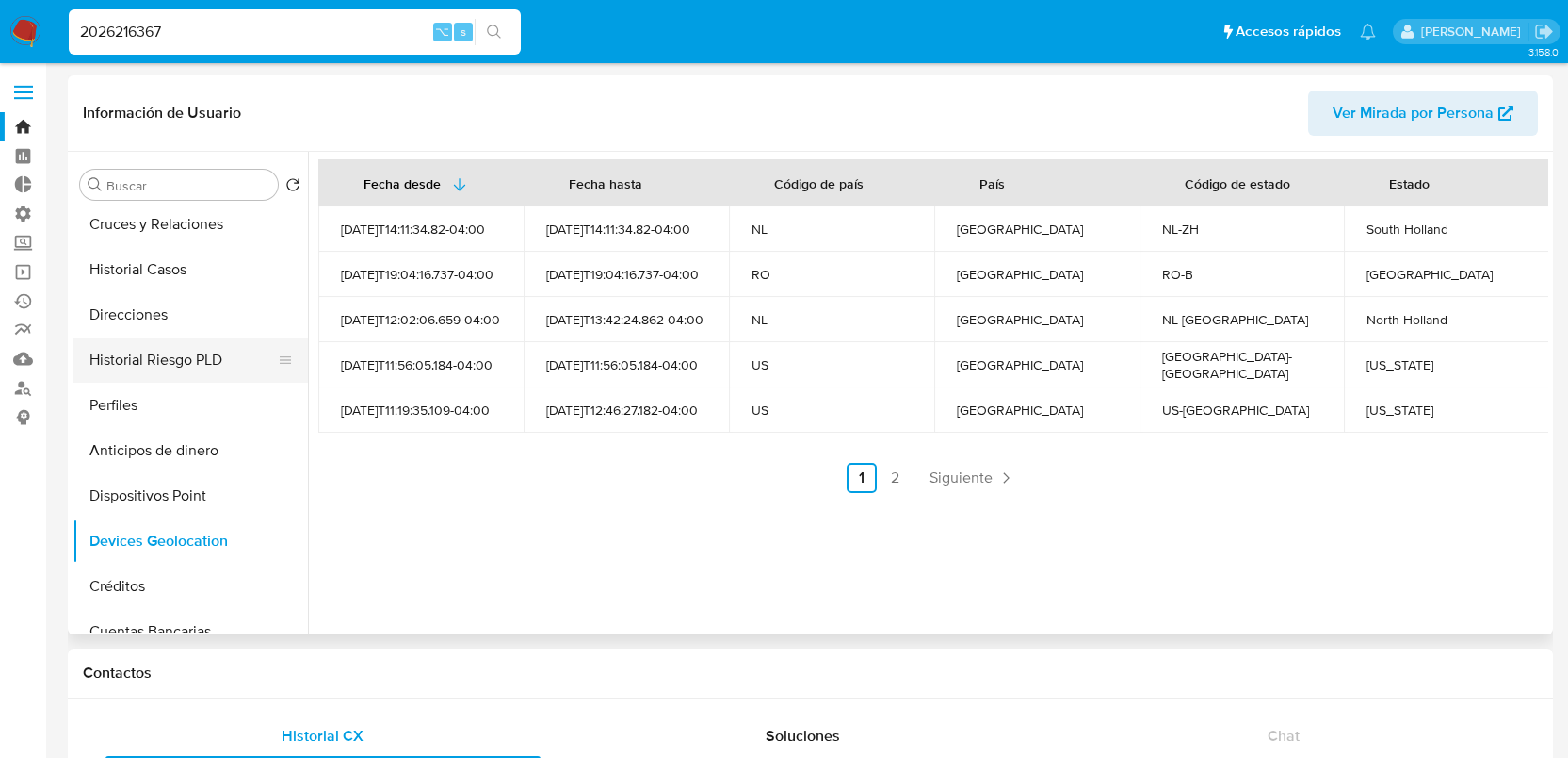
scroll to position [0, 0]
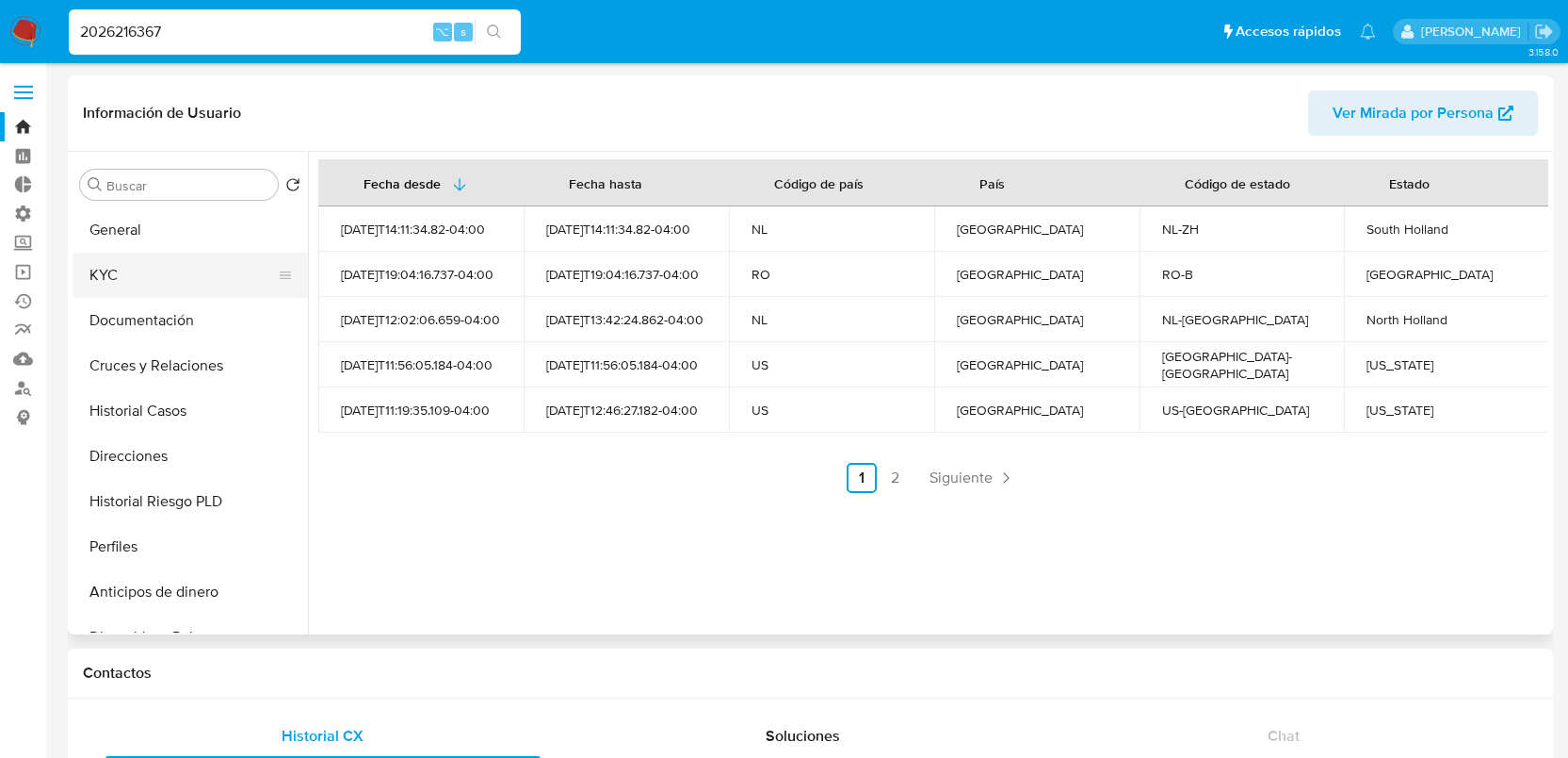
click at [173, 274] on button "KYC" at bounding box center [182, 276] width 220 height 45
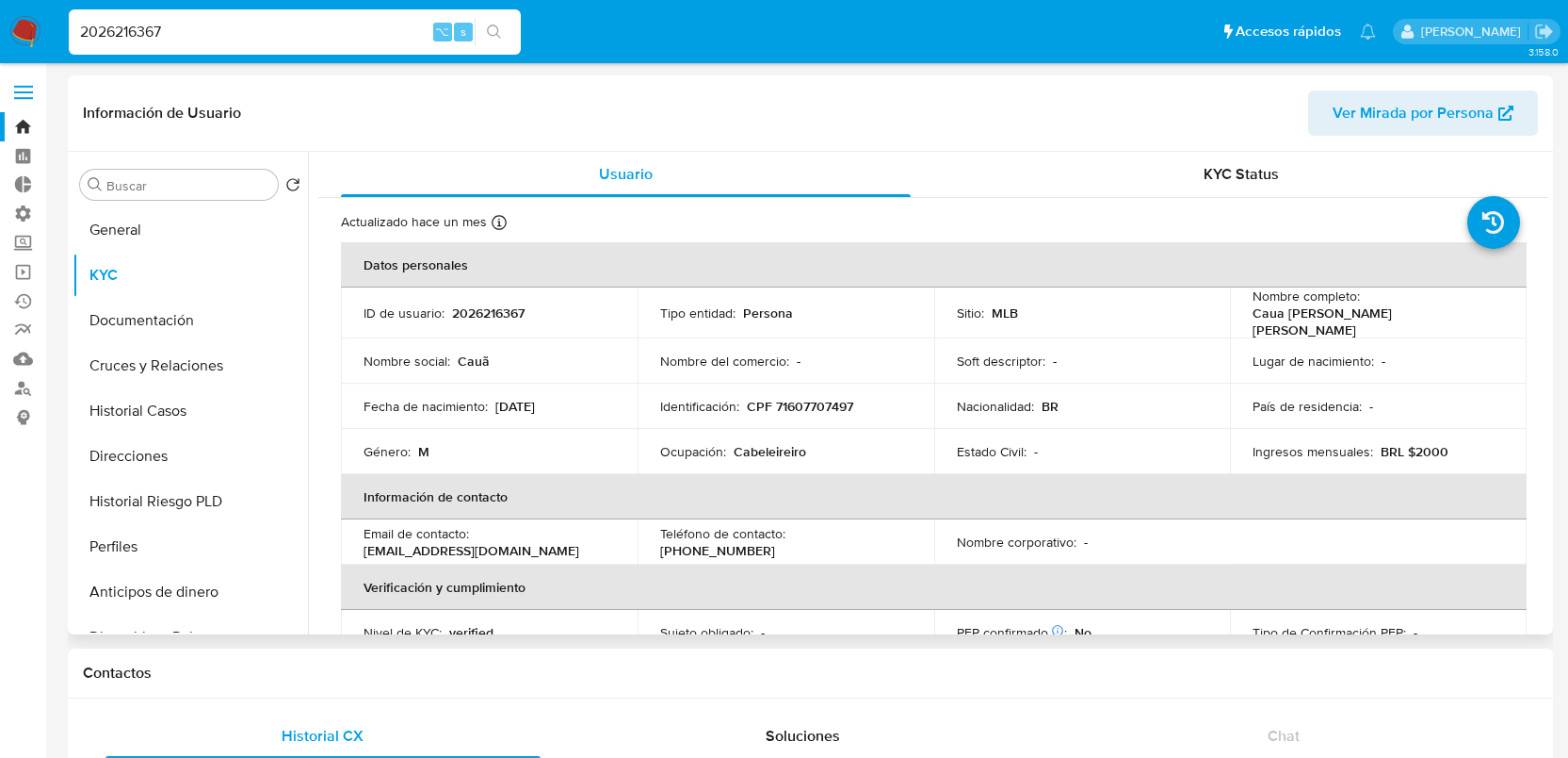
click at [664, 106] on header "Información de Usuario Ver Mirada por Persona" at bounding box center [810, 114] width 1455 height 45
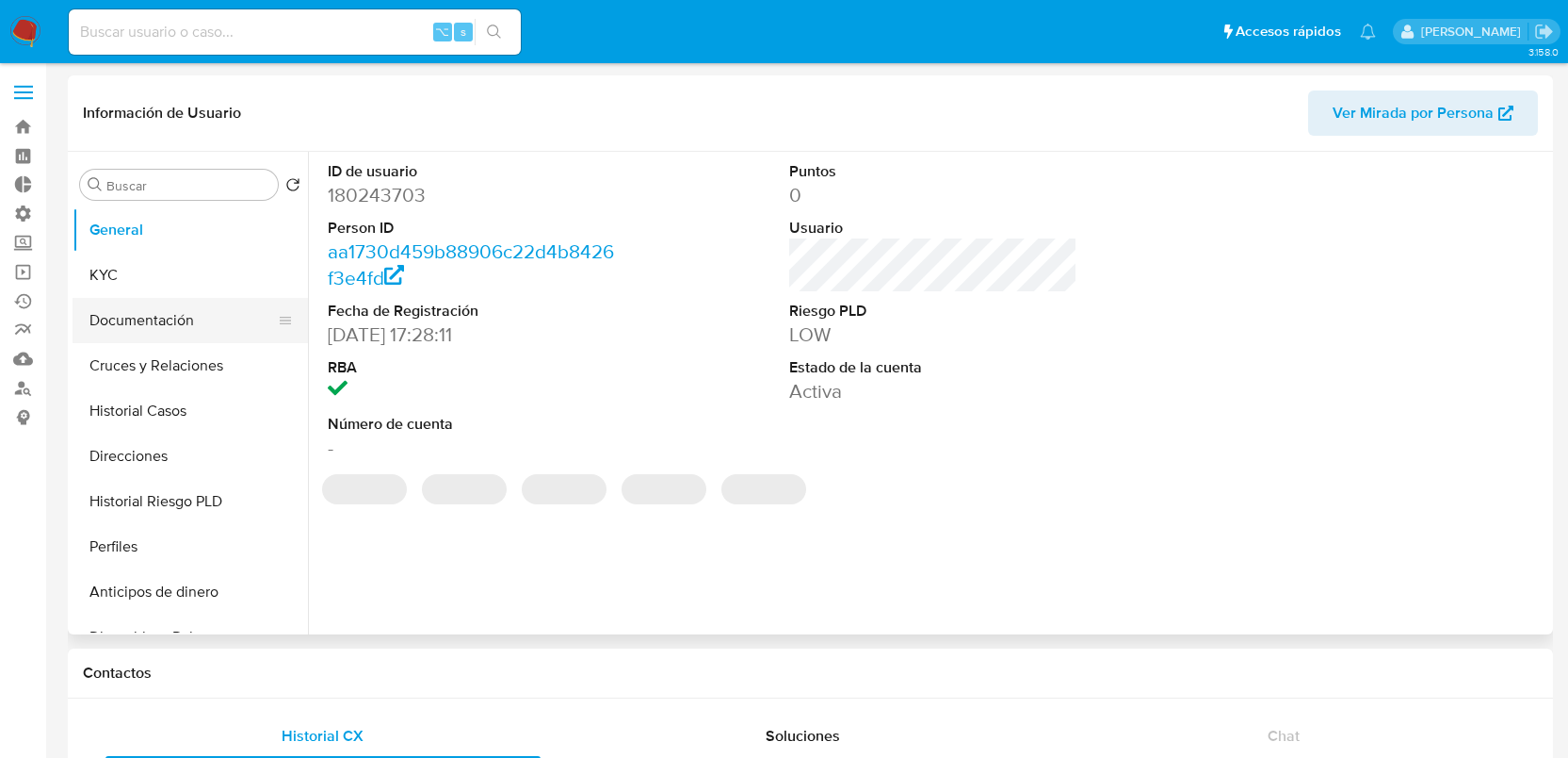
select select "10"
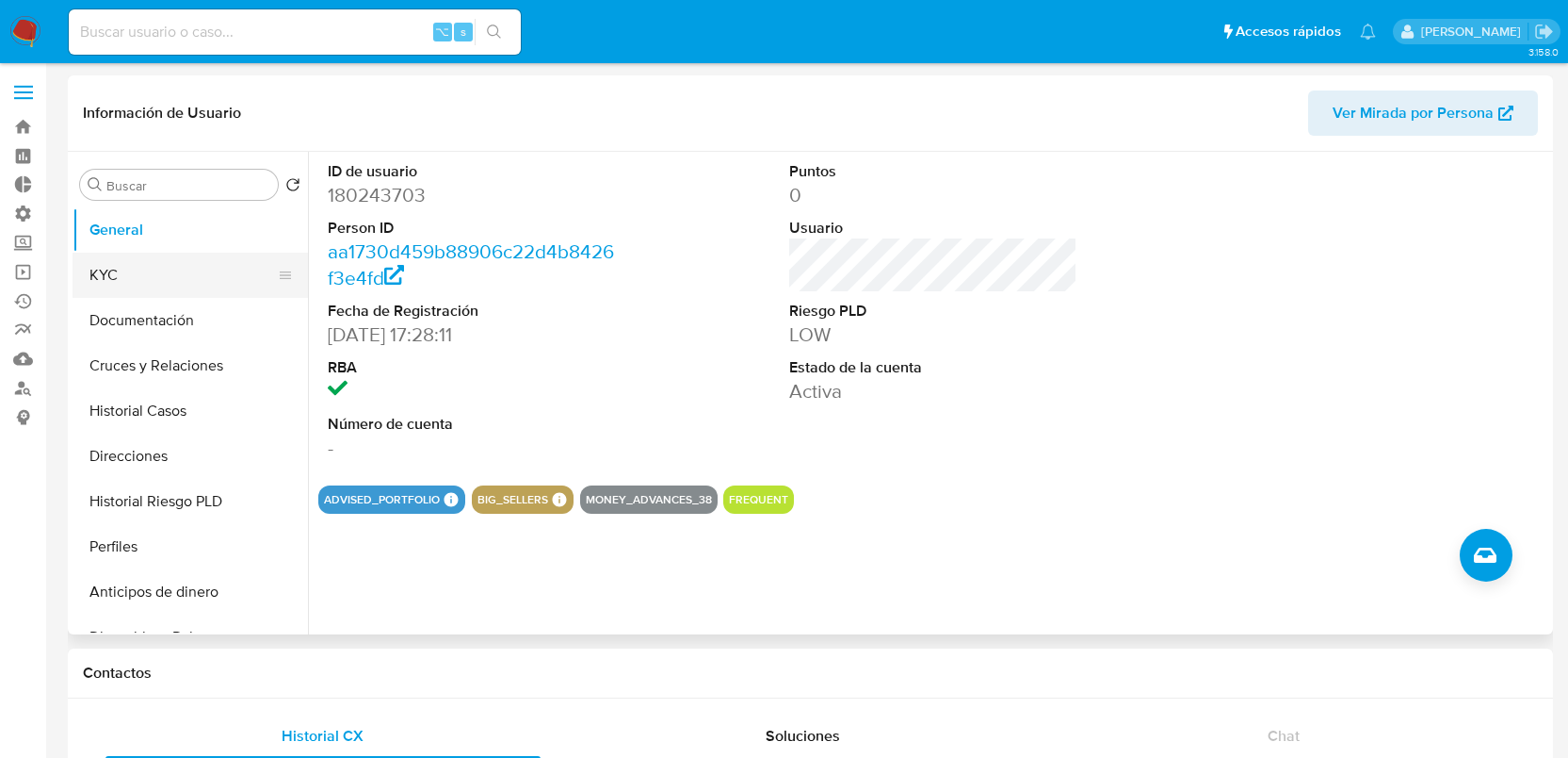
click at [181, 277] on button "KYC" at bounding box center [182, 276] width 220 height 45
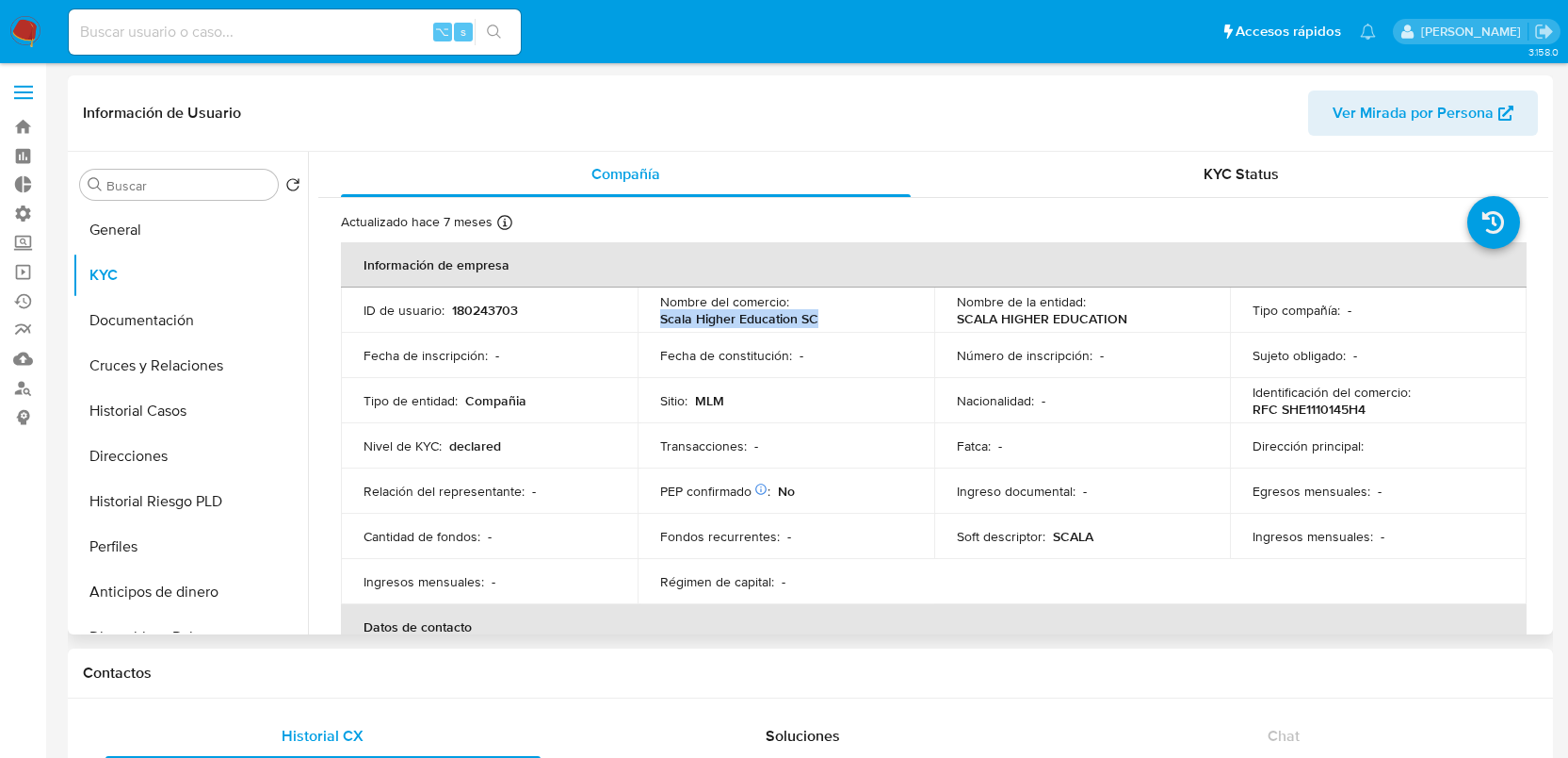
drag, startPoint x: 659, startPoint y: 318, endPoint x: 916, endPoint y: 320, distance: 257.0
click at [917, 320] on td "Nombre del comercio : Scala Higher Education SC" at bounding box center [785, 310] width 296 height 45
click at [217, 313] on button "Documentación" at bounding box center [182, 320] width 220 height 45
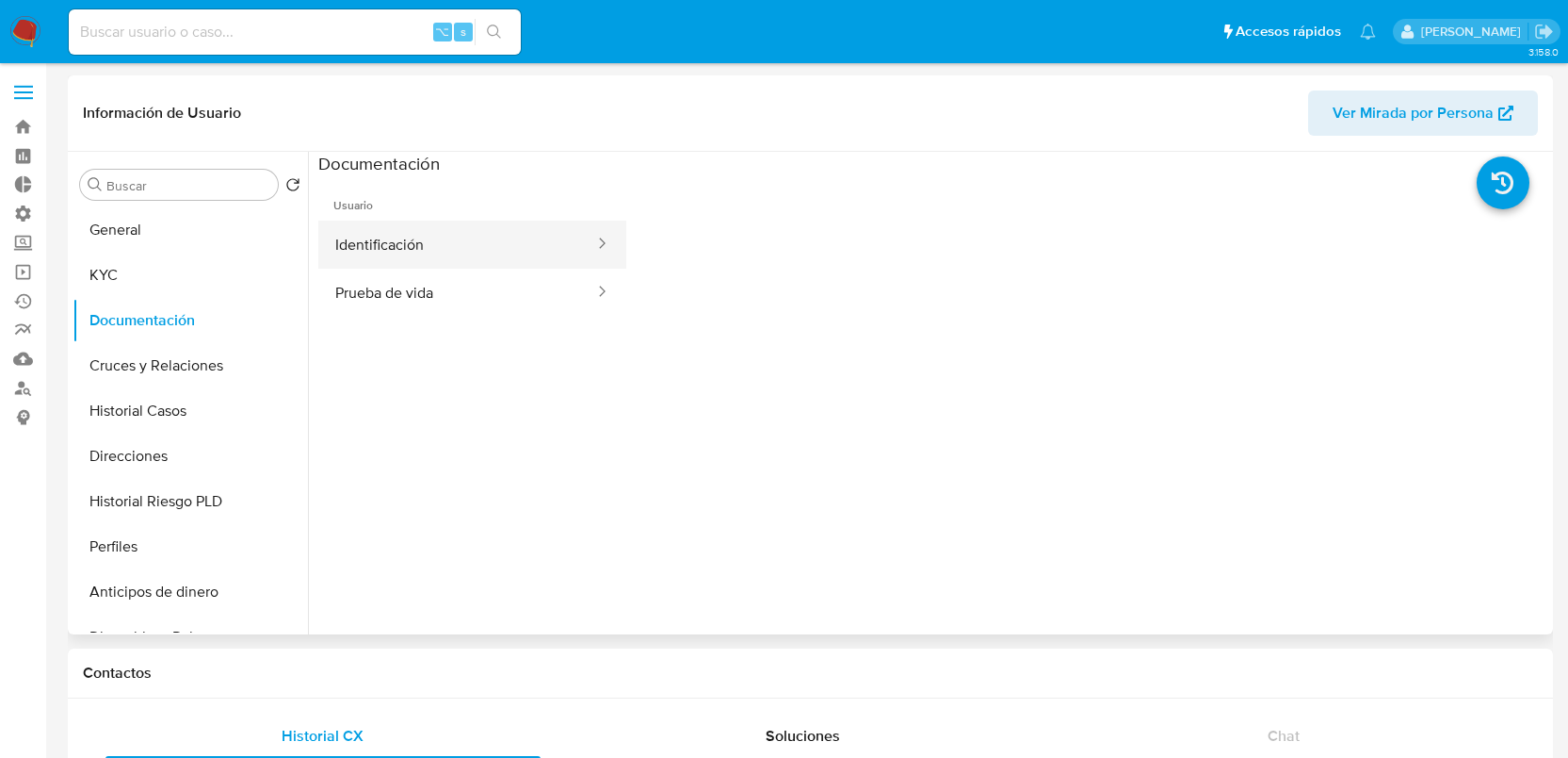
click at [581, 259] on div at bounding box center [596, 244] width 31 height 48
click at [581, 253] on div at bounding box center [596, 244] width 31 height 22
click at [487, 211] on span "Usuario" at bounding box center [472, 198] width 308 height 45
click at [490, 242] on button "Identificación" at bounding box center [456, 244] width 278 height 48
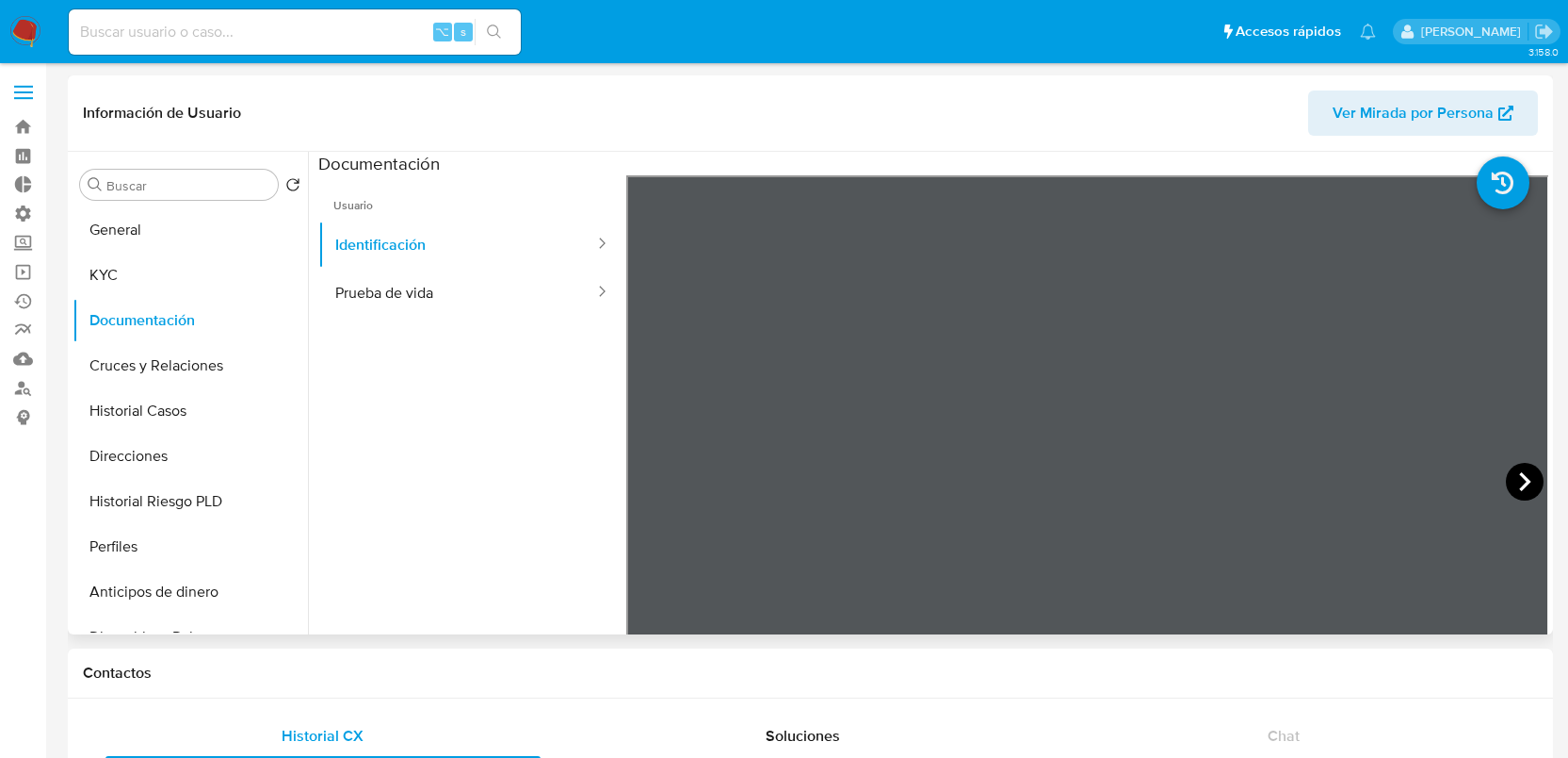
click at [1510, 483] on icon at bounding box center [1526, 481] width 38 height 38
click at [650, 473] on icon at bounding box center [648, 481] width 11 height 19
click at [455, 302] on button "Prueba de vida" at bounding box center [456, 293] width 278 height 48
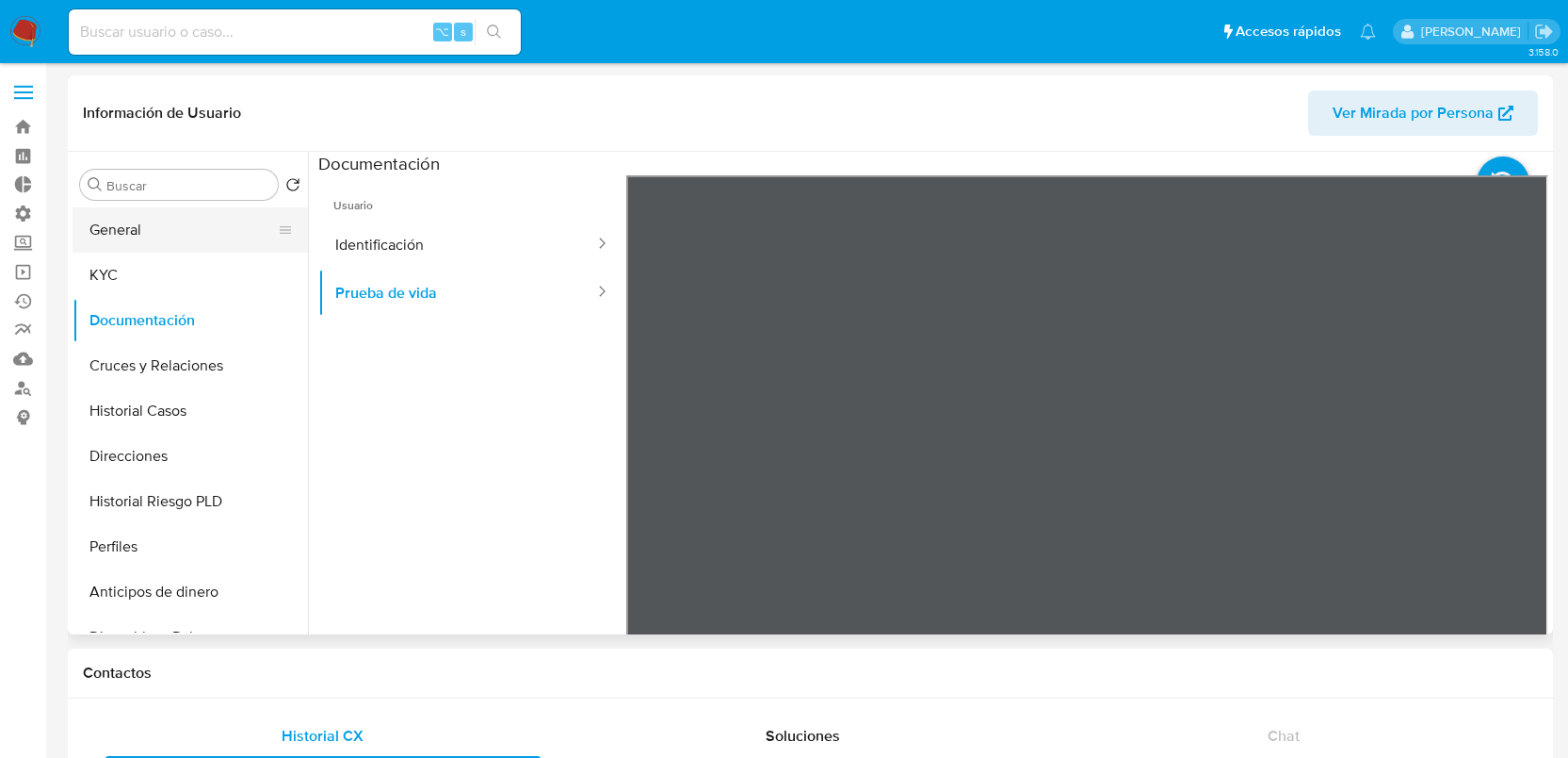
click at [170, 227] on button "General" at bounding box center [182, 230] width 220 height 45
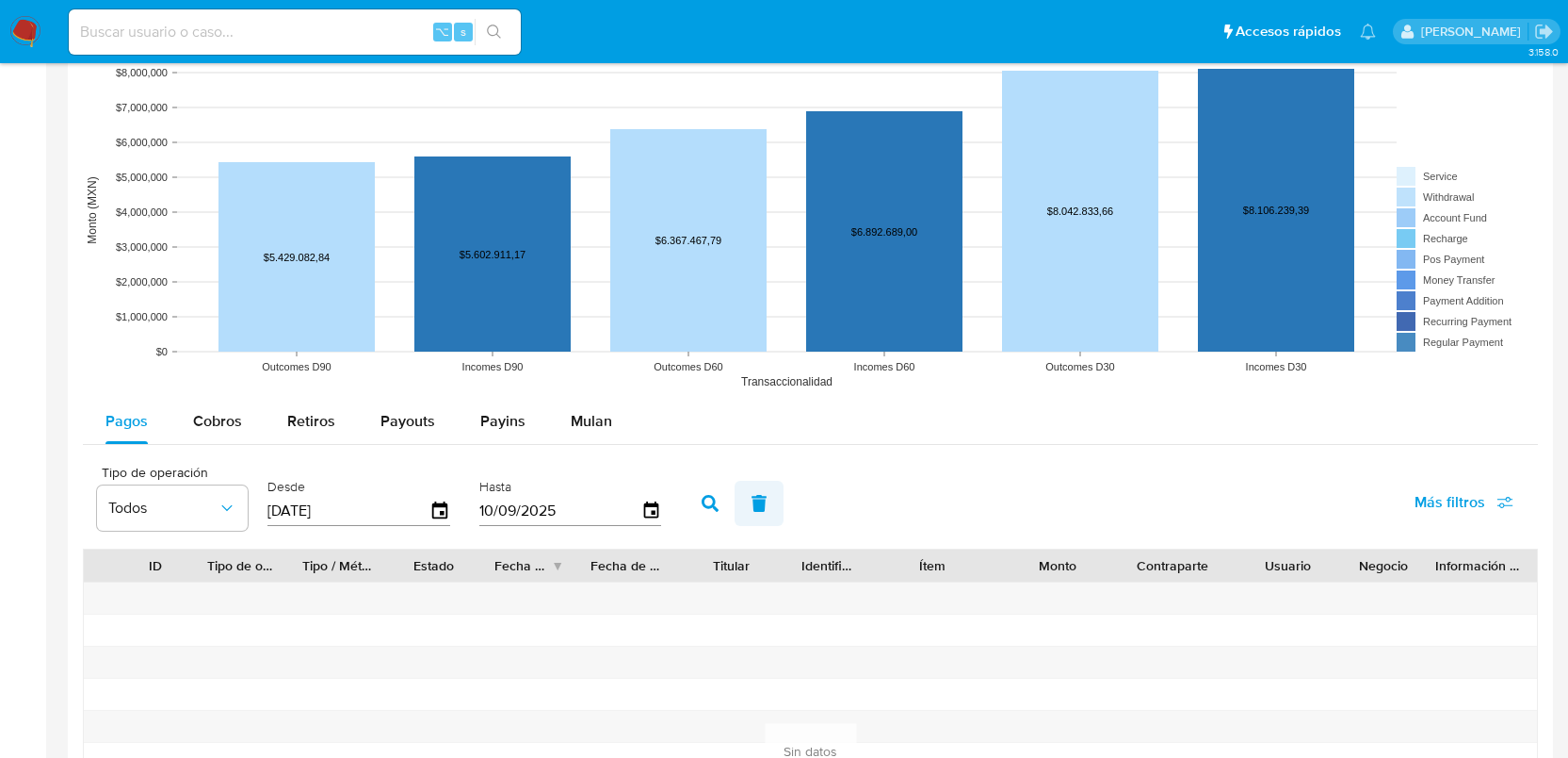
scroll to position [1607, 0]
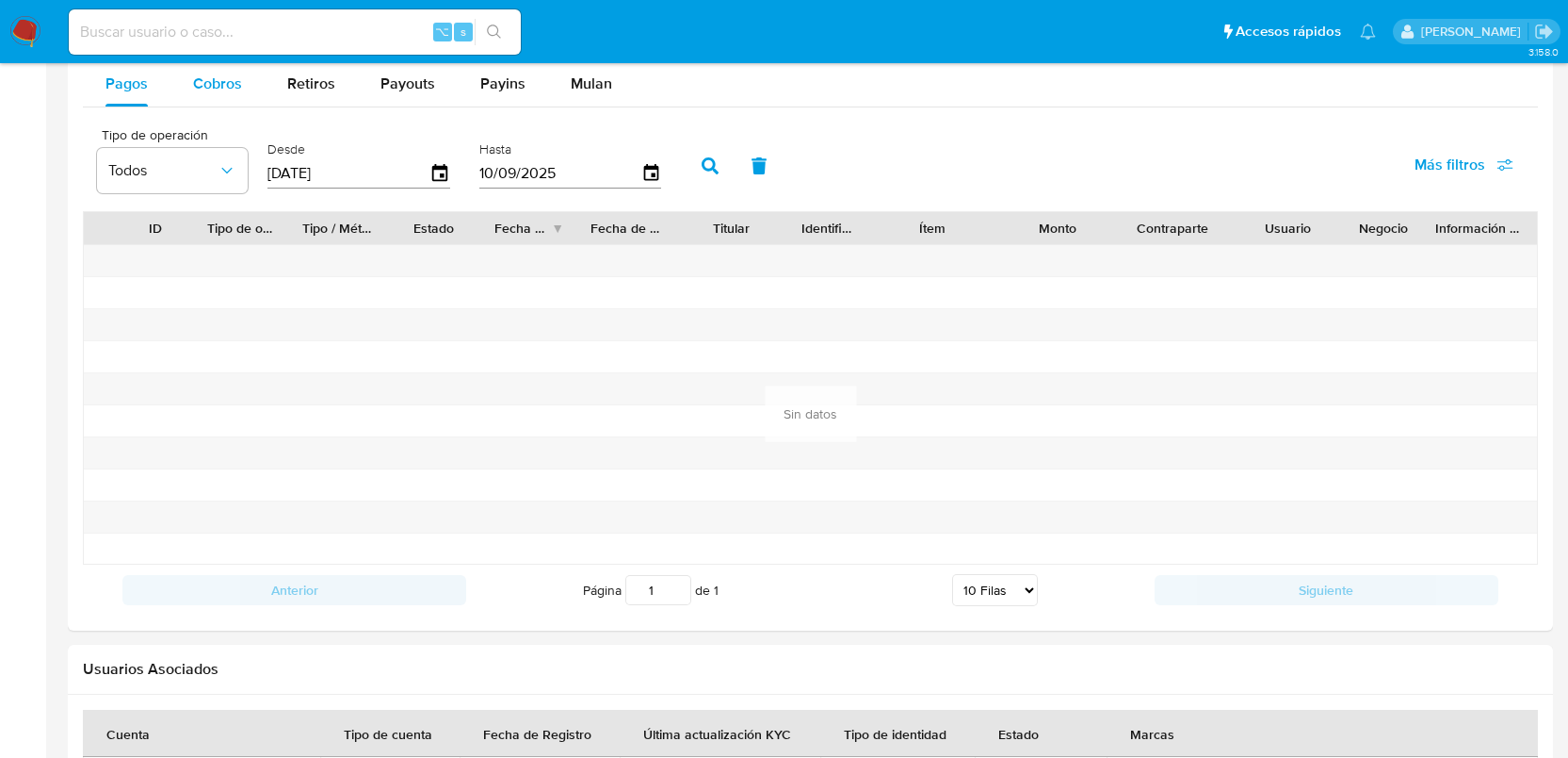
click at [199, 69] on div "Cobros" at bounding box center [217, 84] width 49 height 45
select select "10"
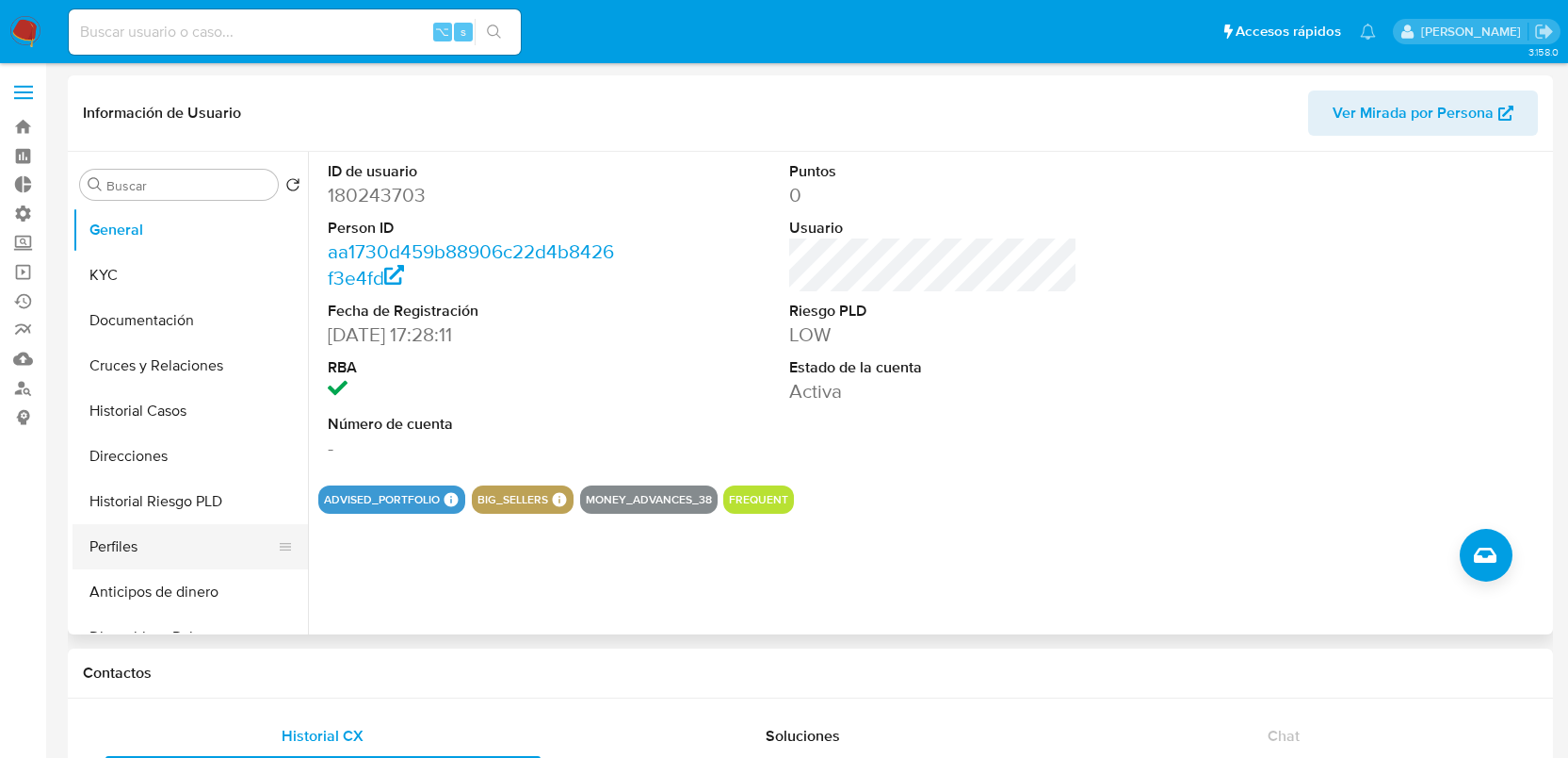
scroll to position [159, 0]
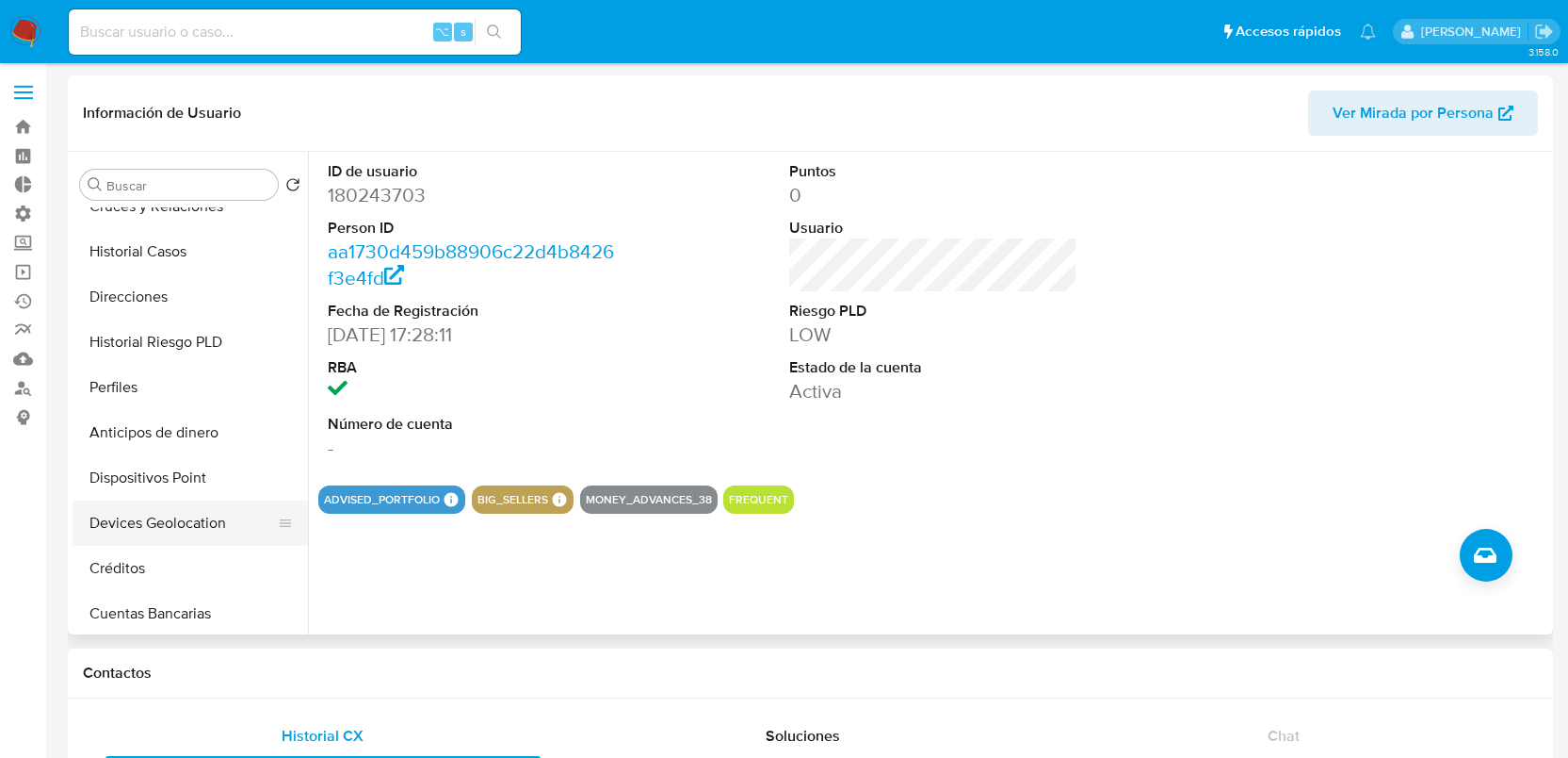
click at [191, 532] on button "Devices Geolocation" at bounding box center [182, 523] width 220 height 45
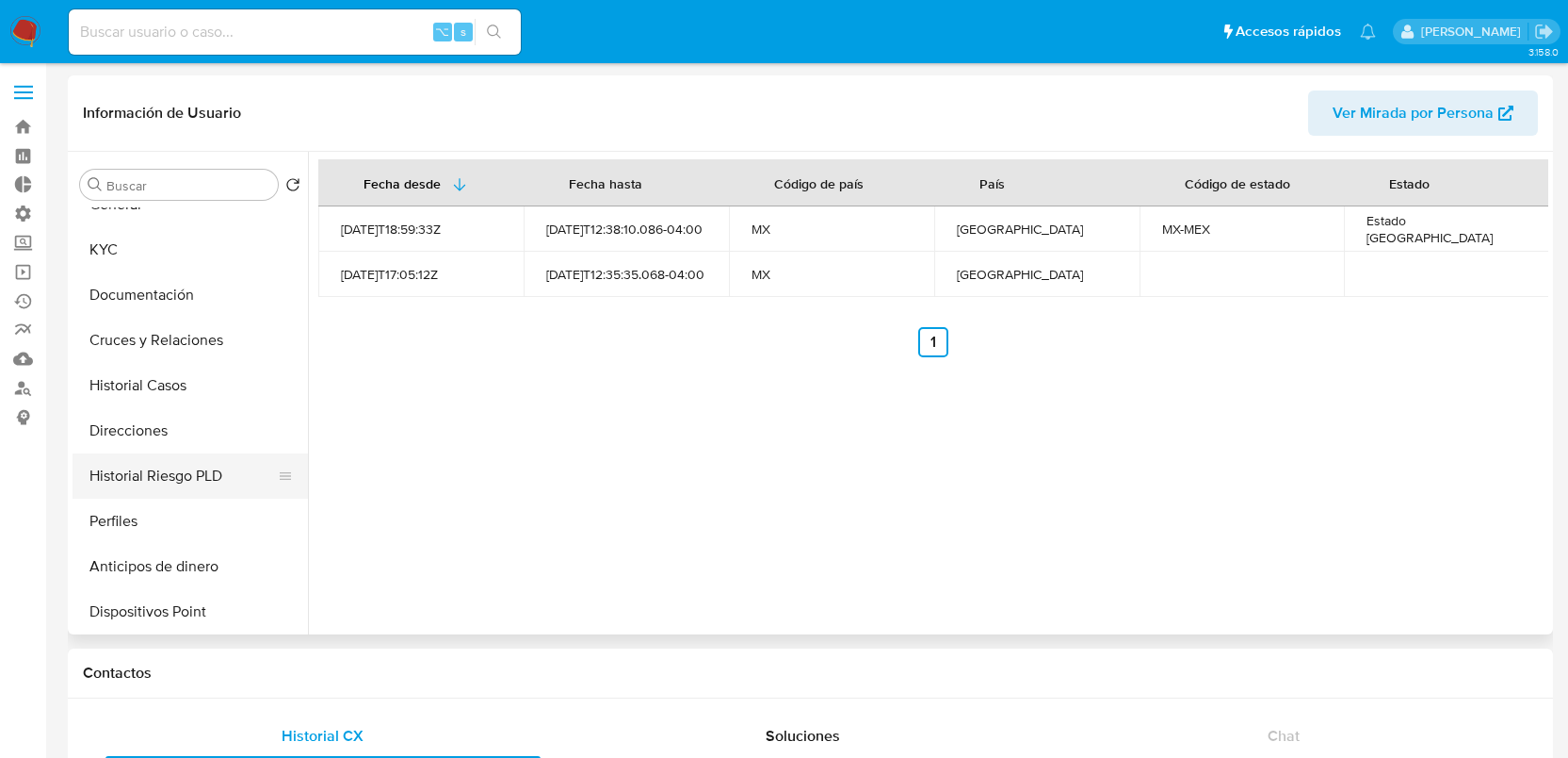
scroll to position [0, 0]
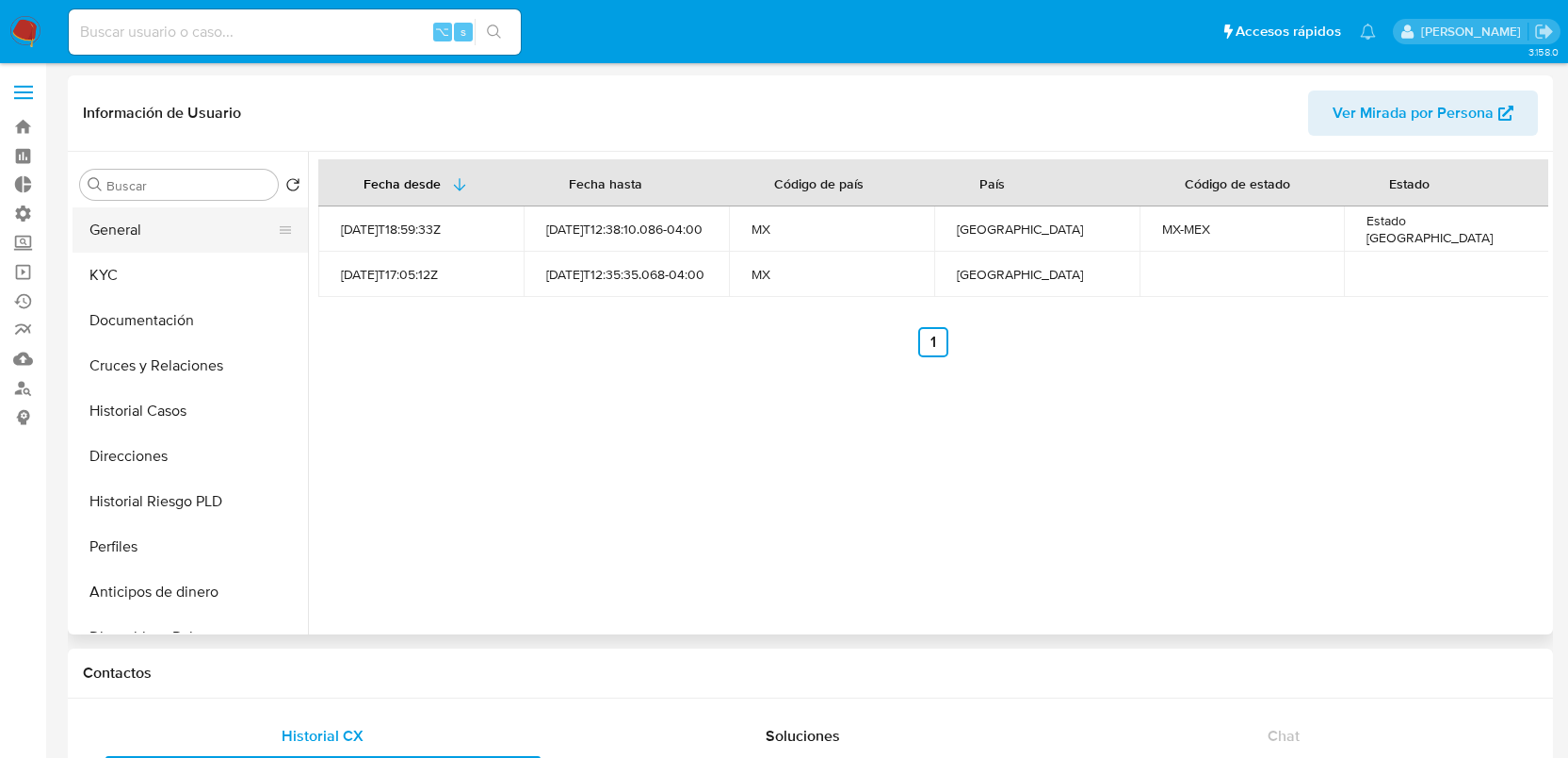
click at [176, 236] on button "General" at bounding box center [182, 230] width 220 height 45
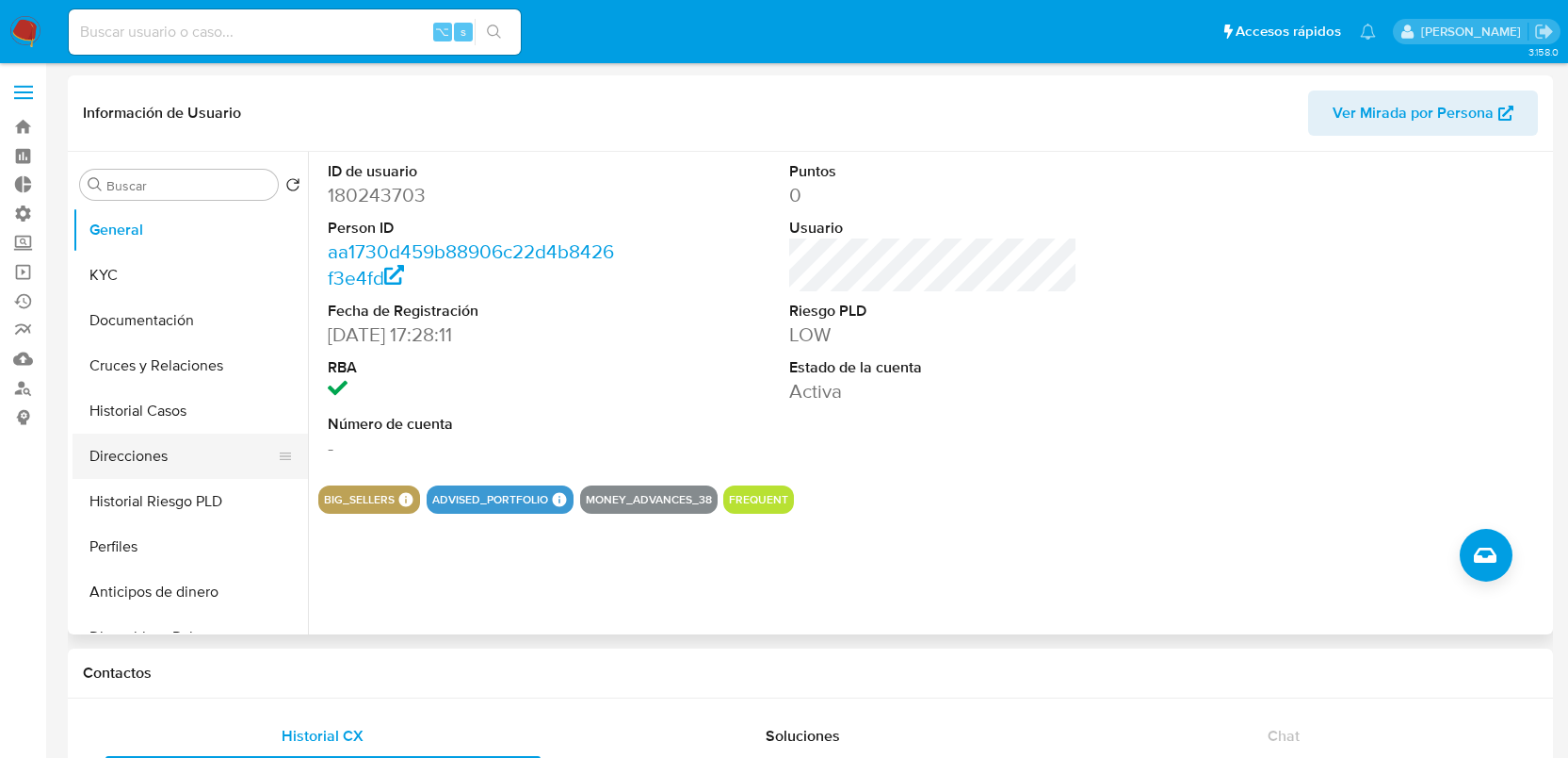
click at [192, 451] on button "Direcciones" at bounding box center [182, 457] width 220 height 45
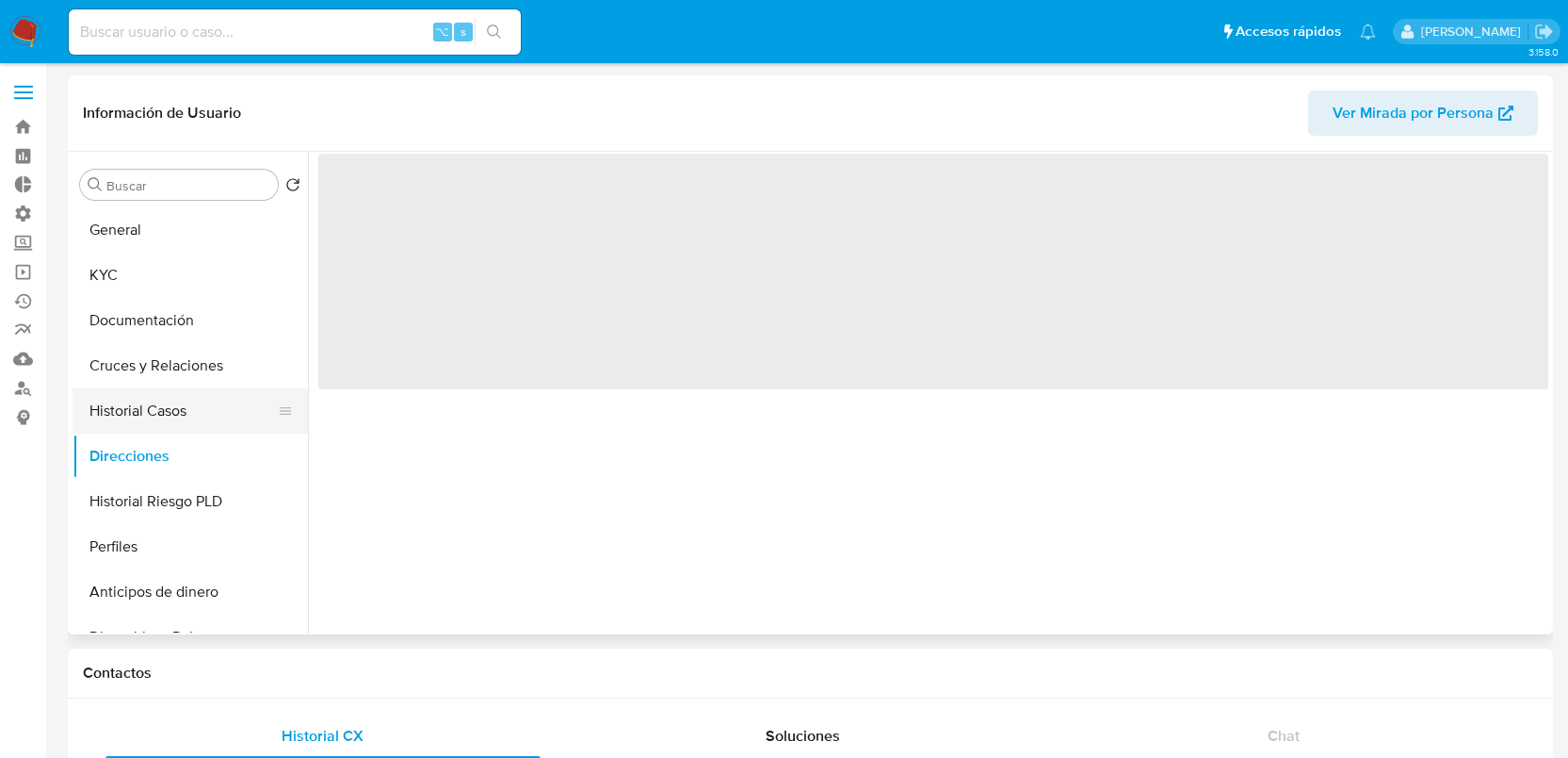
click at [194, 408] on button "Historial Casos" at bounding box center [182, 411] width 220 height 45
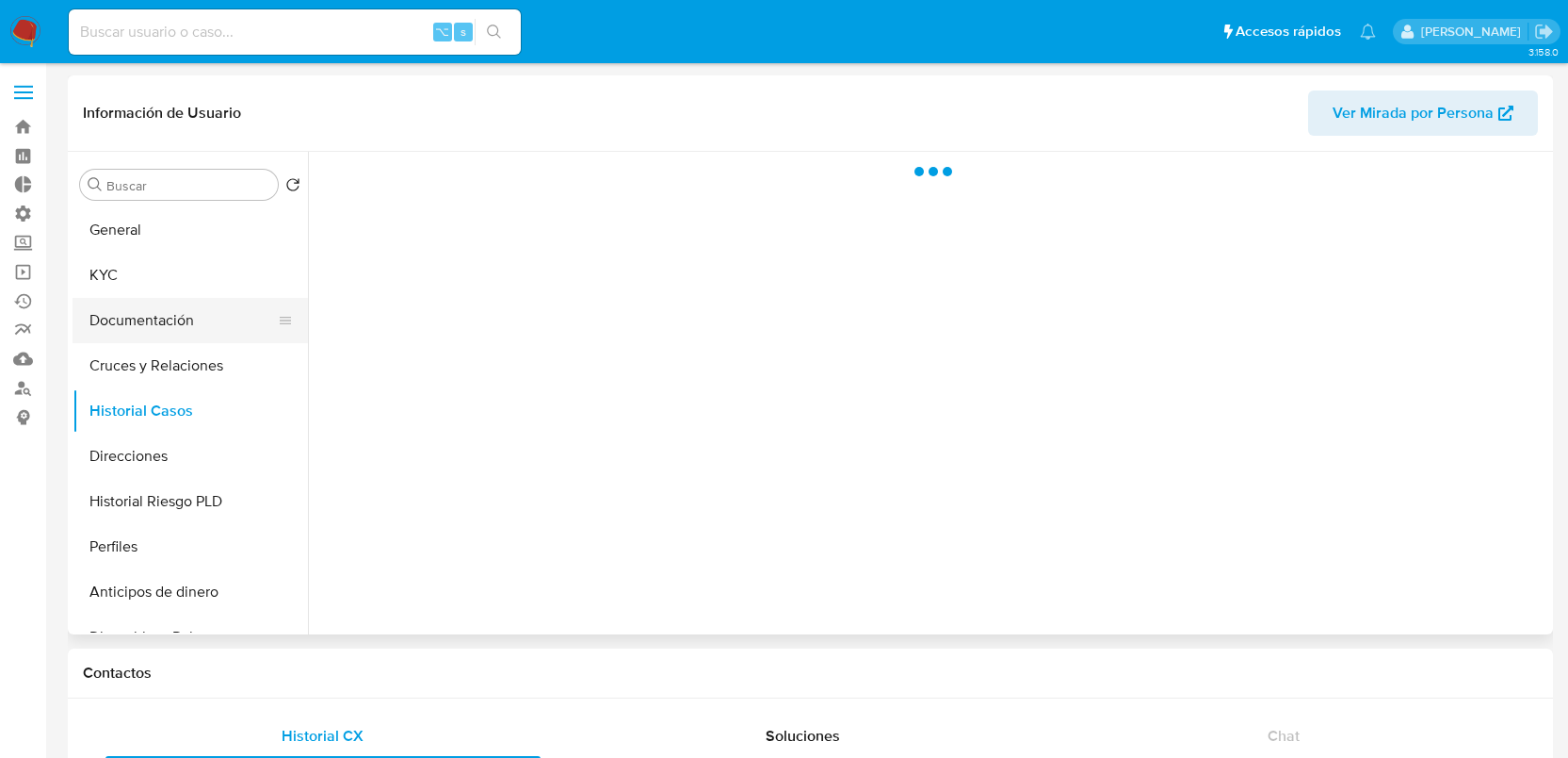
click at [193, 310] on button "Documentación" at bounding box center [182, 320] width 220 height 45
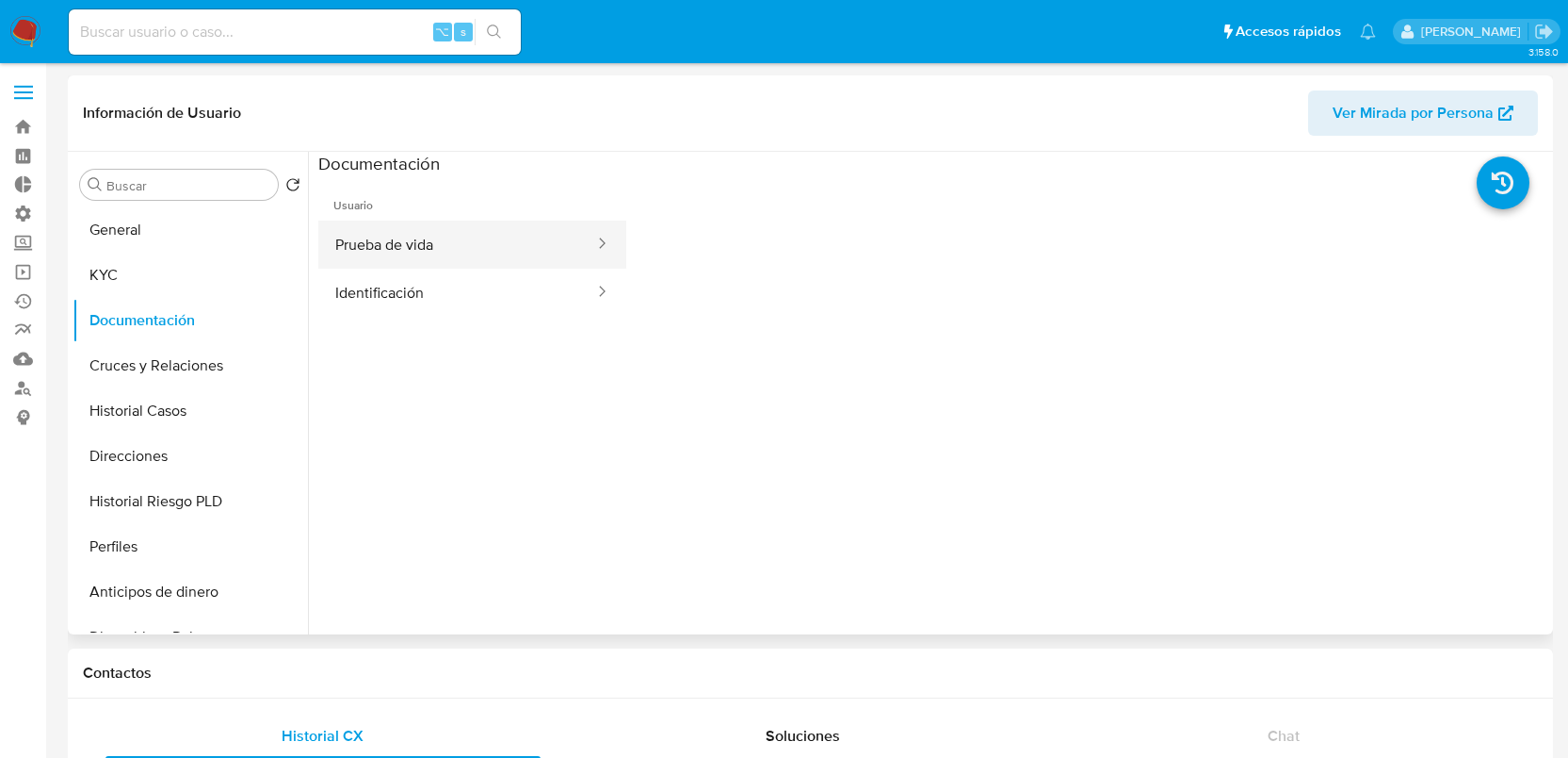
click at [451, 238] on button "Prueba de vida" at bounding box center [456, 244] width 278 height 48
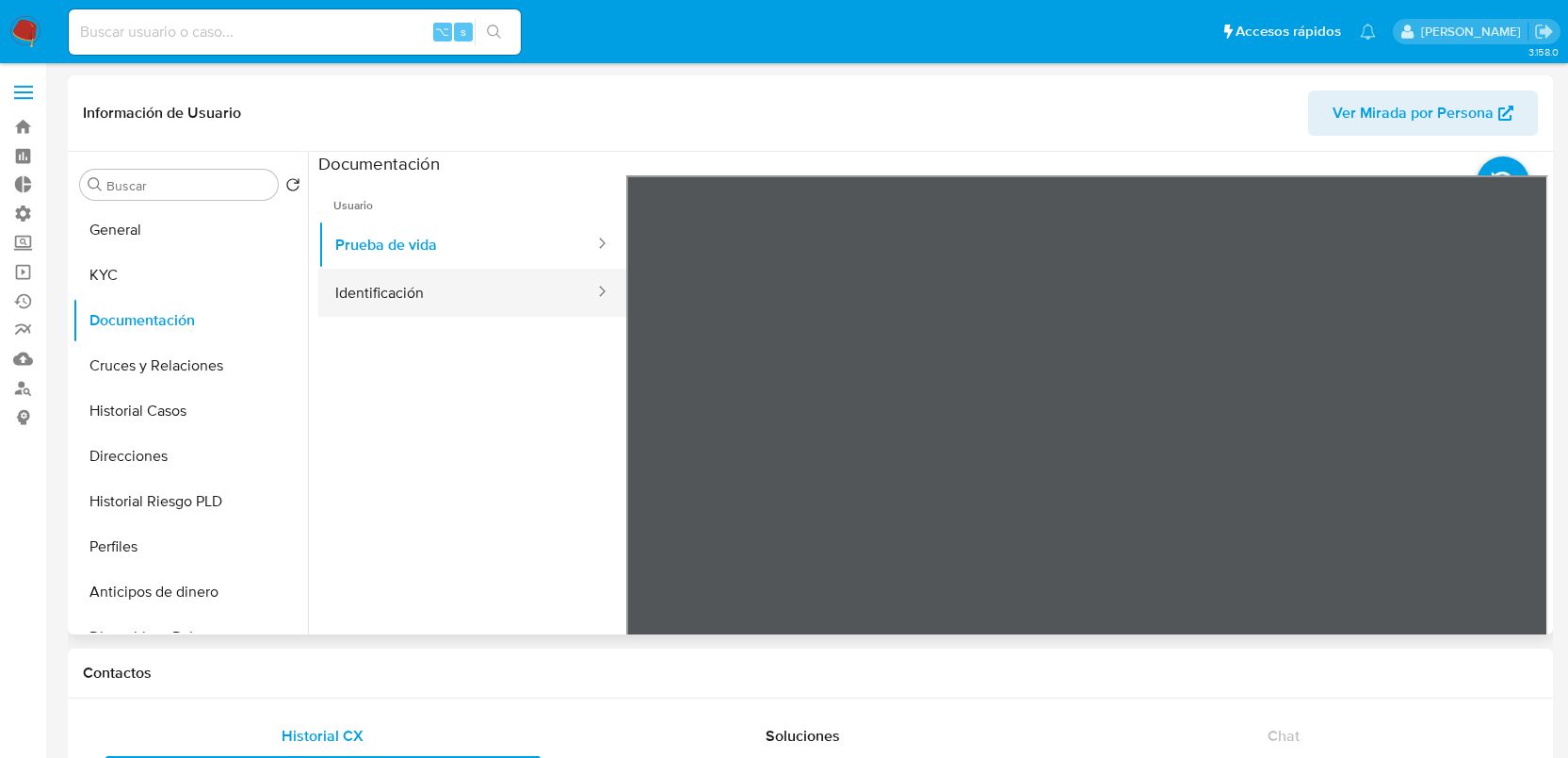
click at [493, 282] on button "Identificación" at bounding box center [456, 293] width 278 height 48
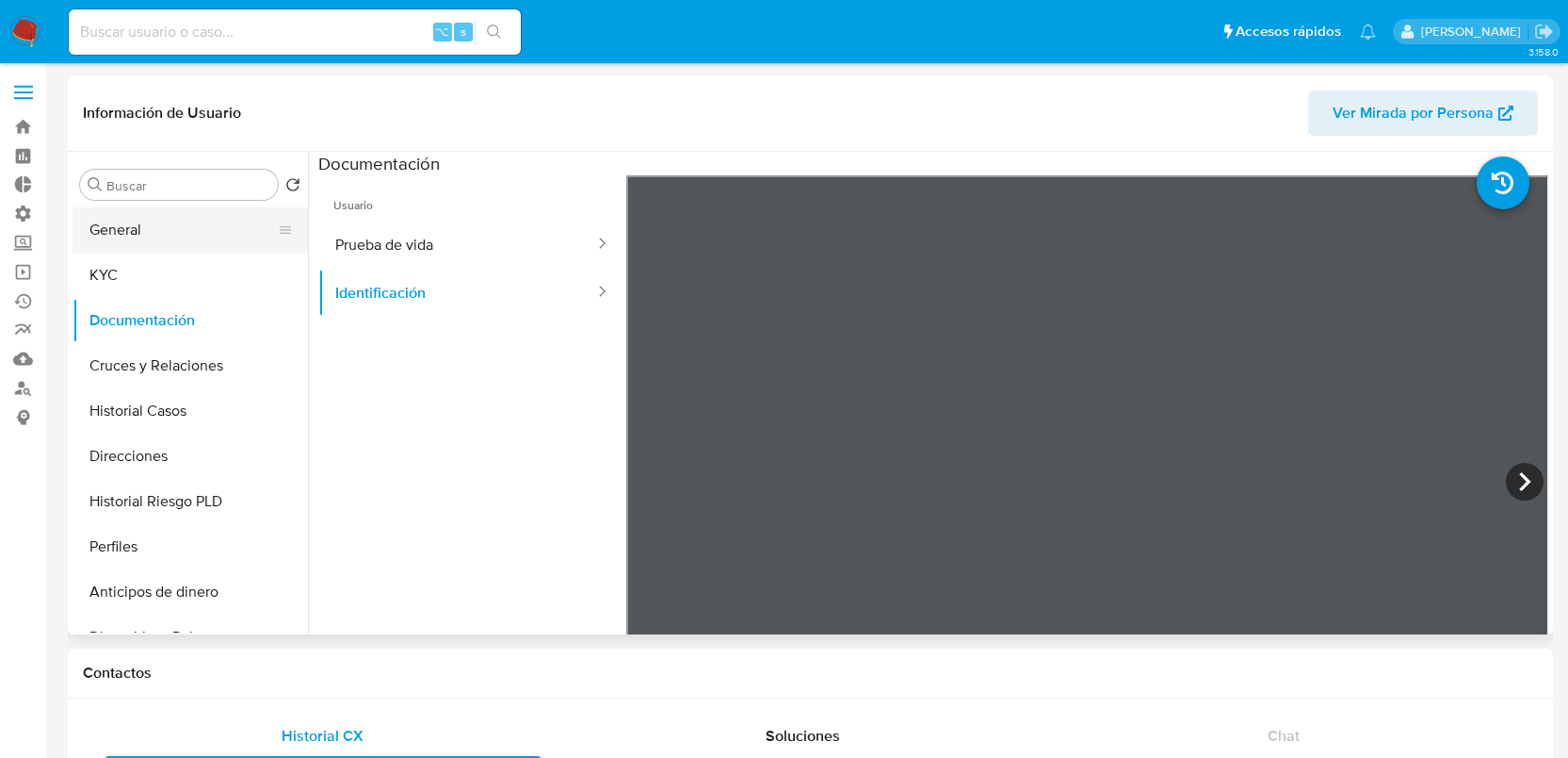
click at [171, 221] on button "General" at bounding box center [182, 230] width 220 height 45
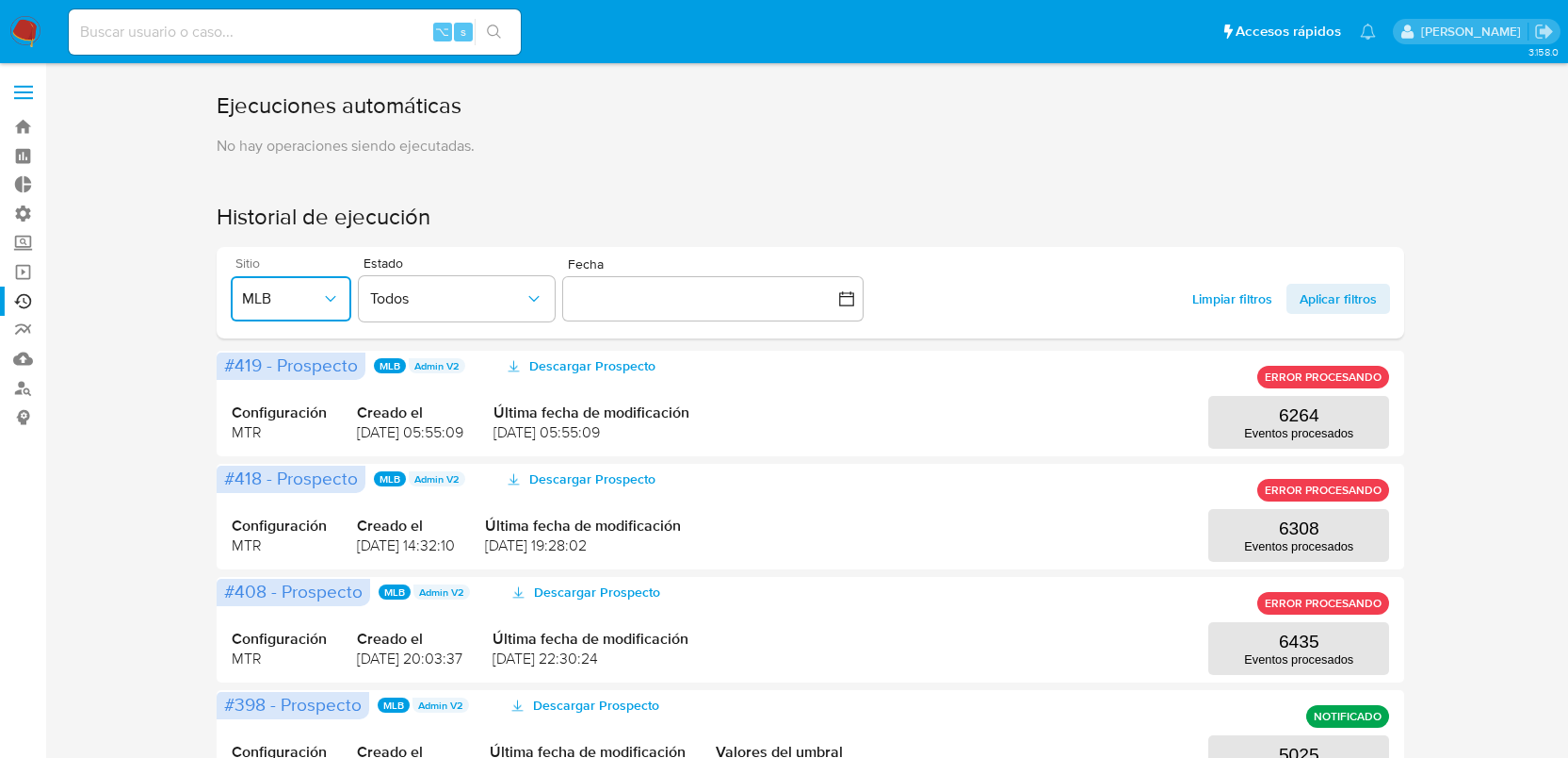
click at [265, 296] on span "MLB" at bounding box center [282, 298] width 79 height 19
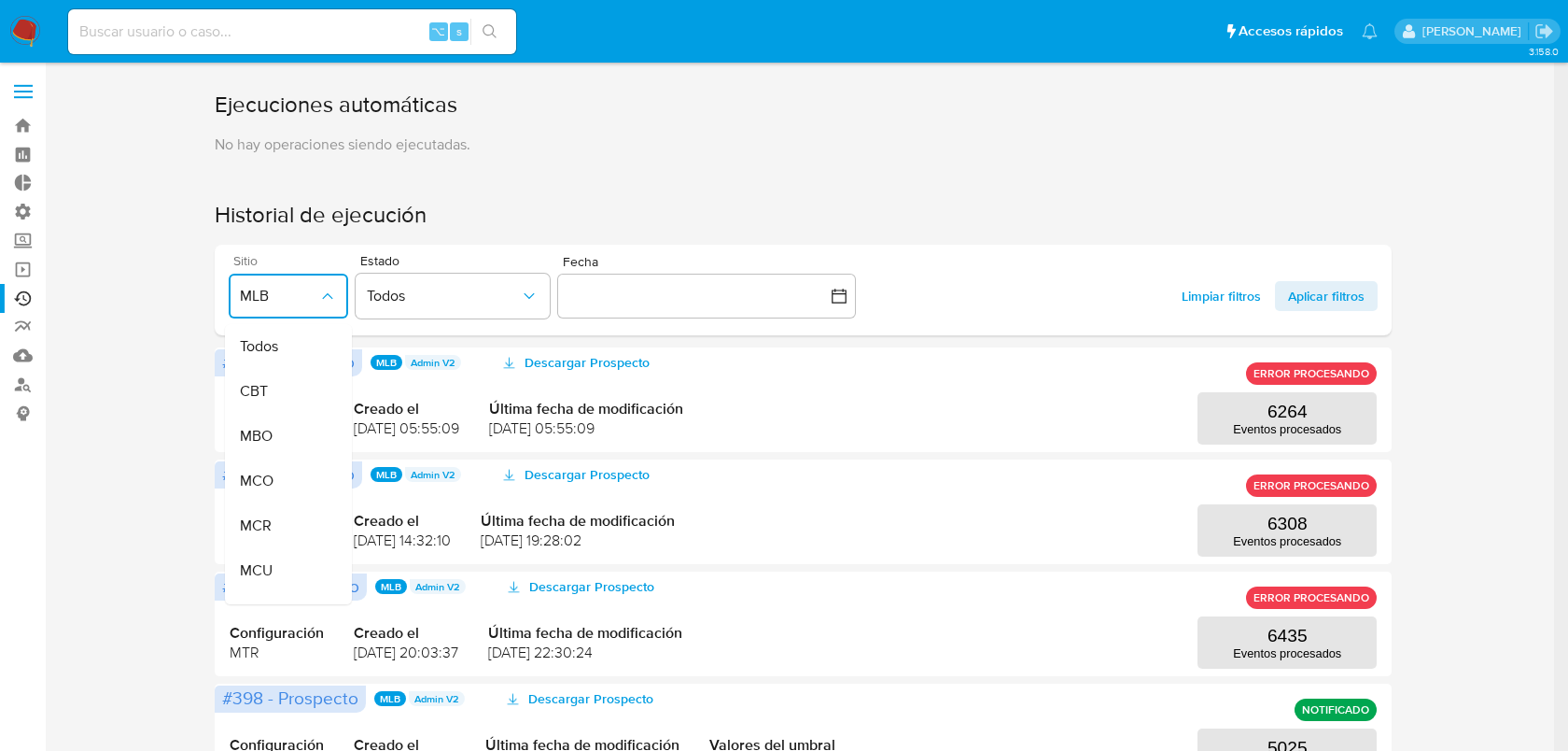
scroll to position [337, 0]
click at [279, 416] on div "MLA" at bounding box center [279, 413] width 78 height 45
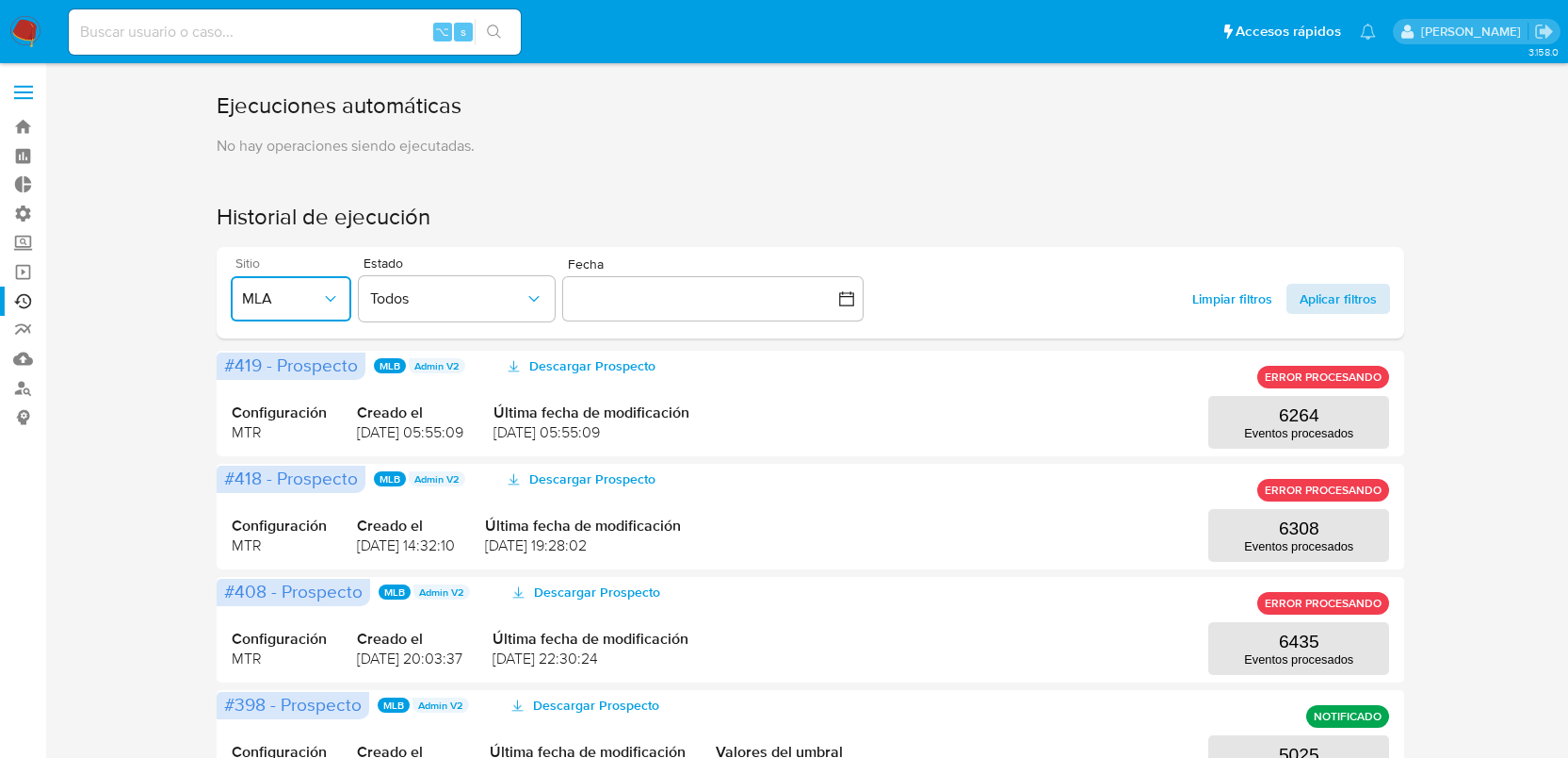
click at [1334, 292] on span "Aplicar filtros" at bounding box center [1339, 298] width 77 height 31
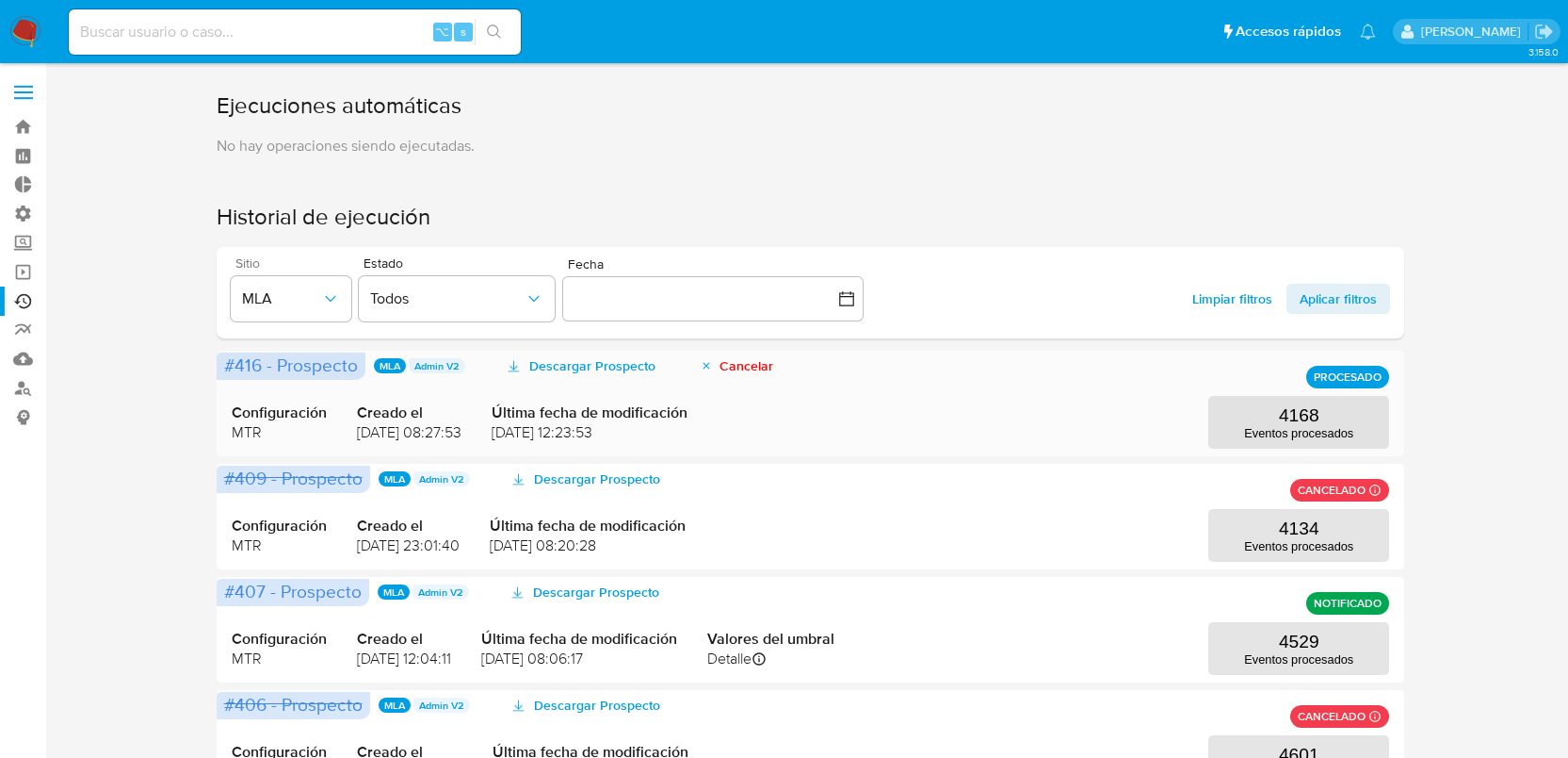
click at [1322, 450] on div "#416 - Prospecto MLA Admin V2 Descargar Prospecto Cancelar PROCESADO Configurac…" at bounding box center [810, 403] width 1189 height 106
click at [1313, 435] on p "Eventos procesados" at bounding box center [1299, 433] width 110 height 14
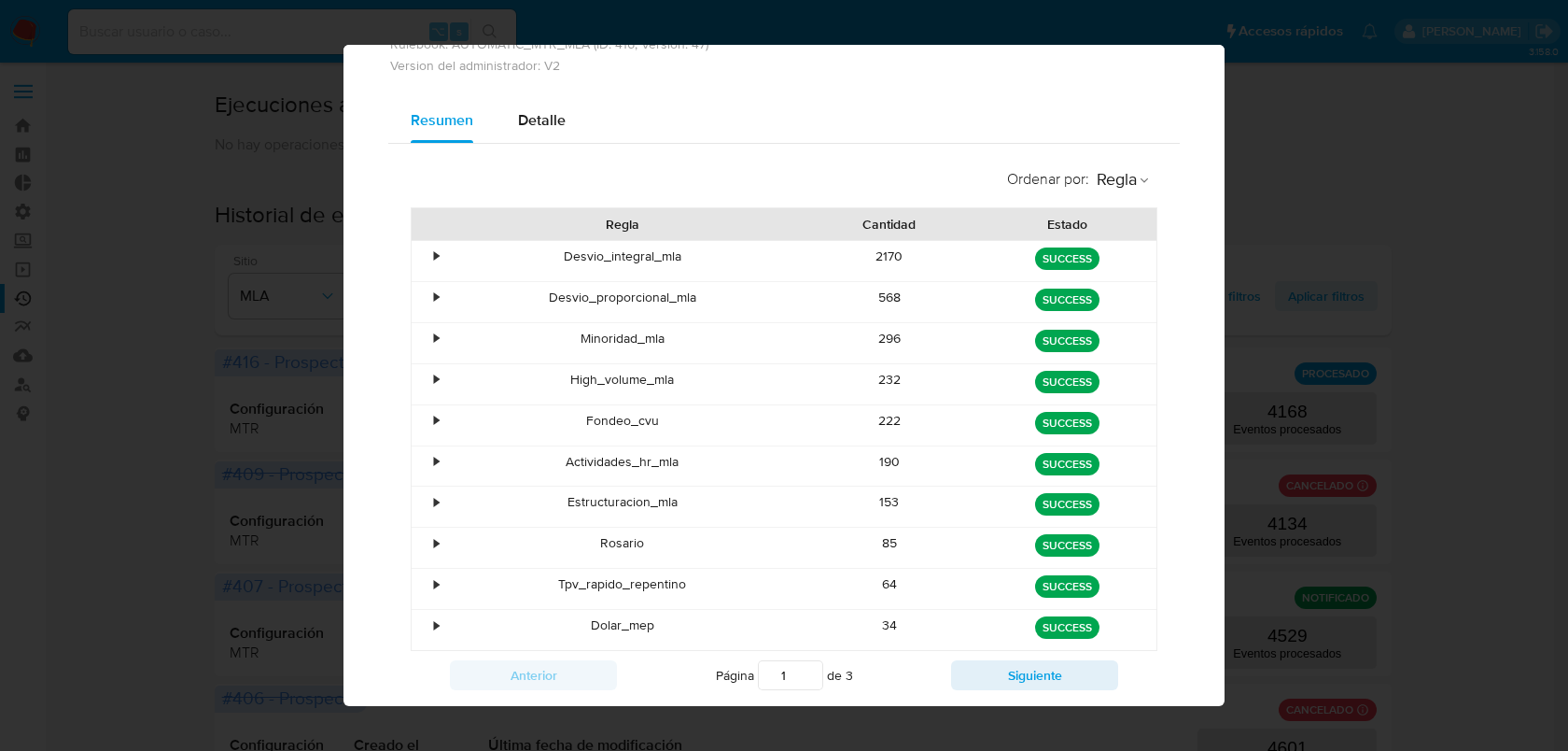
scroll to position [101, 0]
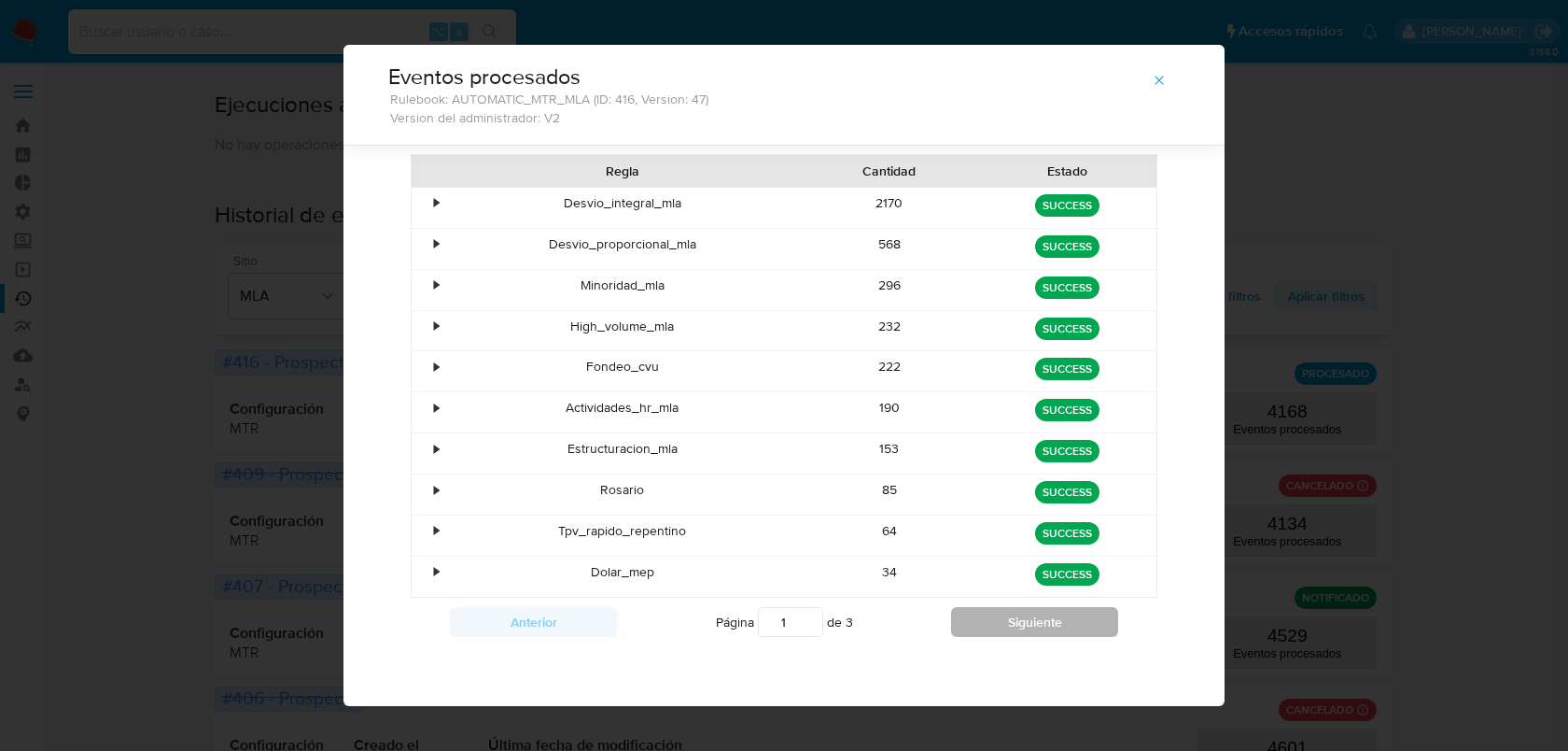
click at [985, 621] on button "Siguiente" at bounding box center [1035, 622] width 167 height 30
type input "2"
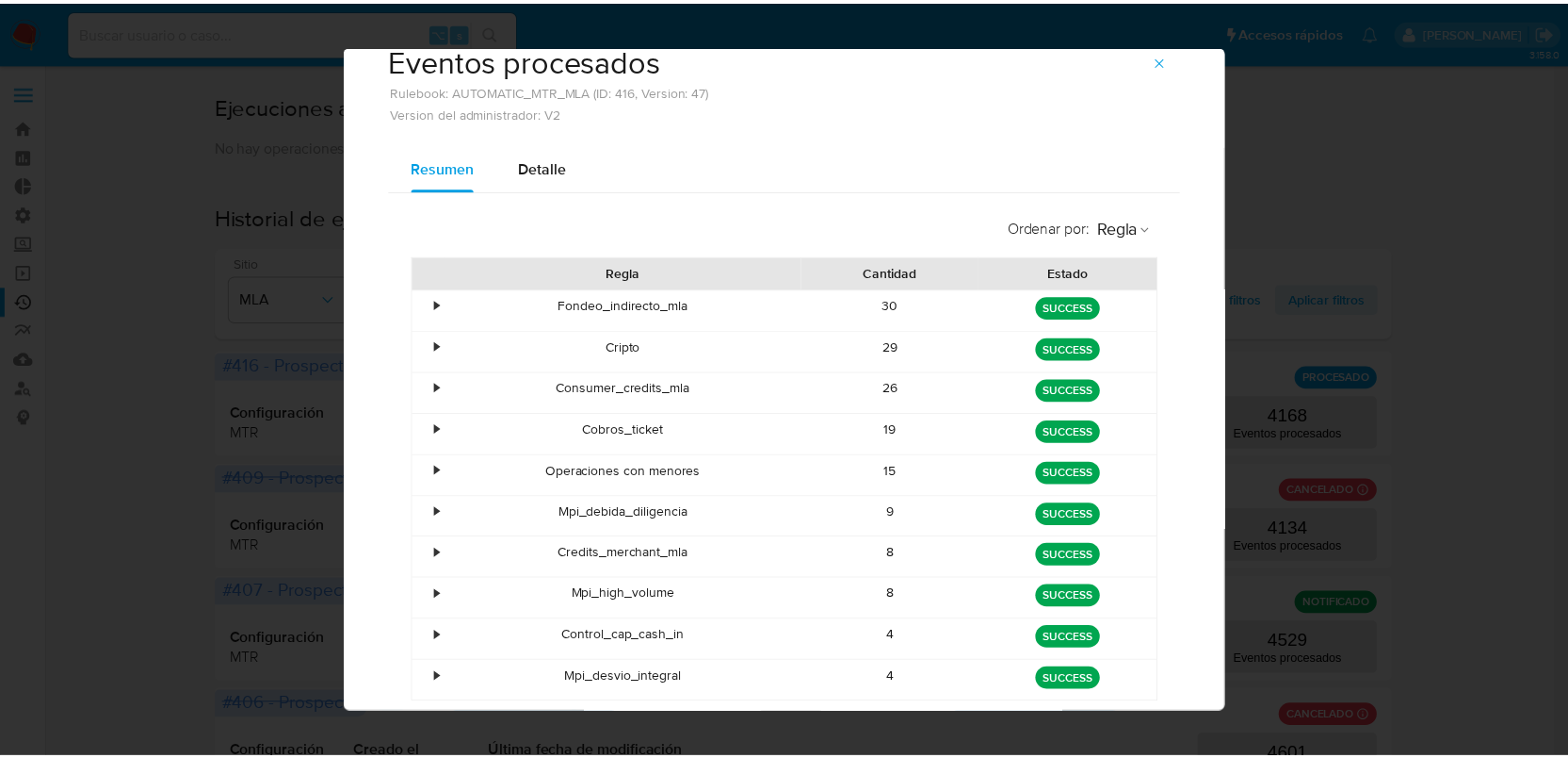
scroll to position [0, 0]
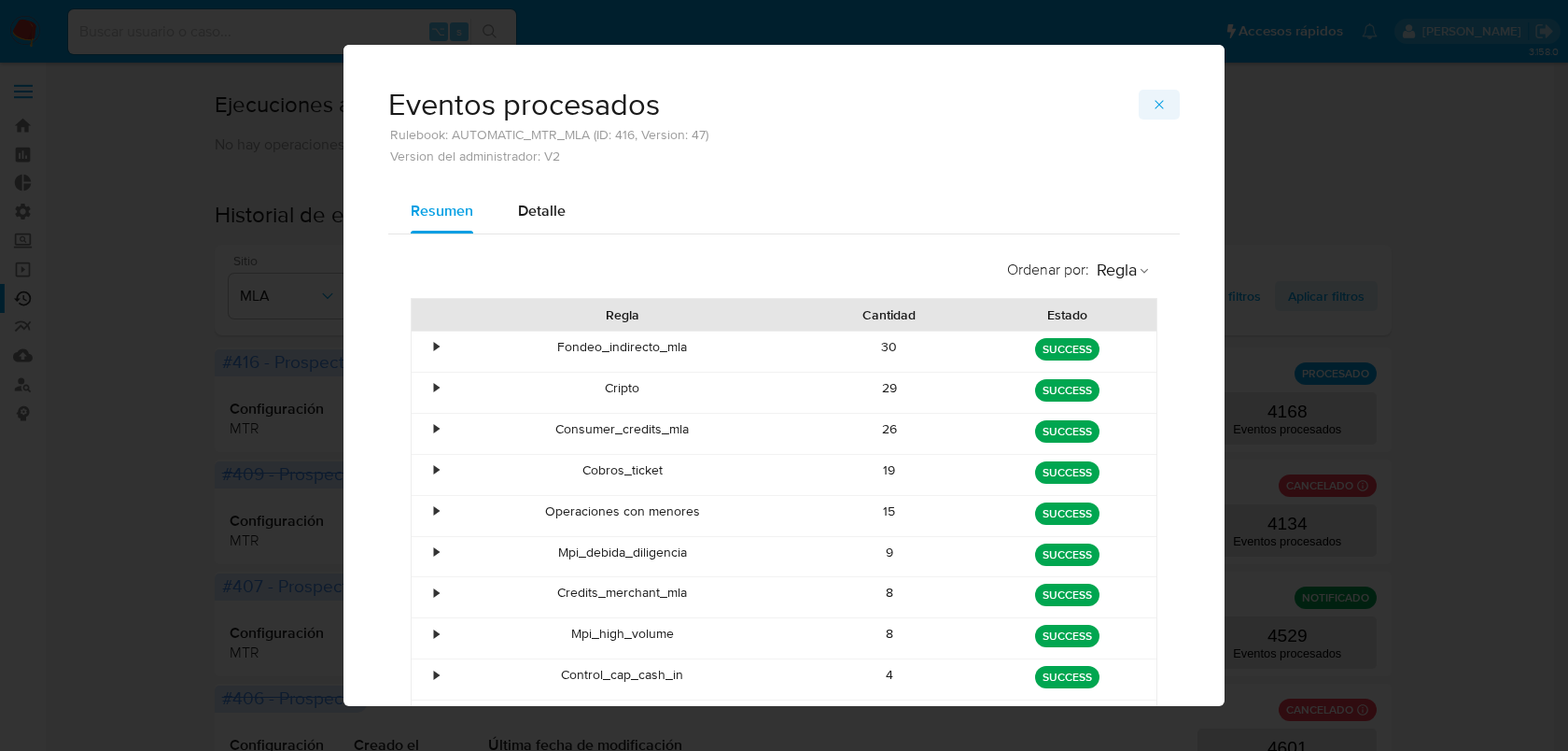
click at [1152, 106] on icon "button" at bounding box center [1159, 104] width 15 height 15
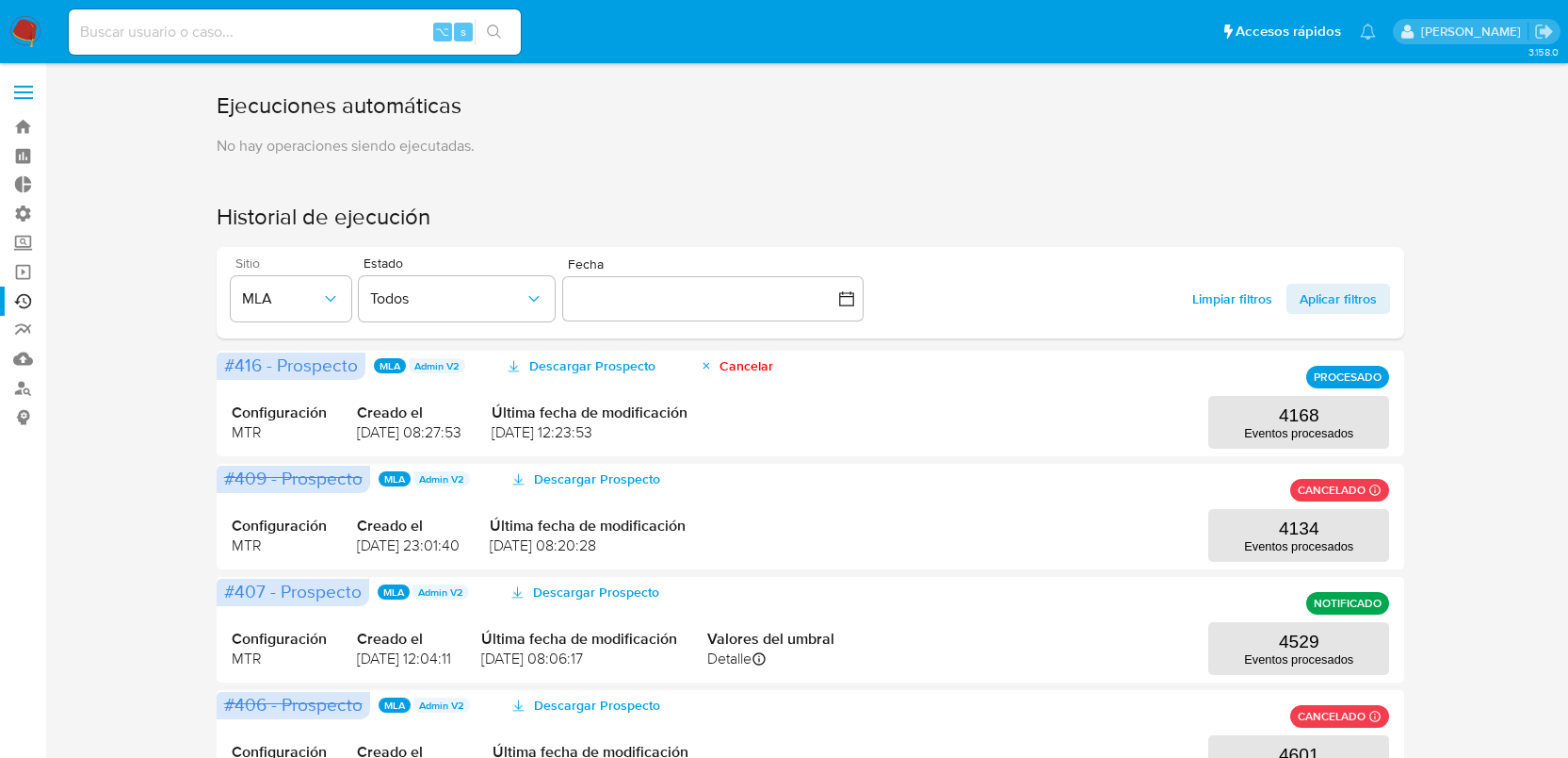
drag, startPoint x: 618, startPoint y: 208, endPoint x: 618, endPoint y: 239, distance: 31.0
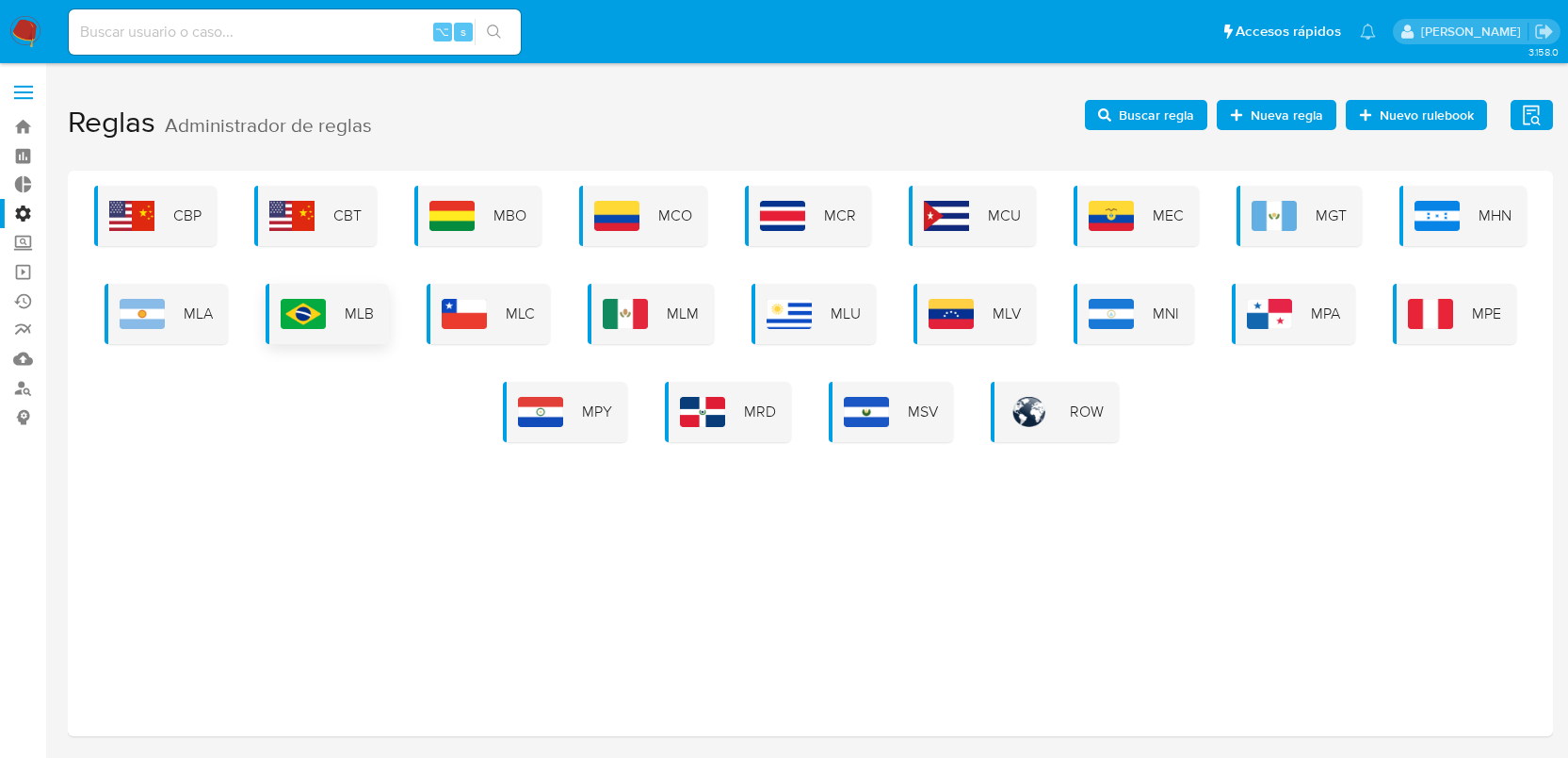
click at [338, 307] on div "MLB" at bounding box center [327, 313] width 124 height 60
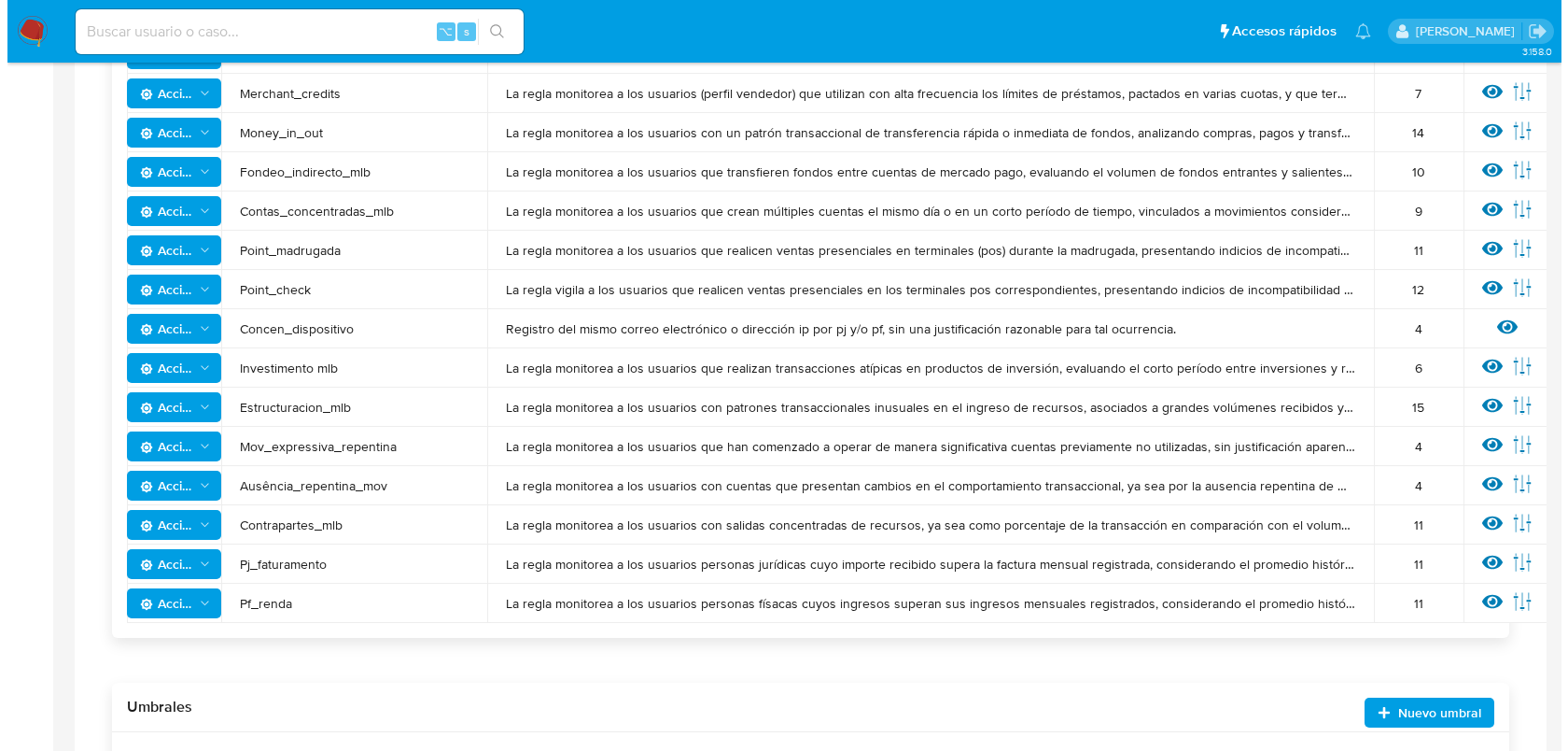
scroll to position [1347, 0]
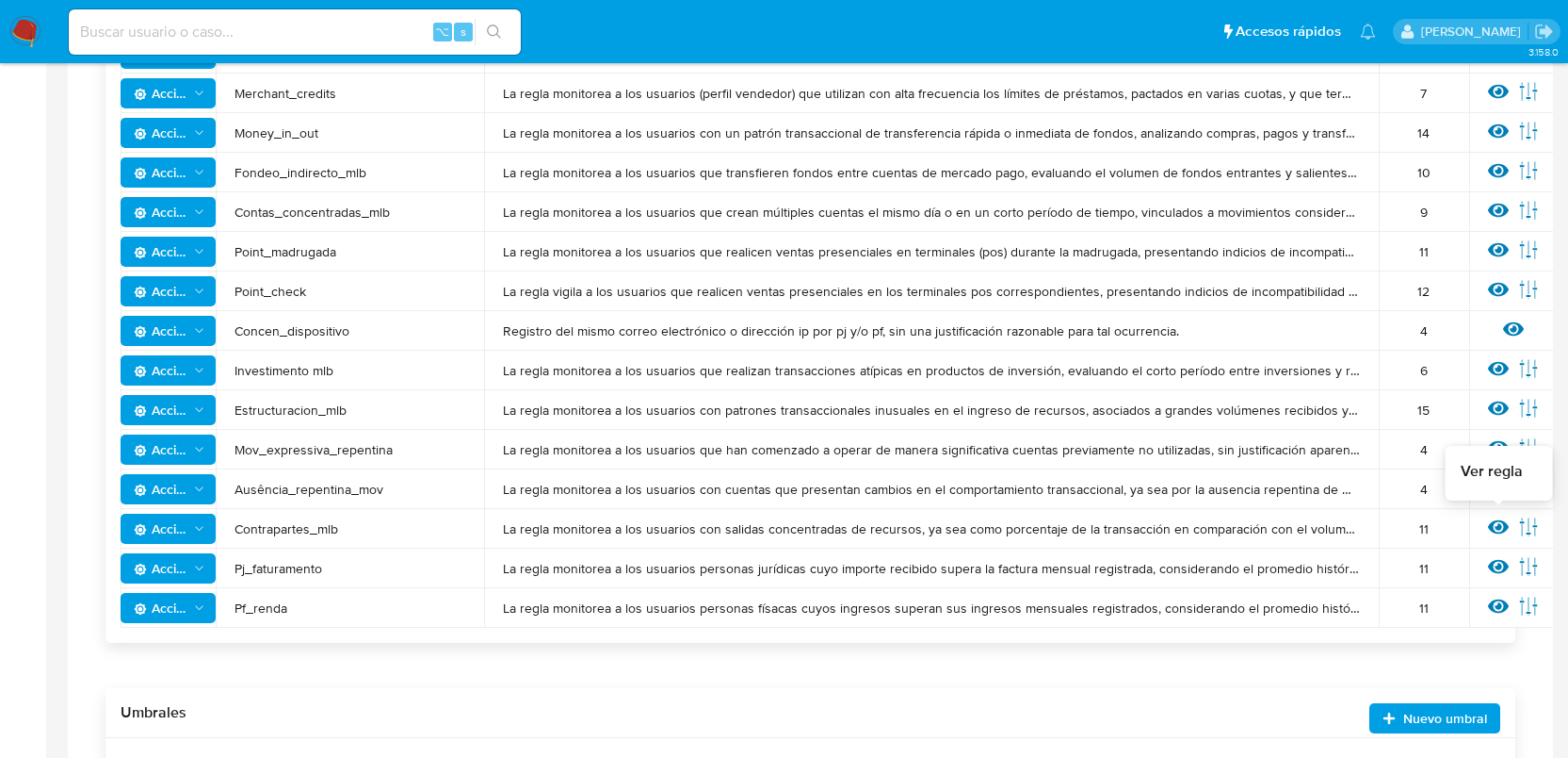
click at [1493, 533] on icon at bounding box center [1498, 526] width 21 height 21
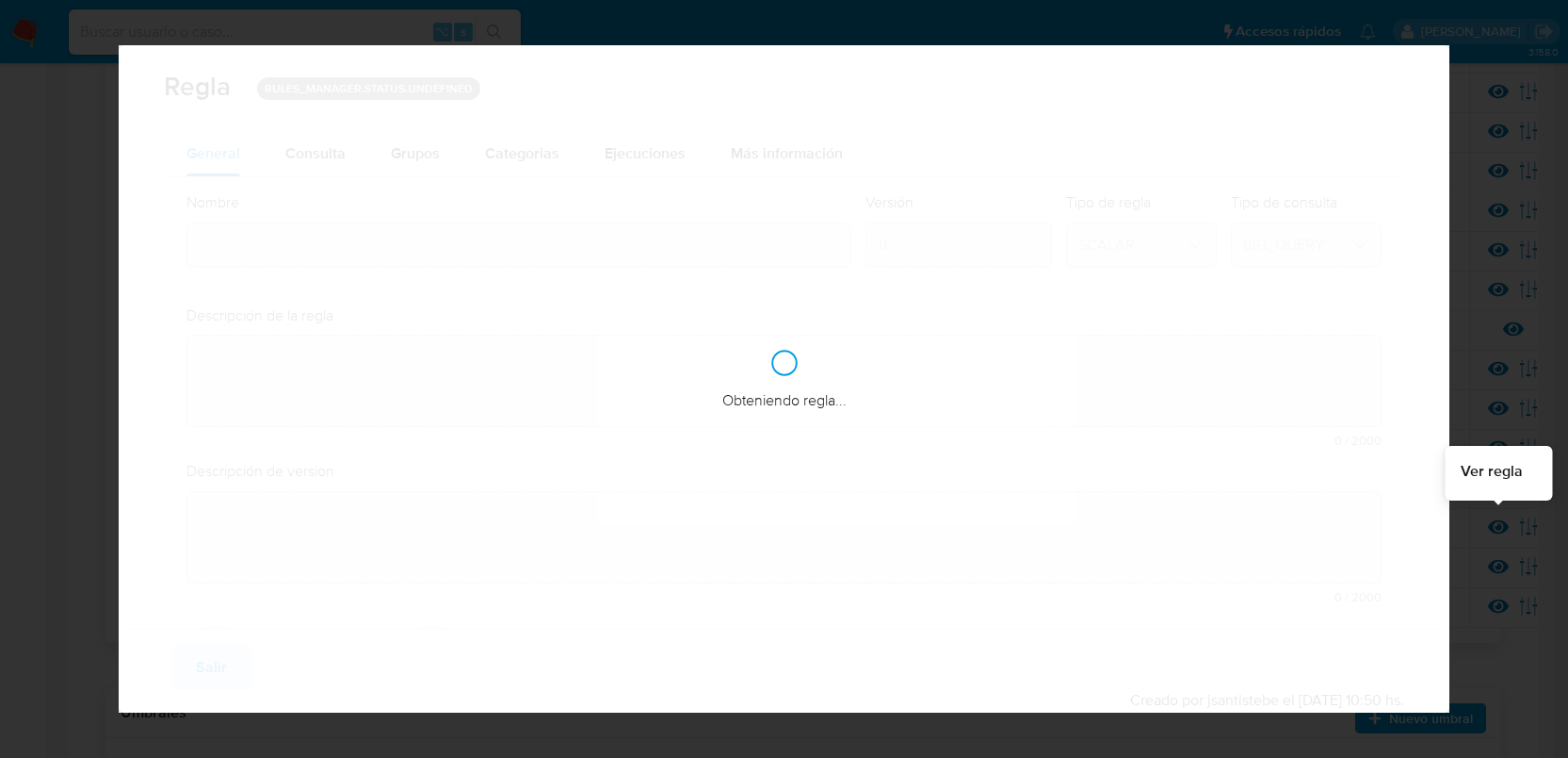
type input "Contrapartes_mlb"
type textarea "La regla monitorea a los usuarios con salidas concentradas de recursos, ya sea …"
type textarea "Monitoreo de usuarios con créditos consumer mayores a 6 meses, que realizan la …"
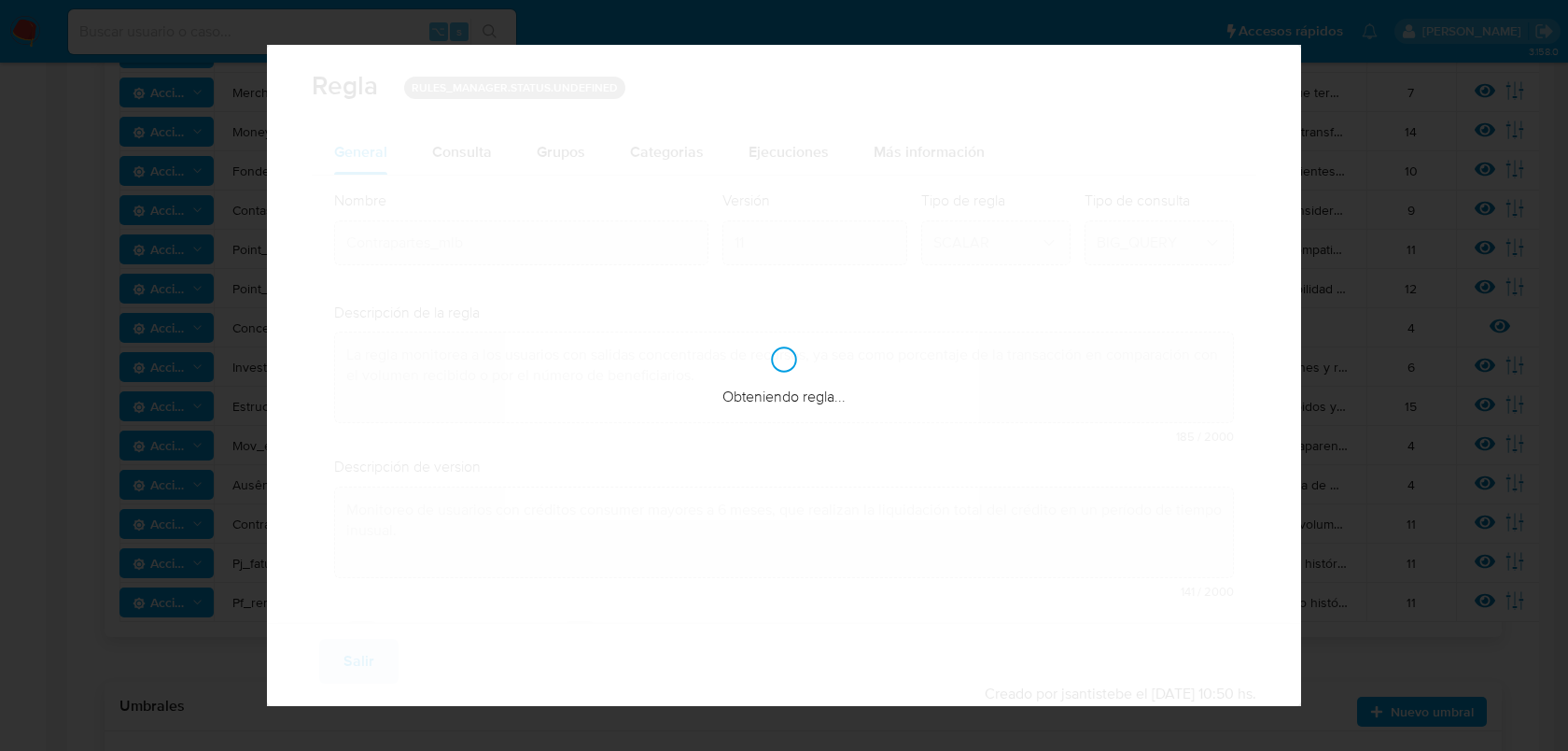
checkbox input "true"
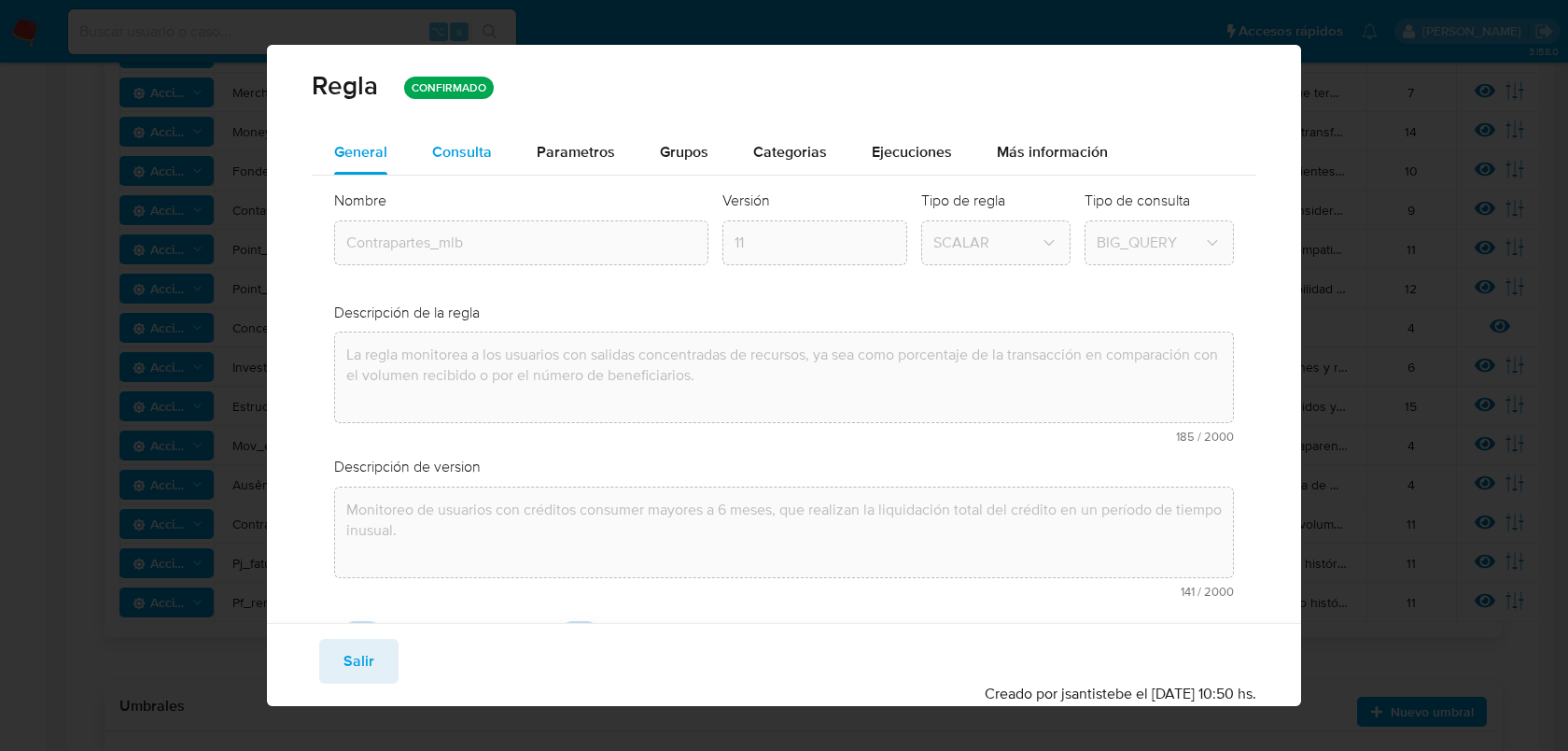
click at [470, 150] on span "Consulta" at bounding box center [461, 152] width 60 height 22
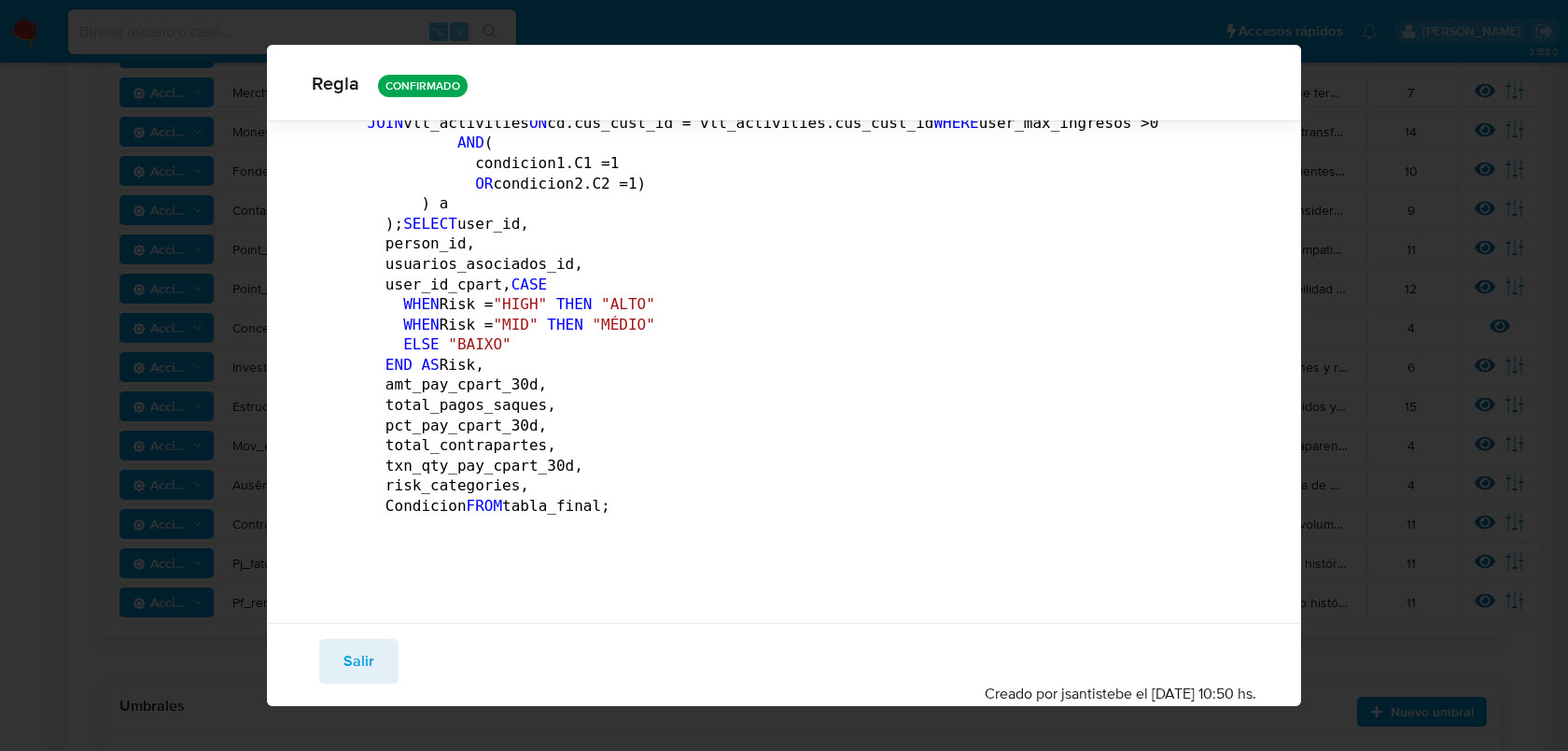
scroll to position [21935, 0]
click at [384, 670] on button "Salir" at bounding box center [358, 661] width 79 height 45
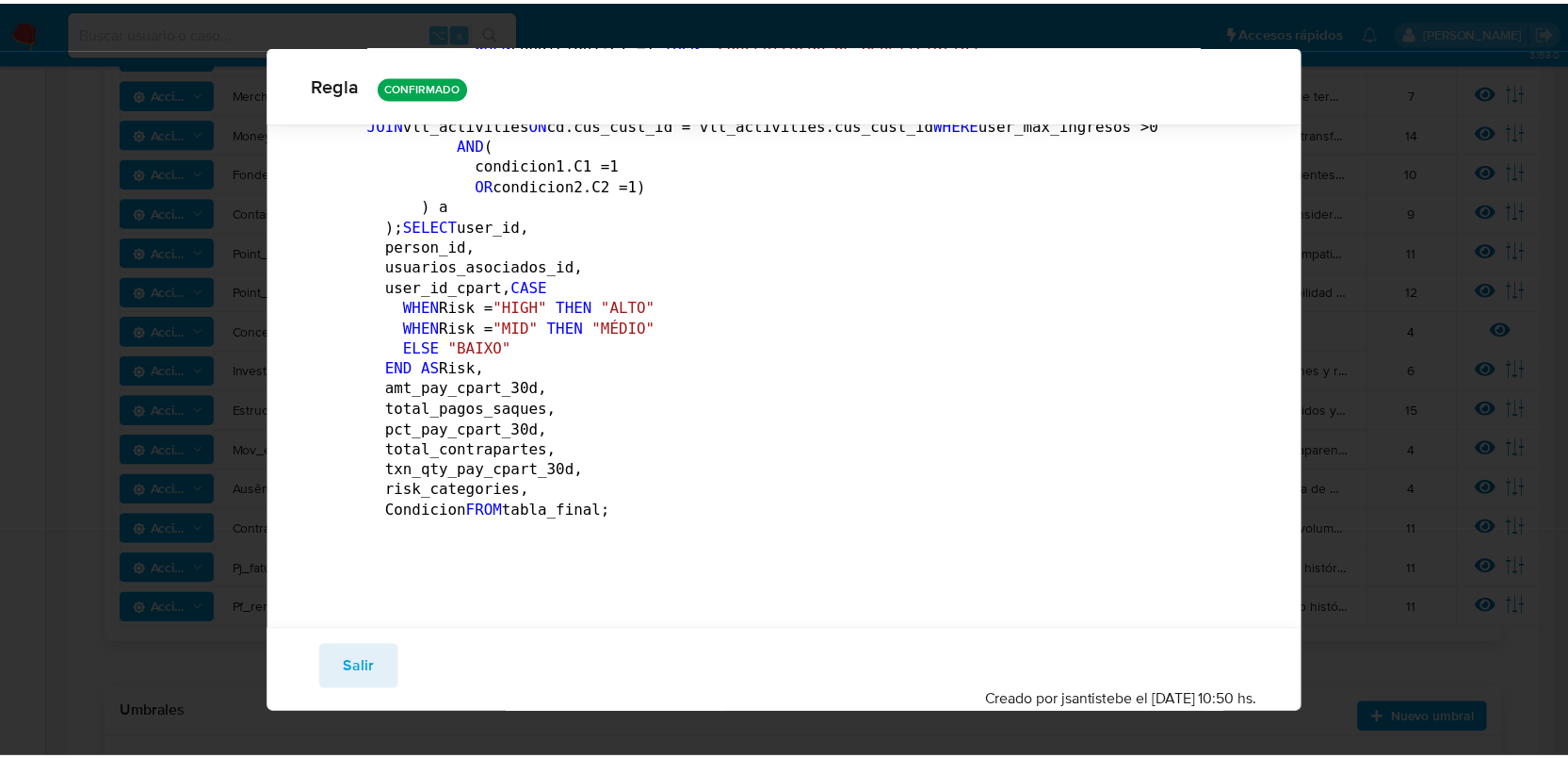
scroll to position [0, 0]
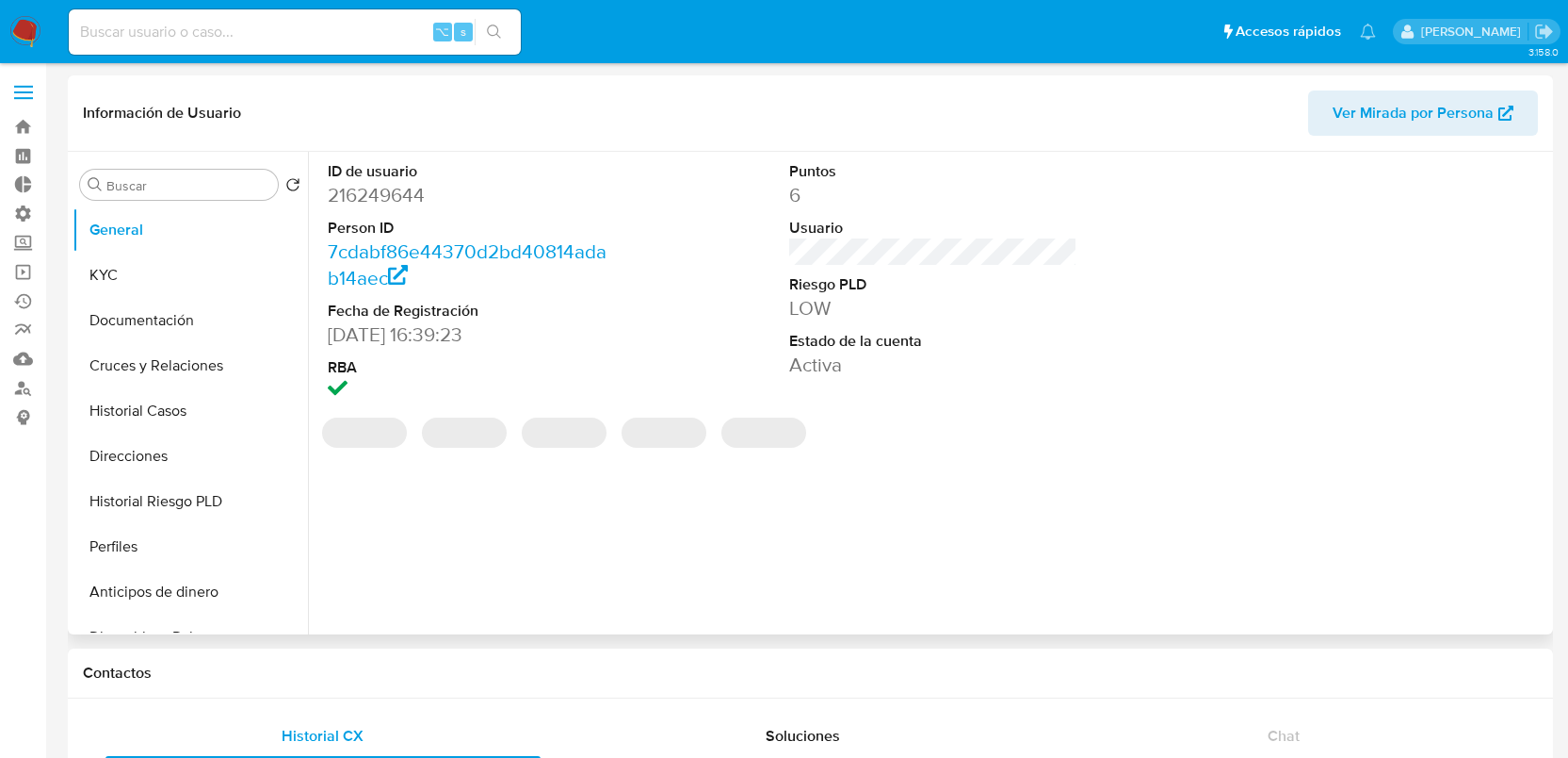
select select "10"
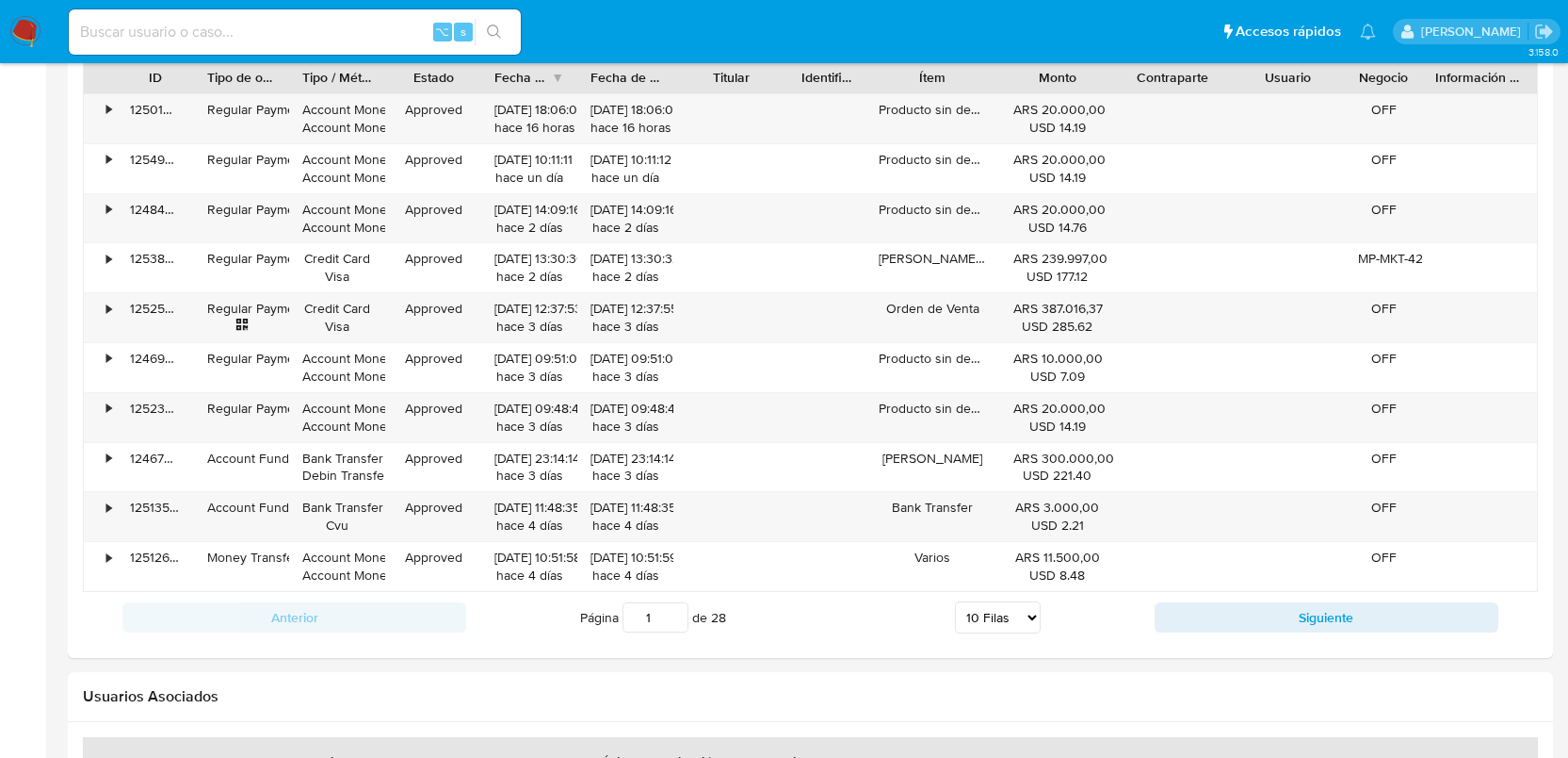
scroll to position [1935, 0]
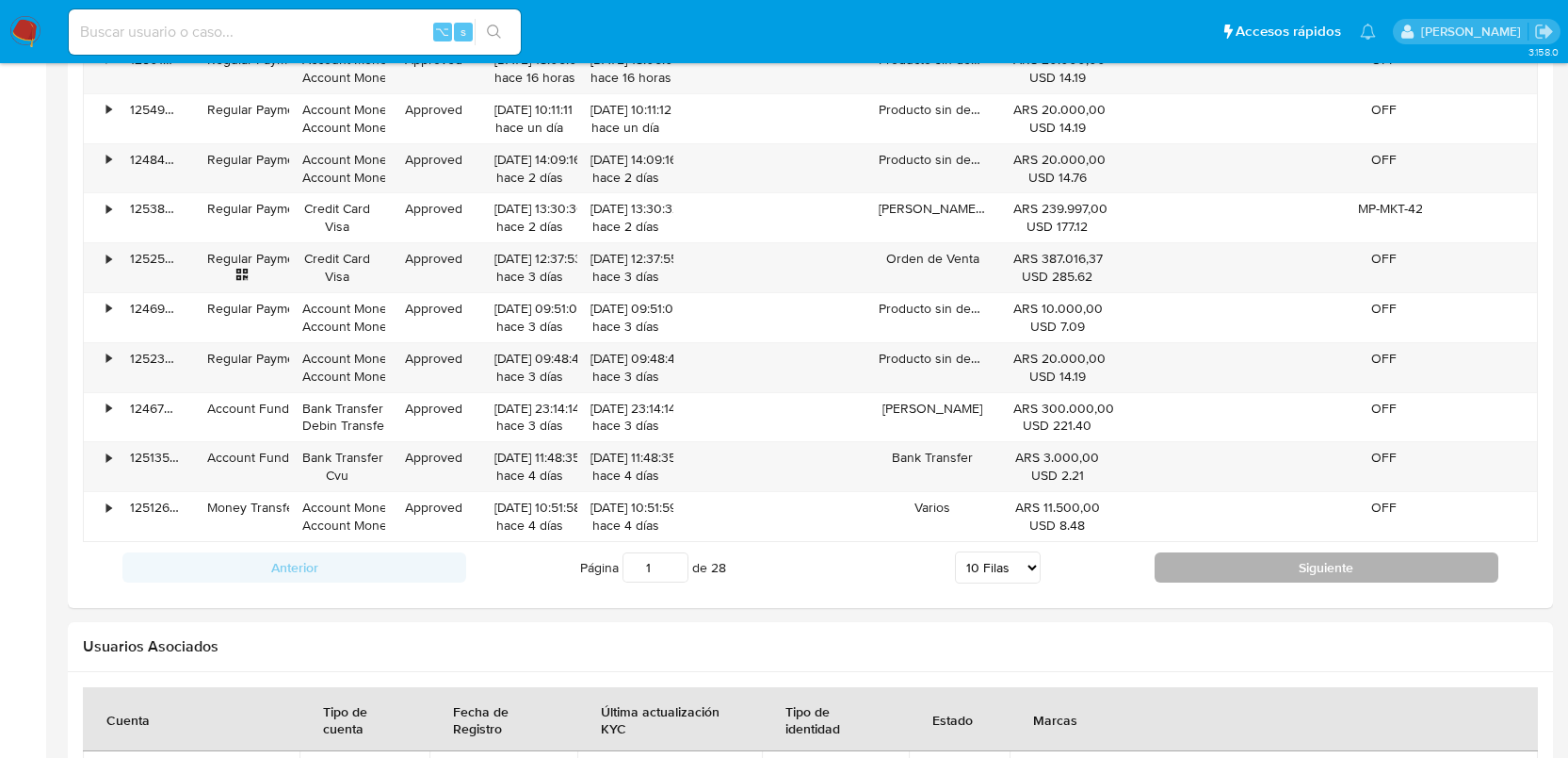
click at [1203, 566] on button "Siguiente" at bounding box center [1327, 567] width 344 height 31
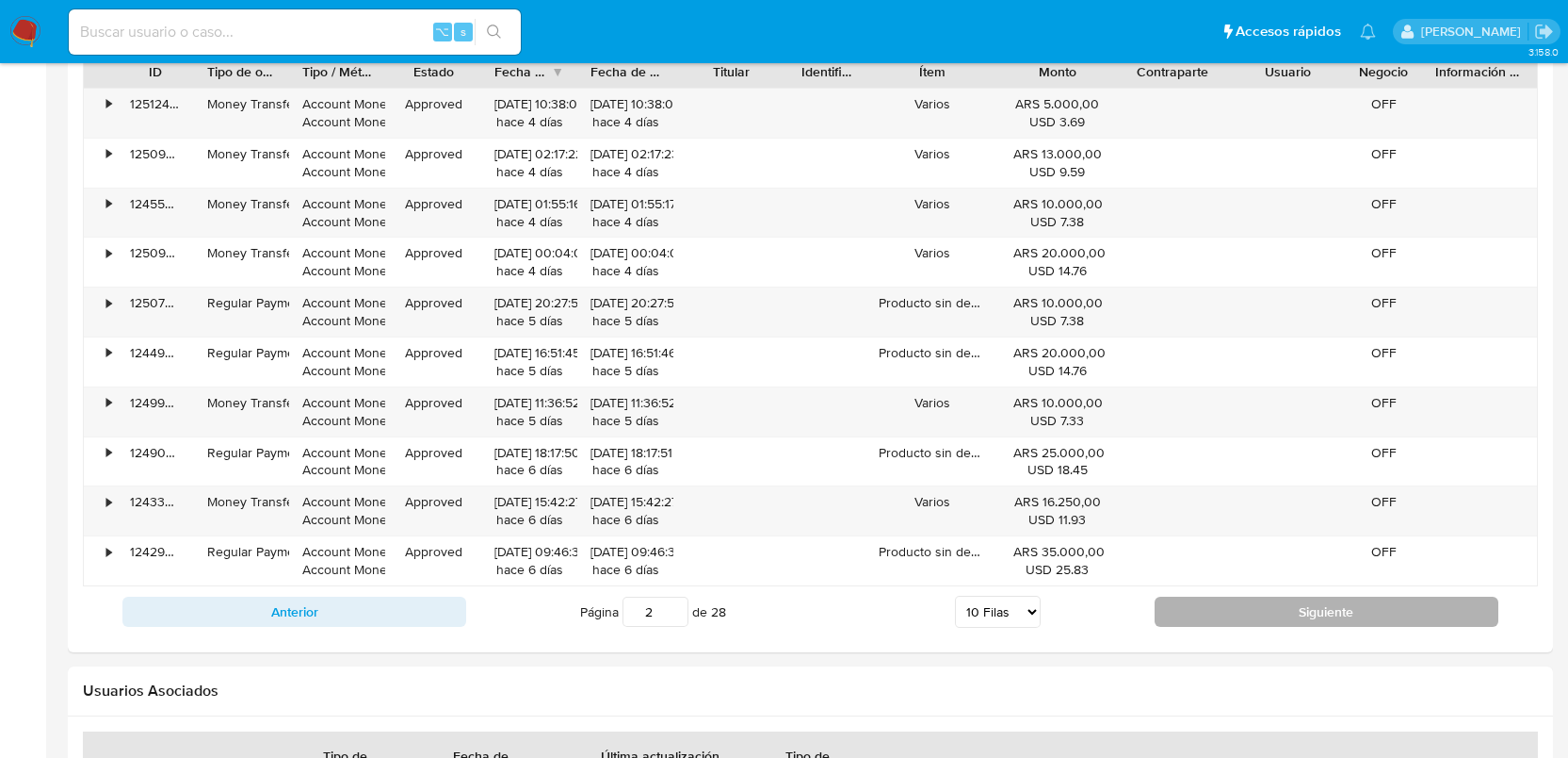
scroll to position [1809, 0]
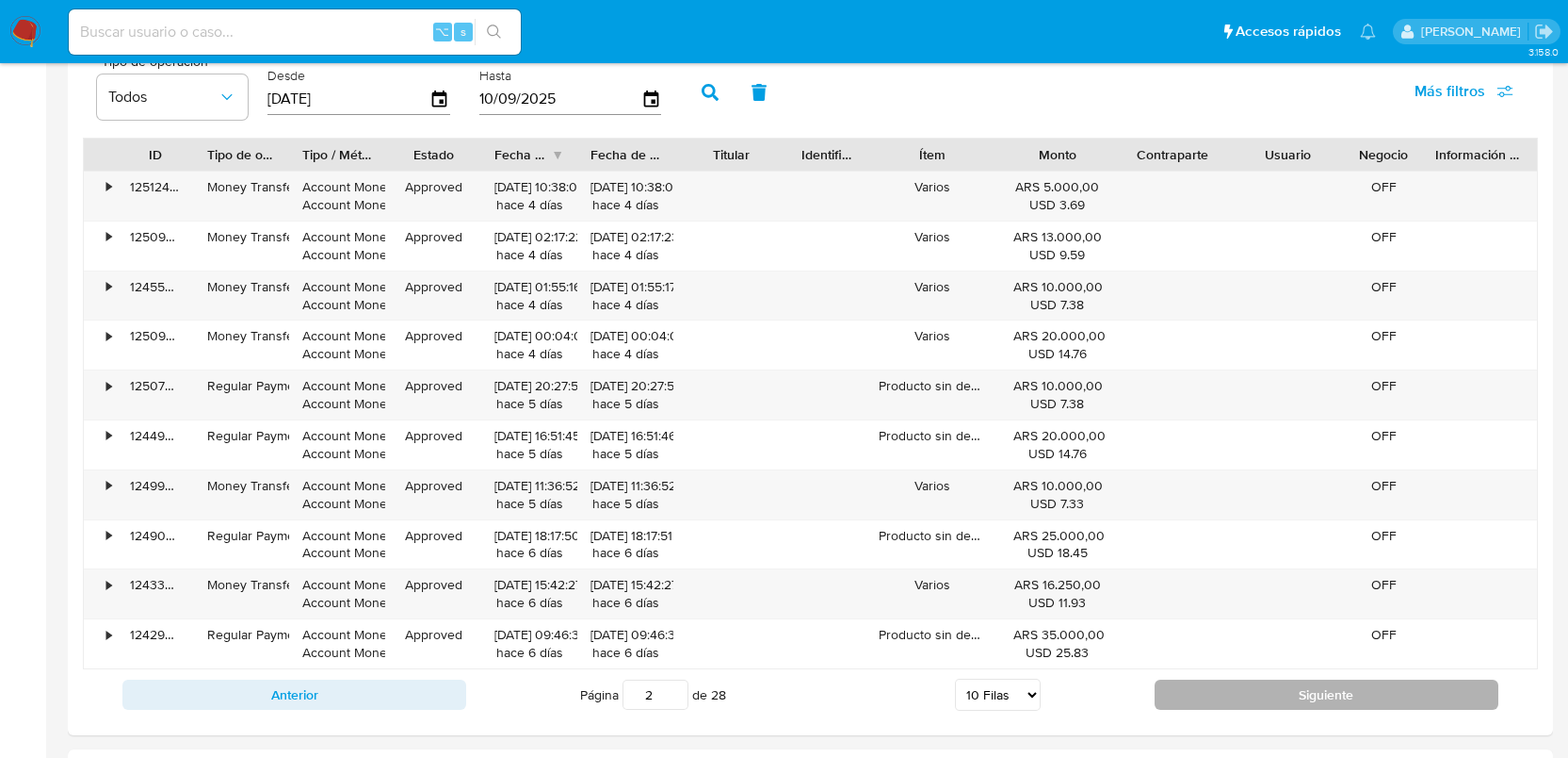
click at [1242, 688] on button "Siguiente" at bounding box center [1327, 694] width 344 height 31
type input "3"
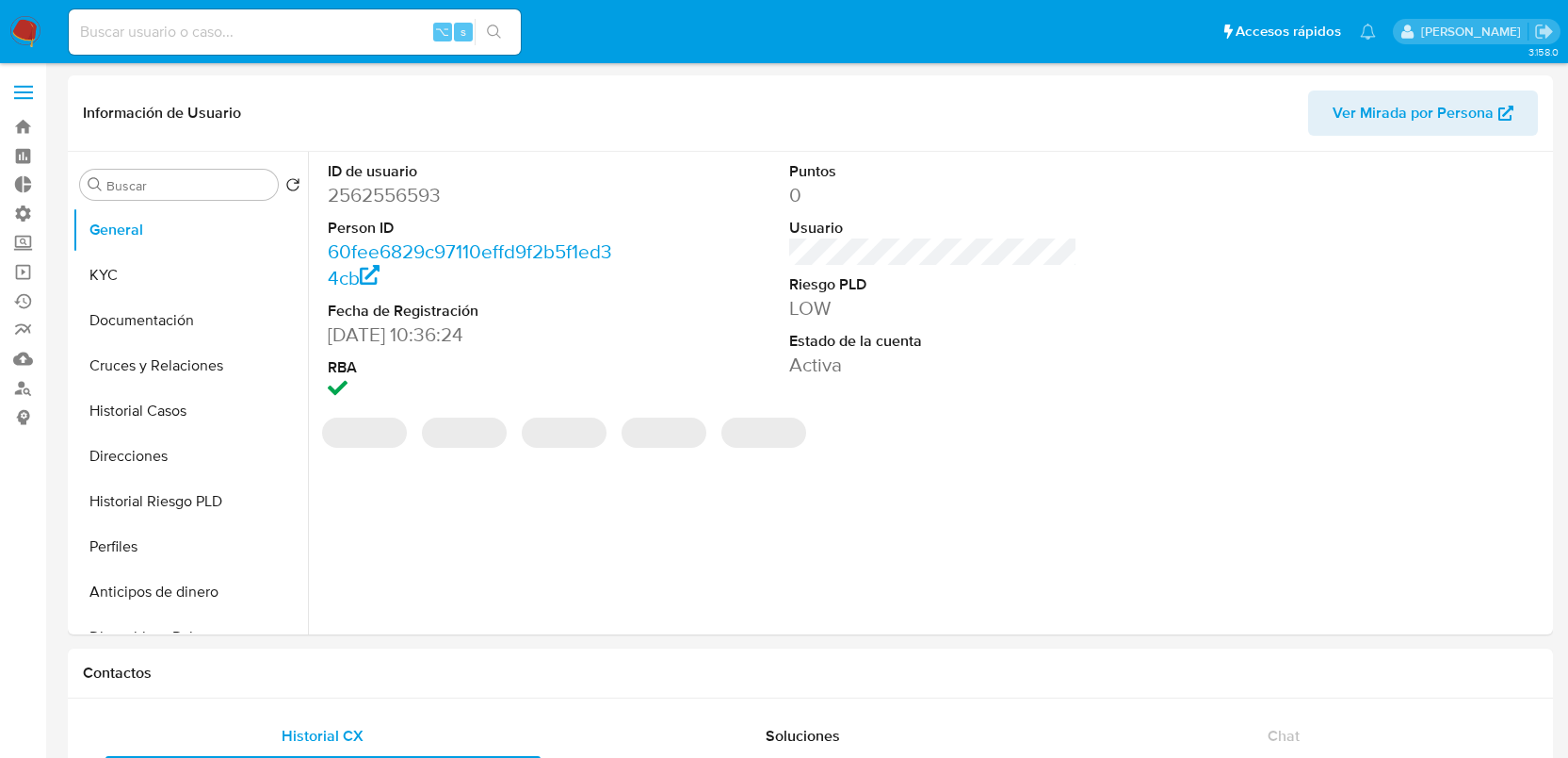
select select "10"
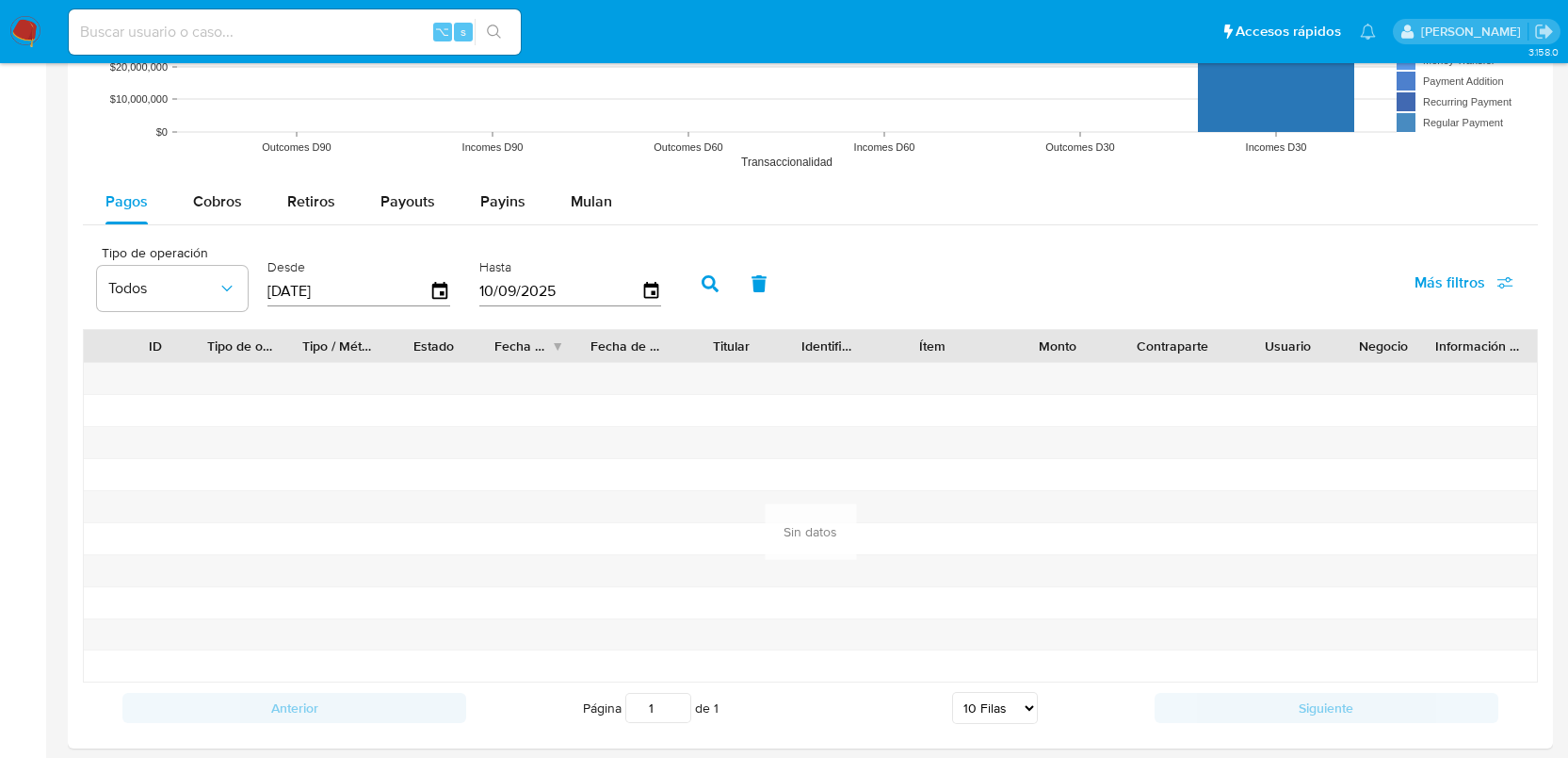
scroll to position [1363, 0]
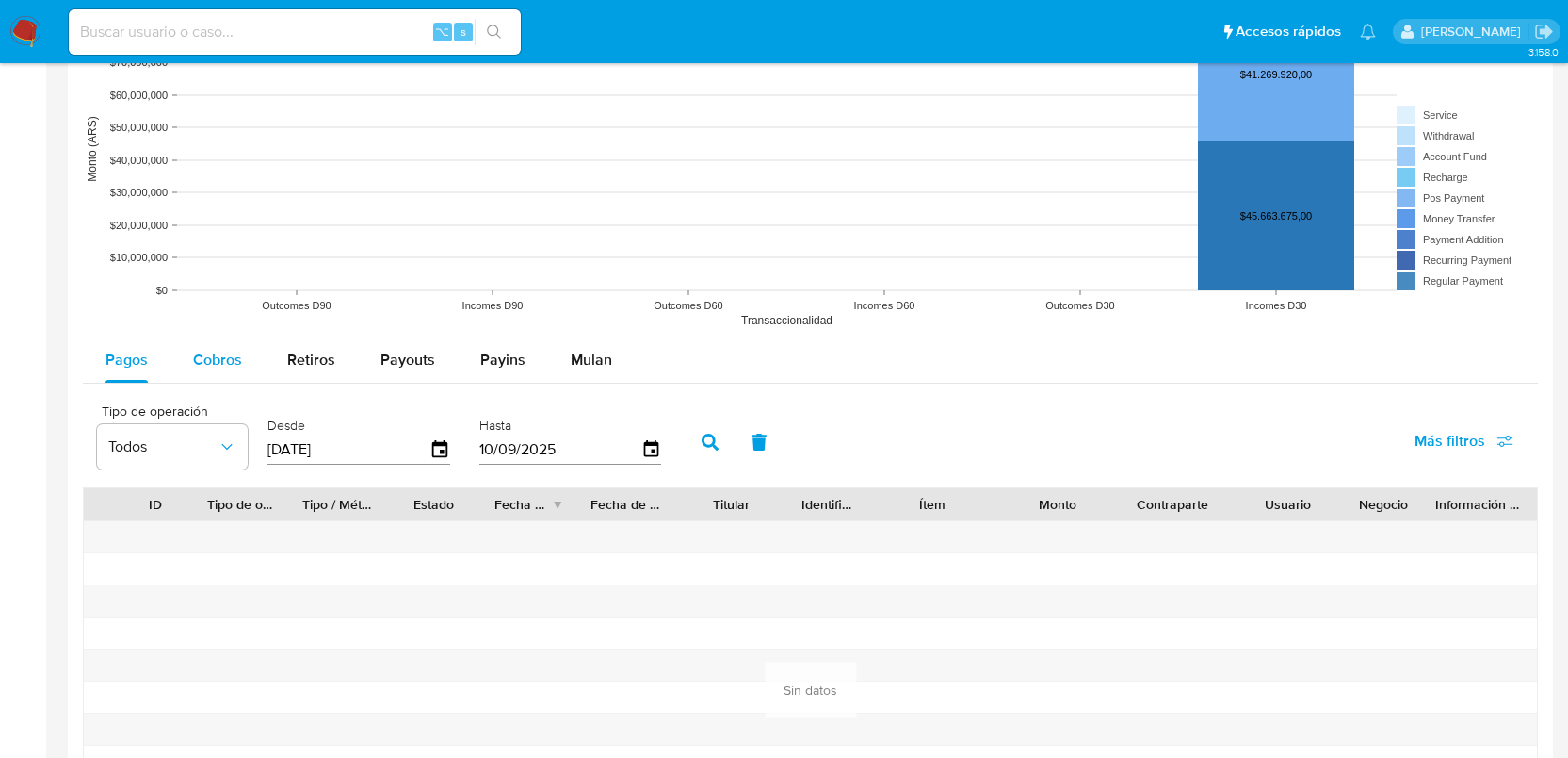
click at [228, 367] on span "Cobros" at bounding box center [217, 360] width 49 height 22
select select "10"
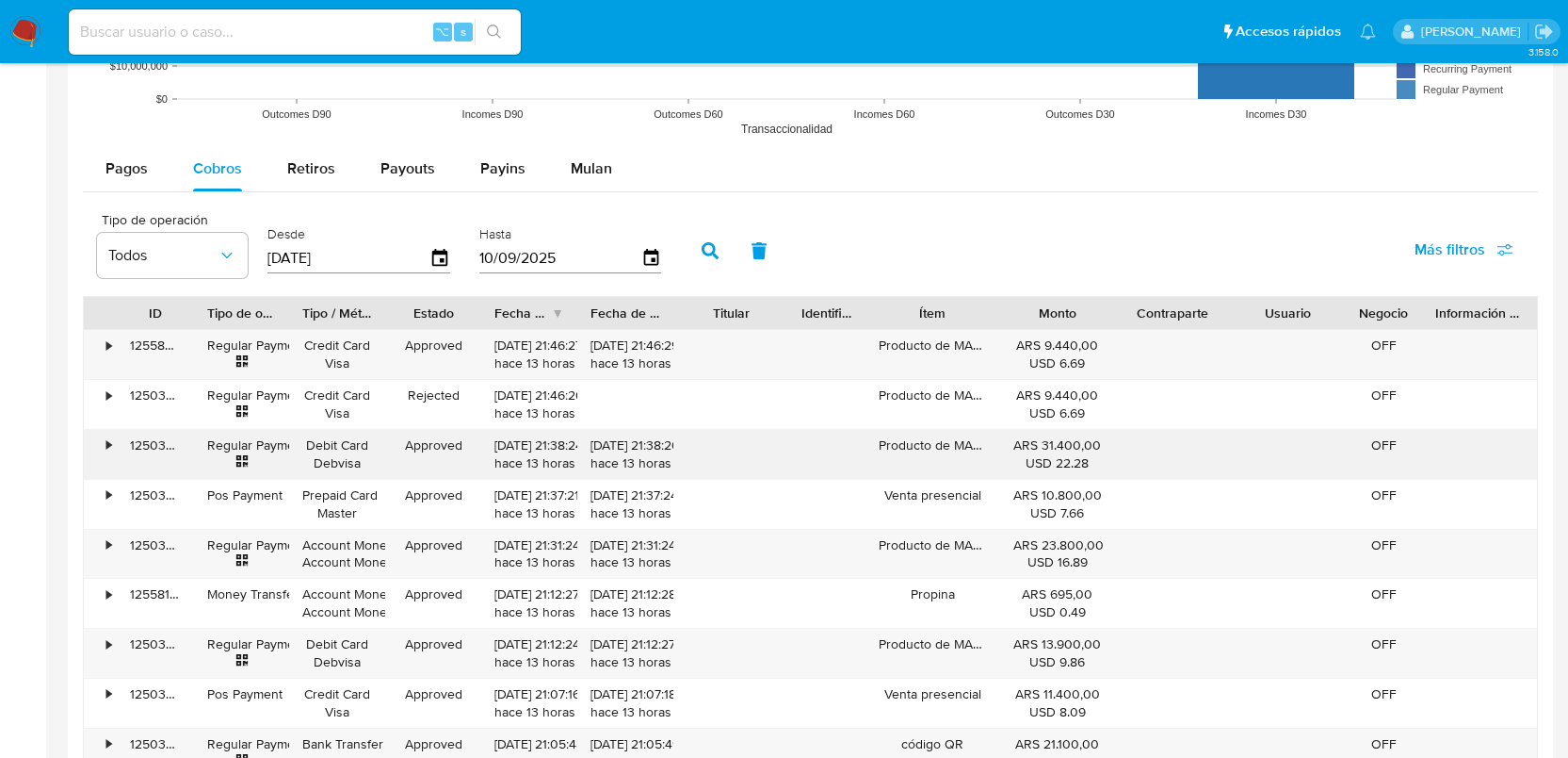
scroll to position [1632, 0]
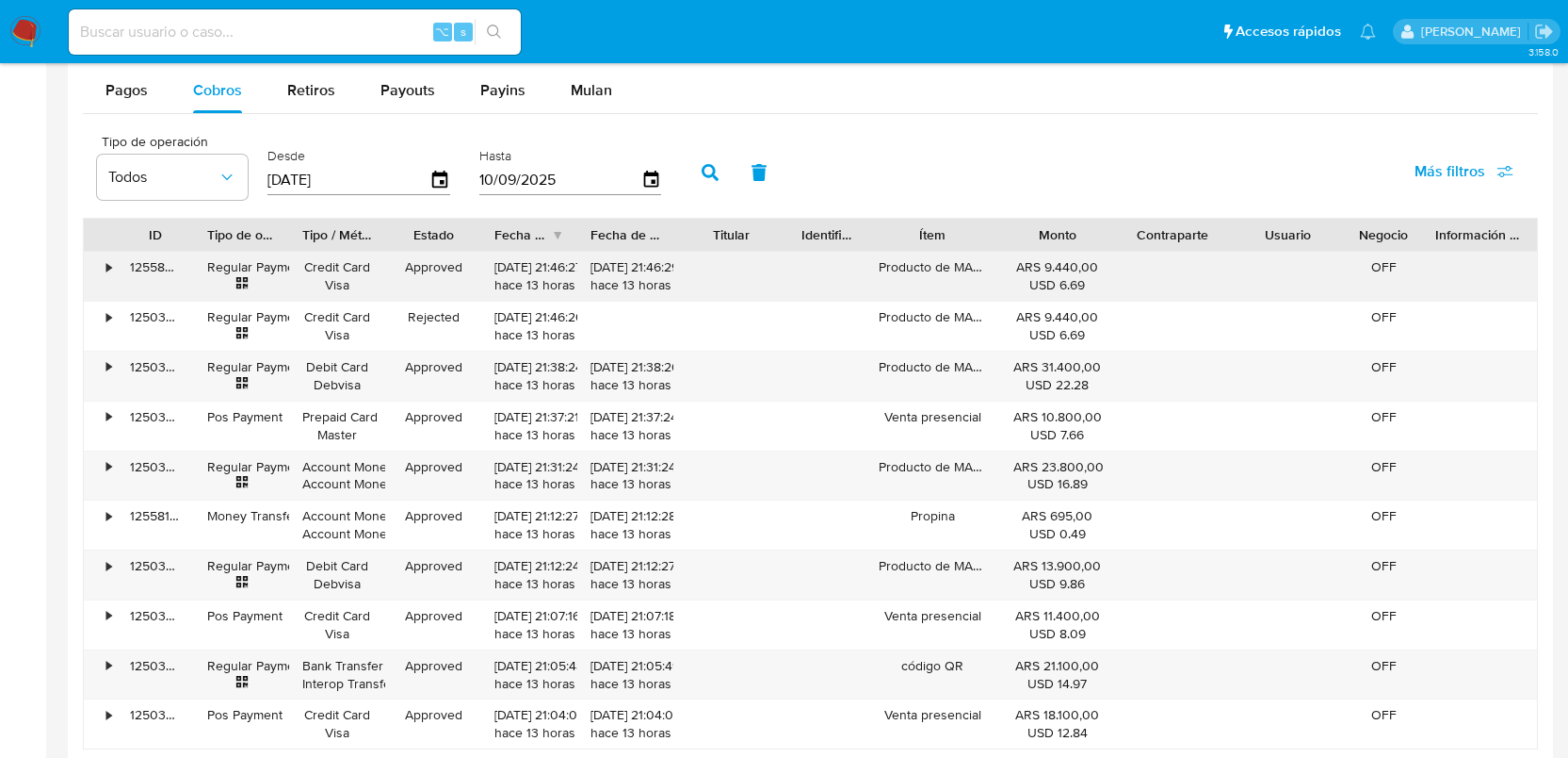
click at [121, 266] on div "125584400904" at bounding box center [155, 277] width 77 height 49
click at [112, 263] on div "•" at bounding box center [100, 277] width 33 height 49
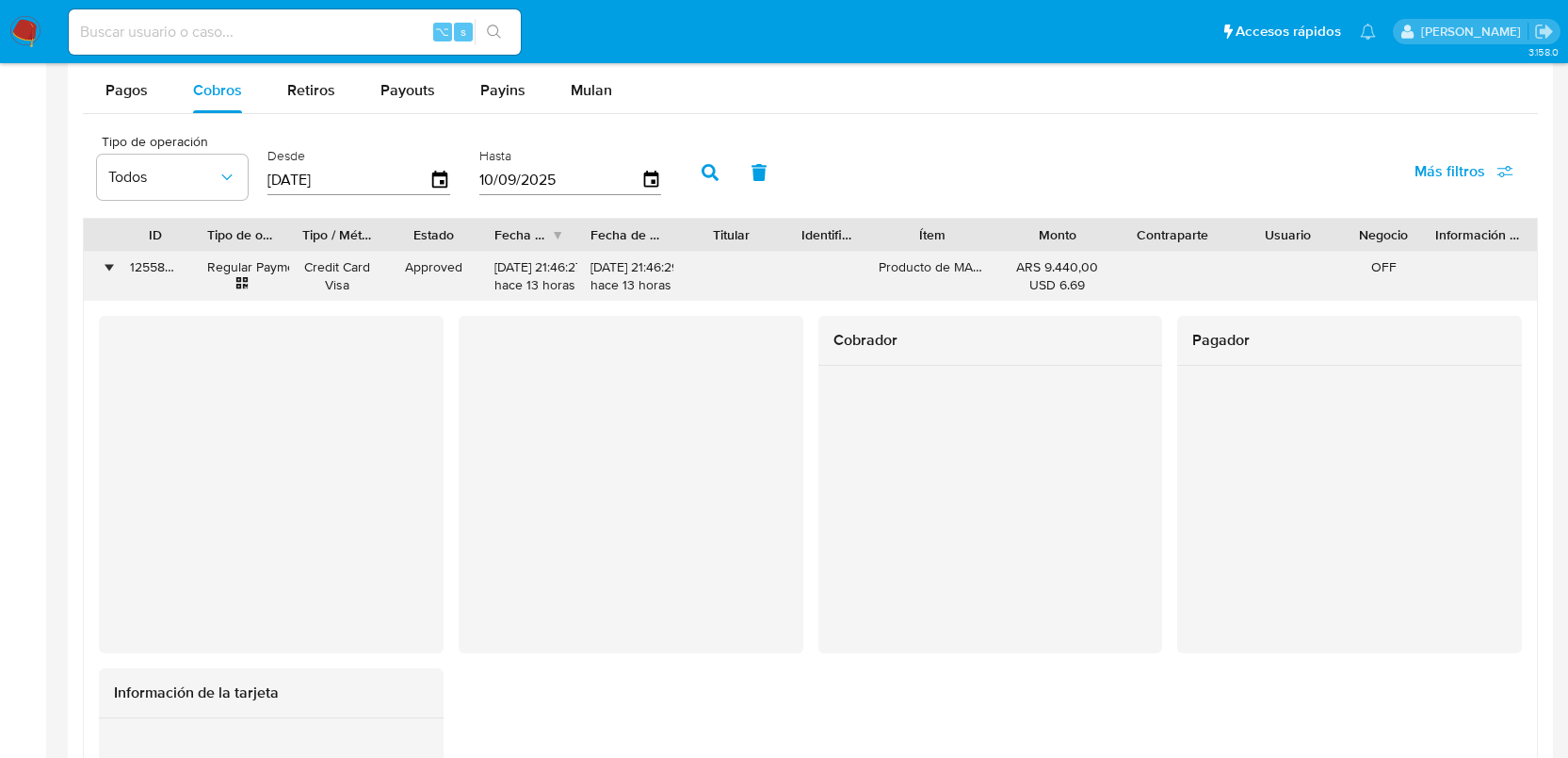
click at [112, 263] on div "•" at bounding box center [100, 277] width 33 height 49
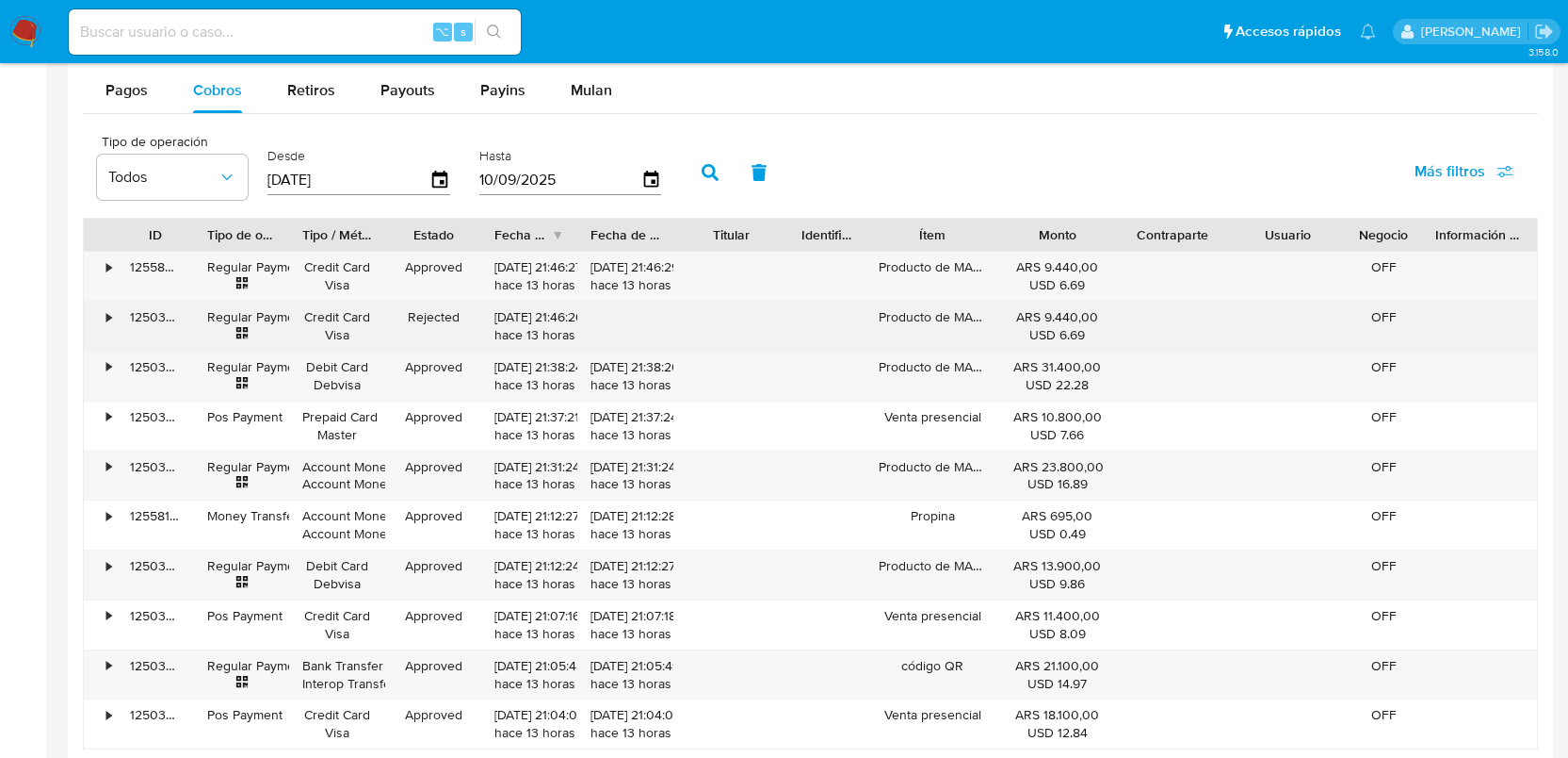
click at [112, 331] on div "•" at bounding box center [100, 326] width 33 height 49
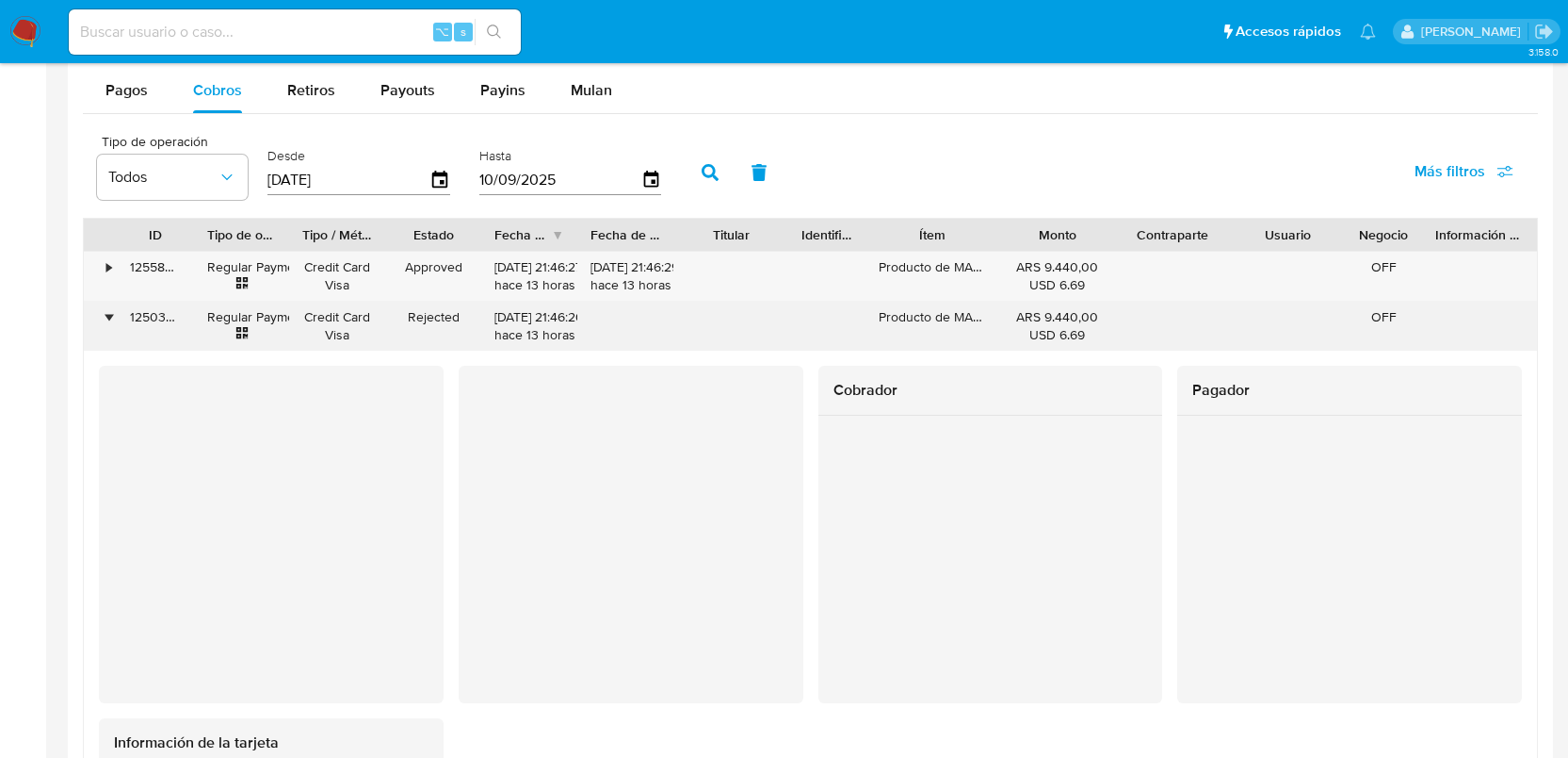
click at [111, 330] on div "•" at bounding box center [100, 326] width 33 height 49
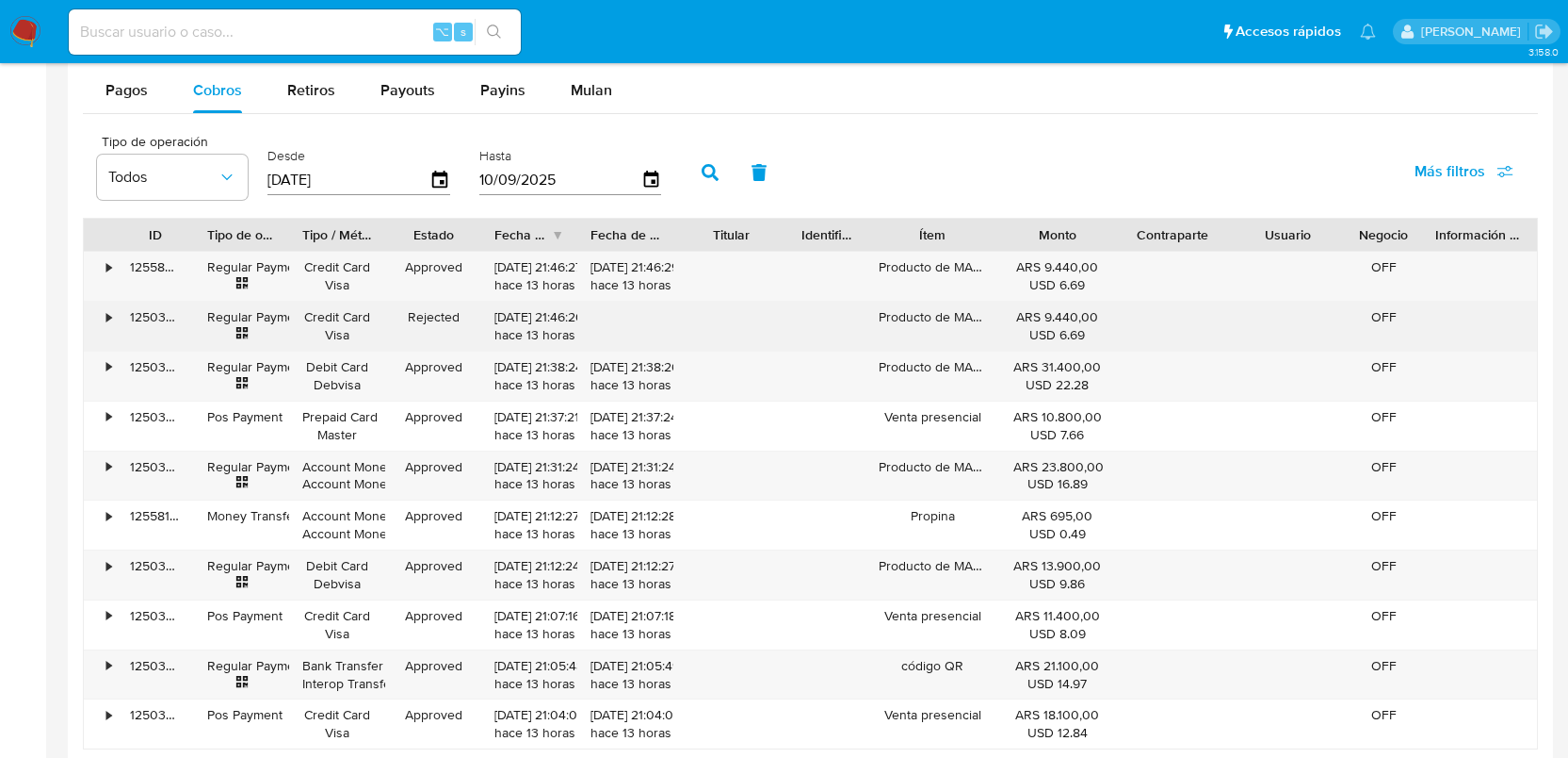
click at [102, 351] on div "•" at bounding box center [100, 326] width 33 height 49
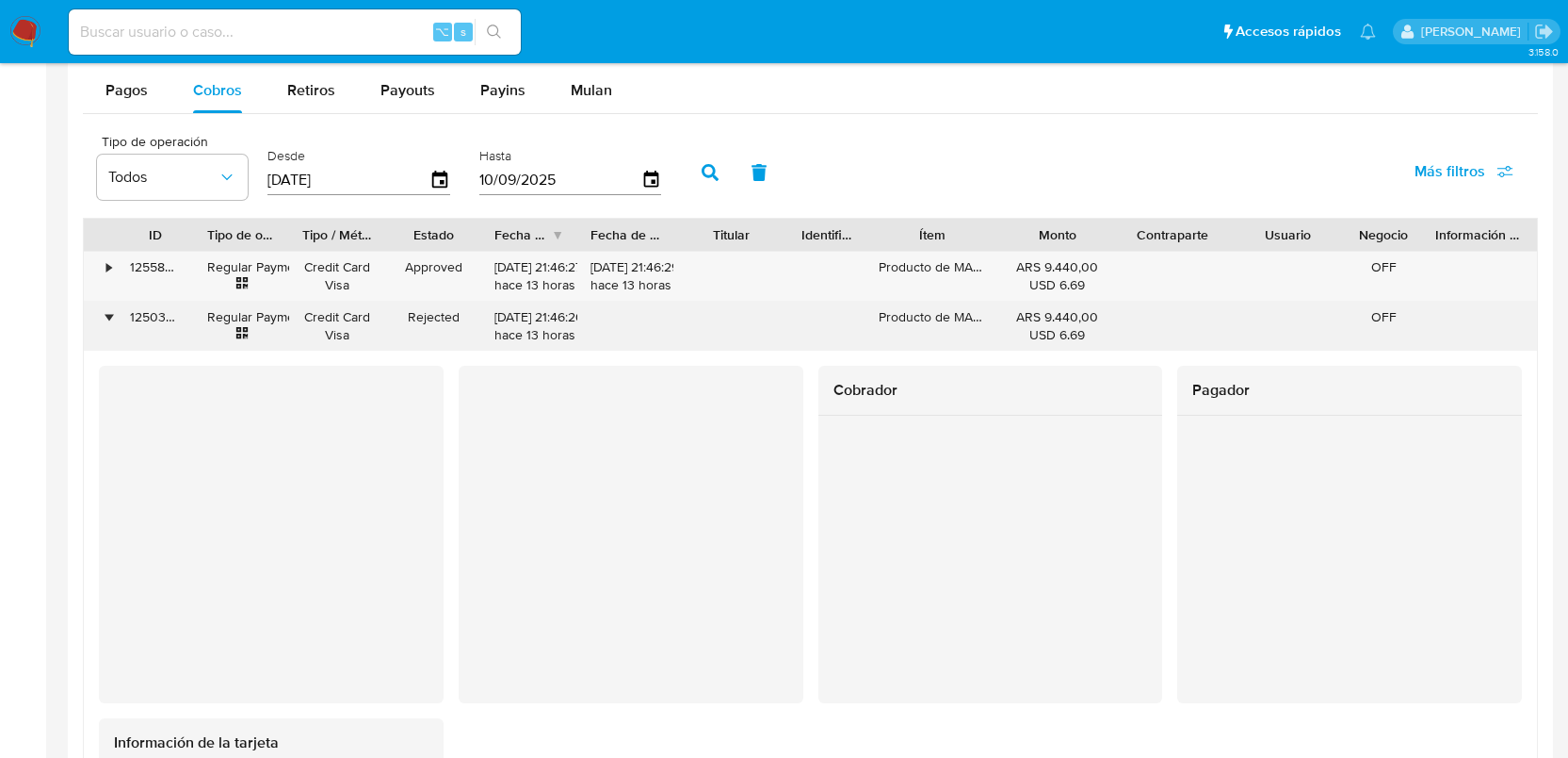
click at [107, 326] on div "•" at bounding box center [109, 317] width 5 height 18
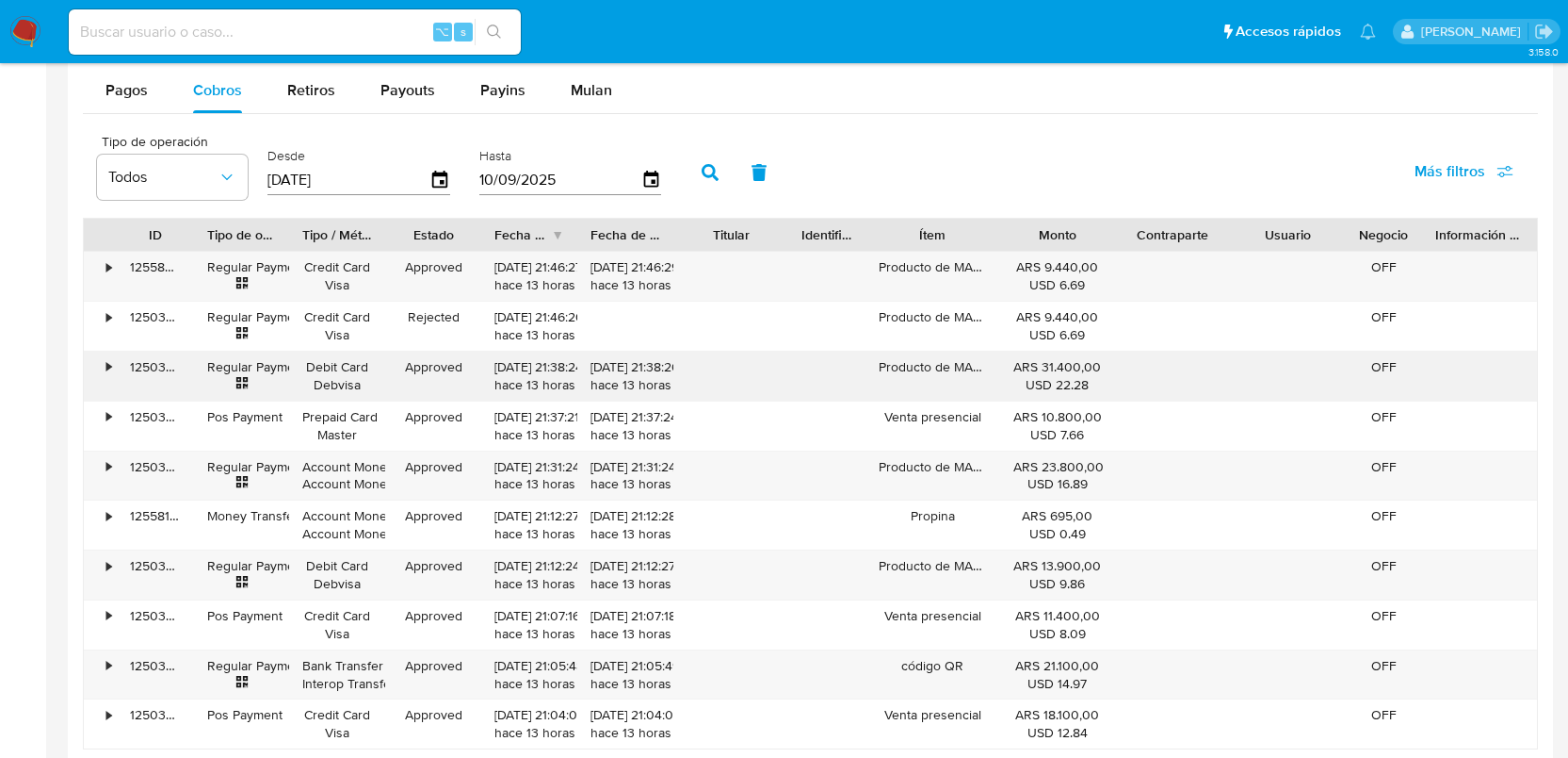
click at [111, 362] on div "•" at bounding box center [109, 367] width 5 height 18
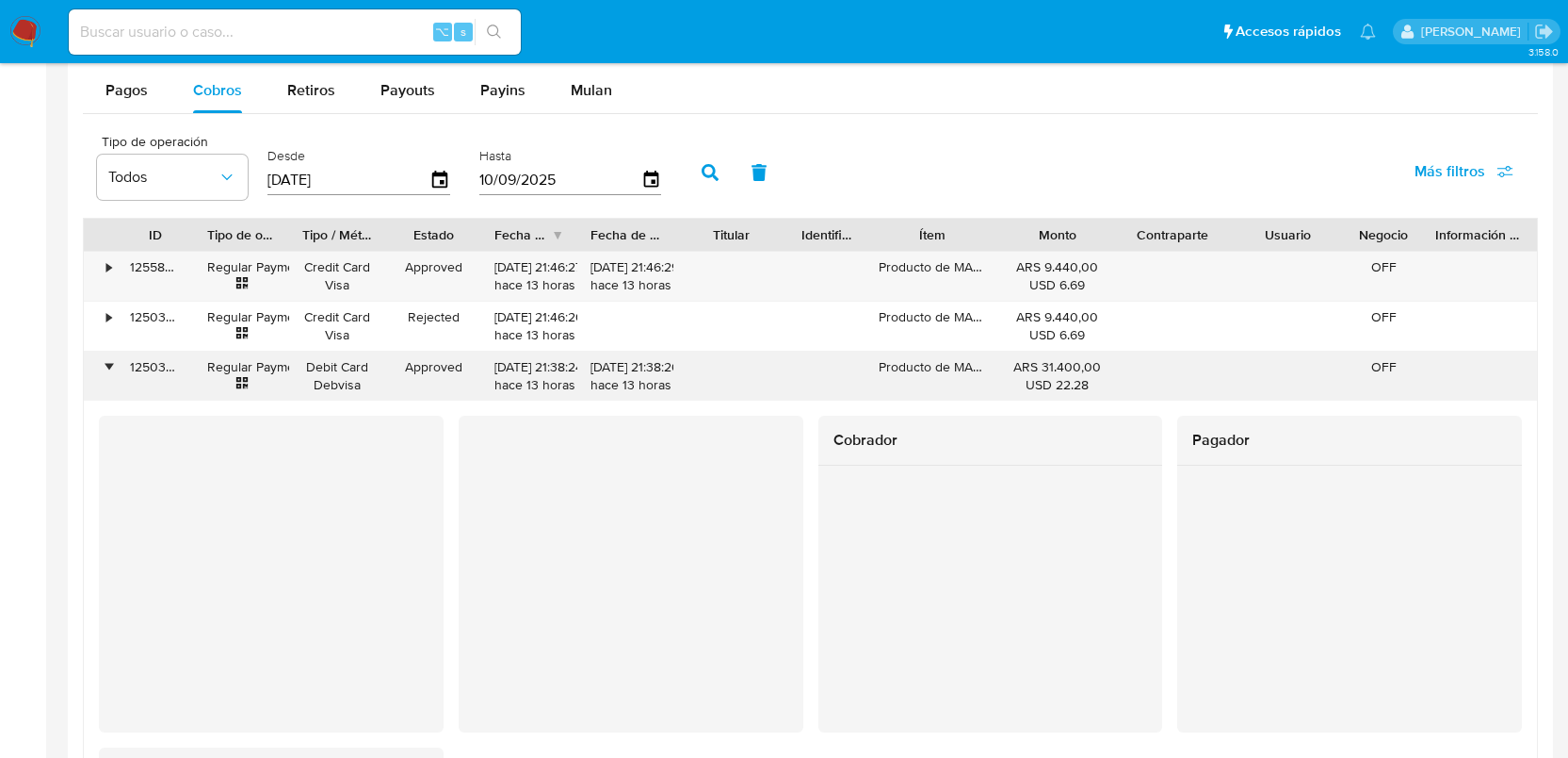
click at [111, 362] on div "•" at bounding box center [109, 367] width 5 height 18
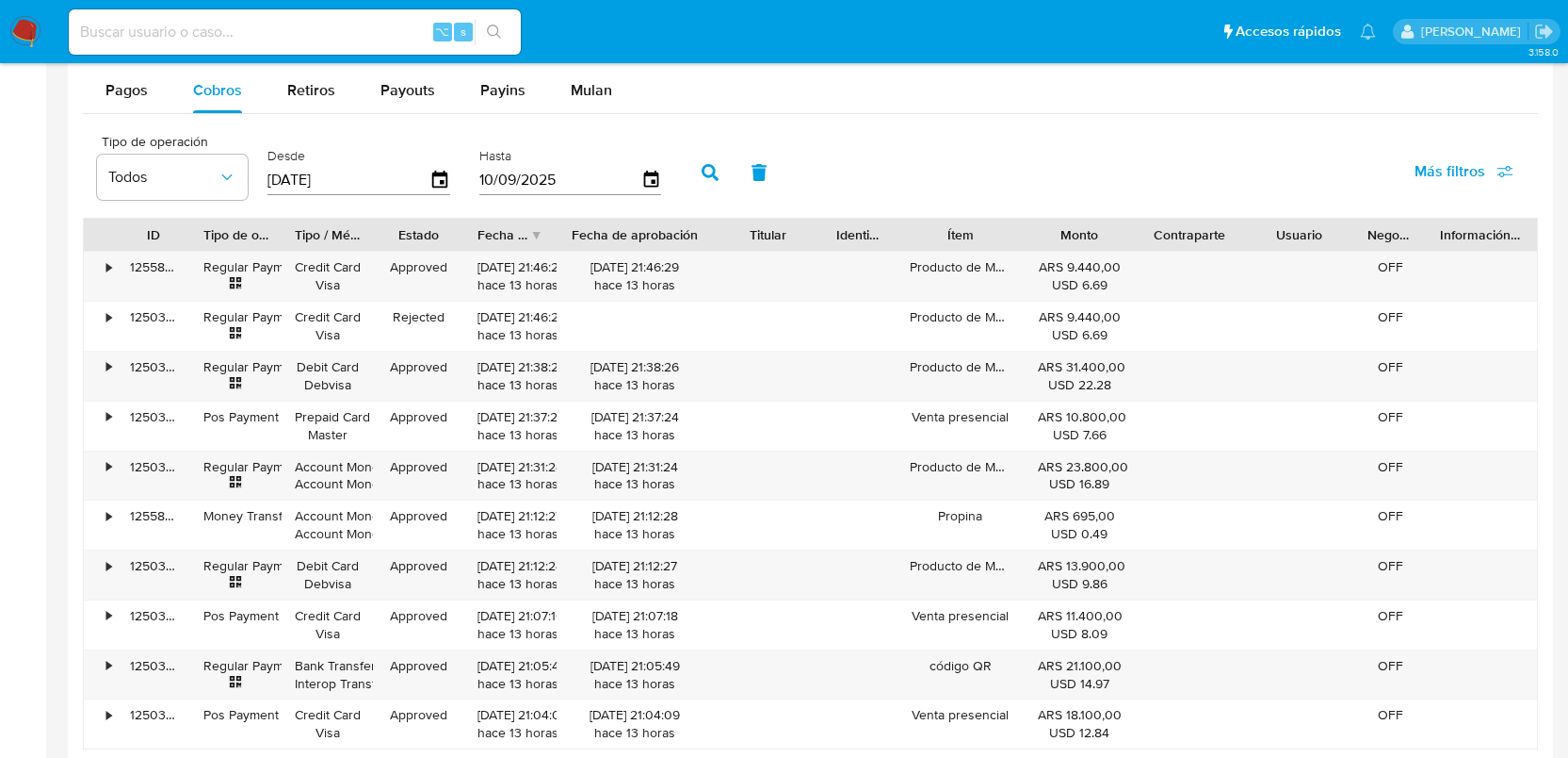
drag, startPoint x: 671, startPoint y: 230, endPoint x: 733, endPoint y: 233, distance: 62.1
click at [733, 233] on div "ID Tipo de operación Tipo / Método Estado Fecha de creación Fecha de aprobación…" at bounding box center [810, 234] width 1453 height 32
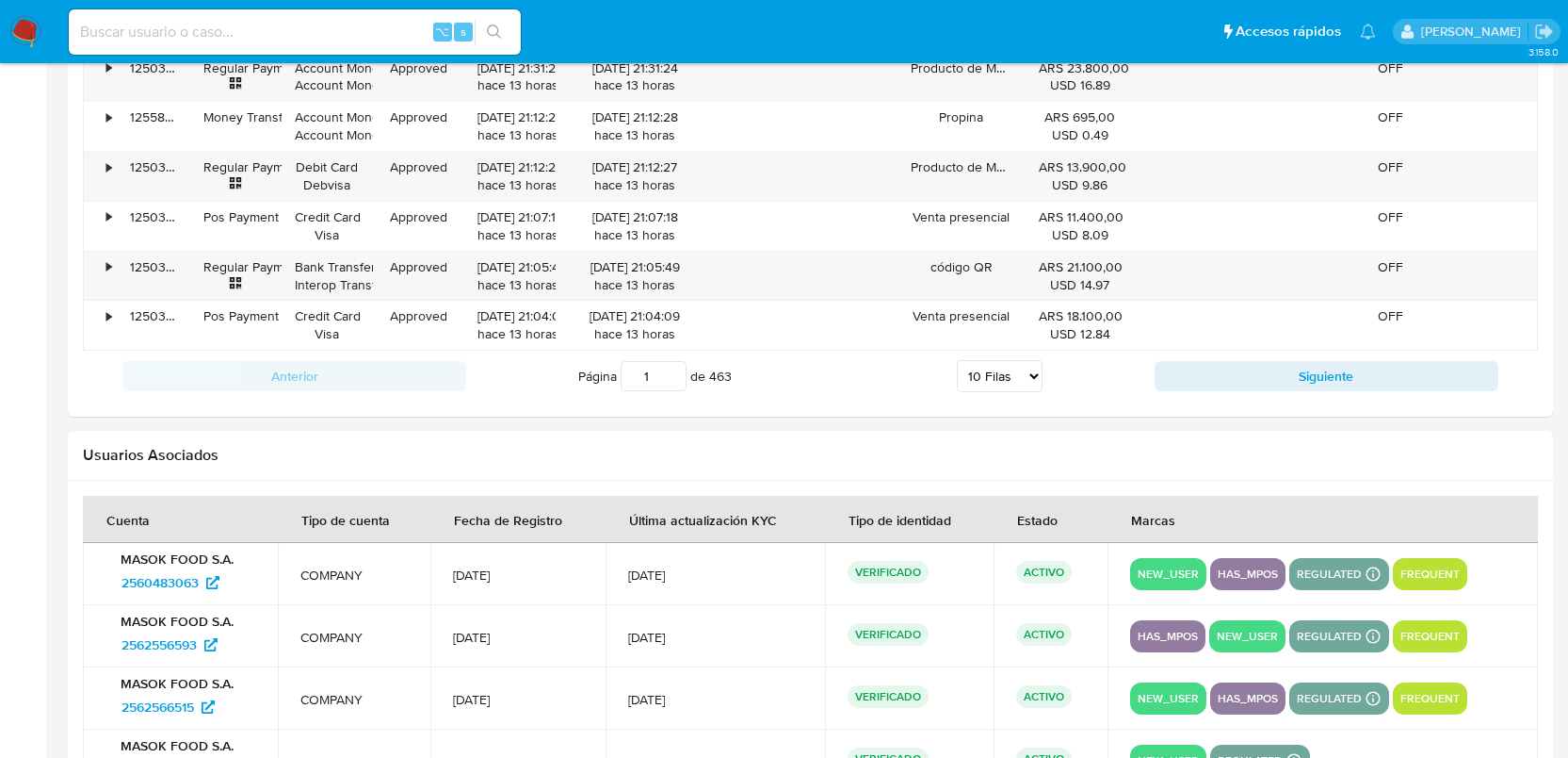
scroll to position [2031, 0]
click at [1206, 387] on button "Siguiente" at bounding box center [1327, 376] width 344 height 31
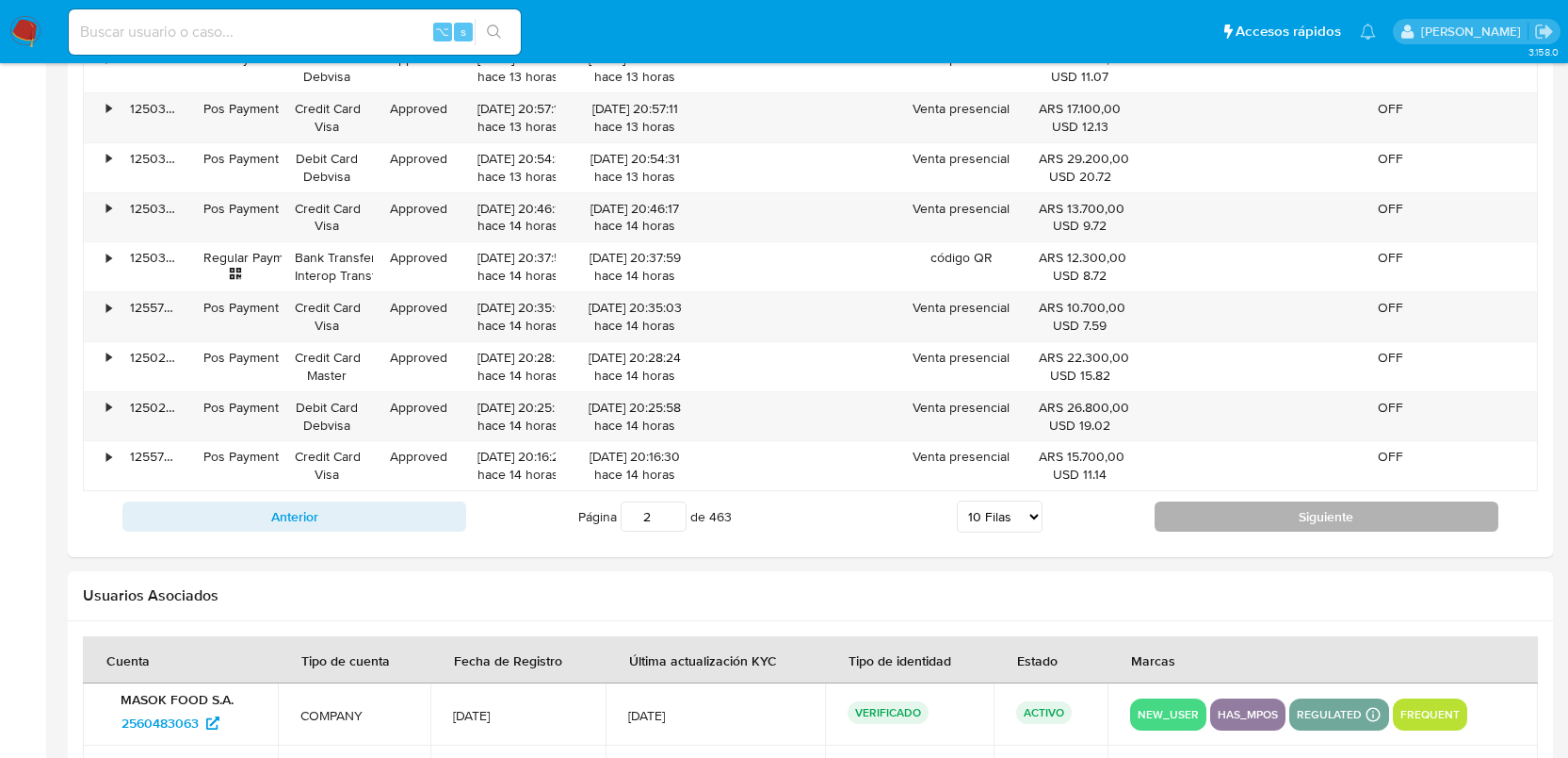
scroll to position [1865, 0]
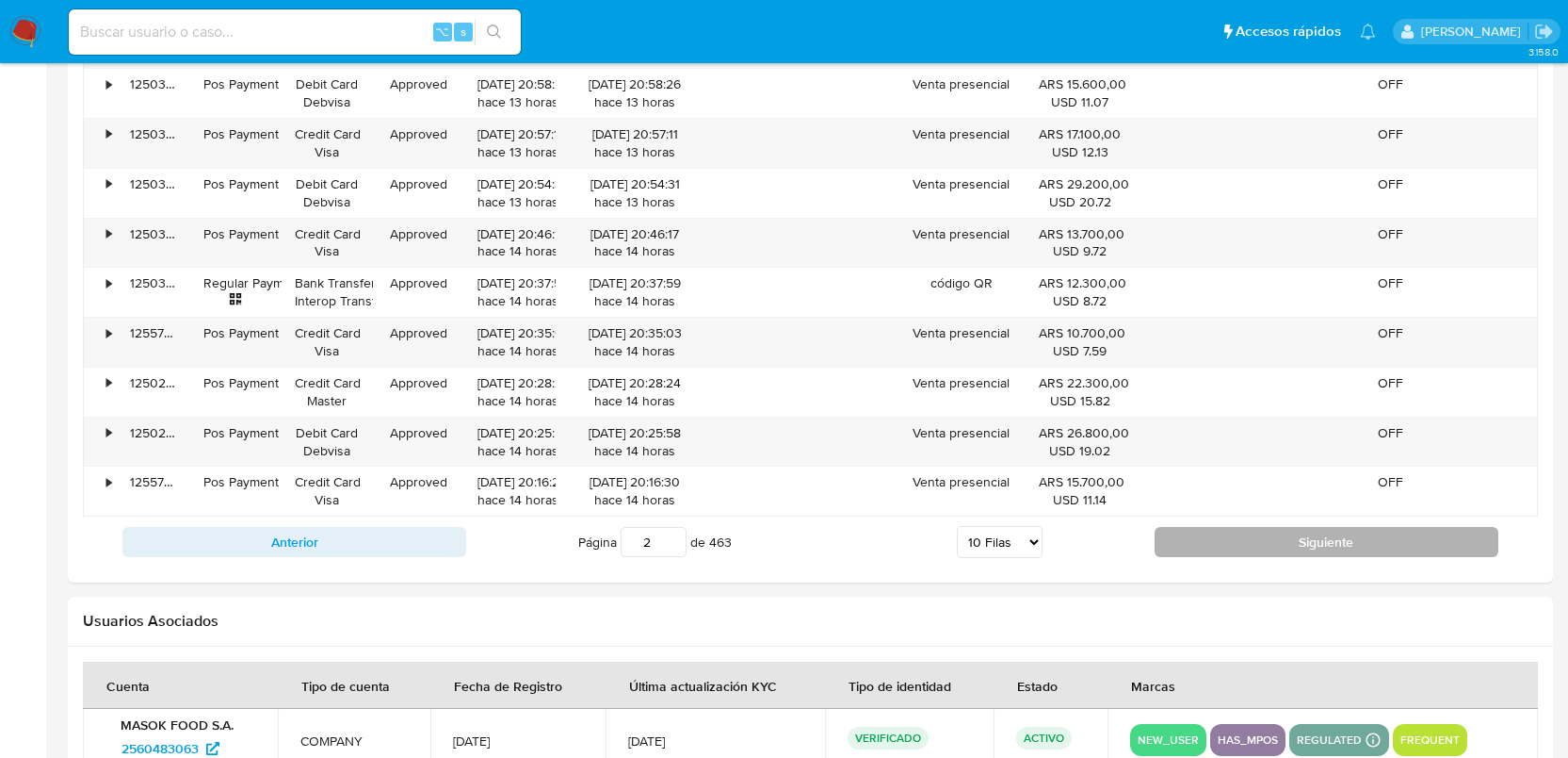
click at [1251, 537] on button "Siguiente" at bounding box center [1327, 542] width 344 height 31
click at [1255, 551] on button "Siguiente" at bounding box center [1327, 542] width 344 height 31
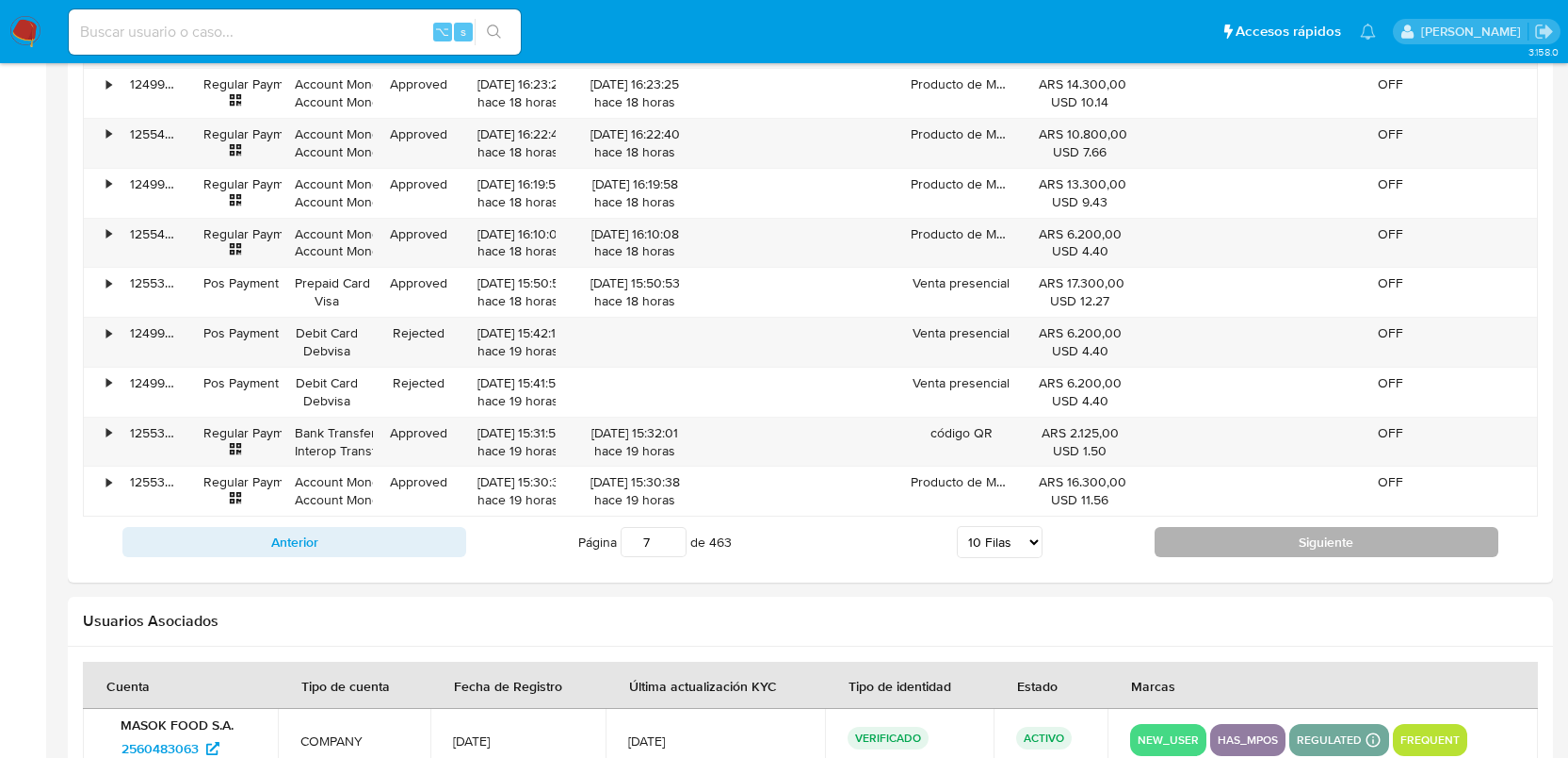
click at [1255, 551] on button "Siguiente" at bounding box center [1327, 542] width 344 height 31
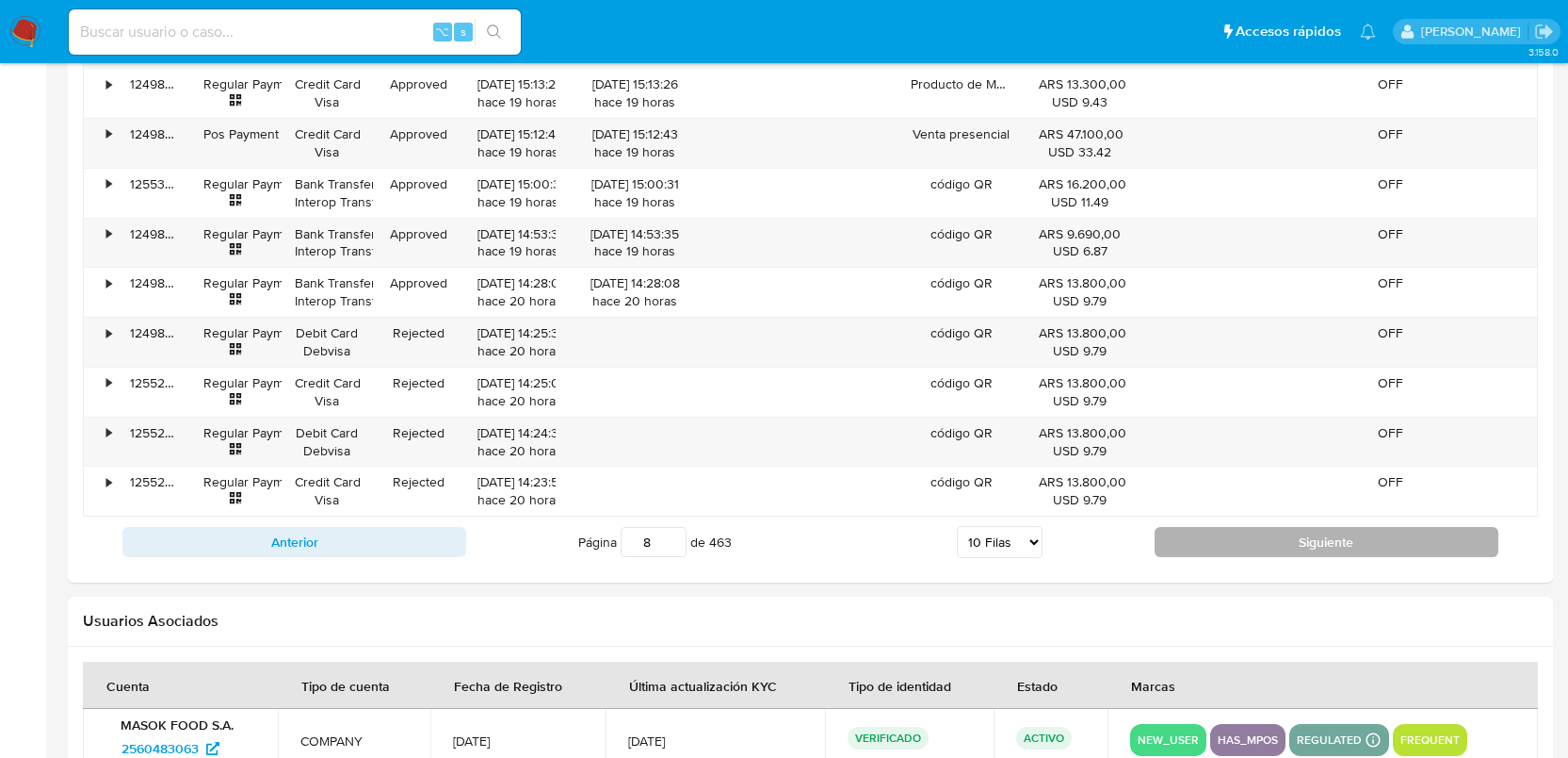
click at [1258, 553] on button "Siguiente" at bounding box center [1327, 542] width 344 height 31
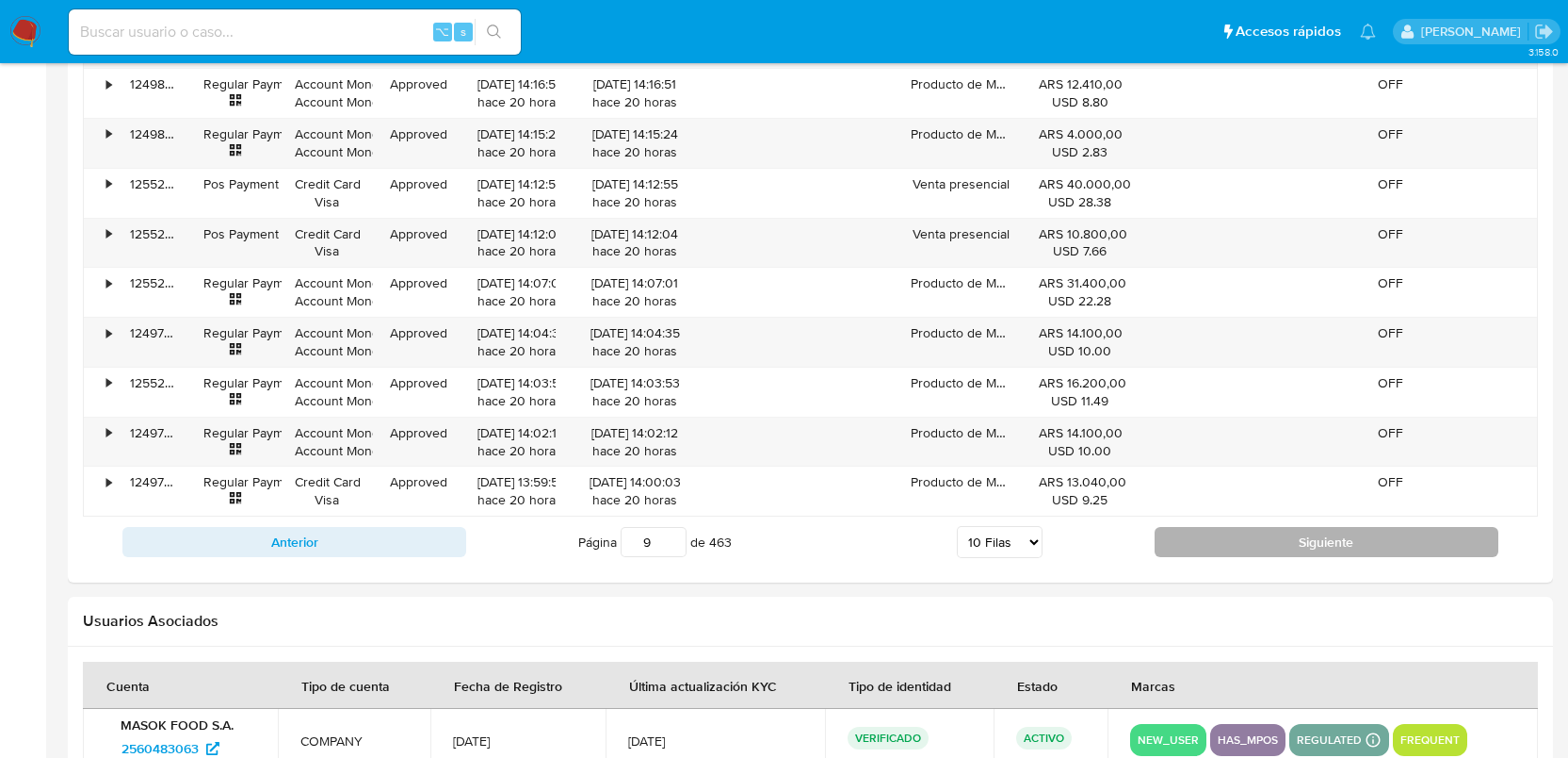
click at [1258, 552] on button "Siguiente" at bounding box center [1327, 542] width 344 height 31
click at [1259, 553] on button "Siguiente" at bounding box center [1327, 542] width 344 height 31
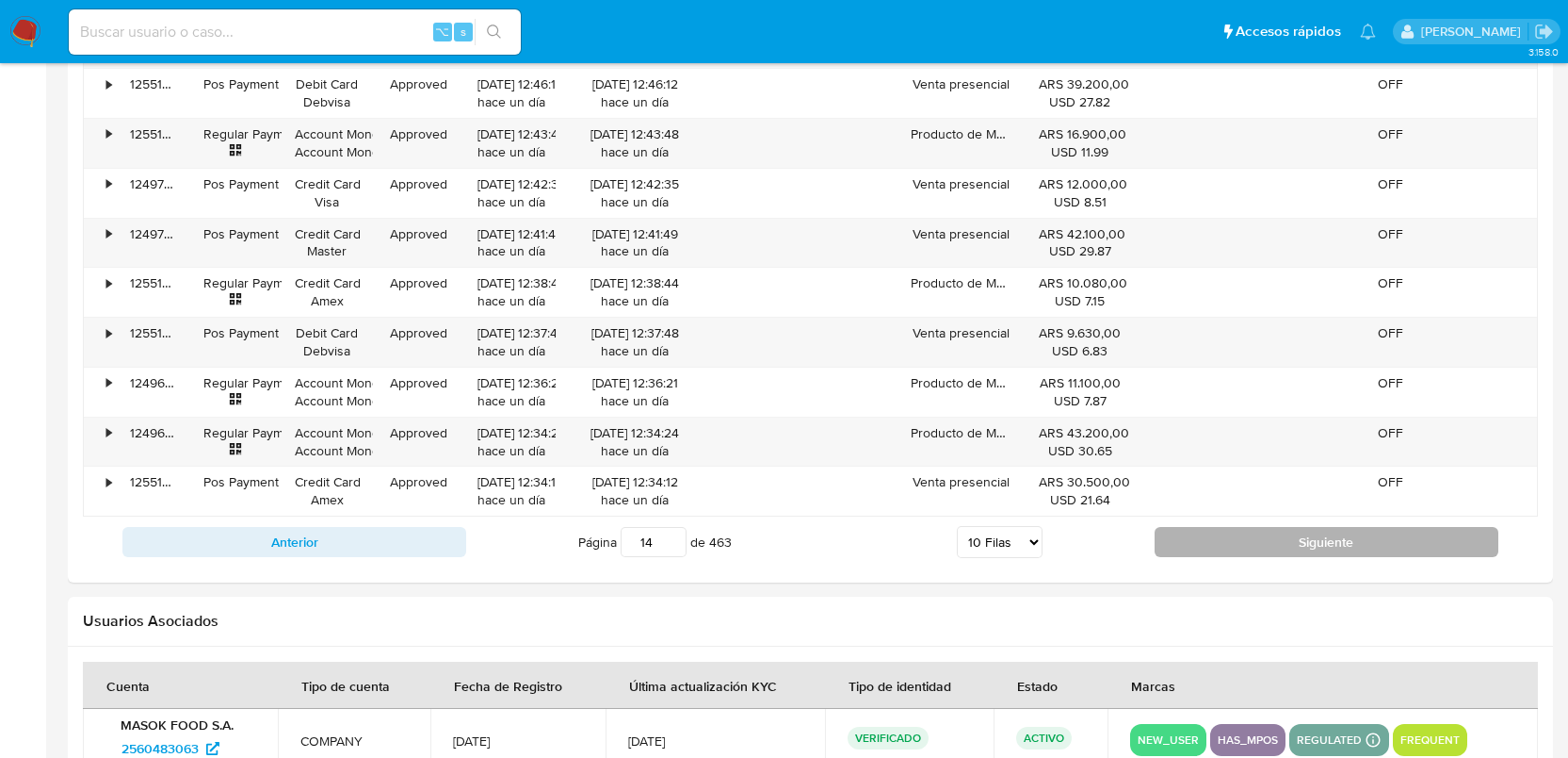
click at [1259, 553] on button "Siguiente" at bounding box center [1327, 542] width 344 height 31
type input "15"
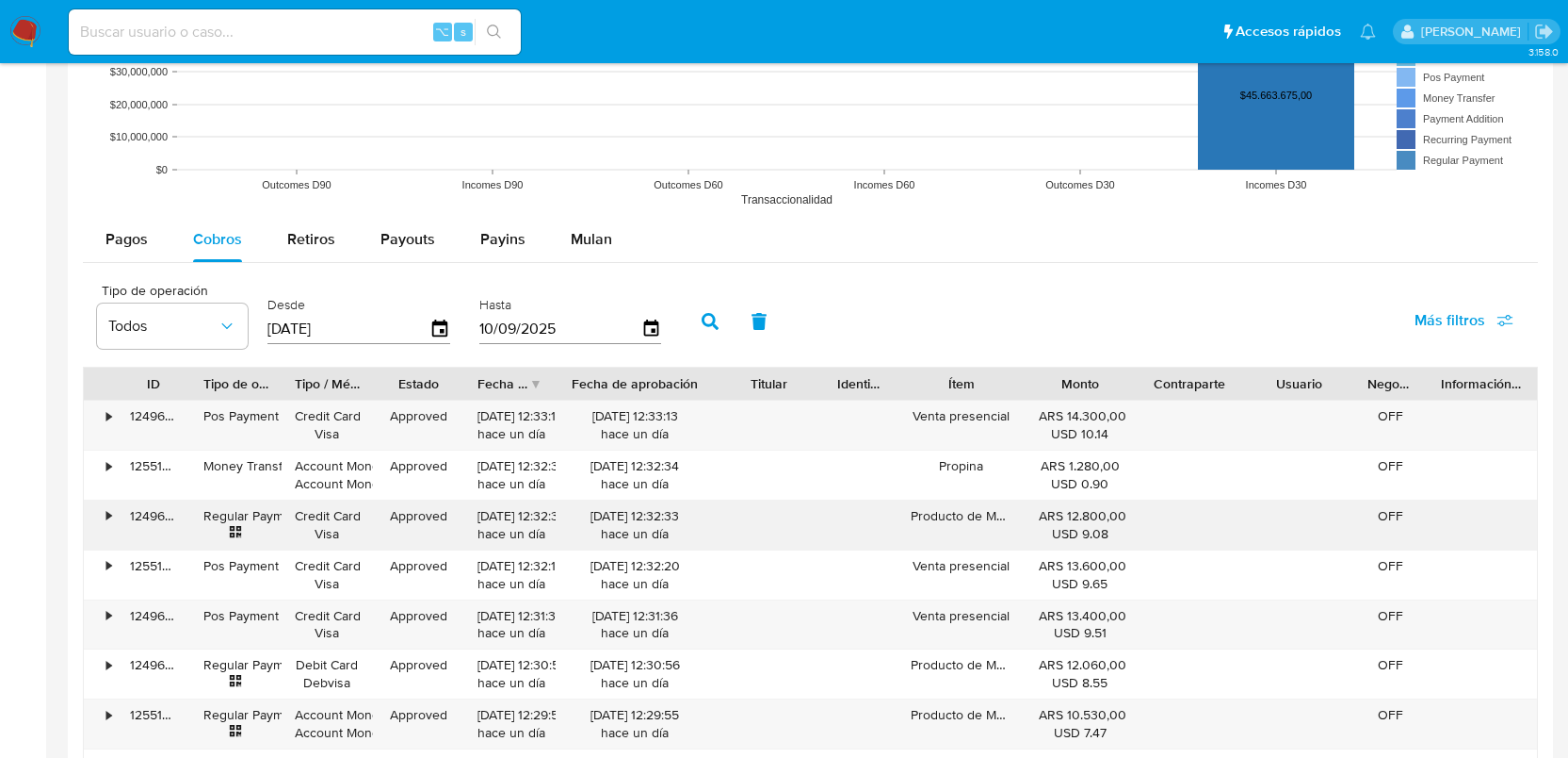
scroll to position [1497, 0]
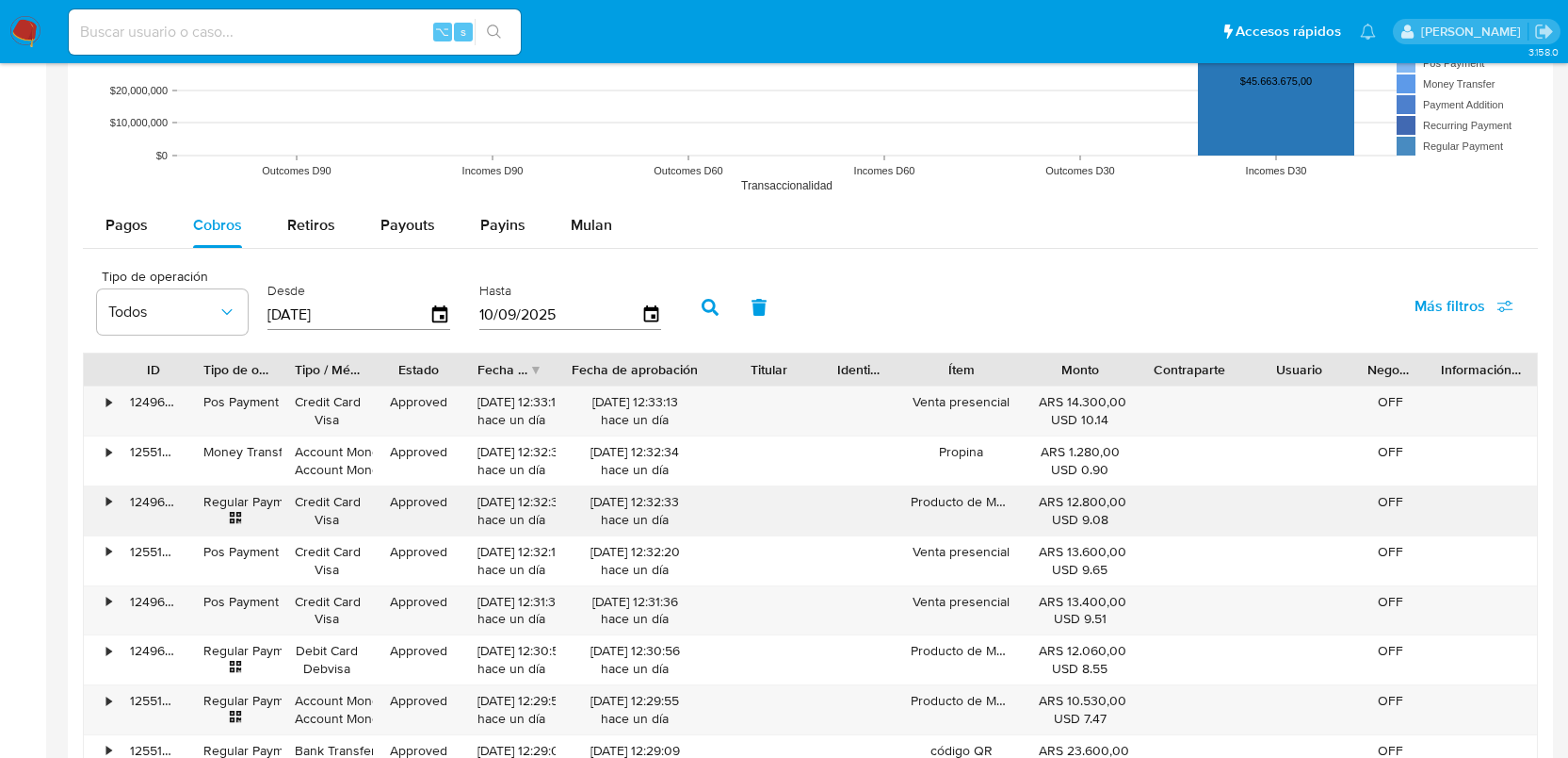
click at [107, 500] on div "•" at bounding box center [109, 502] width 5 height 18
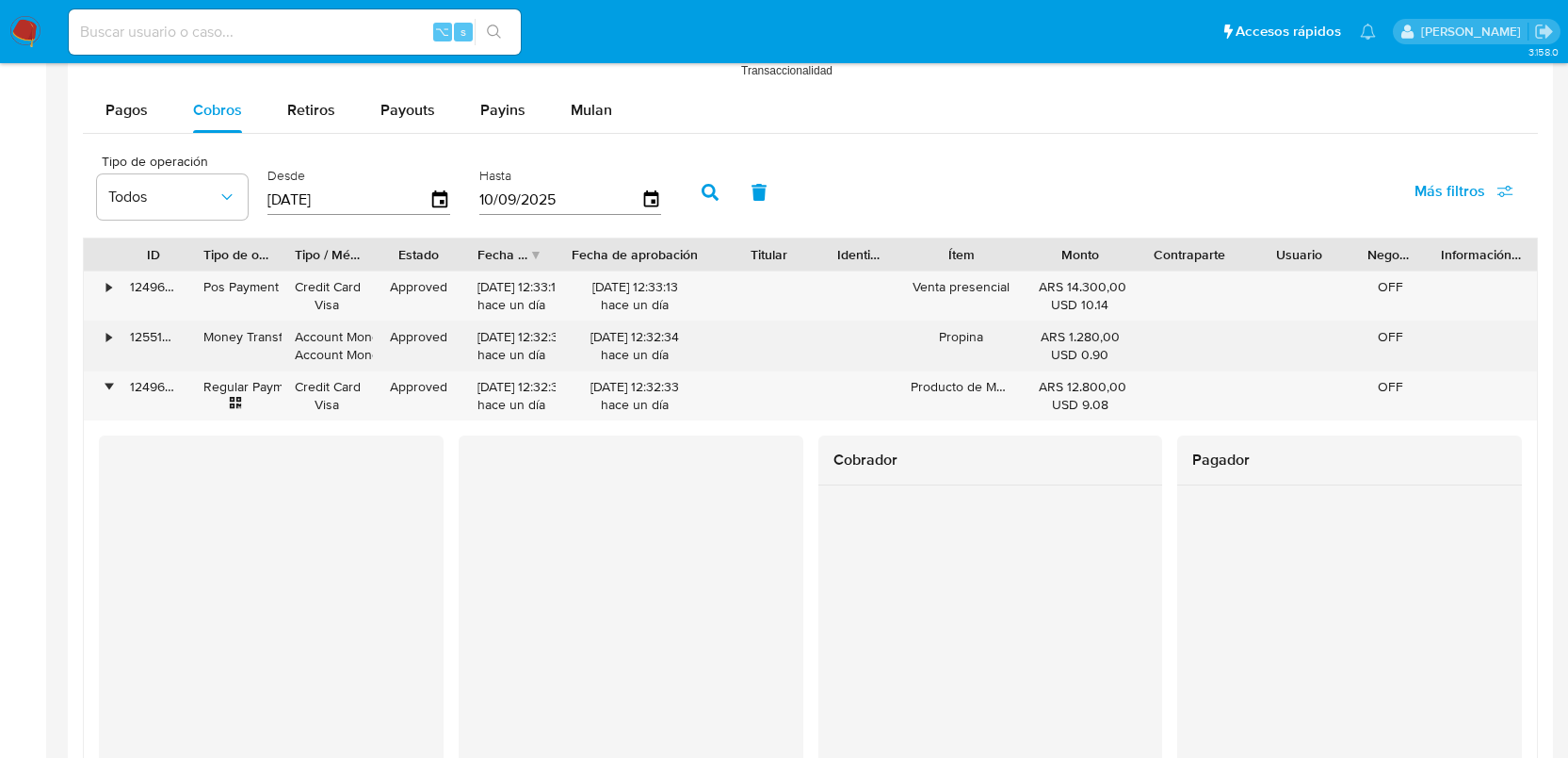
scroll to position [1630, 0]
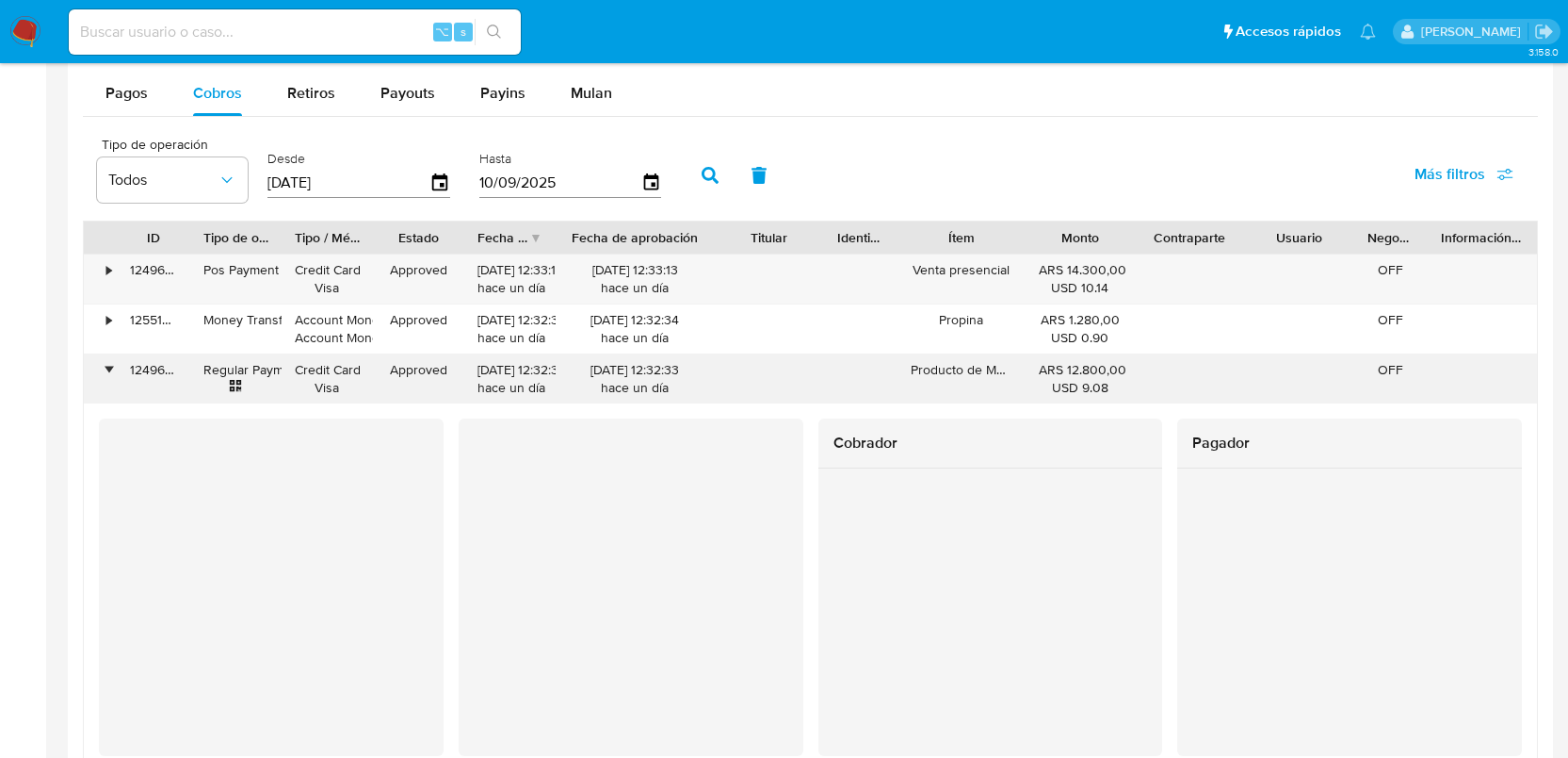
click at [117, 373] on div "124969808255" at bounding box center [153, 379] width 73 height 49
click at [110, 372] on div "•" at bounding box center [109, 370] width 5 height 18
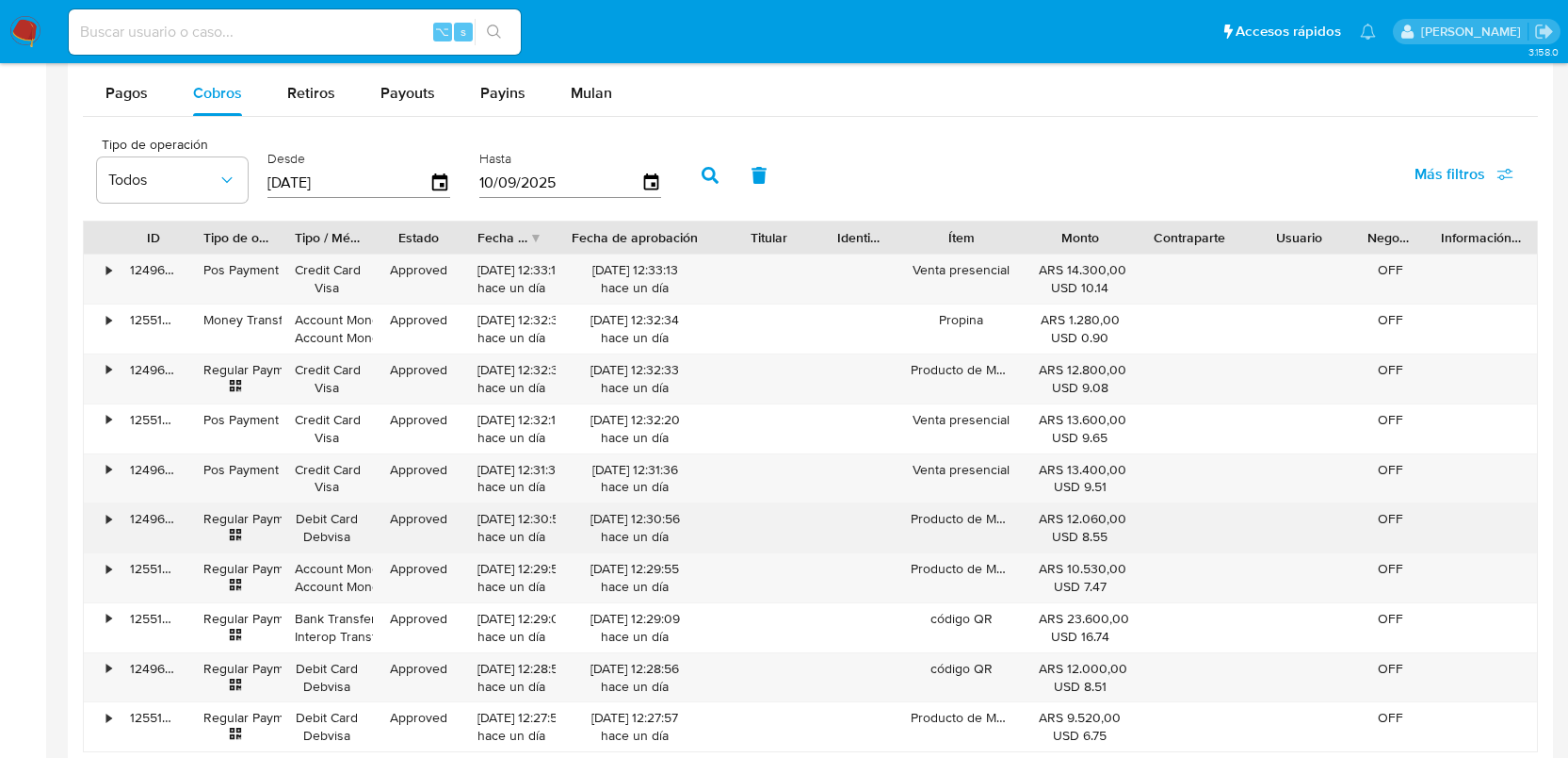
click at [108, 535] on div "•" at bounding box center [100, 528] width 33 height 49
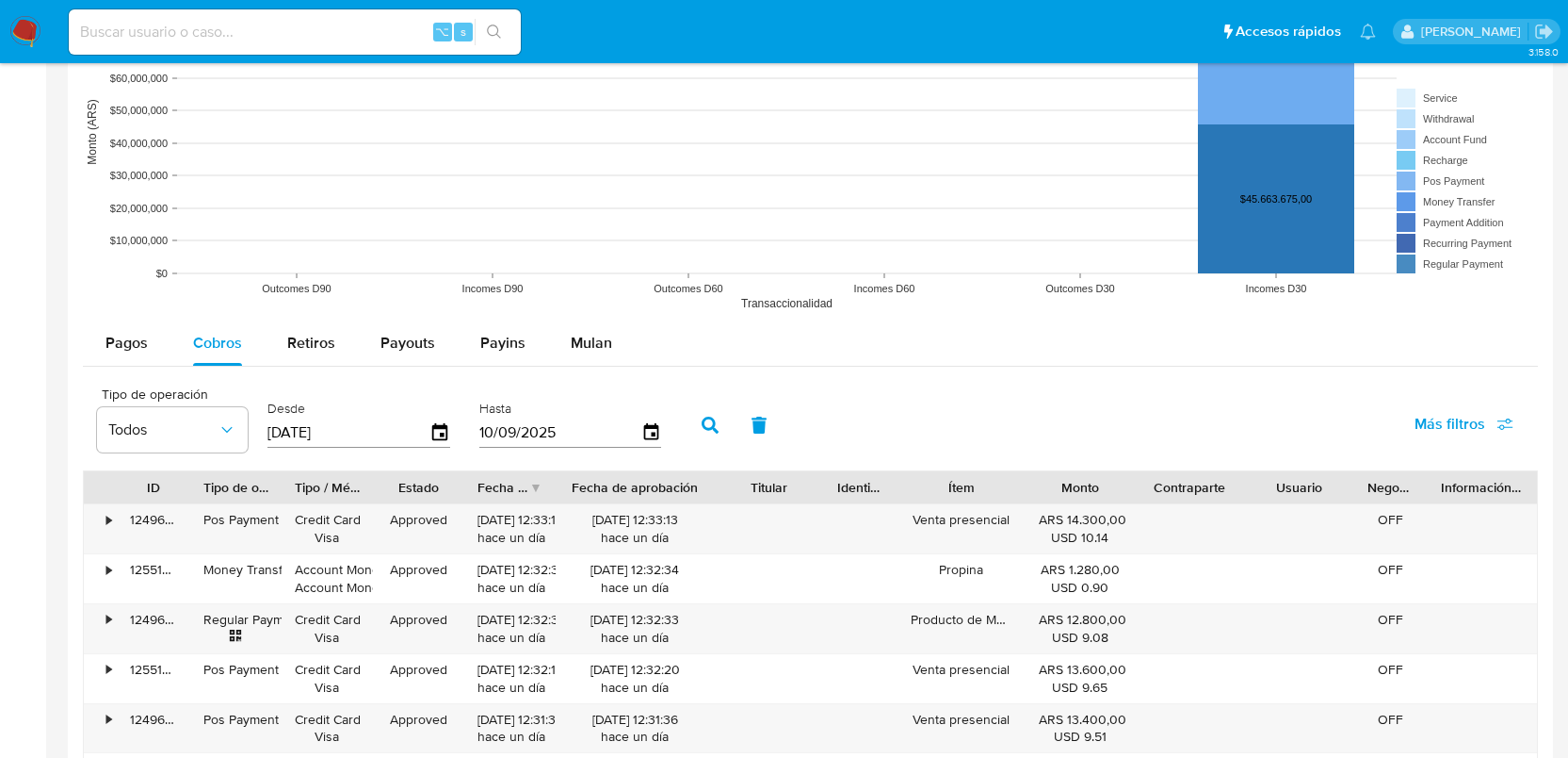
scroll to position [1361, 0]
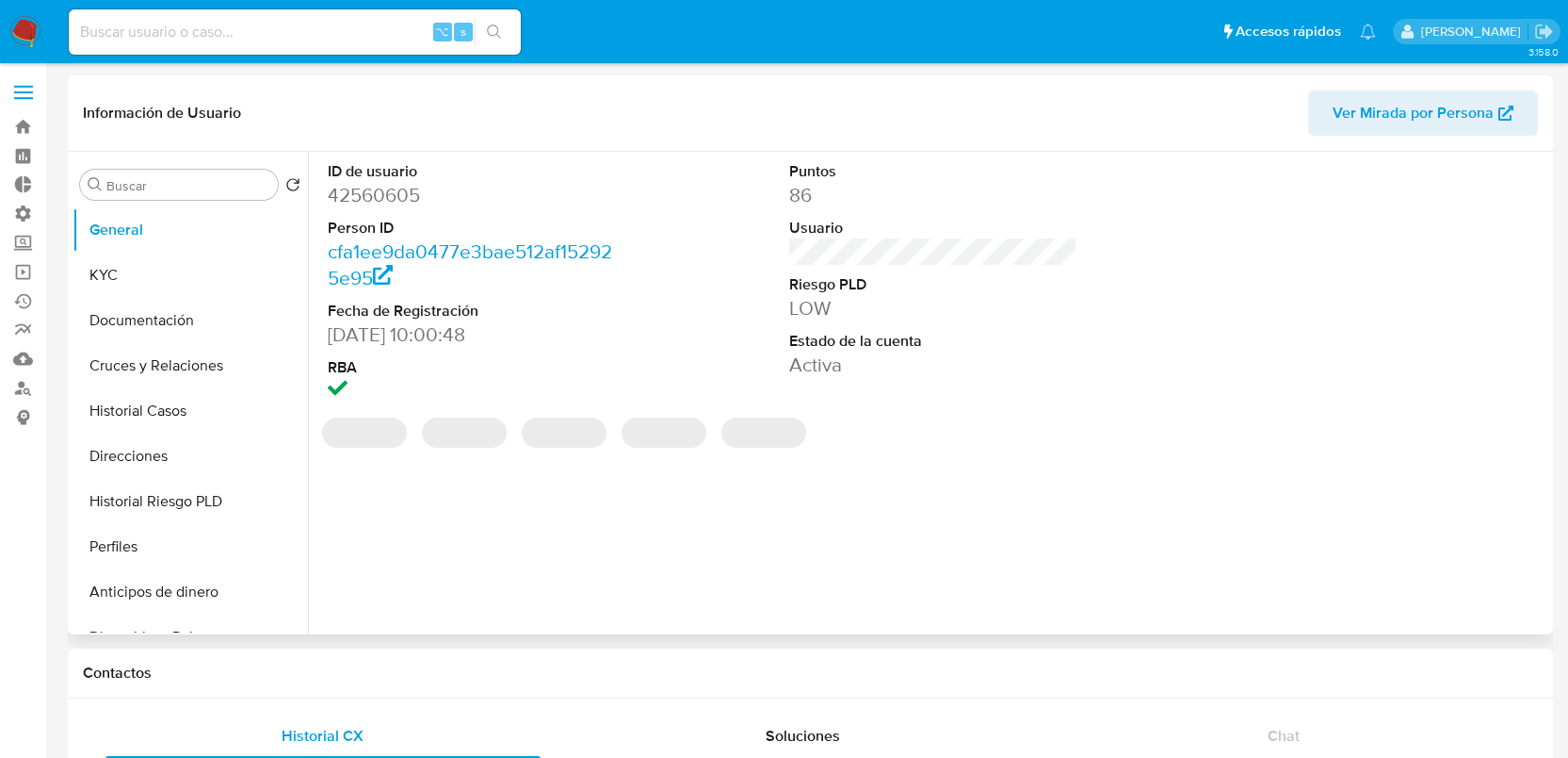
select select "10"
